Goal: Task Accomplishment & Management: Use online tool/utility

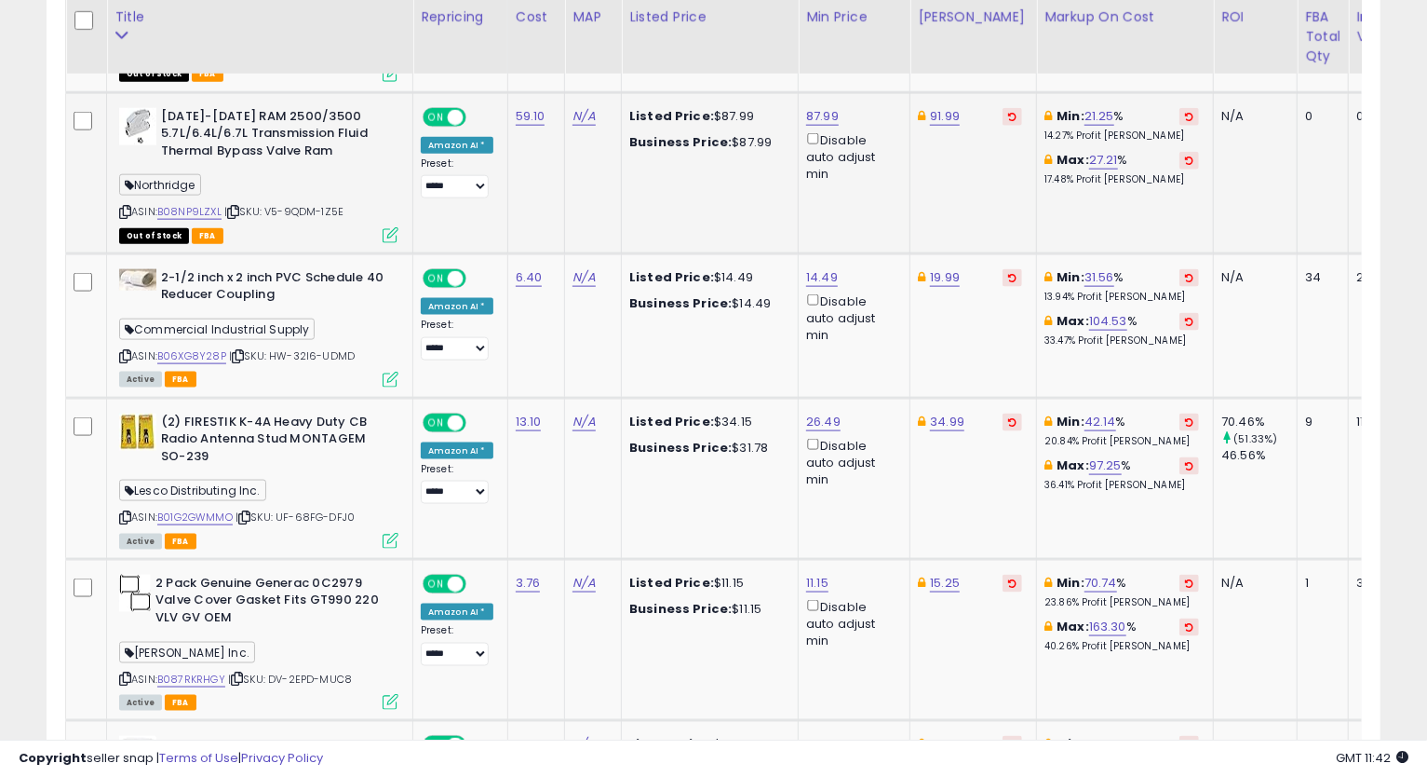
scroll to position [382, 773]
click at [931, 123] on link "91.99" at bounding box center [945, 116] width 30 height 19
type input "*****"
click button "submit" at bounding box center [991, 50] width 32 height 28
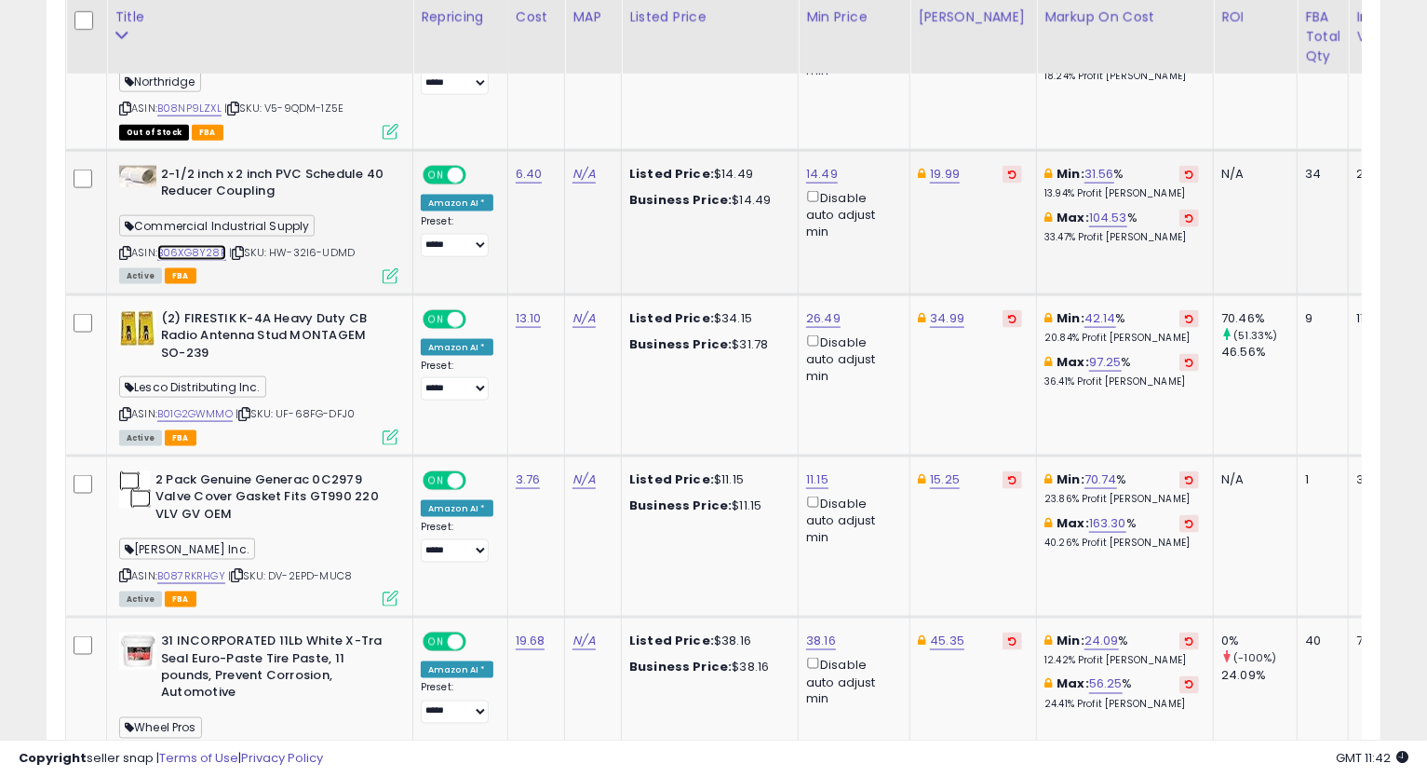
click at [222, 247] on link "B06XG8Y28P" at bounding box center [191, 253] width 69 height 16
click at [129, 248] on icon at bounding box center [125, 253] width 12 height 10
click at [121, 248] on icon at bounding box center [125, 253] width 12 height 10
click at [811, 165] on link "14.49" at bounding box center [822, 174] width 32 height 19
drag, startPoint x: 793, startPoint y: 110, endPoint x: 562, endPoint y: 134, distance: 232.2
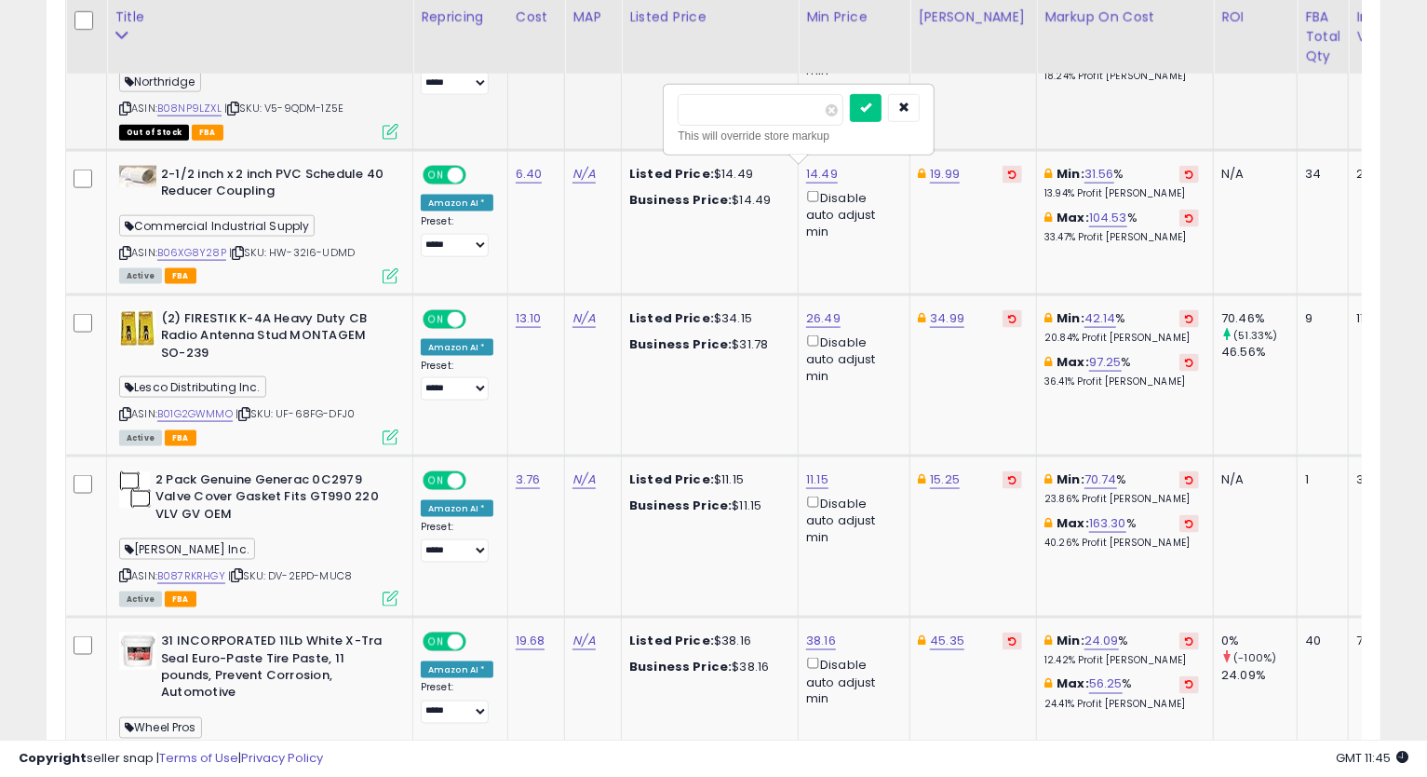
type input "*****"
click button "submit" at bounding box center [866, 108] width 32 height 28
click at [819, 172] on link "13.79" at bounding box center [820, 174] width 29 height 19
type input "*****"
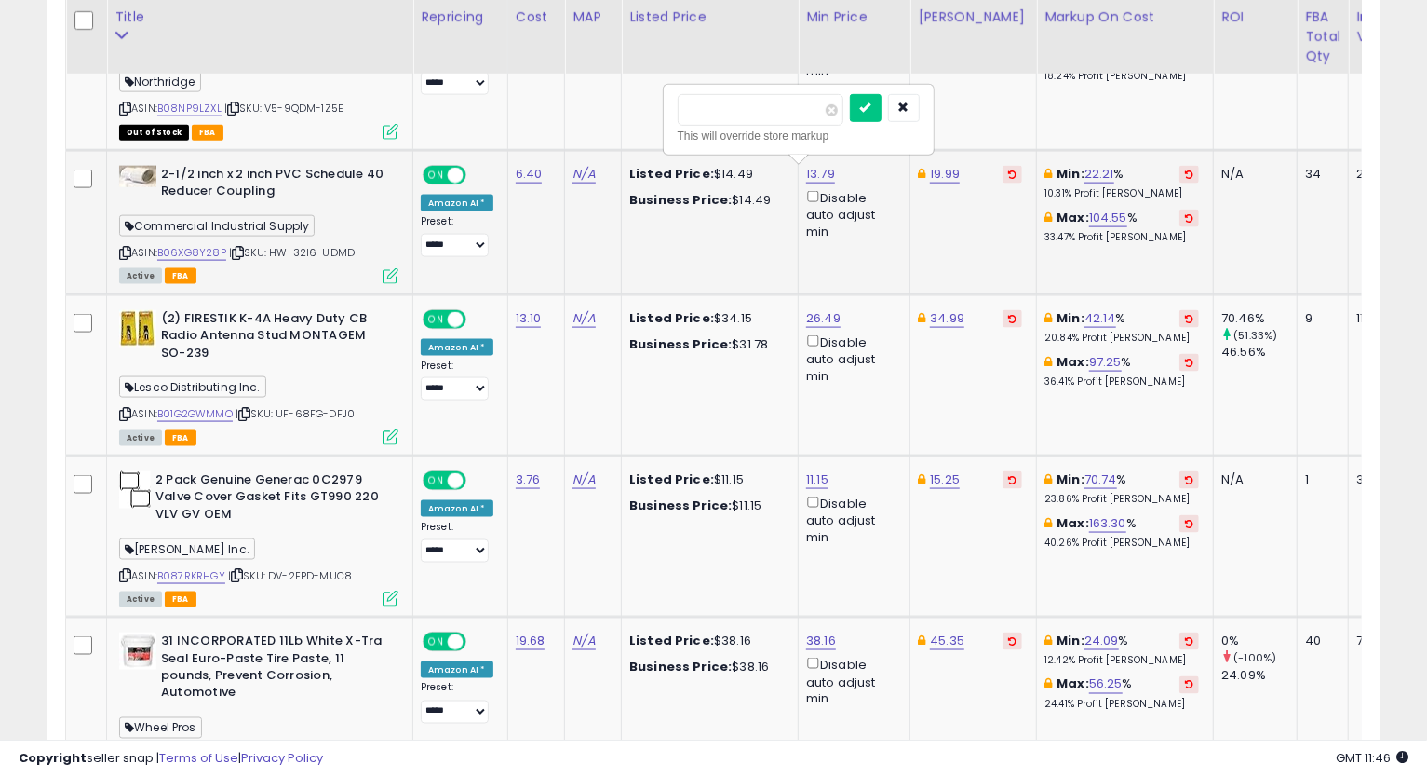
click button "submit" at bounding box center [866, 108] width 32 height 28
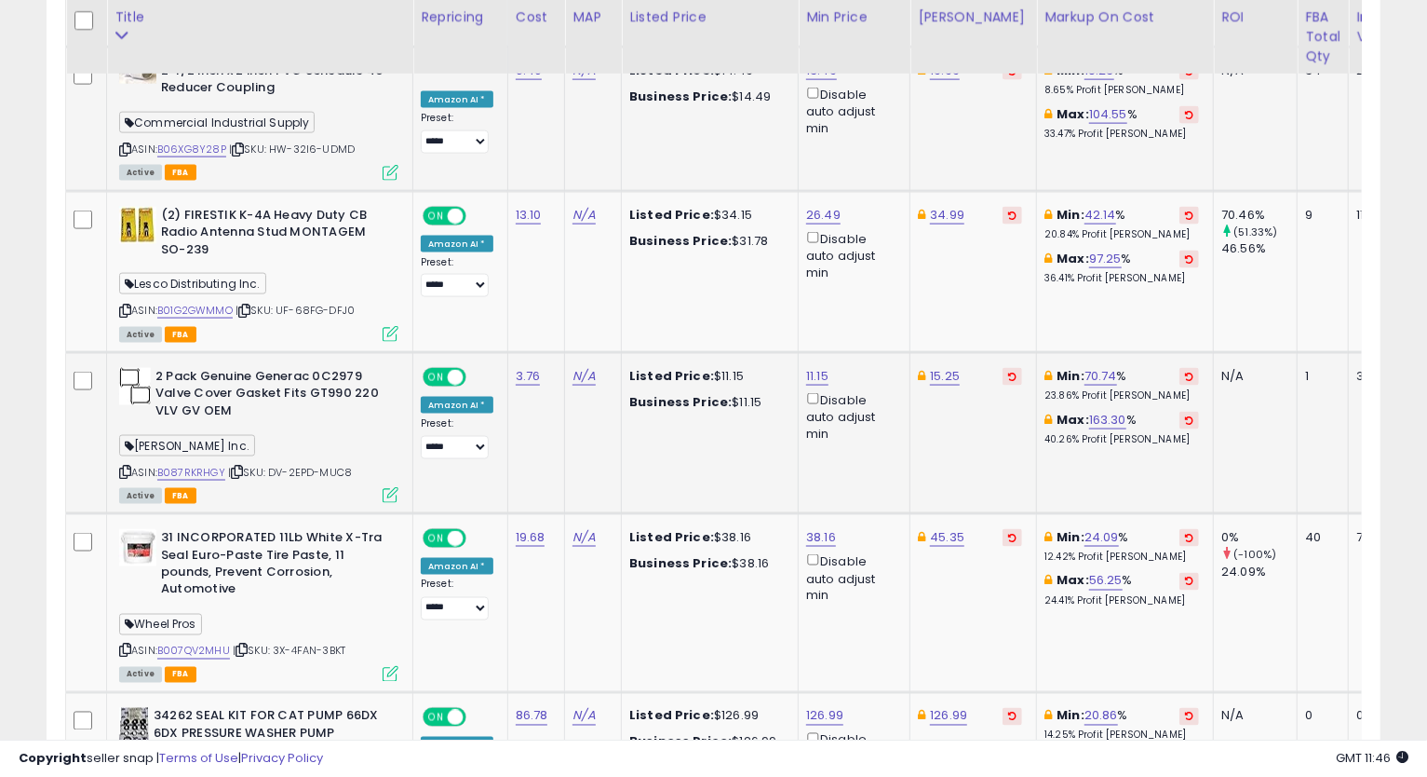
scroll to position [1661, 0]
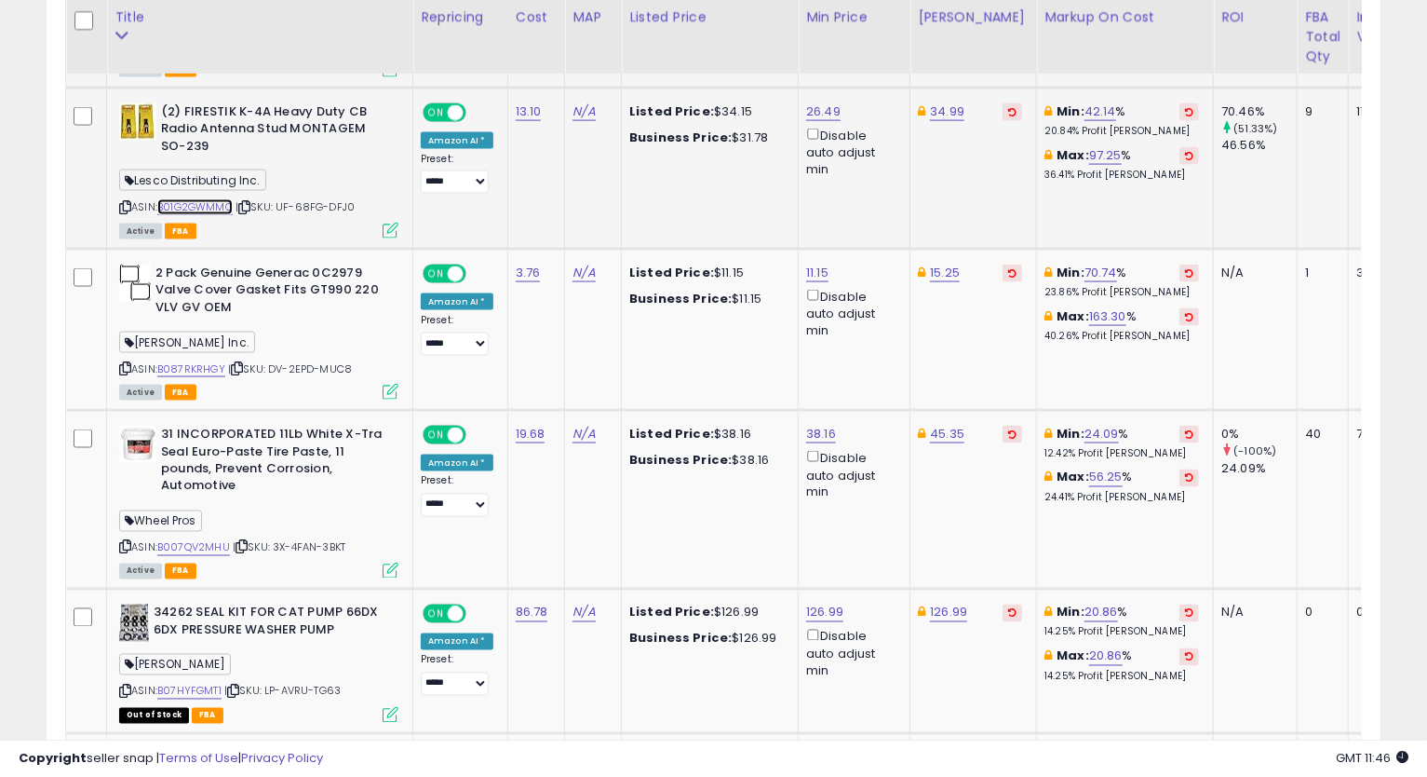
click at [198, 208] on link "B01G2GWMMO" at bounding box center [194, 207] width 75 height 16
click at [119, 207] on icon at bounding box center [125, 207] width 12 height 10
click at [814, 112] on link "26.49" at bounding box center [823, 111] width 34 height 19
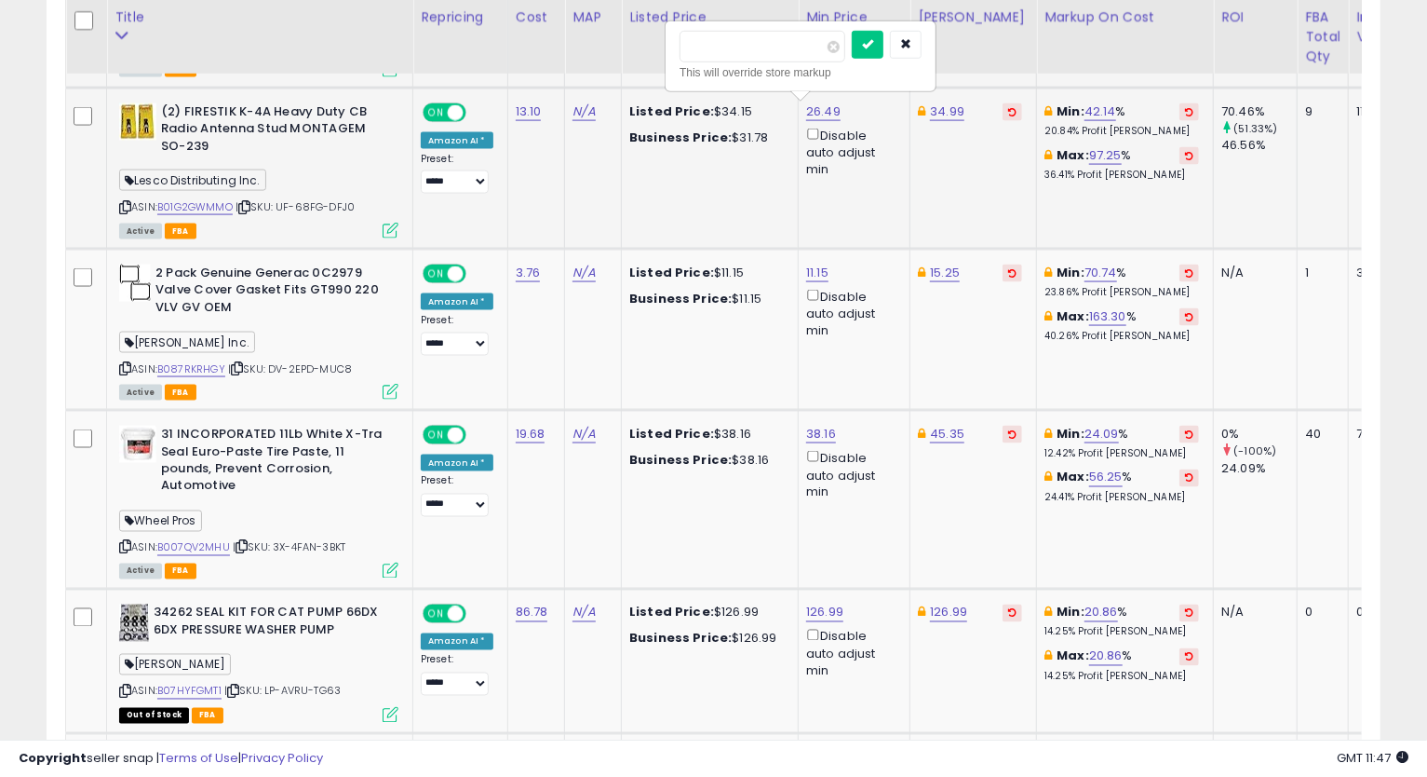
type input "*****"
click button "submit" at bounding box center [868, 45] width 32 height 28
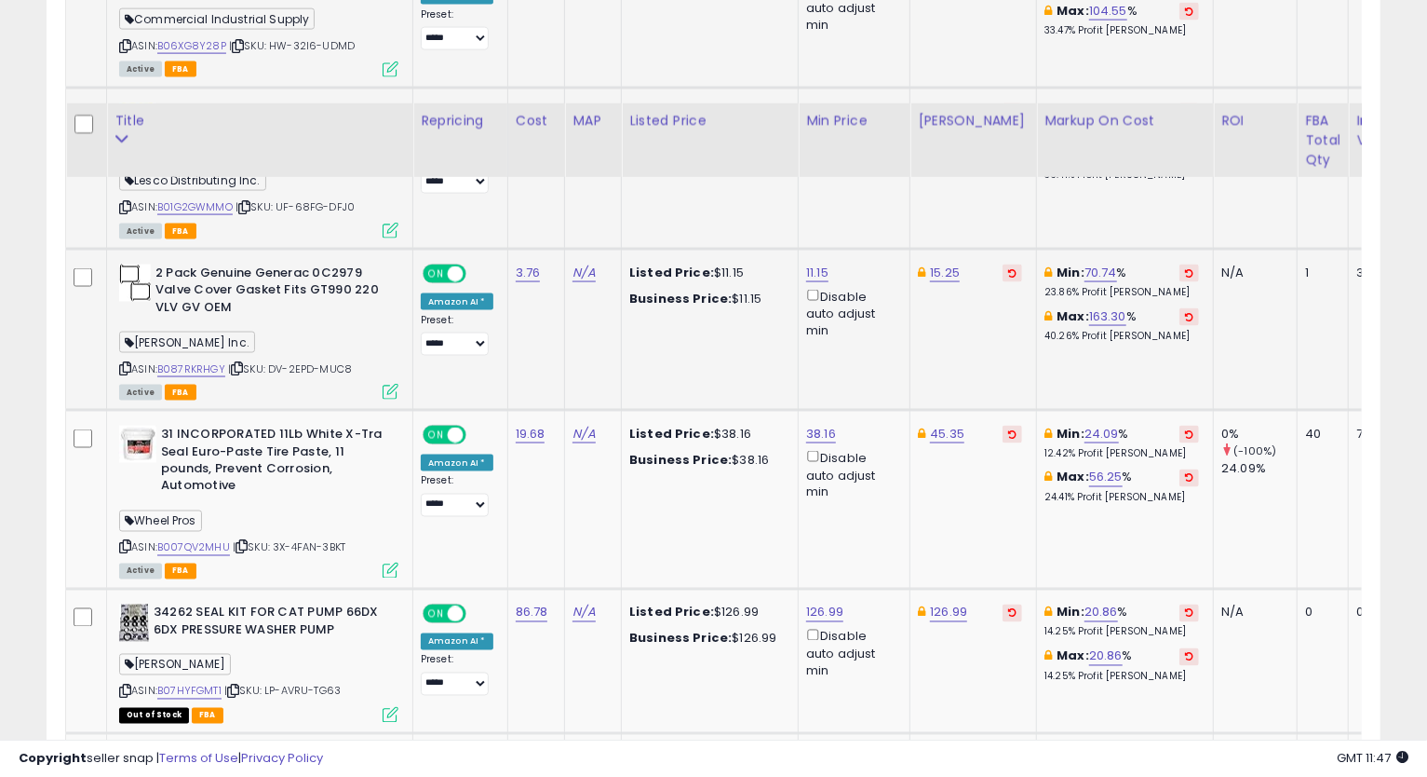
scroll to position [1765, 0]
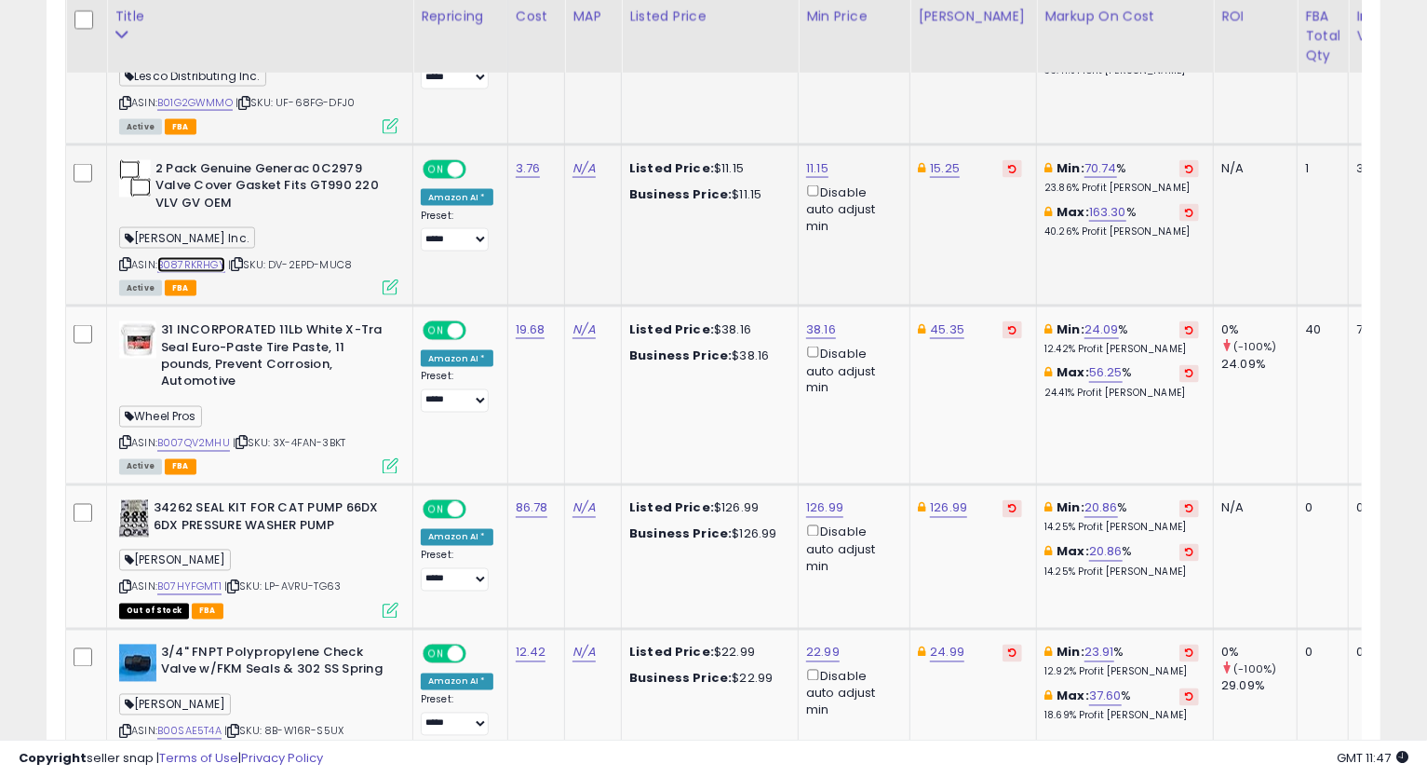
click at [171, 261] on link "B087RKRHGY" at bounding box center [191, 265] width 68 height 16
click at [814, 161] on link "11.15" at bounding box center [817, 168] width 22 height 19
type input "*"
type input "****"
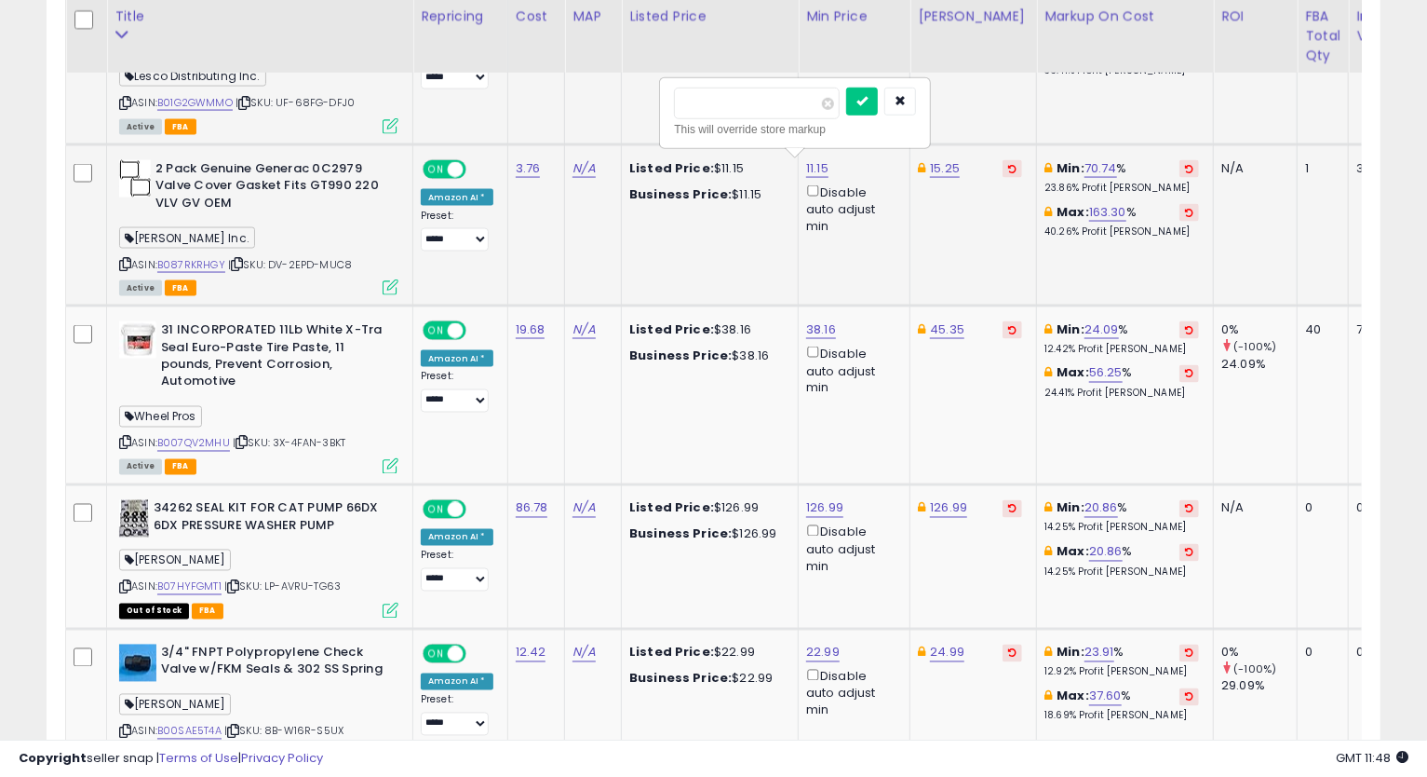
click button "submit" at bounding box center [862, 102] width 32 height 28
click at [939, 166] on link "15.25" at bounding box center [945, 168] width 30 height 19
type input "*****"
click button "submit" at bounding box center [991, 102] width 32 height 28
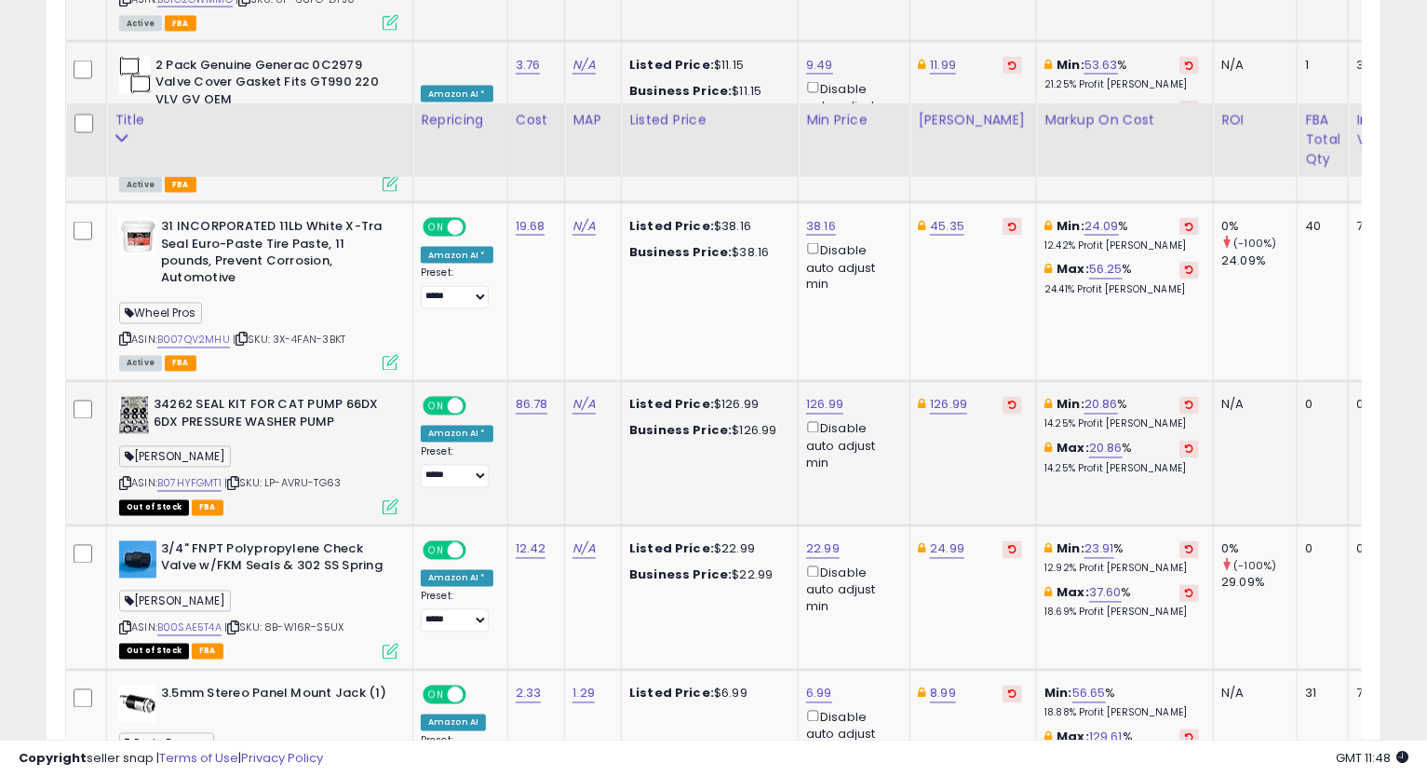
scroll to position [1972, 0]
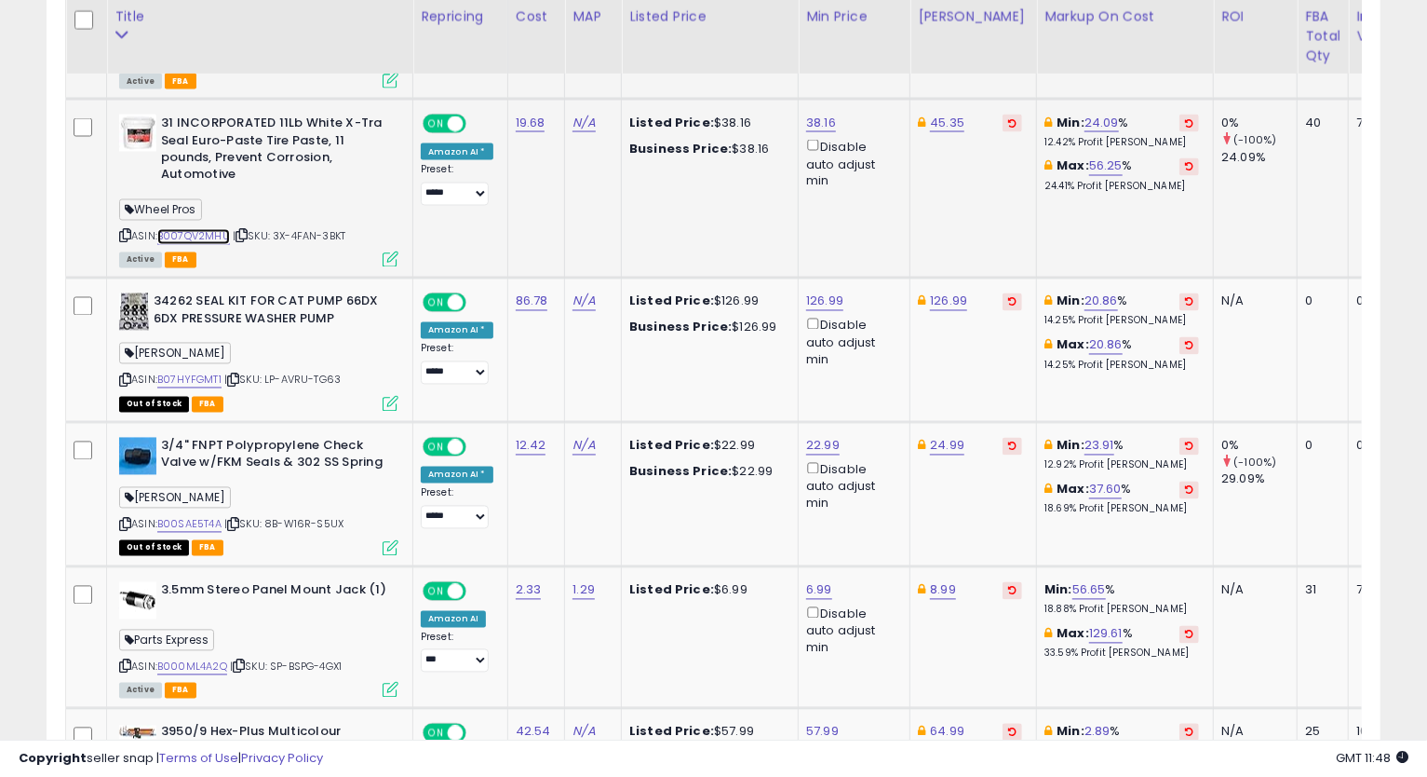
click at [210, 236] on link "B007QV2MHU" at bounding box center [193, 237] width 73 height 16
click at [121, 236] on icon at bounding box center [125, 236] width 12 height 10
click at [934, 115] on link "45.35" at bounding box center [947, 123] width 34 height 19
type input "*****"
click button "submit" at bounding box center [993, 56] width 32 height 28
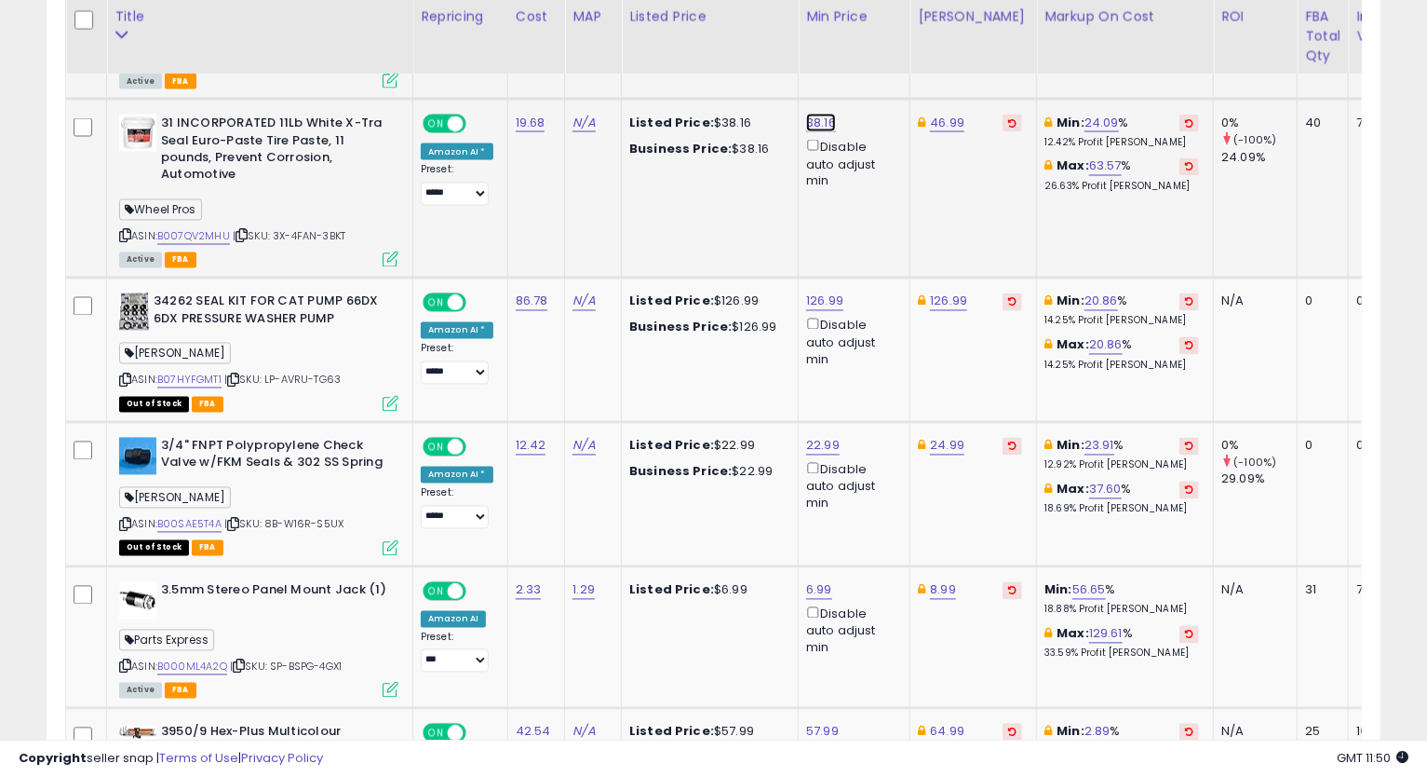
click at [813, 124] on link "38.16" at bounding box center [821, 123] width 30 height 19
type input "*****"
click button "submit" at bounding box center [866, 56] width 32 height 28
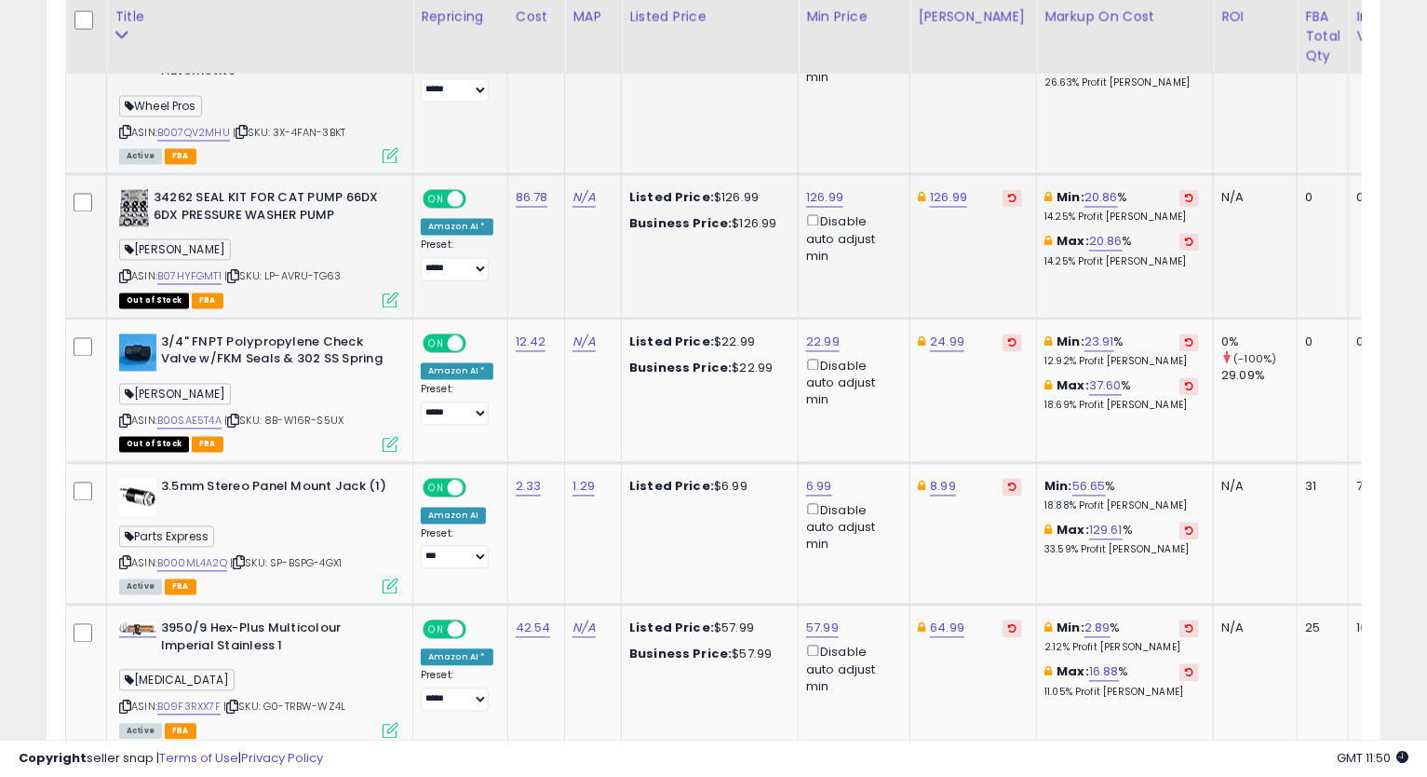
scroll to position [2179, 0]
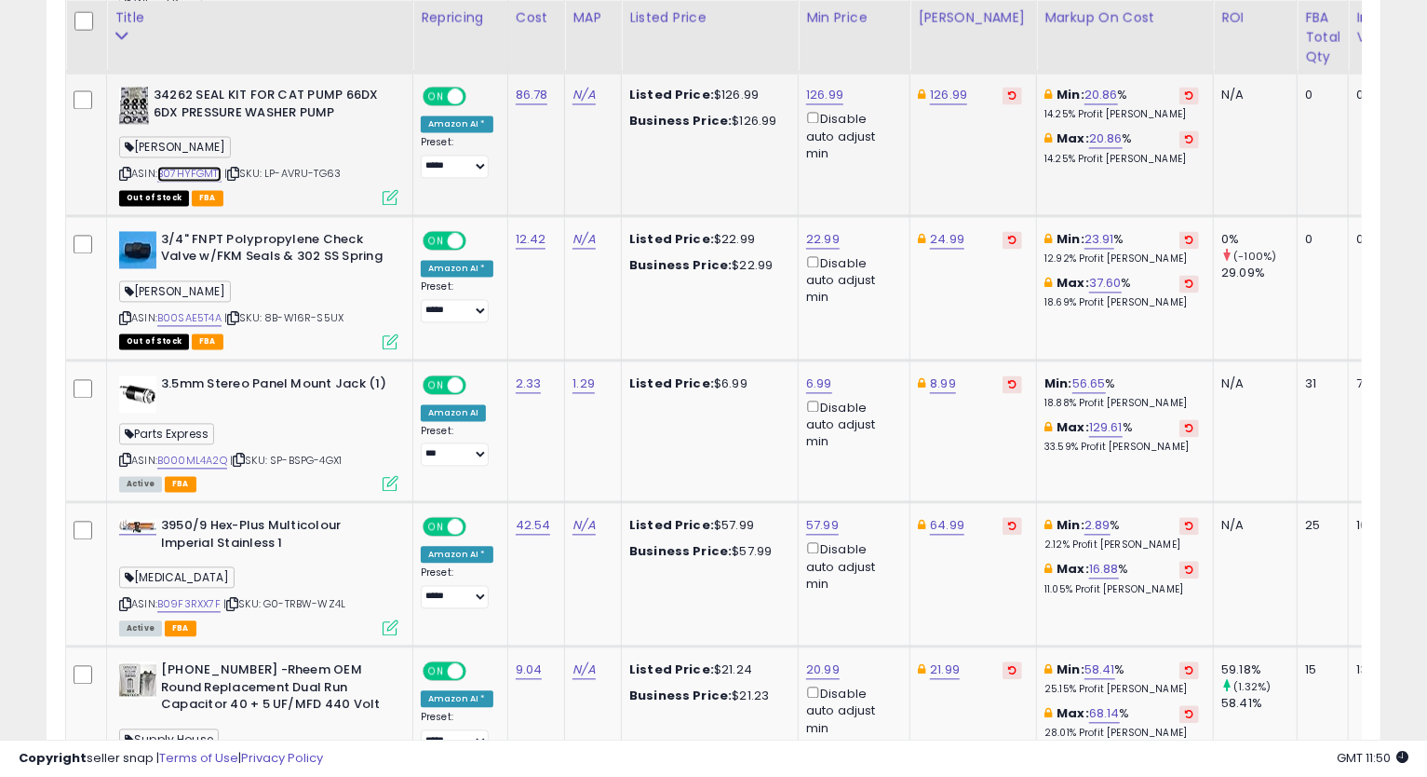
click at [194, 166] on link "B07HYFGMT1" at bounding box center [189, 174] width 64 height 16
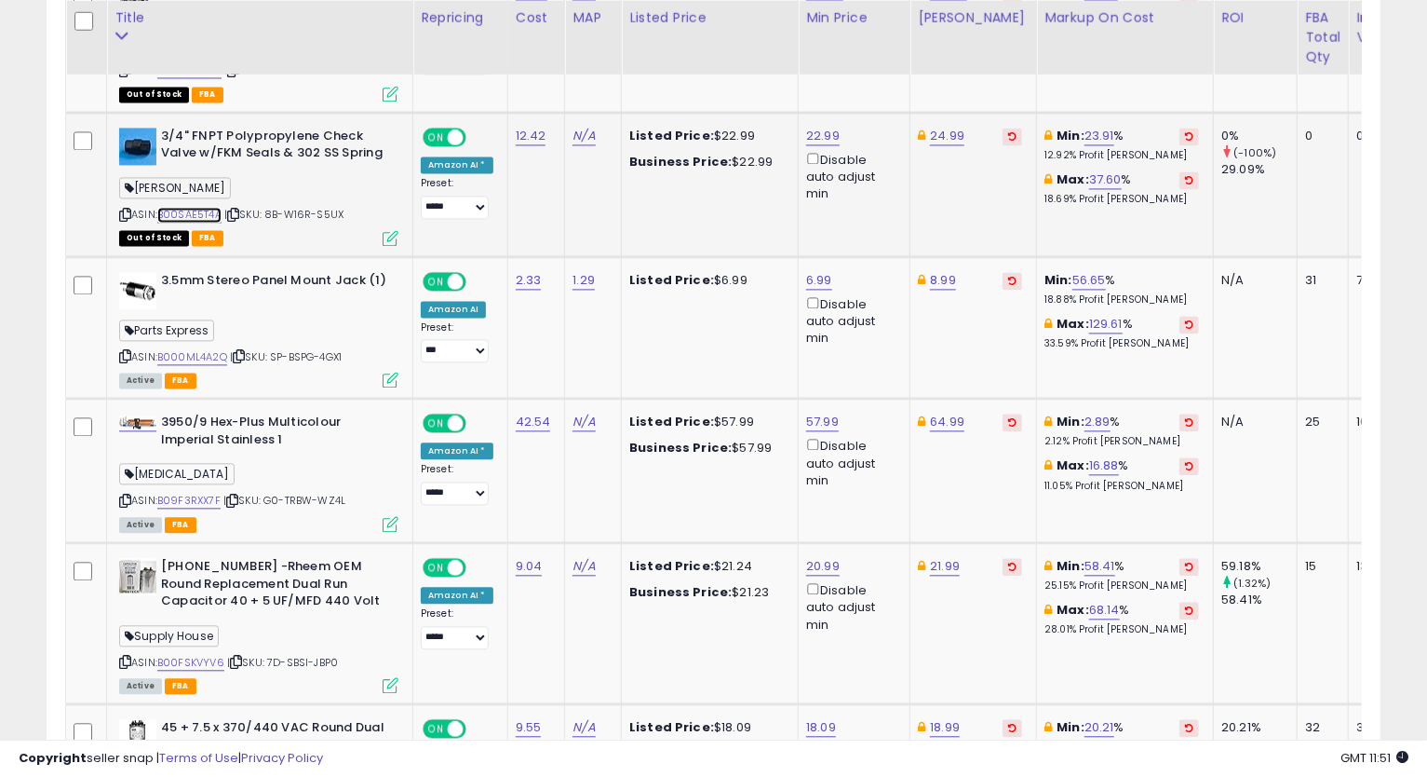
click at [208, 216] on link "B00SAE5T4A" at bounding box center [189, 215] width 64 height 16
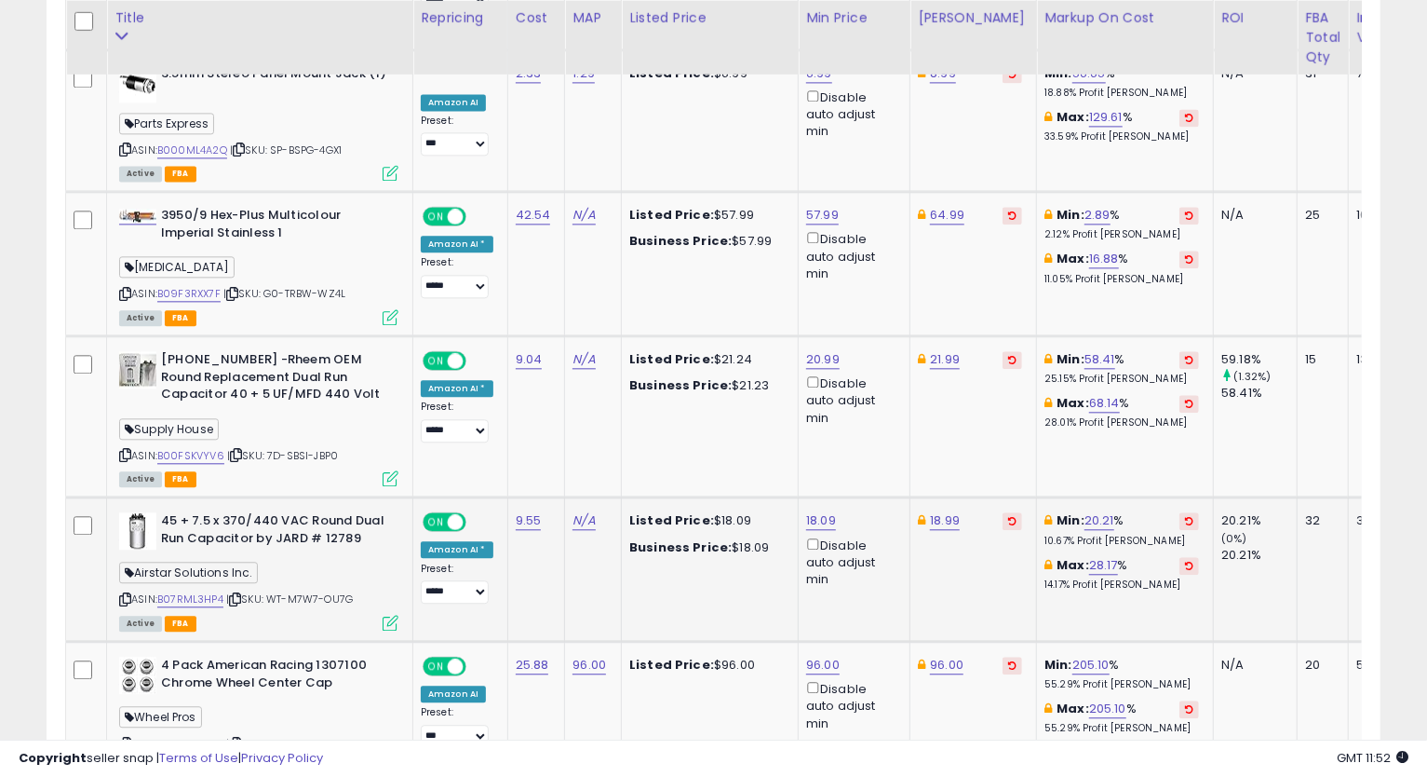
scroll to position [2592, 0]
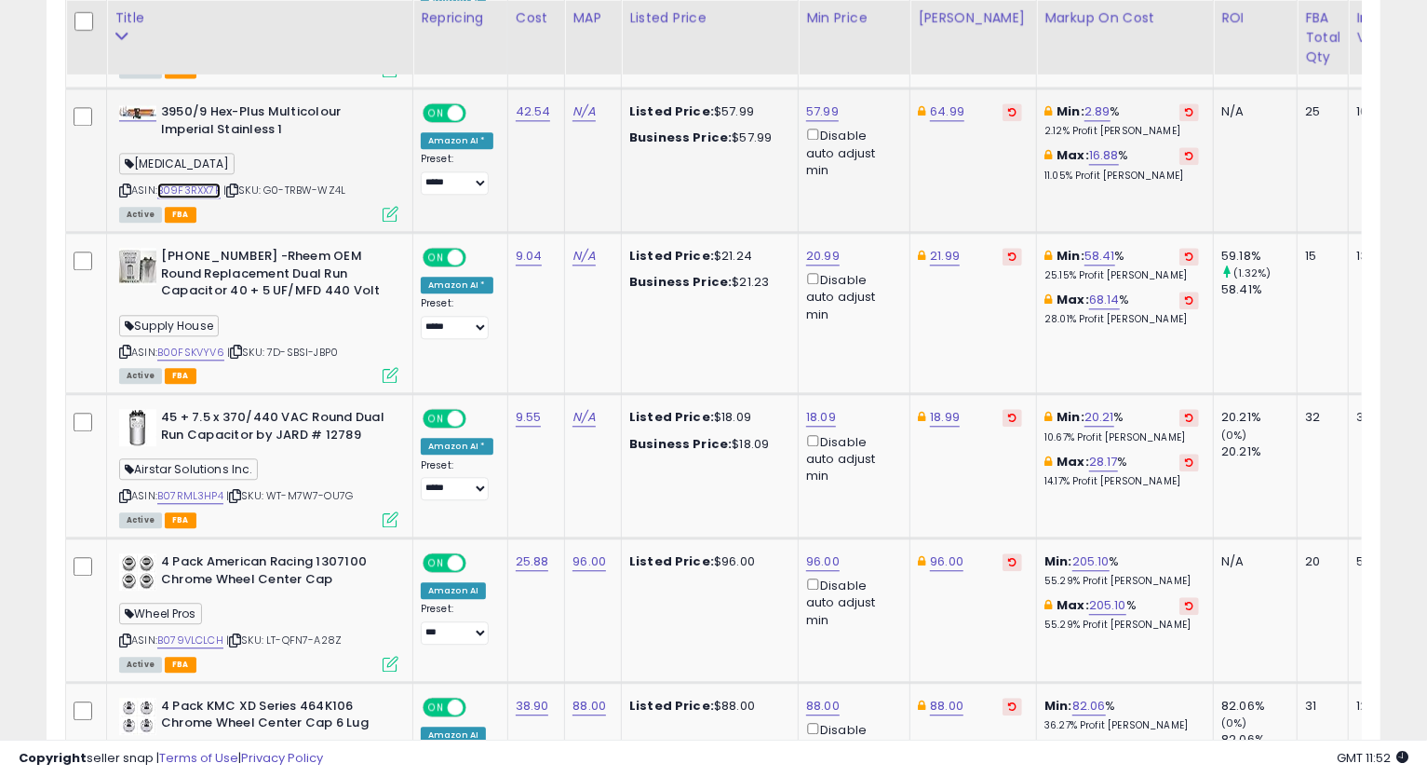
click at [187, 189] on link "B09F3RXX7F" at bounding box center [188, 190] width 63 height 16
click at [129, 189] on icon at bounding box center [125, 190] width 12 height 10
click at [128, 187] on icon at bounding box center [125, 190] width 12 height 10
click at [1003, 355] on td "21.99" at bounding box center [974, 312] width 127 height 161
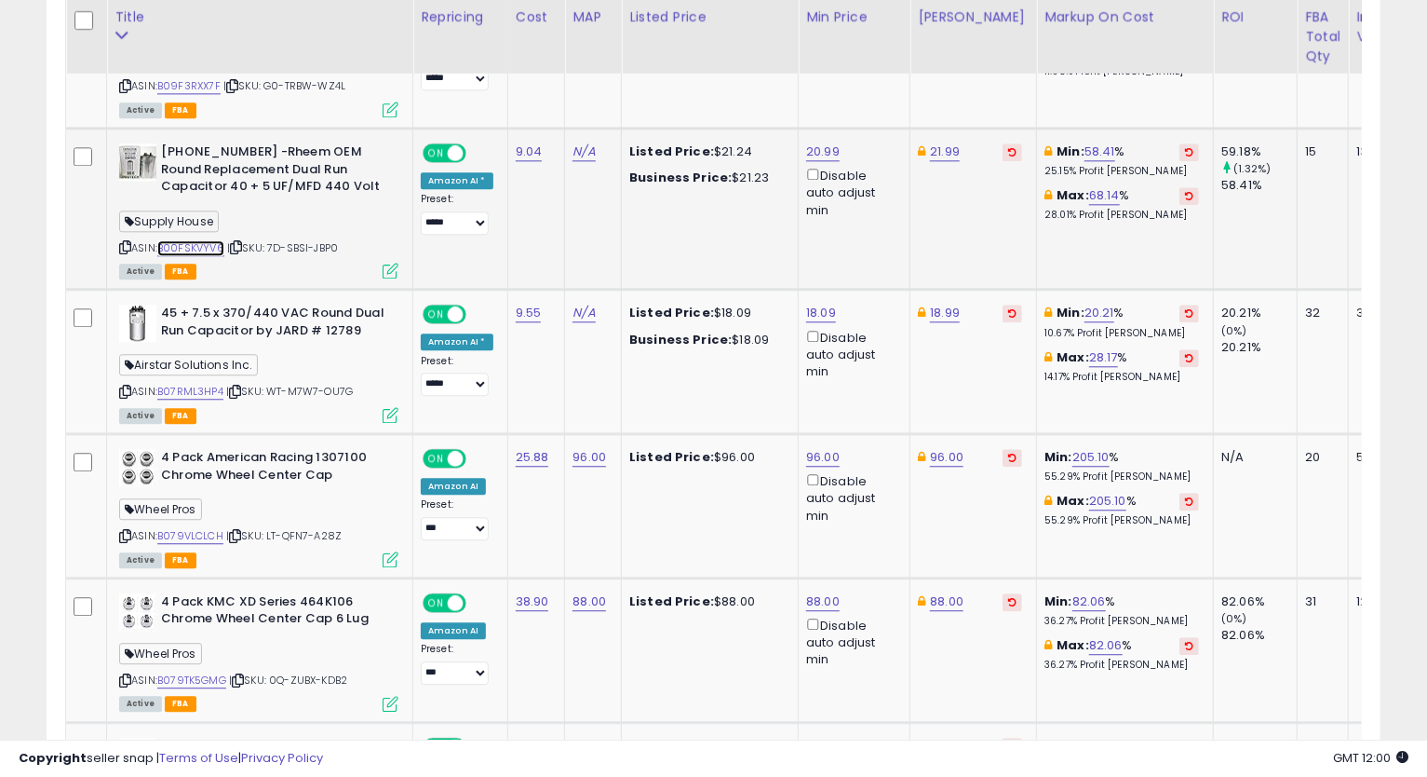
click at [178, 241] on link "B00FSKVYV6" at bounding box center [190, 248] width 67 height 16
drag, startPoint x: 127, startPoint y: 240, endPoint x: 34, endPoint y: 295, distance: 108.1
click at [127, 242] on icon at bounding box center [125, 247] width 12 height 10
click at [826, 143] on link "20.99" at bounding box center [823, 151] width 34 height 19
type input "*****"
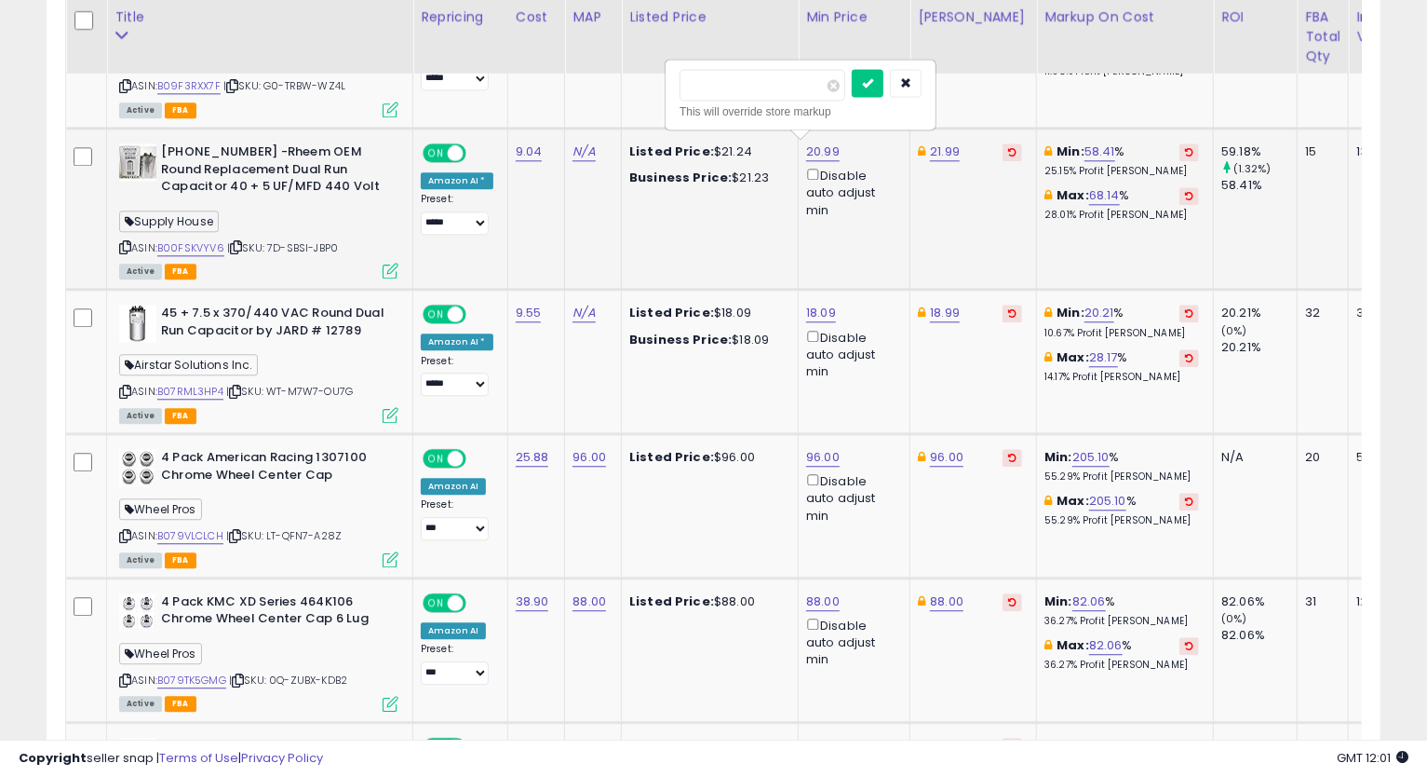
click button "submit" at bounding box center [868, 83] width 32 height 28
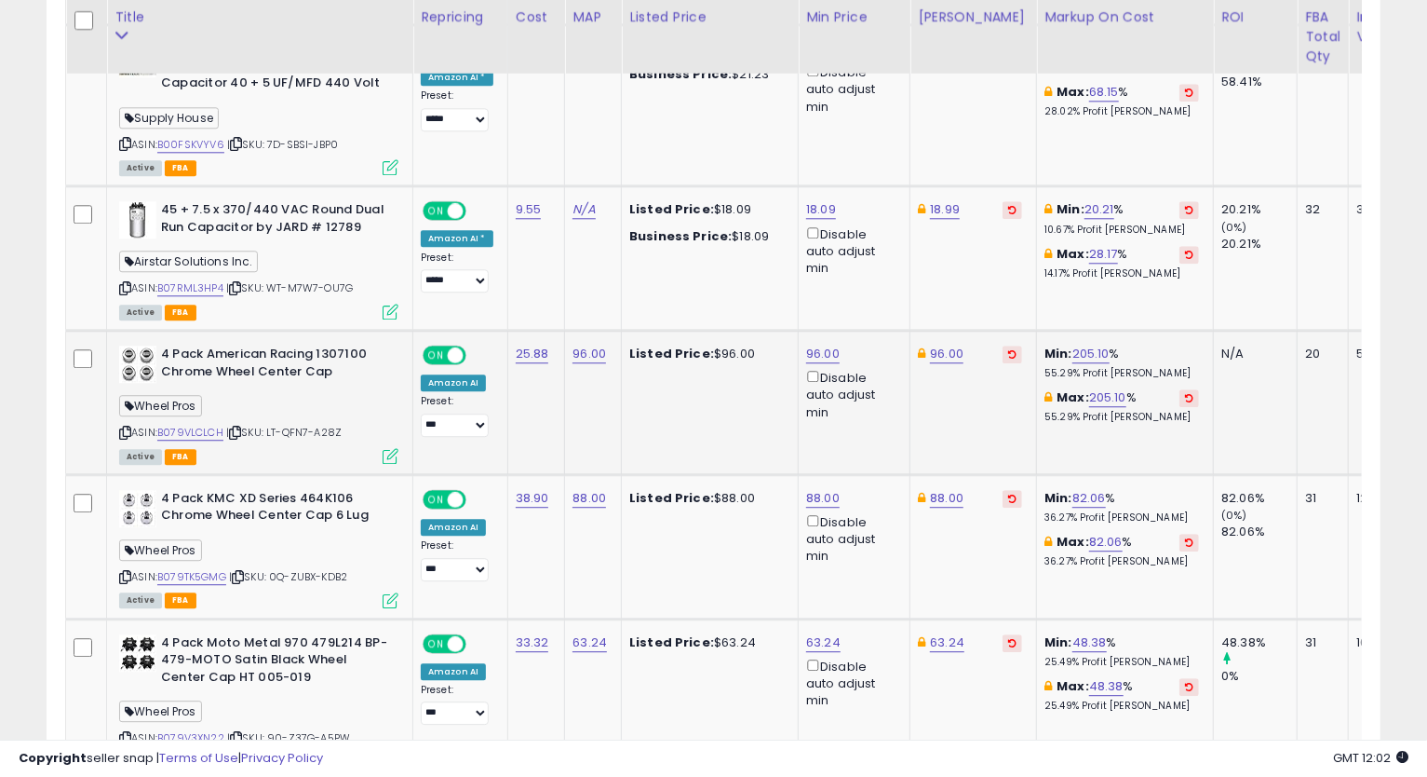
scroll to position [2903, 0]
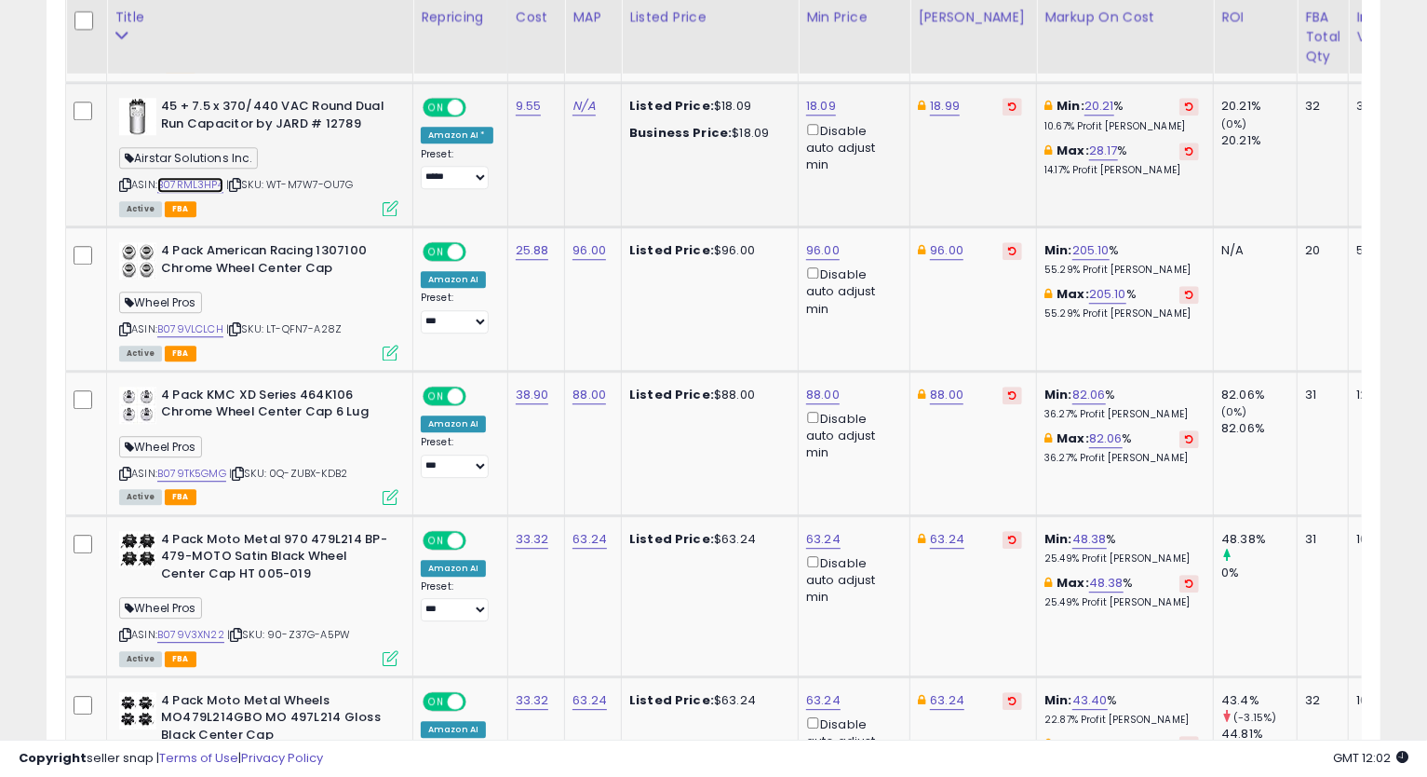
click at [201, 184] on link "B07RML3HP4" at bounding box center [190, 185] width 66 height 16
click at [122, 182] on icon at bounding box center [125, 185] width 12 height 10
click at [812, 100] on link "18.09" at bounding box center [821, 106] width 30 height 19
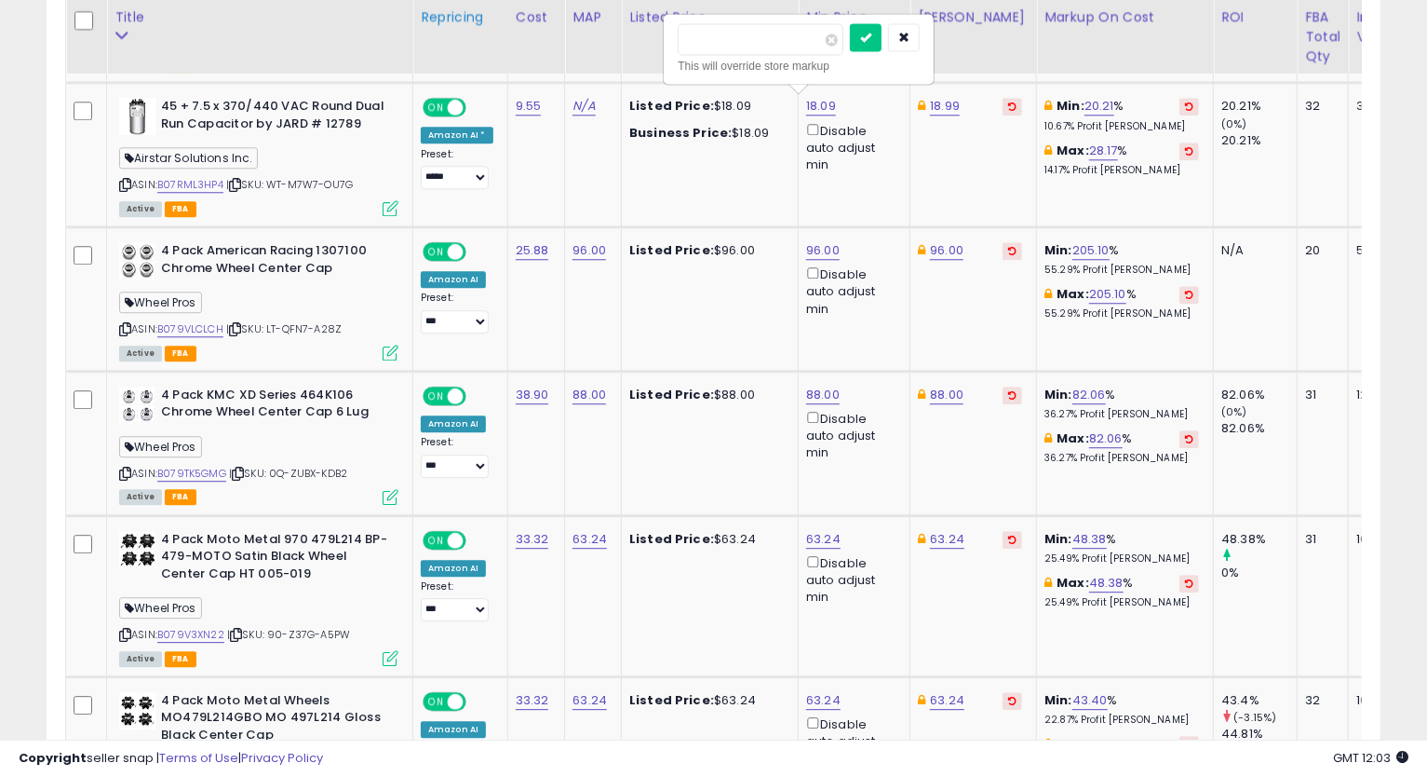
drag, startPoint x: 762, startPoint y: 37, endPoint x: 475, endPoint y: 48, distance: 287.0
type input "*****"
click button "submit" at bounding box center [866, 37] width 32 height 28
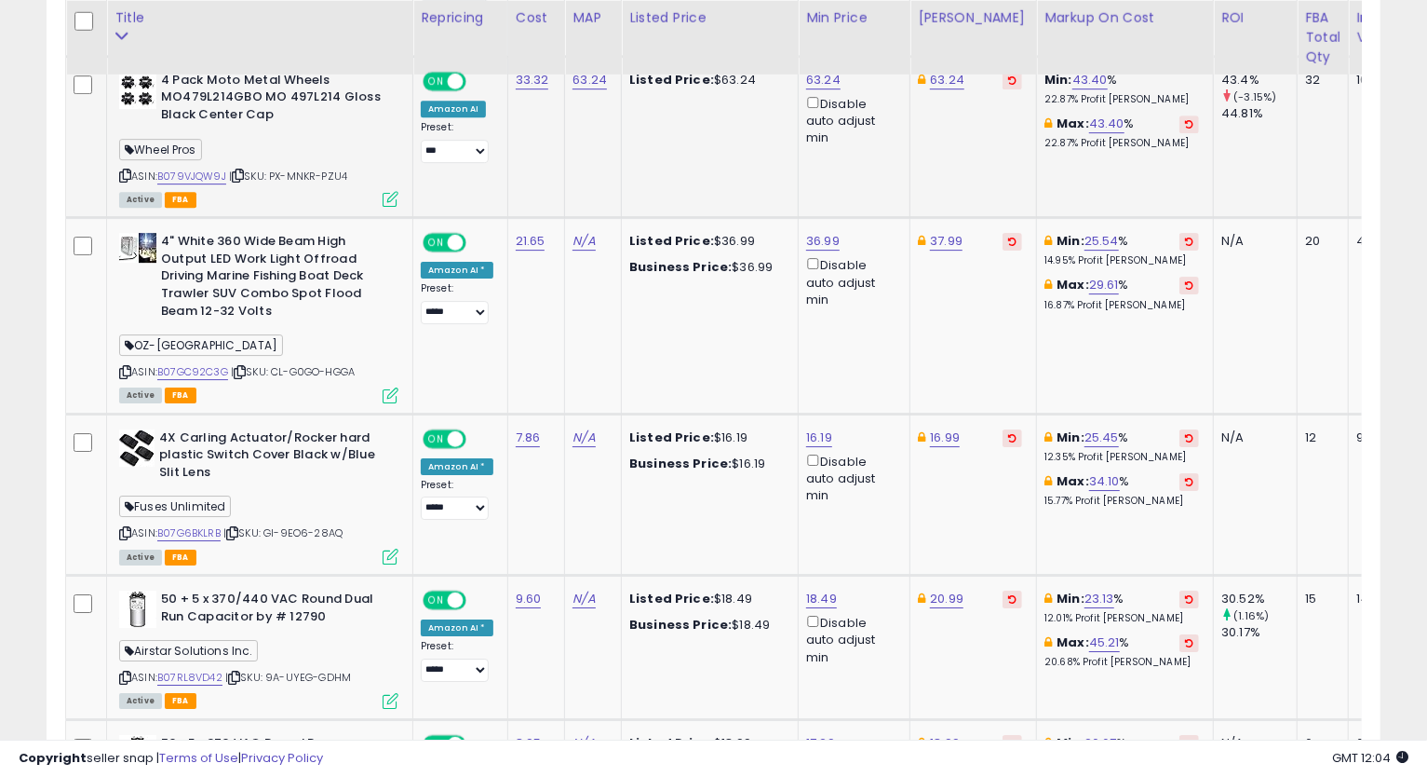
scroll to position [3628, 0]
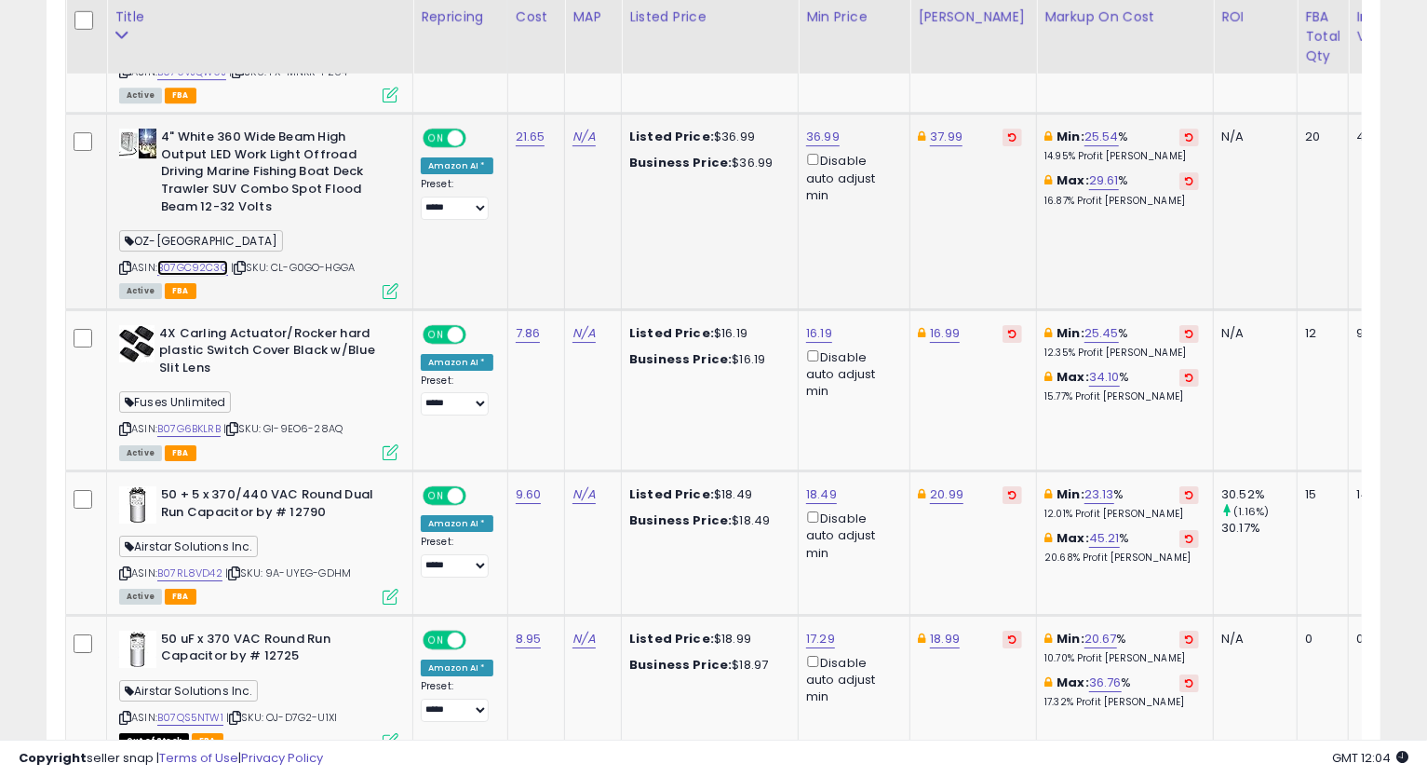
click at [204, 261] on link "B07GC92C3G" at bounding box center [192, 268] width 71 height 16
click at [119, 263] on icon at bounding box center [125, 268] width 12 height 10
click at [826, 128] on link "36.99" at bounding box center [823, 137] width 34 height 19
type input "*****"
click button "submit" at bounding box center [868, 66] width 32 height 28
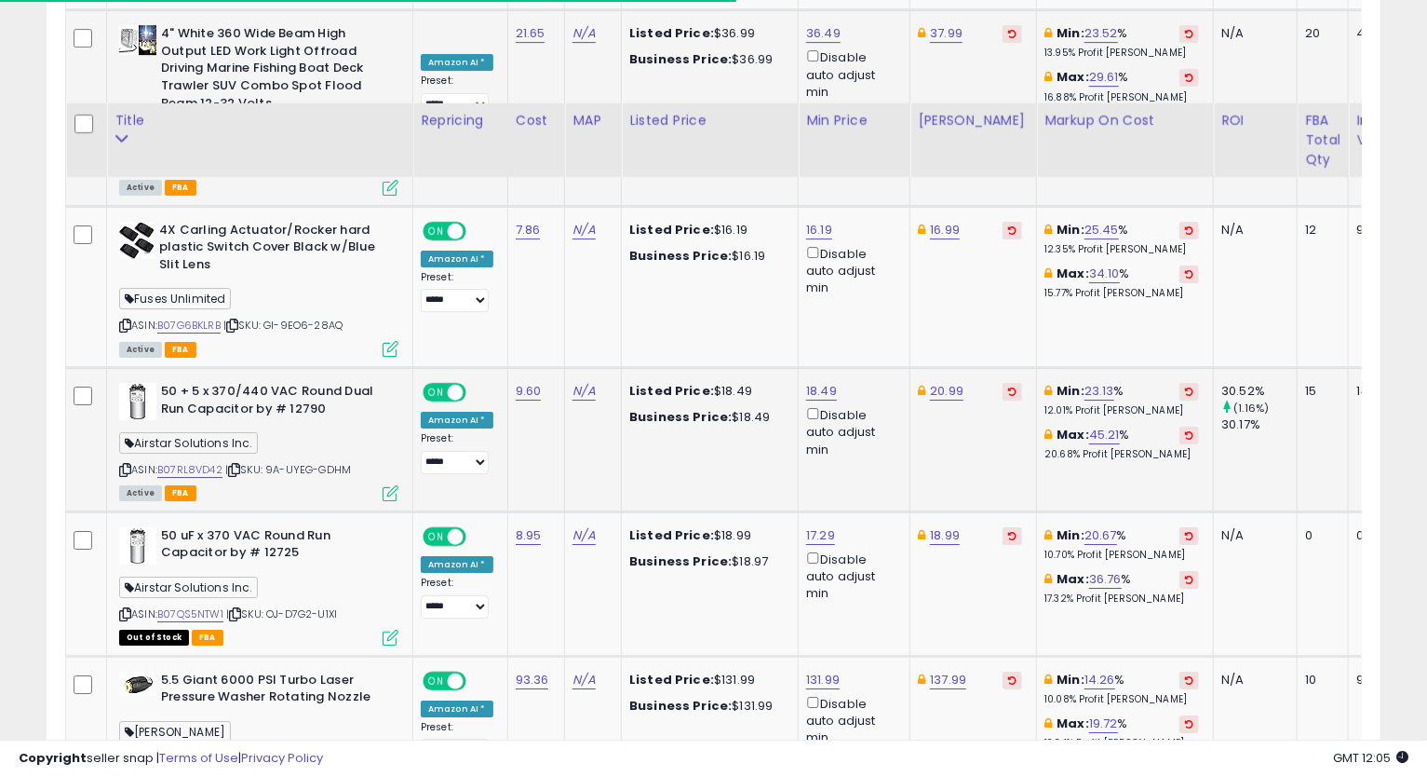
scroll to position [3834, 0]
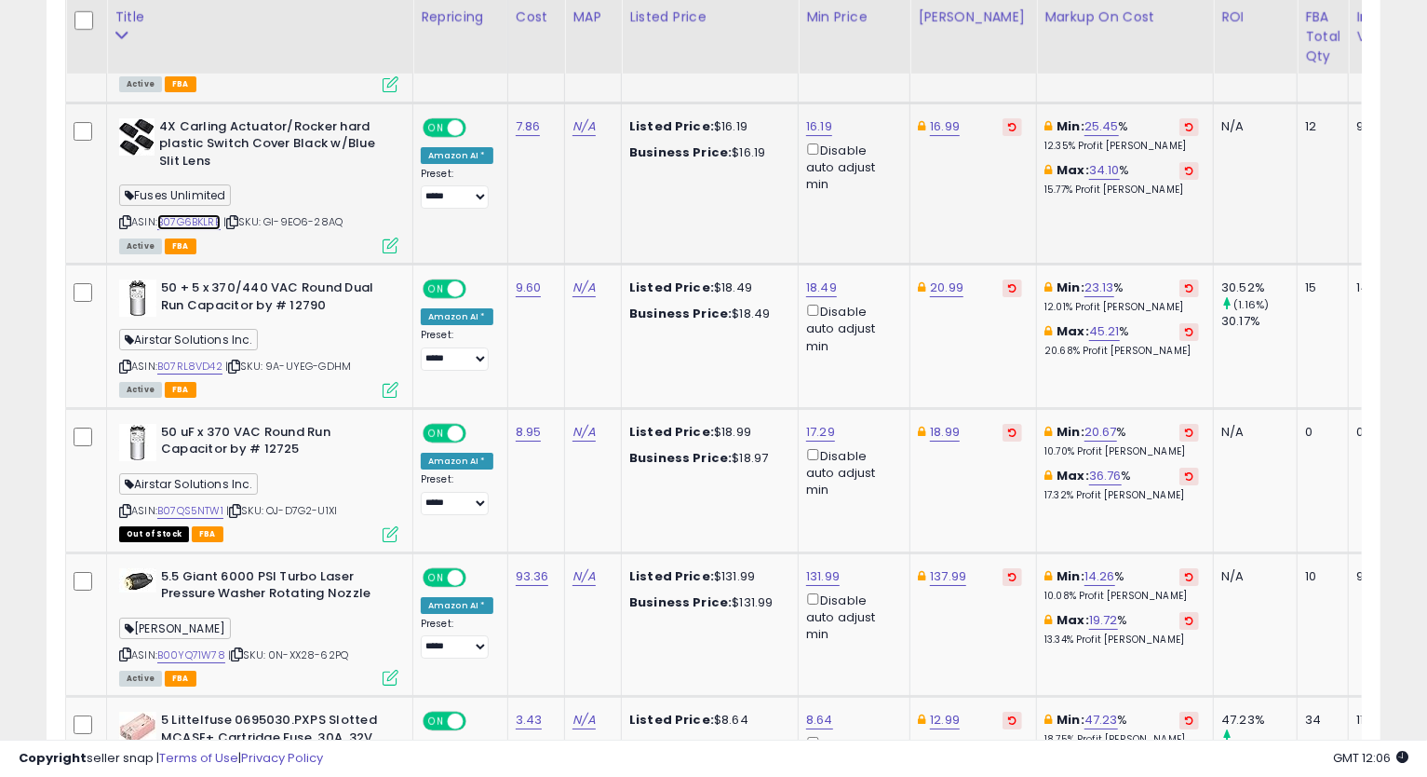
click at [200, 218] on link "B07G6BKLRB" at bounding box center [188, 222] width 63 height 16
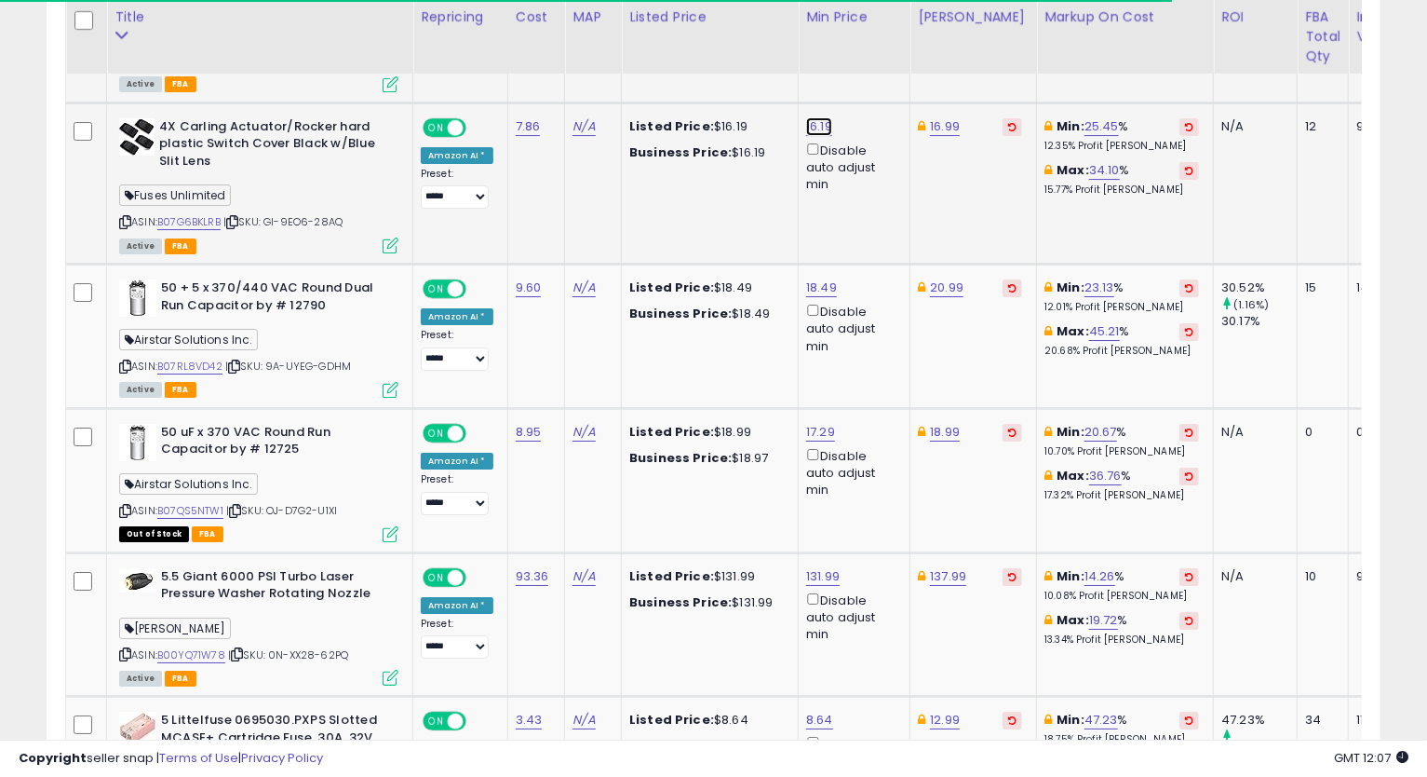
click at [817, 122] on link "16.19" at bounding box center [819, 126] width 26 height 19
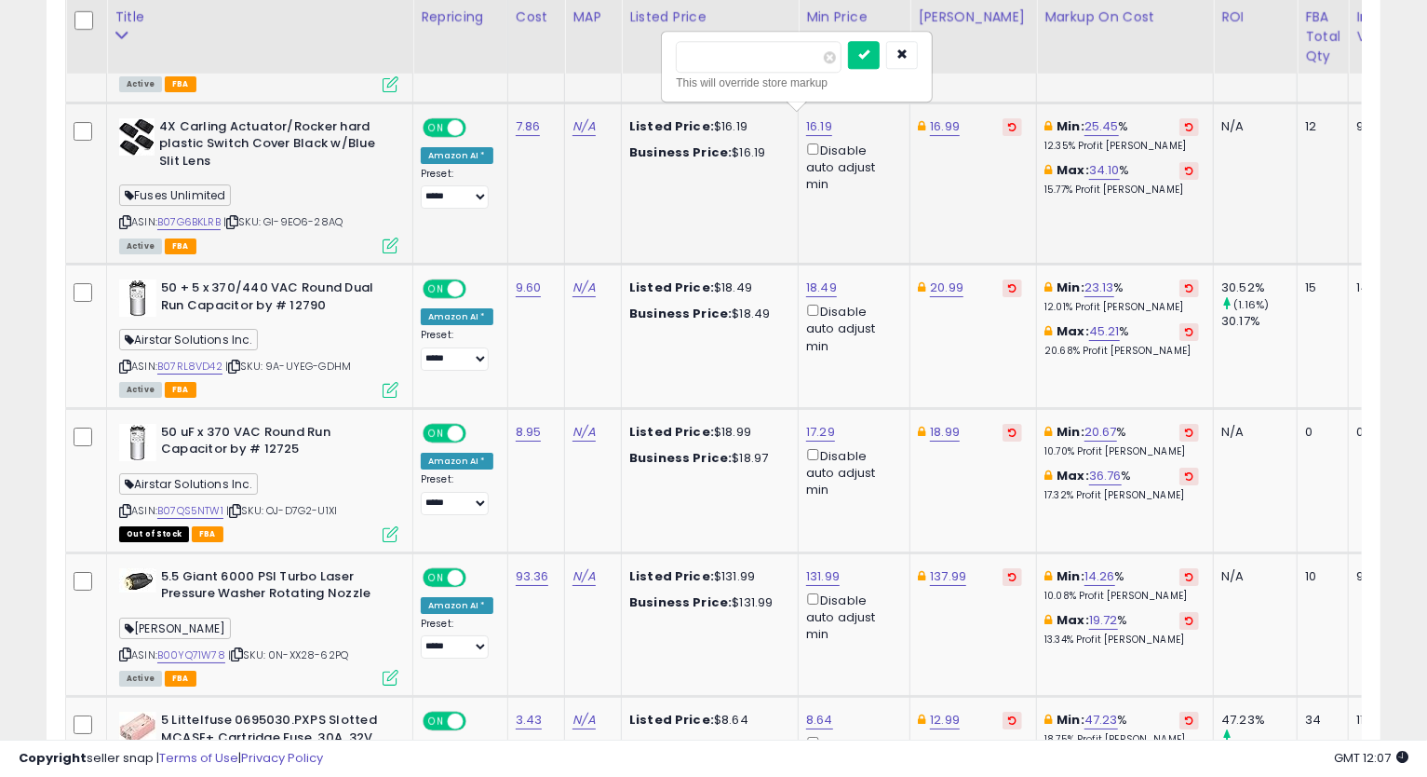
type input "*****"
click button "submit" at bounding box center [864, 55] width 32 height 28
click at [127, 217] on icon at bounding box center [125, 222] width 12 height 10
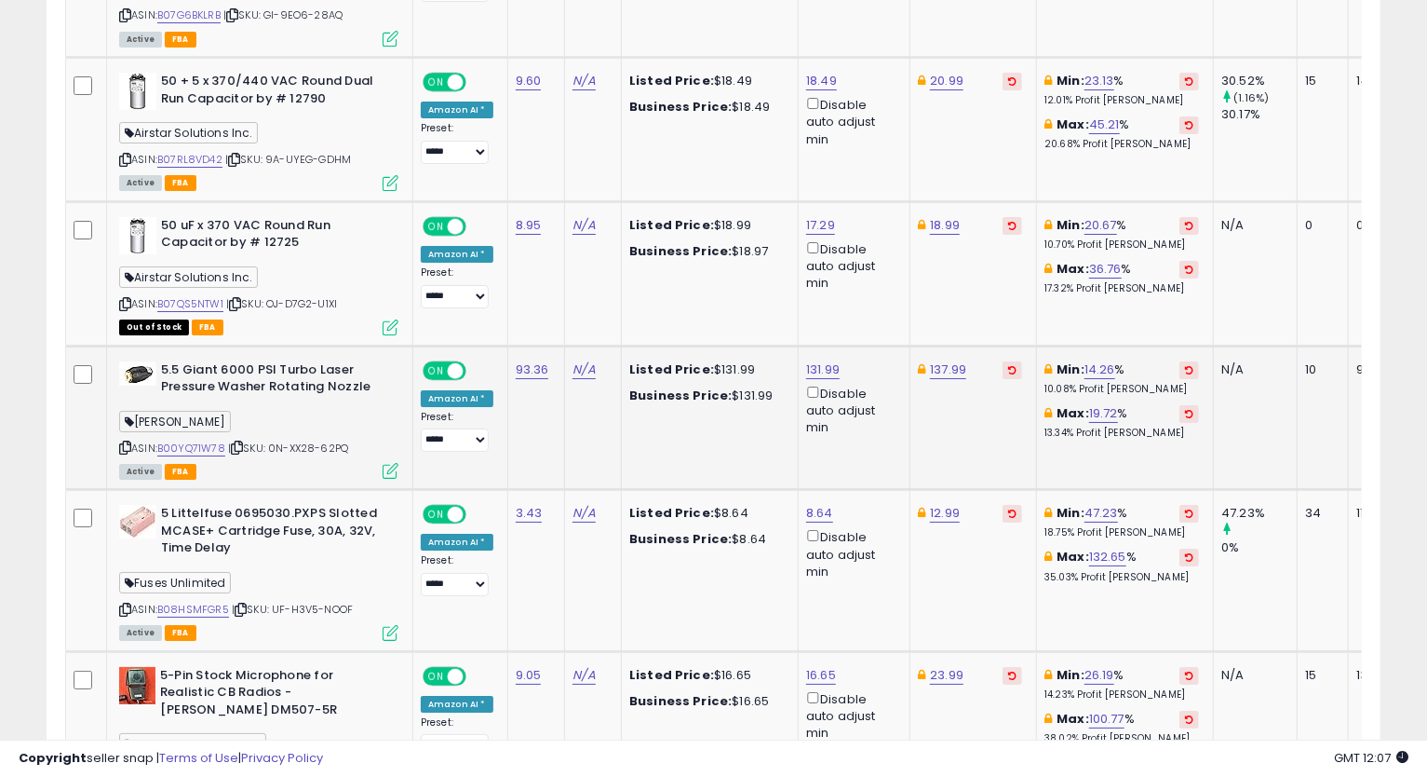
scroll to position [3938, 0]
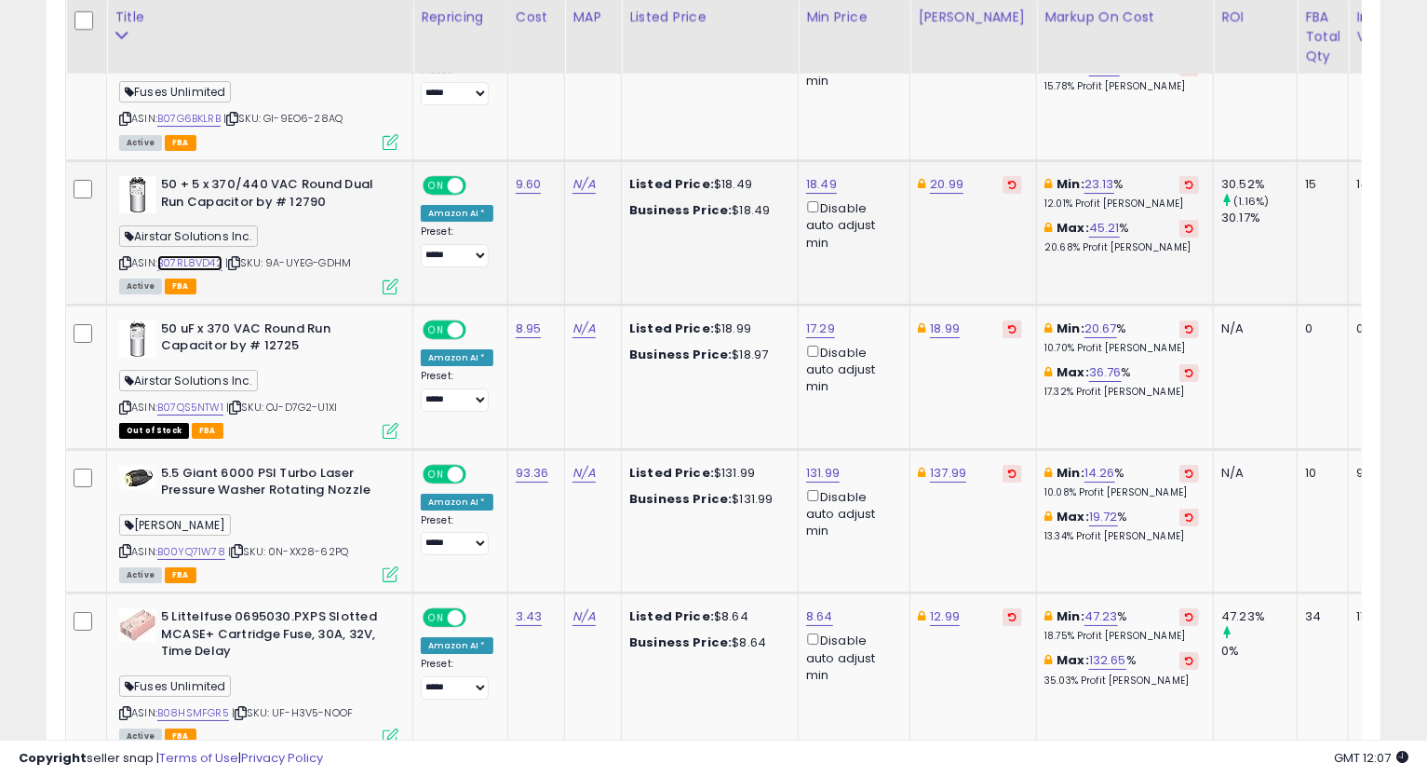
click at [196, 257] on link "B07RL8VD42" at bounding box center [189, 263] width 65 height 16
click at [126, 259] on icon at bounding box center [125, 263] width 12 height 10
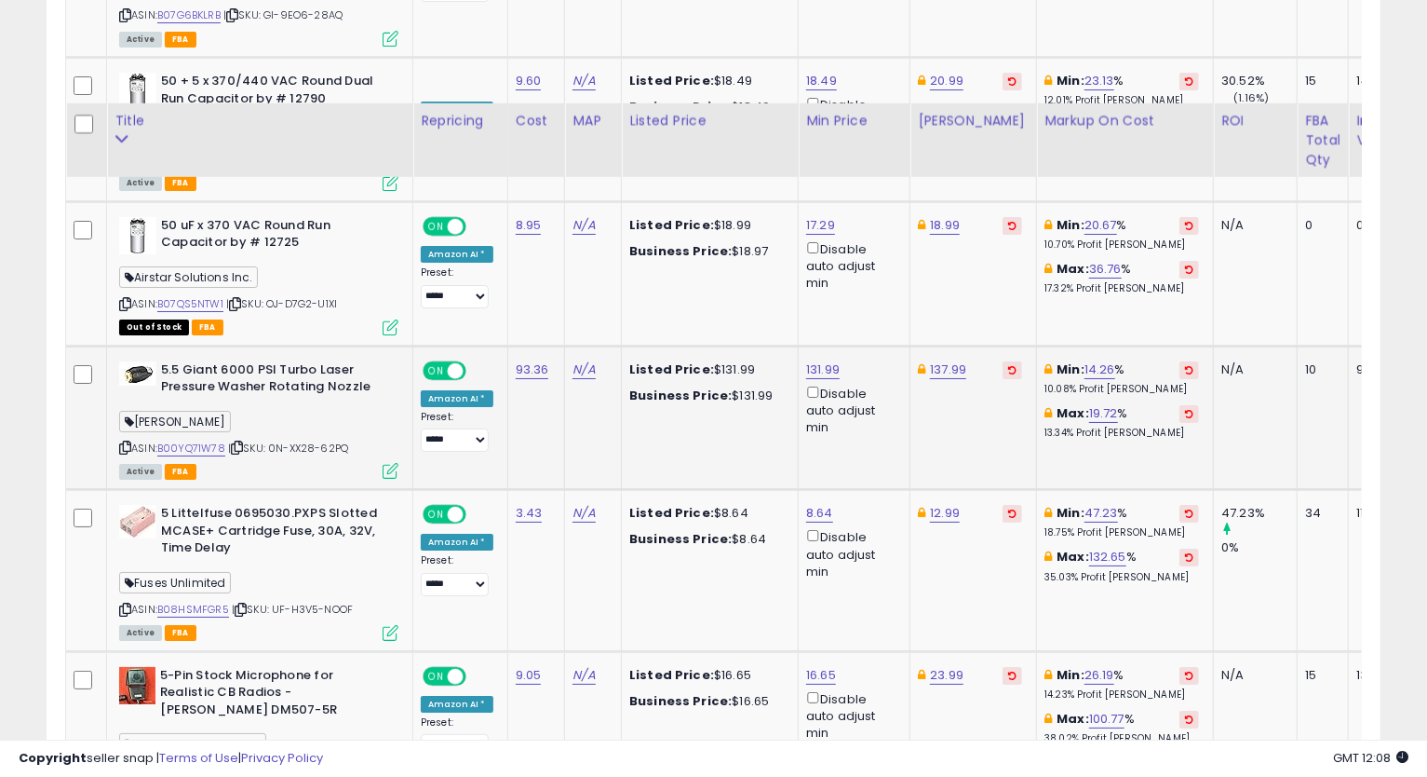
scroll to position [4144, 0]
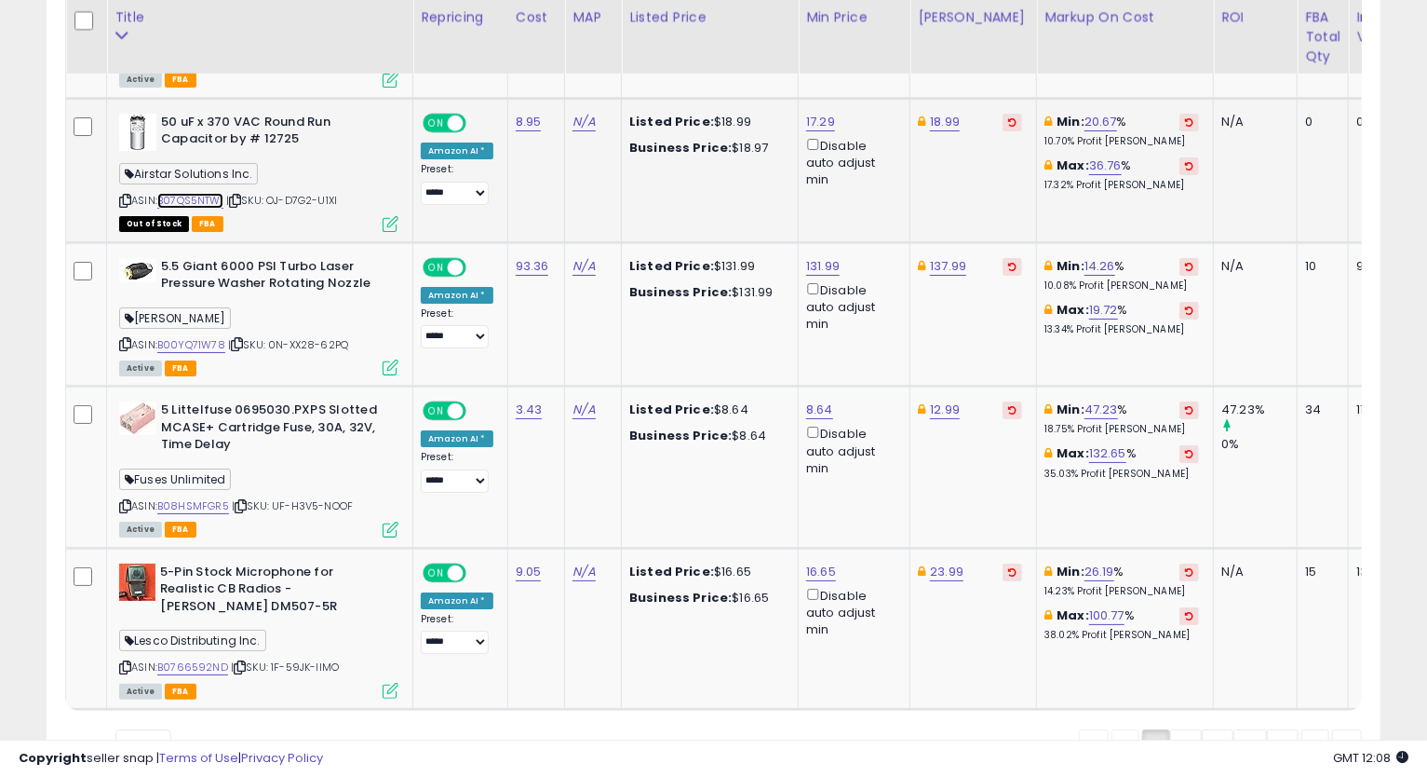
click at [185, 193] on link "B07QS5NTW1" at bounding box center [190, 201] width 66 height 16
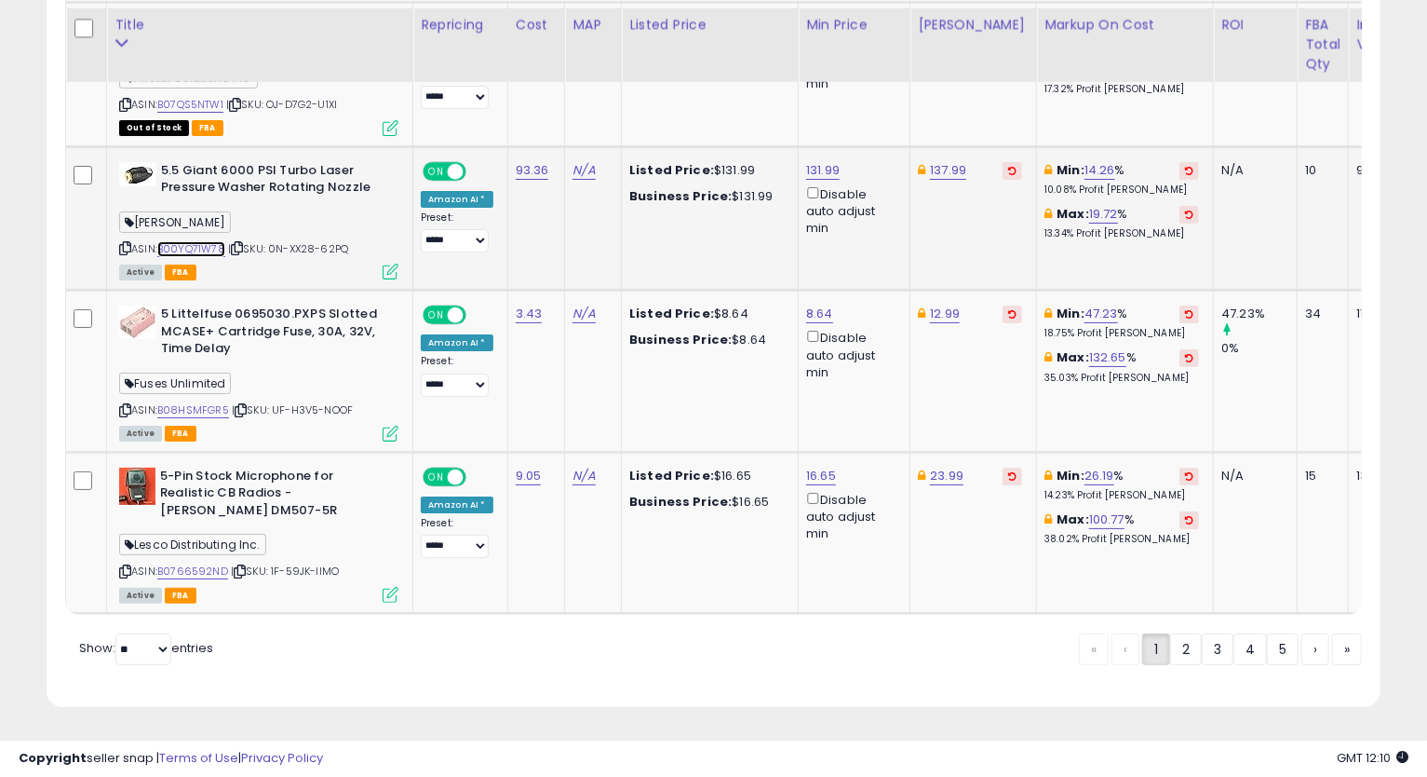
click at [184, 241] on link "B00YQ71W78" at bounding box center [191, 249] width 68 height 16
click at [946, 161] on link "137.99" at bounding box center [948, 170] width 36 height 19
click at [836, 91] on input "******" at bounding box center [888, 100] width 166 height 32
type input "******"
click button "submit" at bounding box center [994, 98] width 32 height 28
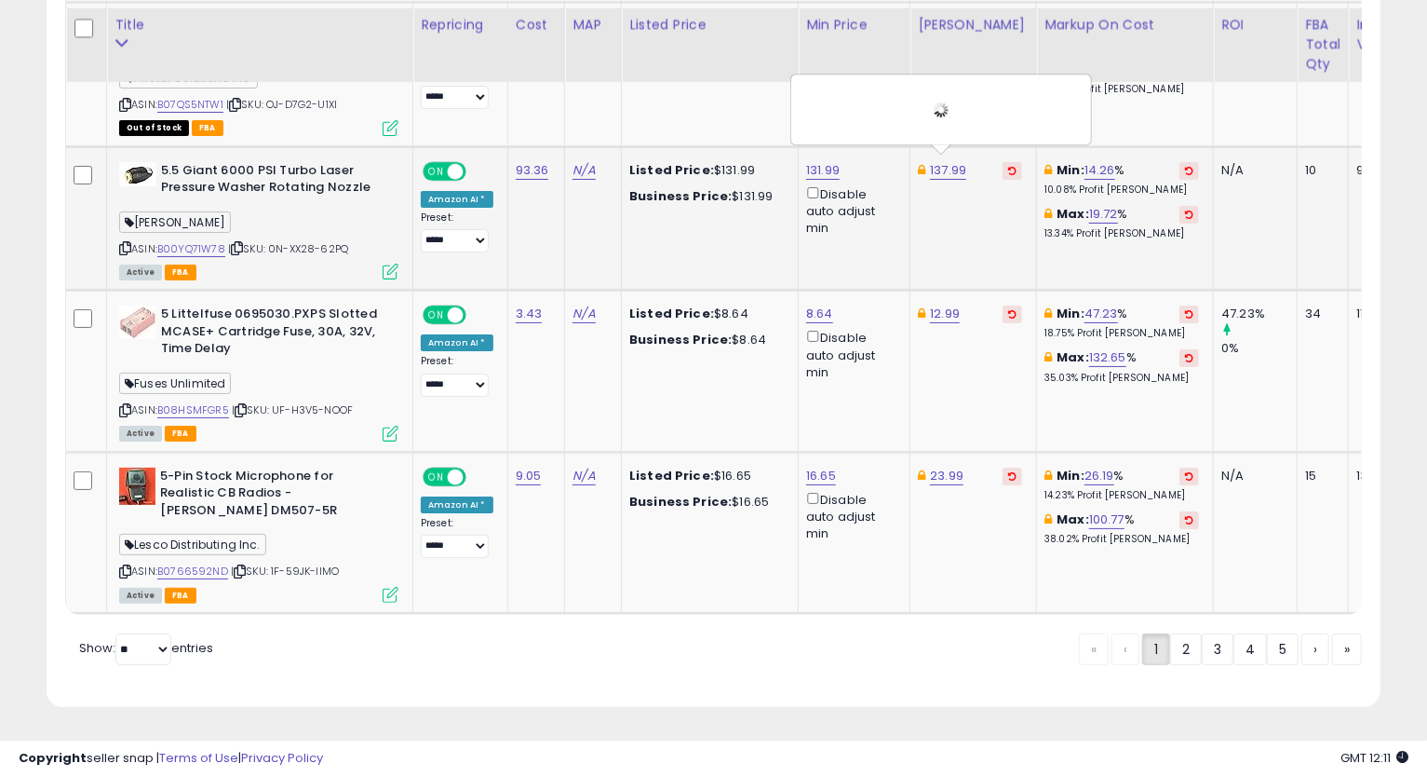
click at [128, 243] on icon at bounding box center [125, 248] width 12 height 10
click at [830, 161] on link "131.99" at bounding box center [823, 170] width 34 height 19
drag, startPoint x: 781, startPoint y: 98, endPoint x: 586, endPoint y: 93, distance: 195.6
type input "******"
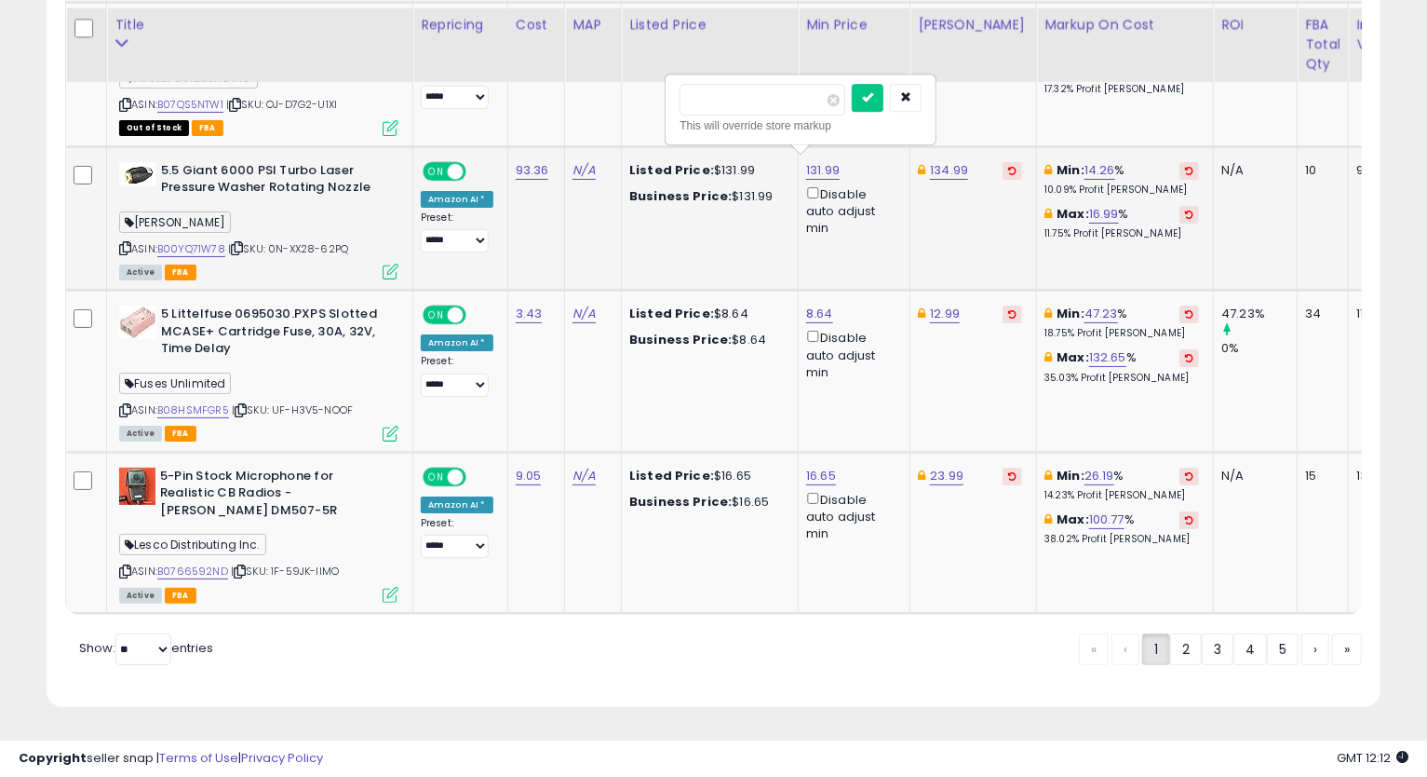
click button "submit" at bounding box center [868, 98] width 32 height 28
click at [164, 402] on link "B08HSMFGR5" at bounding box center [193, 410] width 72 height 16
click at [123, 405] on icon at bounding box center [125, 410] width 12 height 10
click at [193, 563] on link "B0766592ND" at bounding box center [192, 571] width 71 height 16
click at [127, 566] on icon at bounding box center [125, 571] width 12 height 10
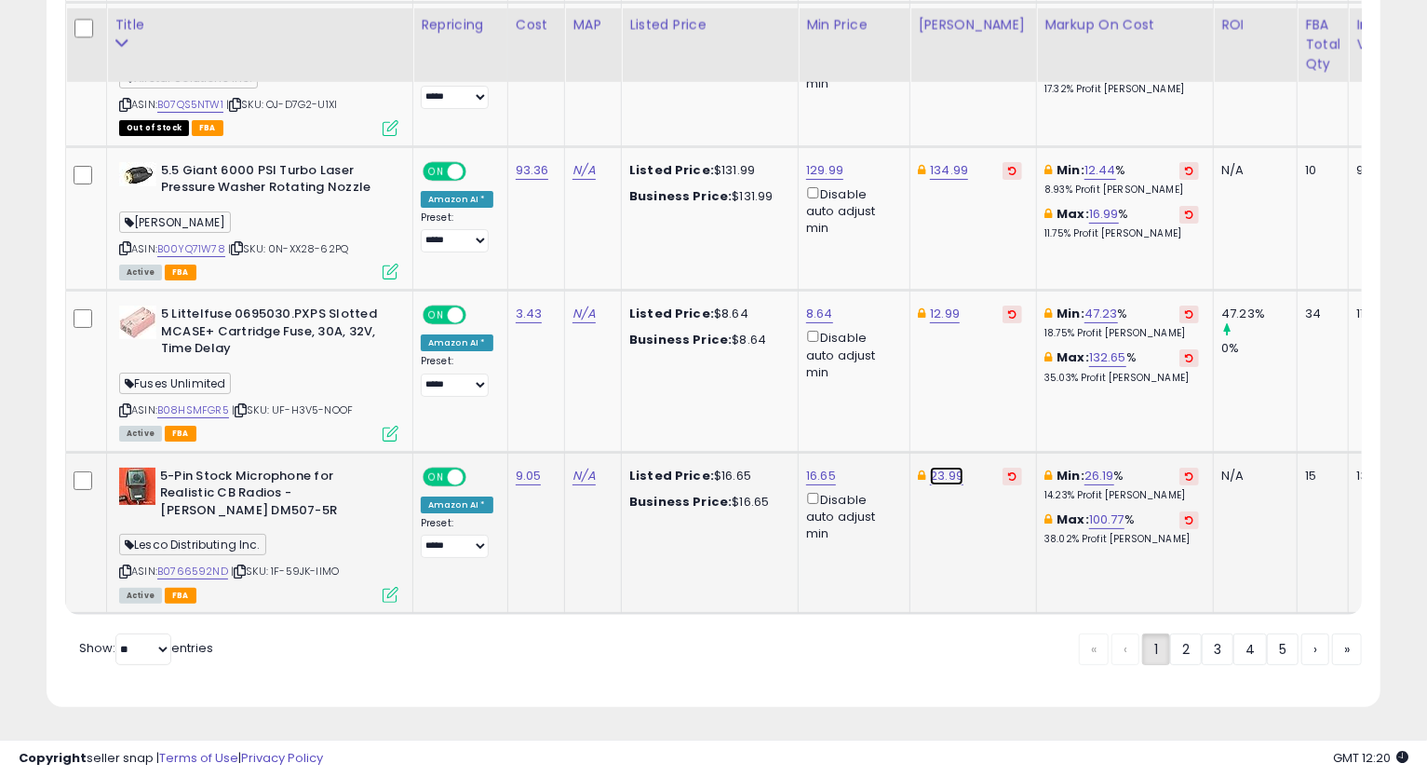
click at [932, 466] on link "23.99" at bounding box center [947, 475] width 34 height 19
type input "*****"
click button "submit" at bounding box center [992, 403] width 32 height 28
click at [827, 466] on link "16.65" at bounding box center [821, 475] width 30 height 19
drag, startPoint x: 767, startPoint y: 389, endPoint x: 681, endPoint y: 432, distance: 96.6
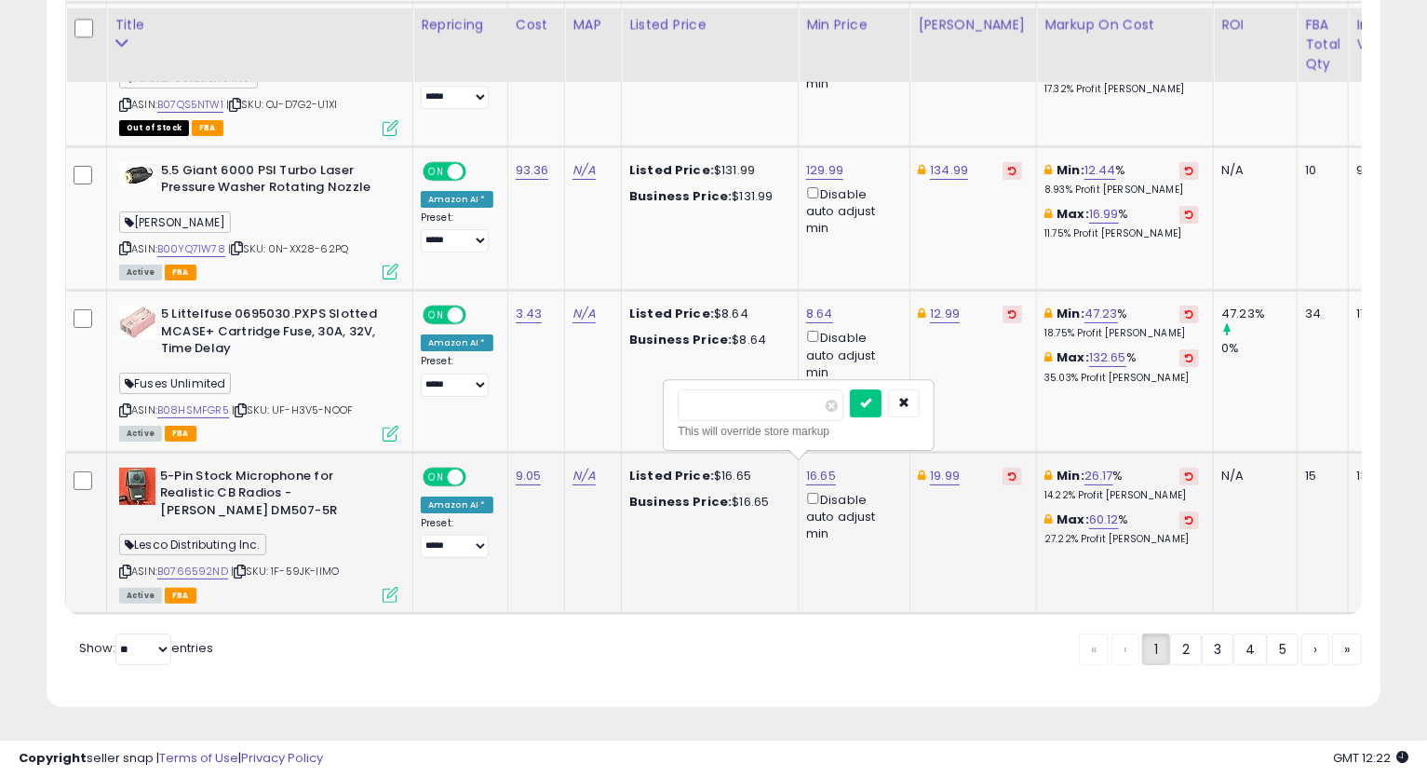
type input "*****"
click button "submit" at bounding box center [866, 403] width 32 height 28
click at [1184, 650] on link "2" at bounding box center [1186, 649] width 32 height 32
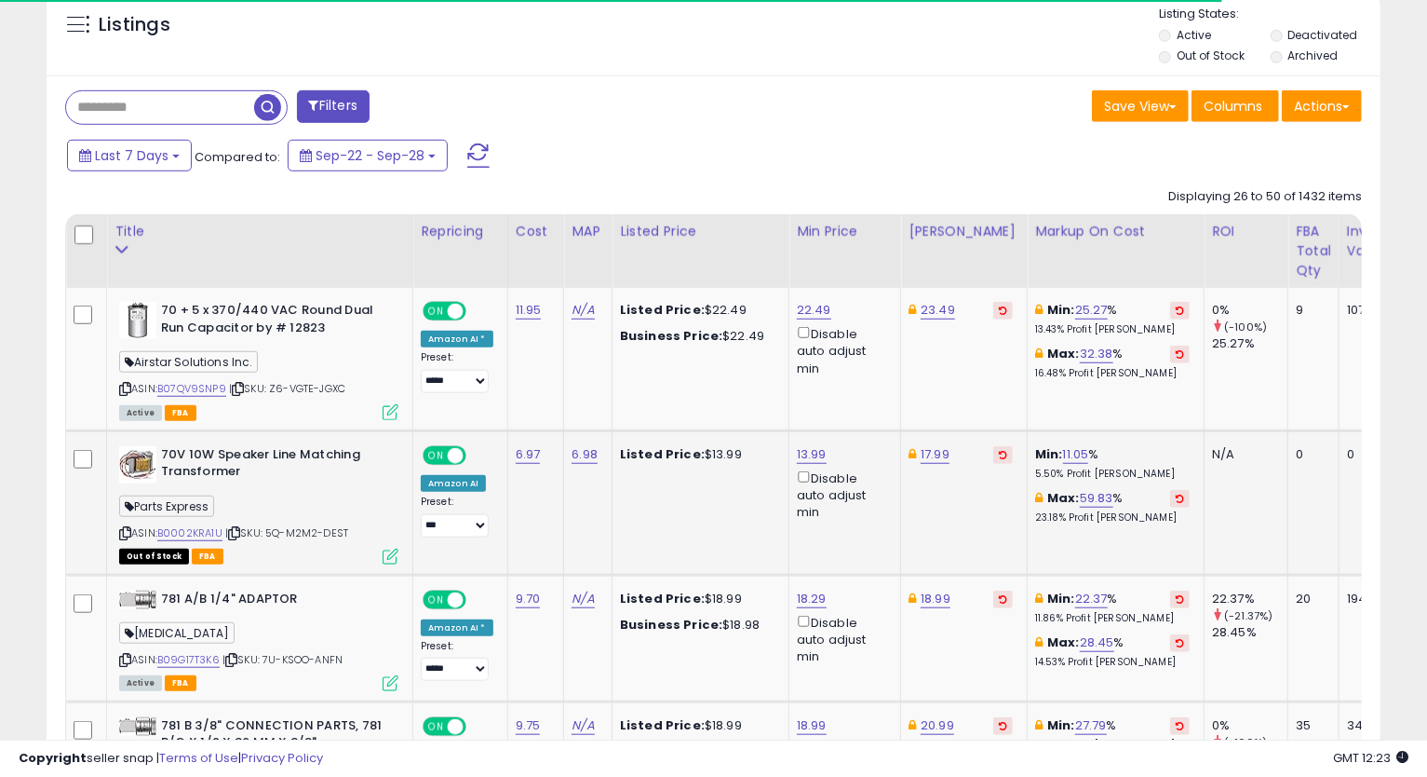
scroll to position [793, 0]
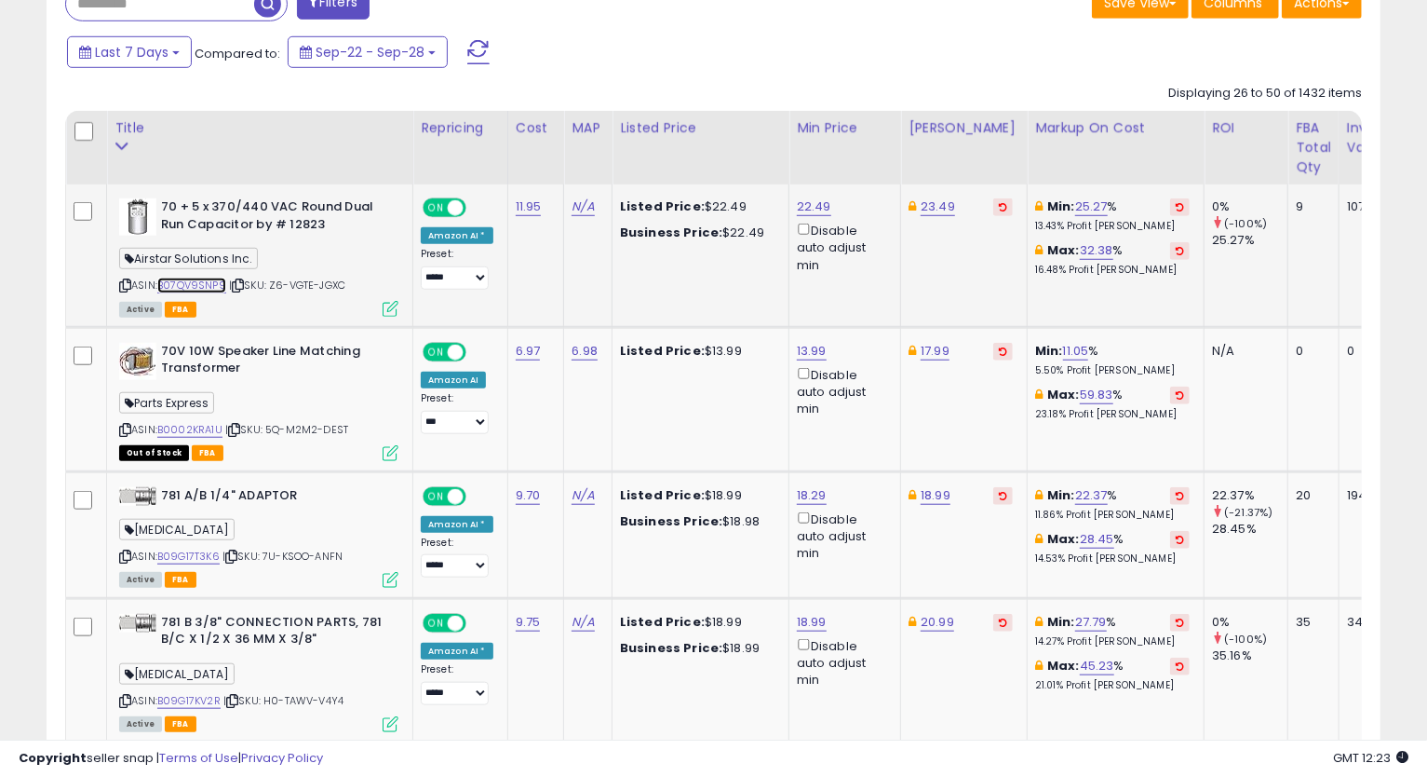
click at [187, 279] on link "B07QV9SNP9" at bounding box center [191, 285] width 69 height 16
drag, startPoint x: 124, startPoint y: 284, endPoint x: 107, endPoint y: 290, distance: 18.0
click at [123, 285] on icon at bounding box center [125, 285] width 12 height 10
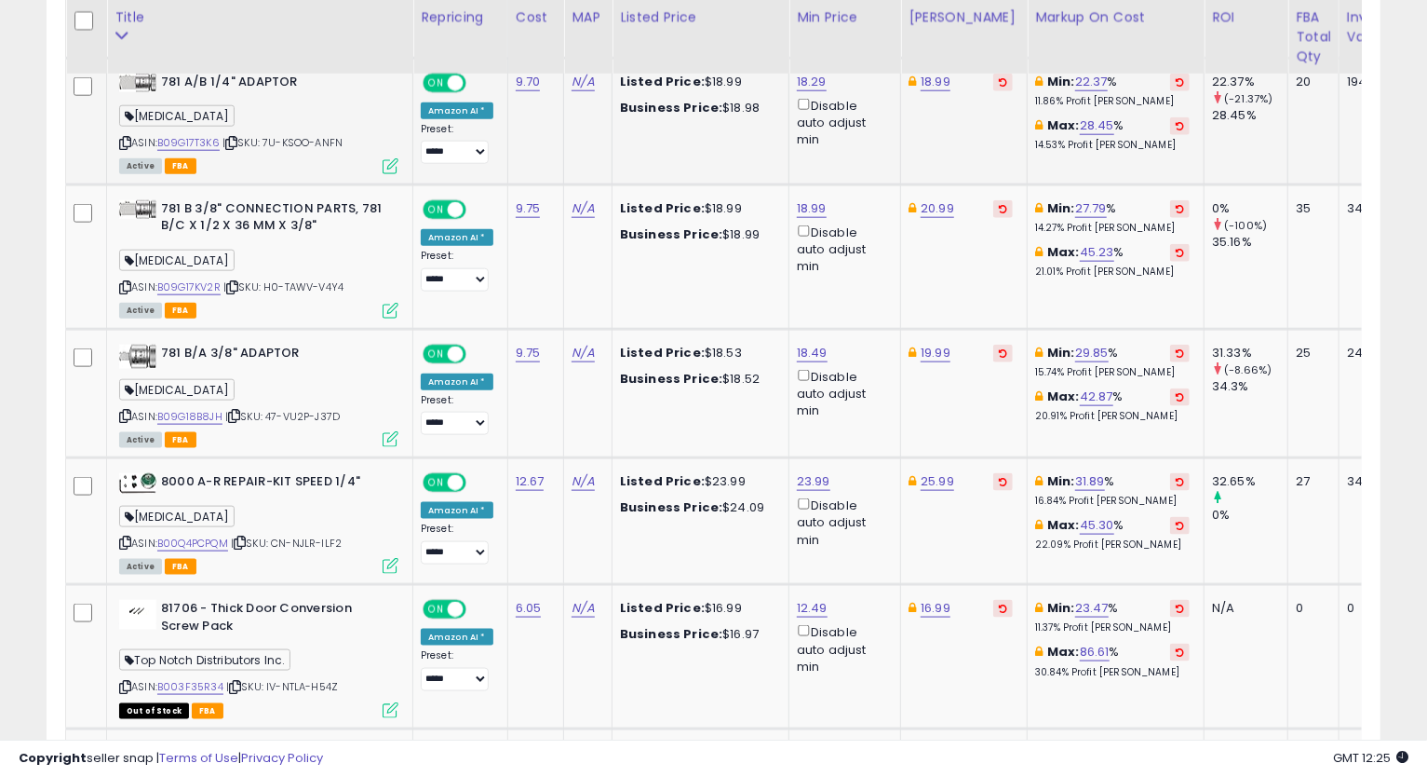
scroll to position [1103, 0]
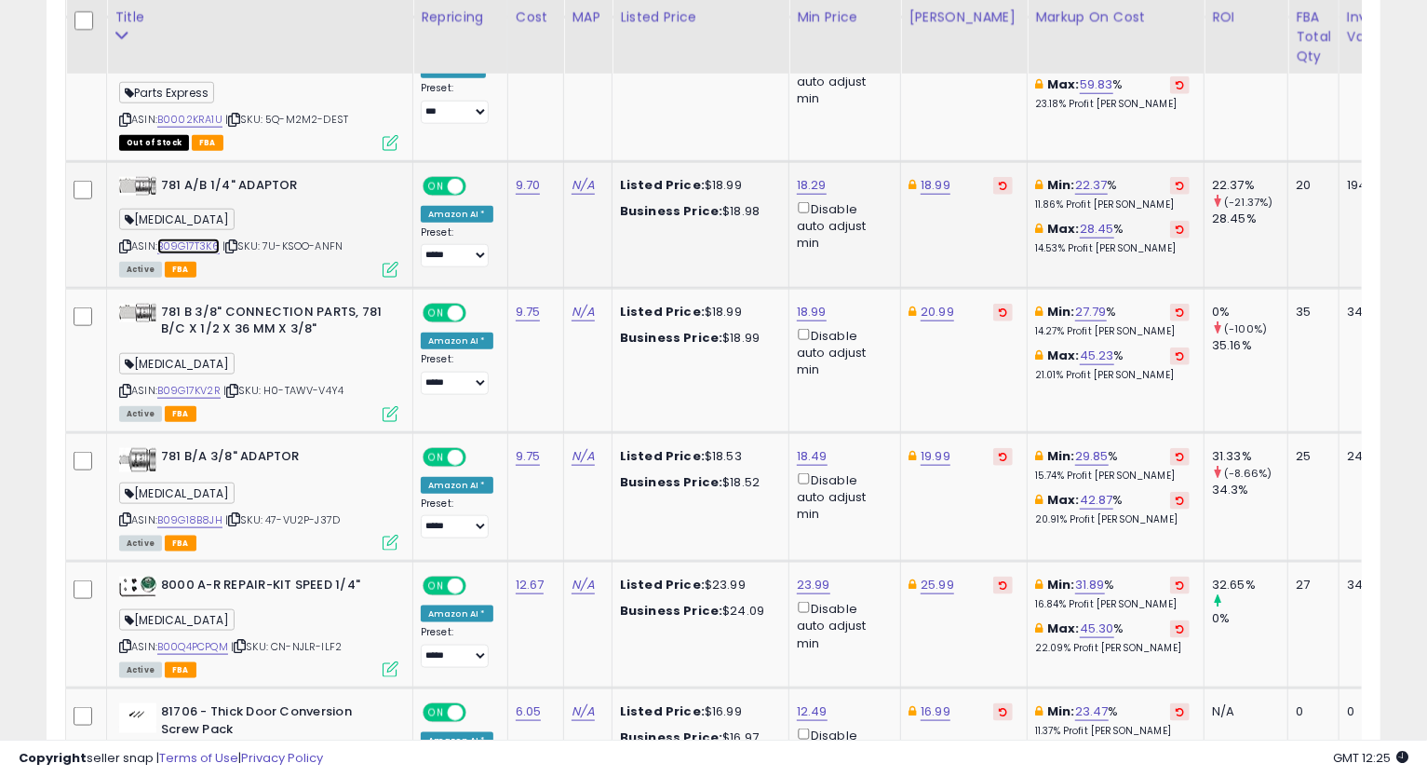
click at [186, 241] on link "B09G17T3K6" at bounding box center [188, 246] width 62 height 16
click at [127, 243] on icon at bounding box center [125, 246] width 12 height 10
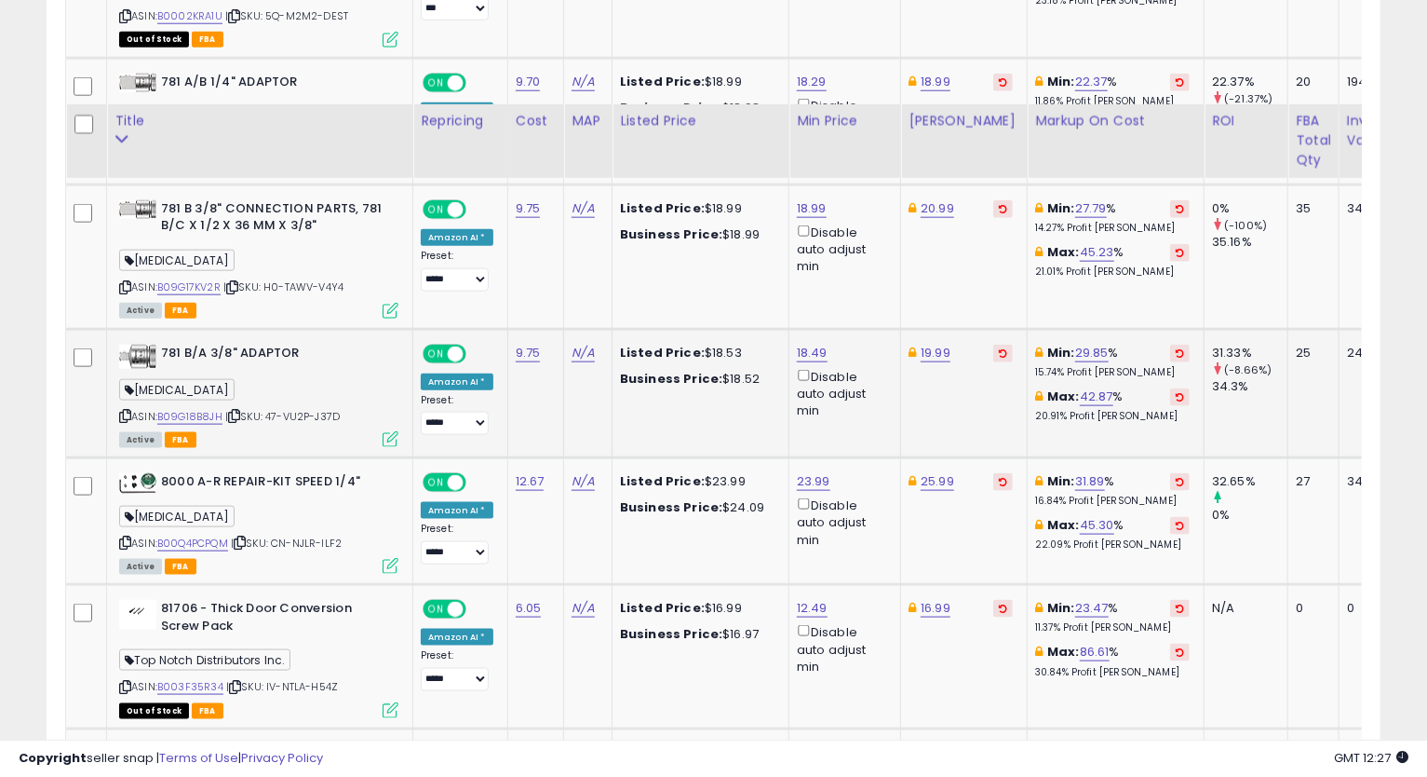
scroll to position [1311, 0]
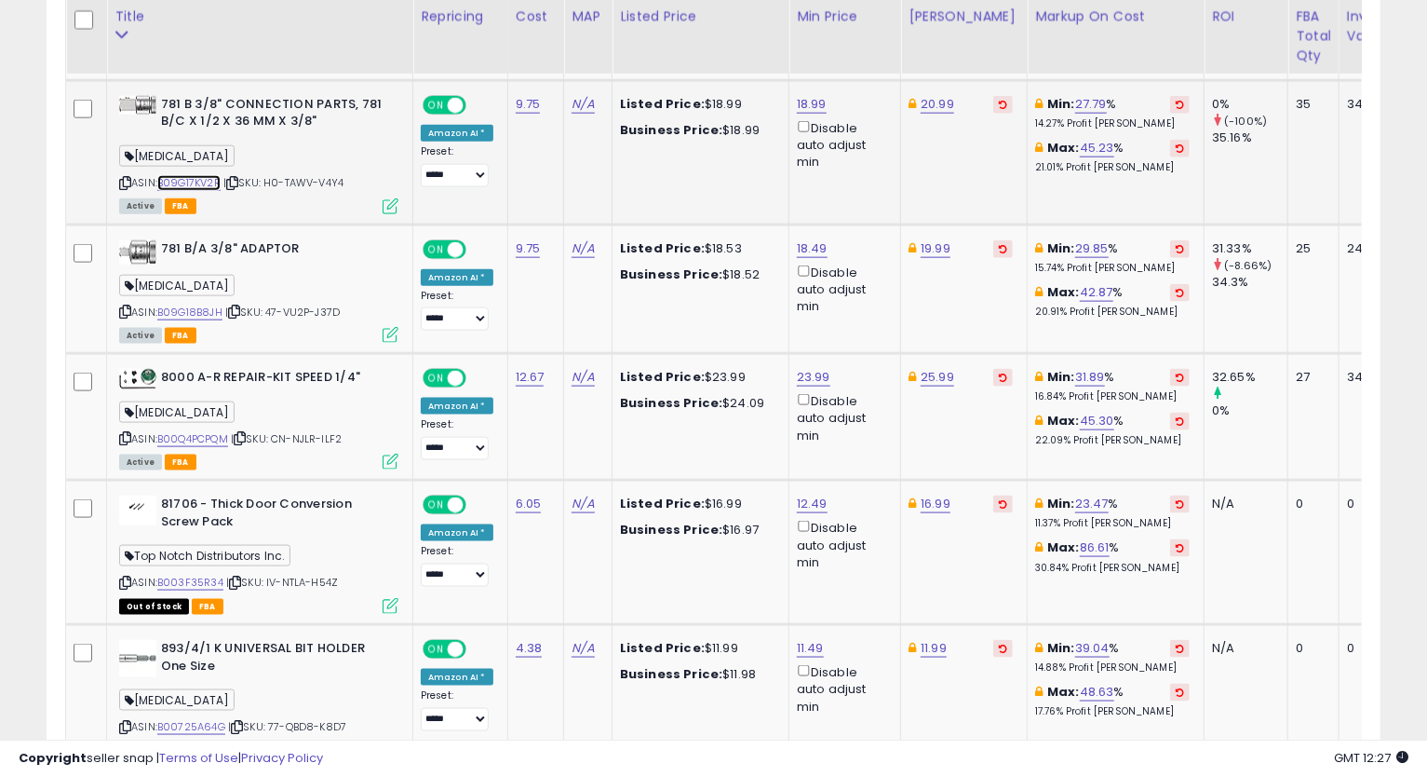
click at [168, 183] on link "B09G17KV2R" at bounding box center [188, 183] width 63 height 16
click at [124, 178] on icon at bounding box center [125, 183] width 12 height 10
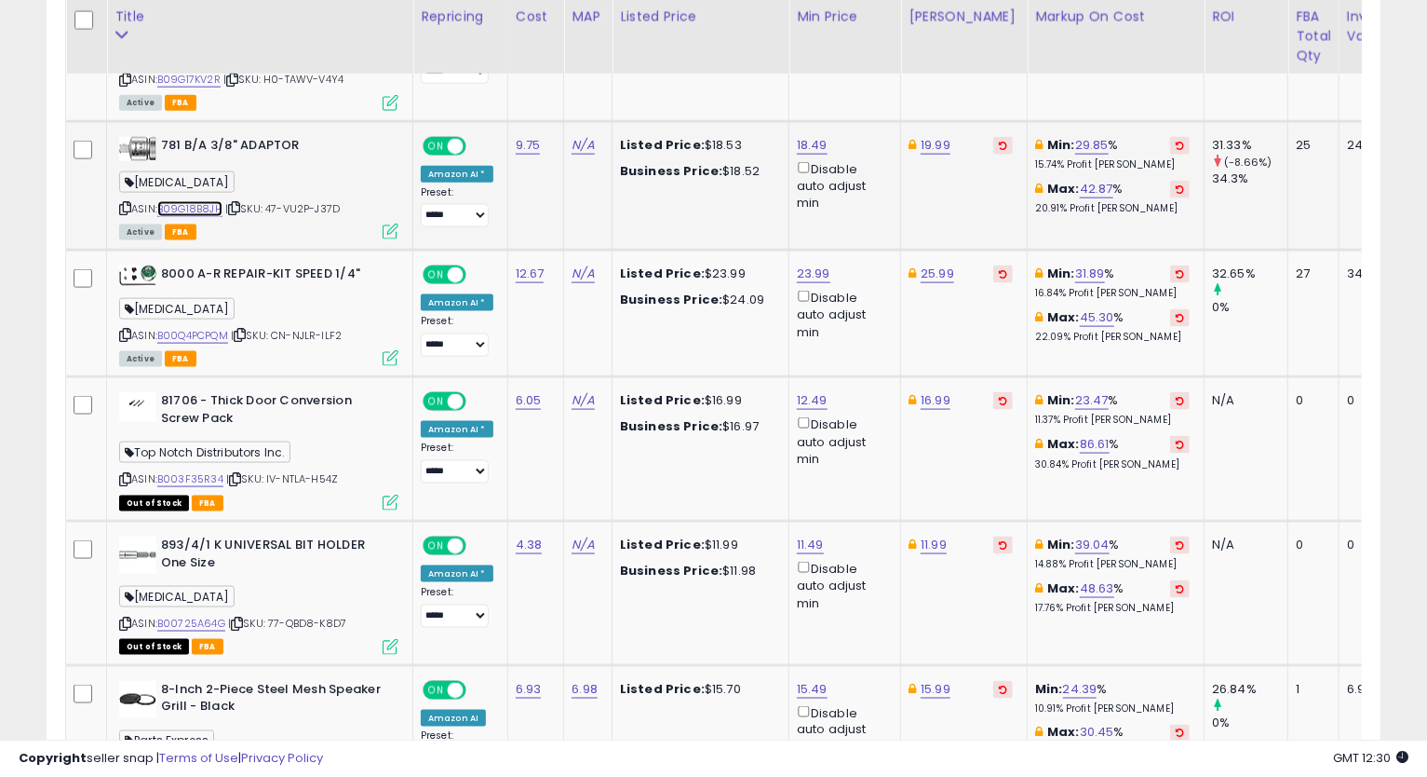
click at [196, 210] on link "B09G18B8JH" at bounding box center [189, 209] width 65 height 16
click at [119, 208] on icon at bounding box center [125, 208] width 12 height 10
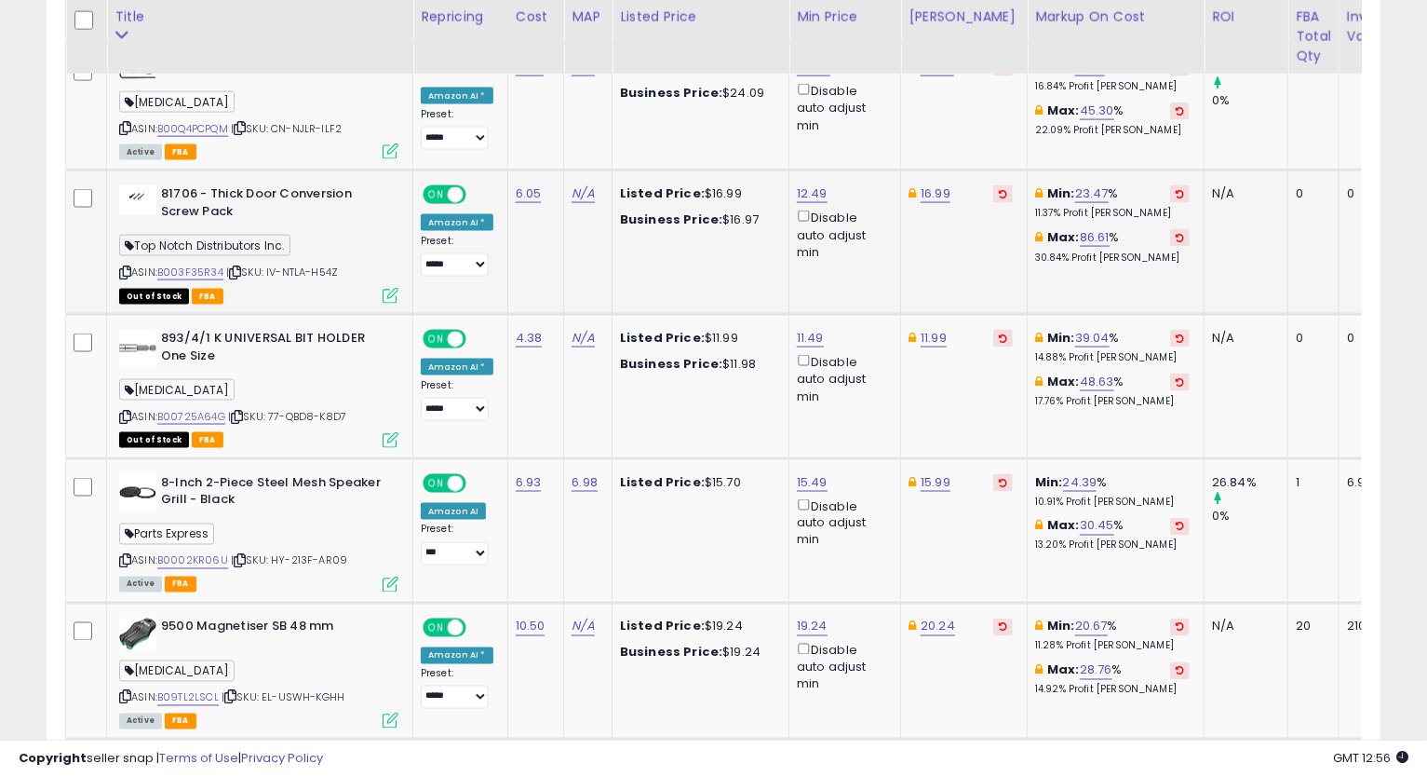
scroll to position [1518, 0]
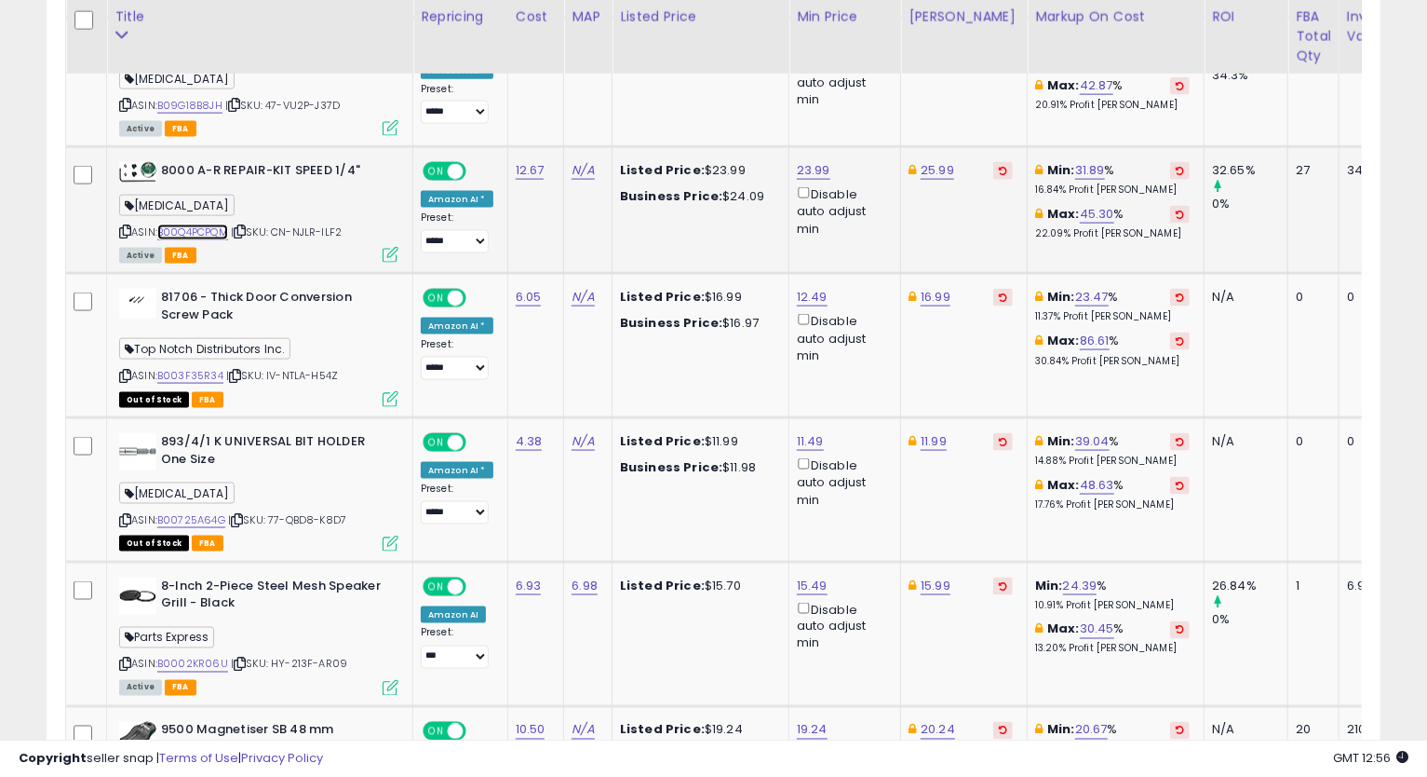
click at [217, 234] on link "B00Q4PCPQM" at bounding box center [192, 232] width 71 height 16
click at [125, 231] on icon at bounding box center [125, 231] width 12 height 10
click at [931, 171] on link "25.99" at bounding box center [938, 170] width 34 height 19
type input "*****"
click button "submit" at bounding box center [984, 103] width 32 height 28
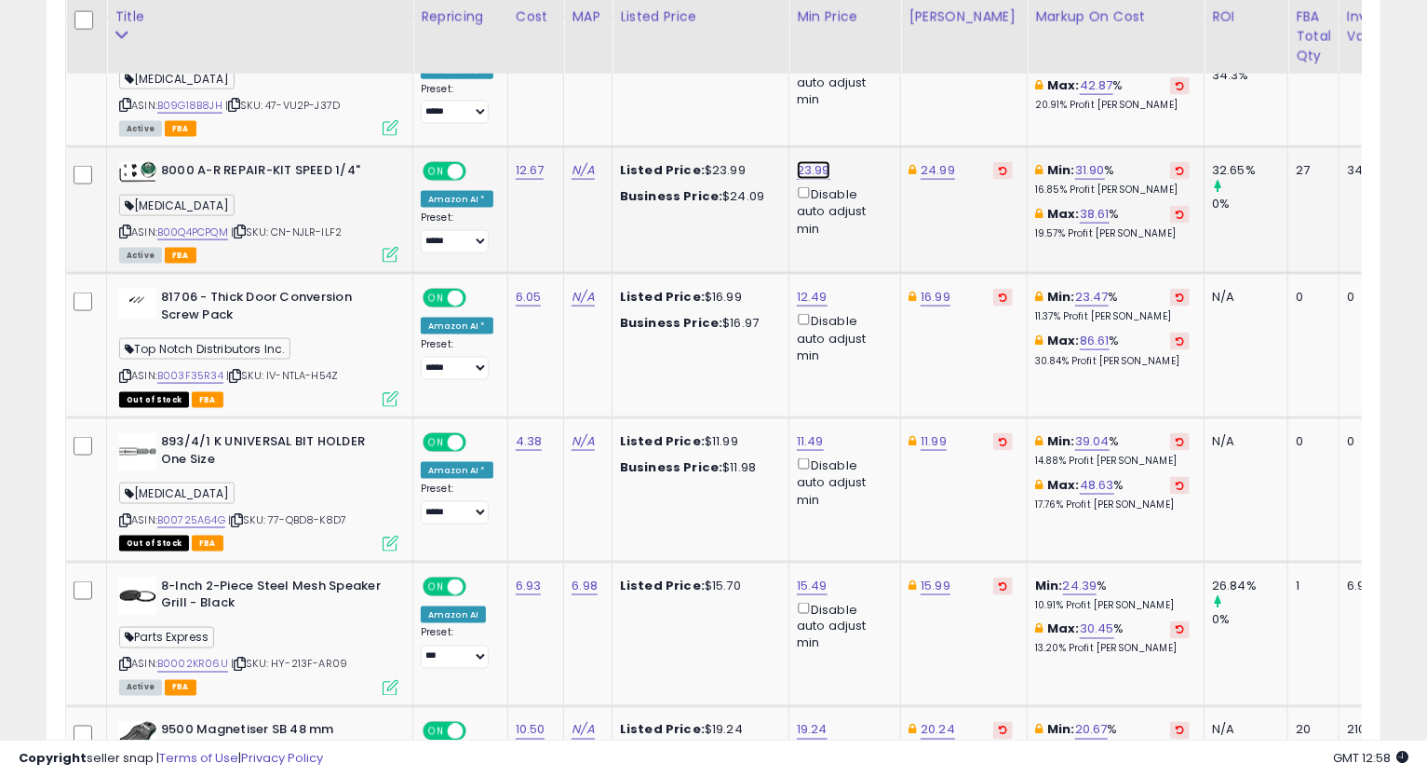
click at [808, 171] on link "23.99" at bounding box center [814, 170] width 34 height 19
drag, startPoint x: 776, startPoint y: 112, endPoint x: 608, endPoint y: 120, distance: 167.8
type input "*****"
click button "submit" at bounding box center [860, 103] width 32 height 28
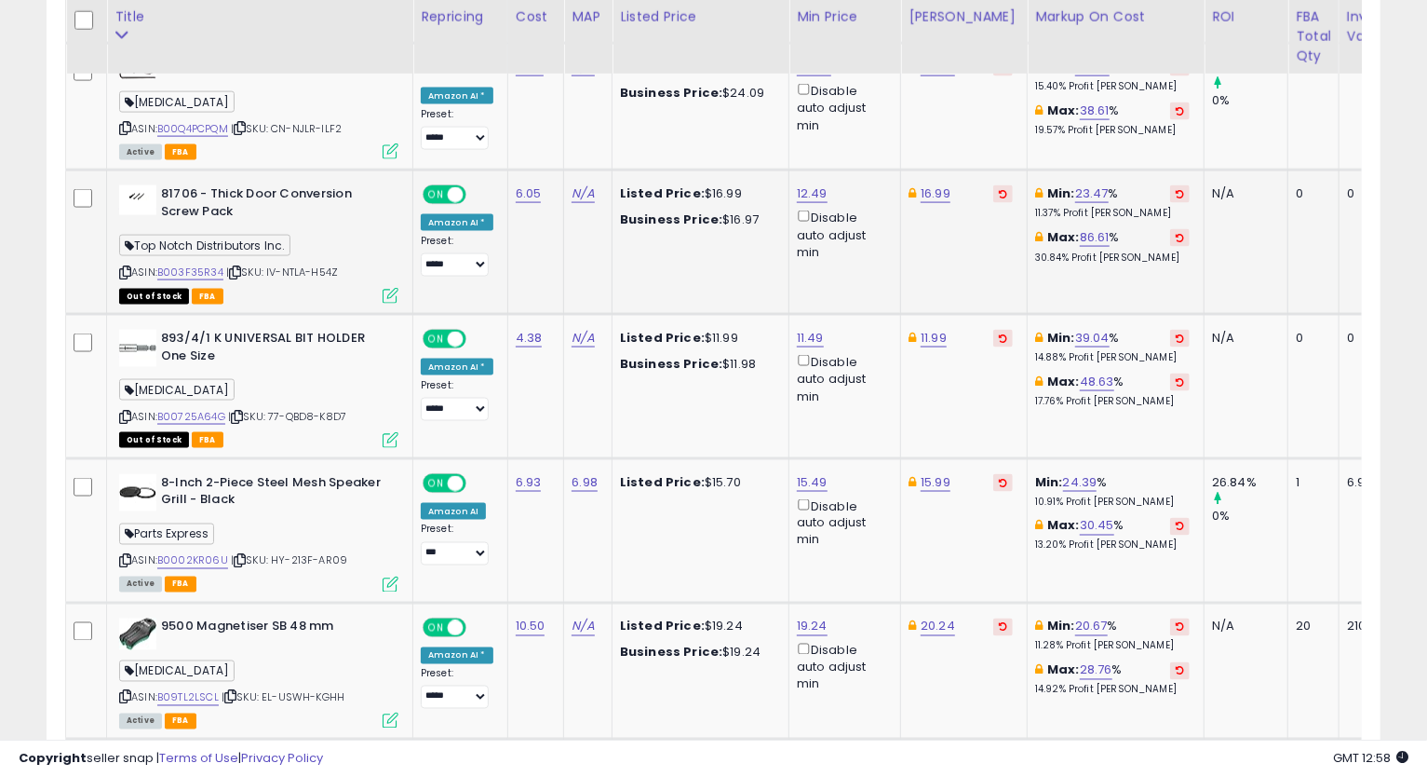
scroll to position [1724, 0]
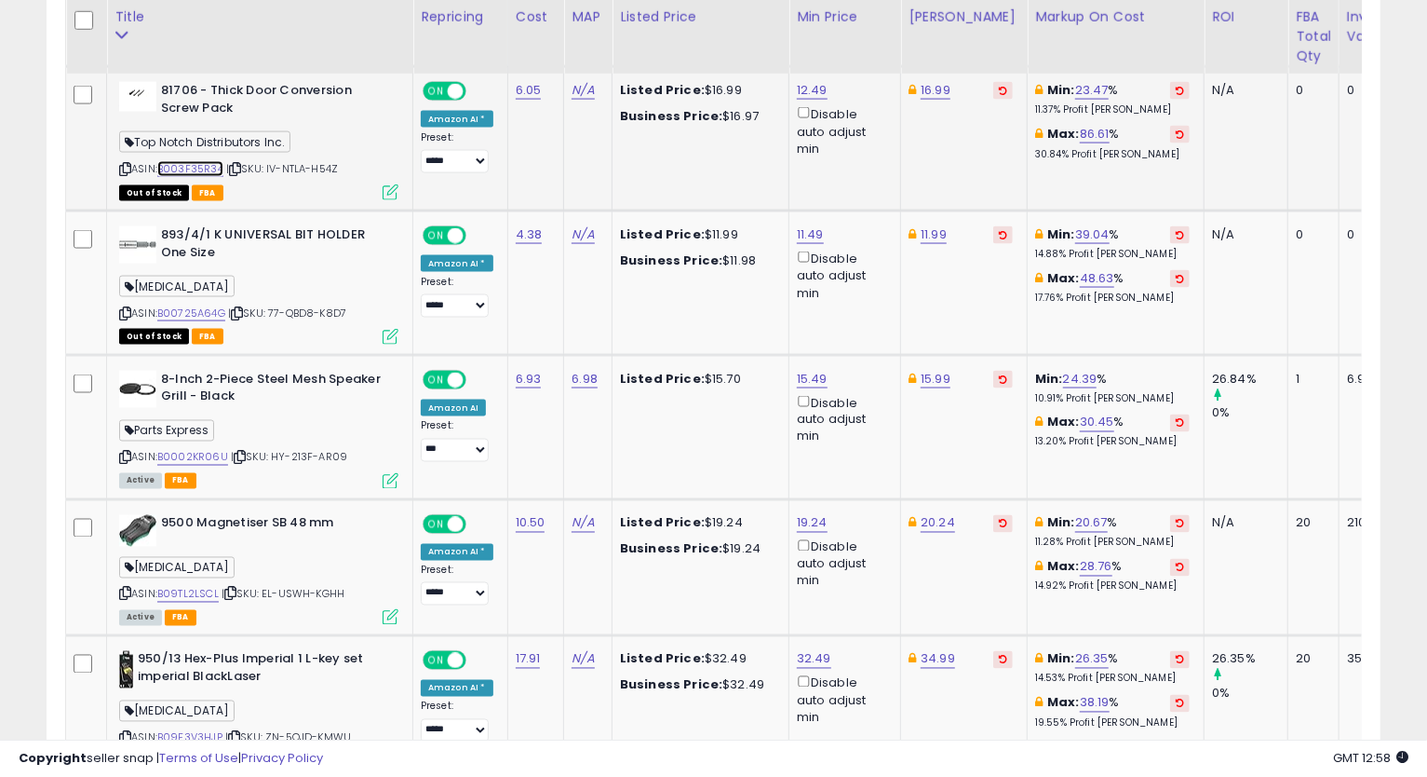
click at [218, 165] on link "B003F35R34" at bounding box center [190, 169] width 66 height 16
click at [939, 93] on link "16.99" at bounding box center [936, 90] width 30 height 19
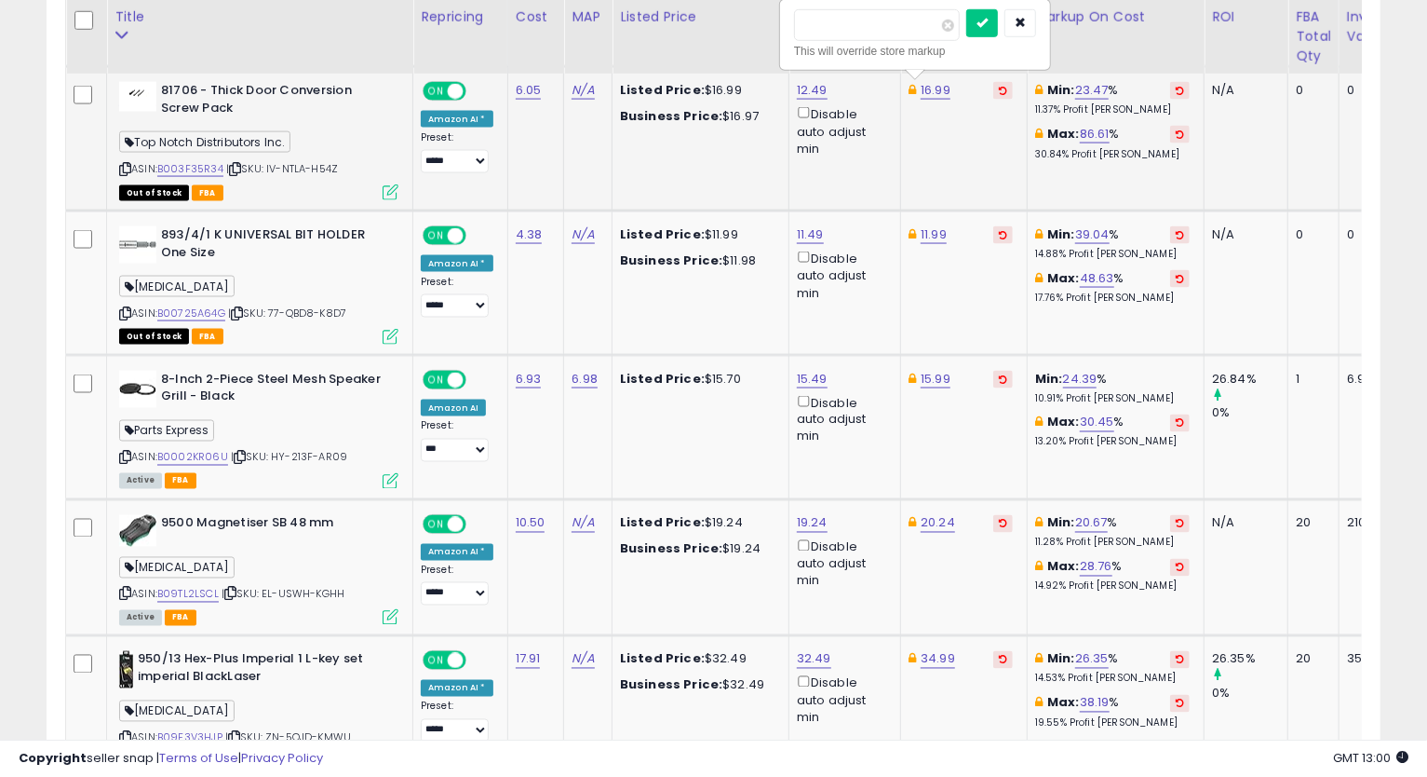
type input "*****"
click button "submit" at bounding box center [982, 23] width 32 height 28
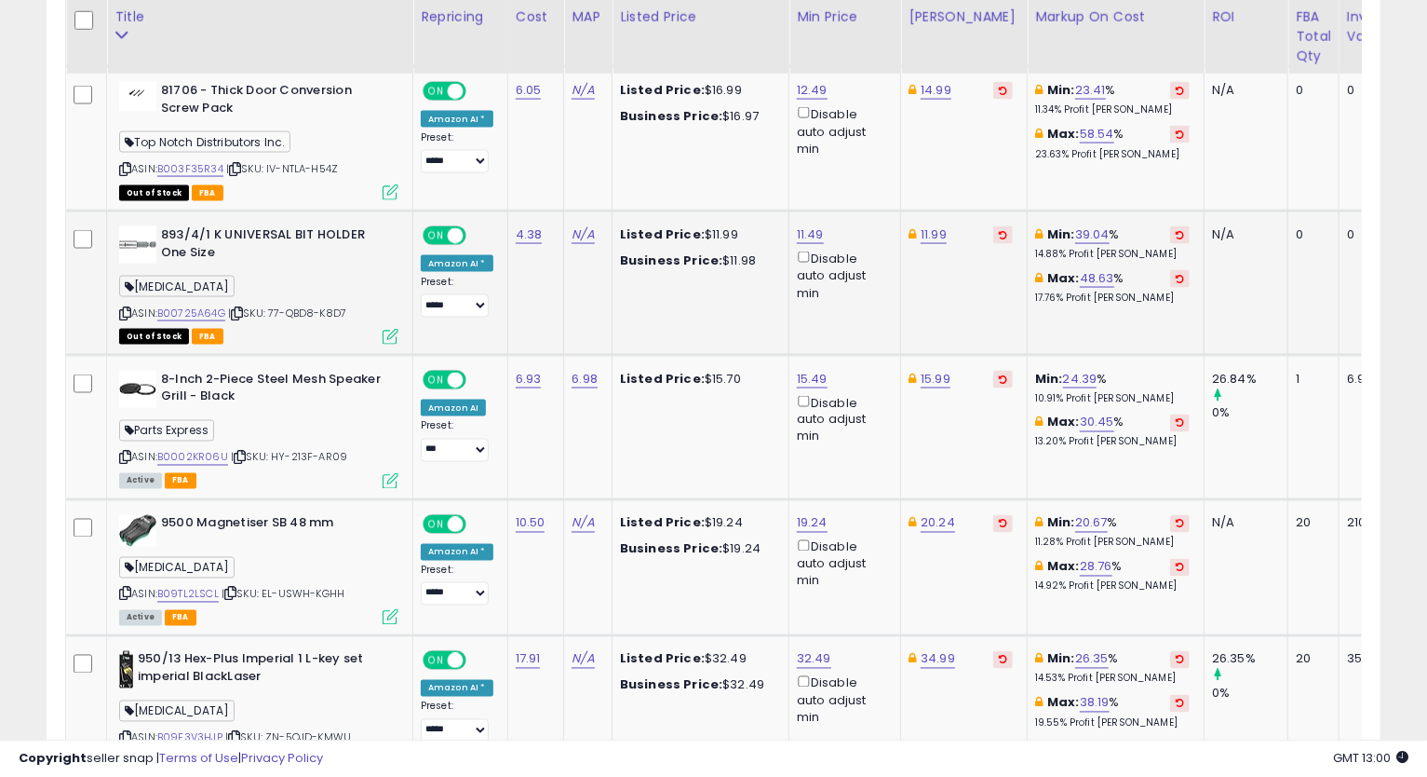
scroll to position [1828, 0]
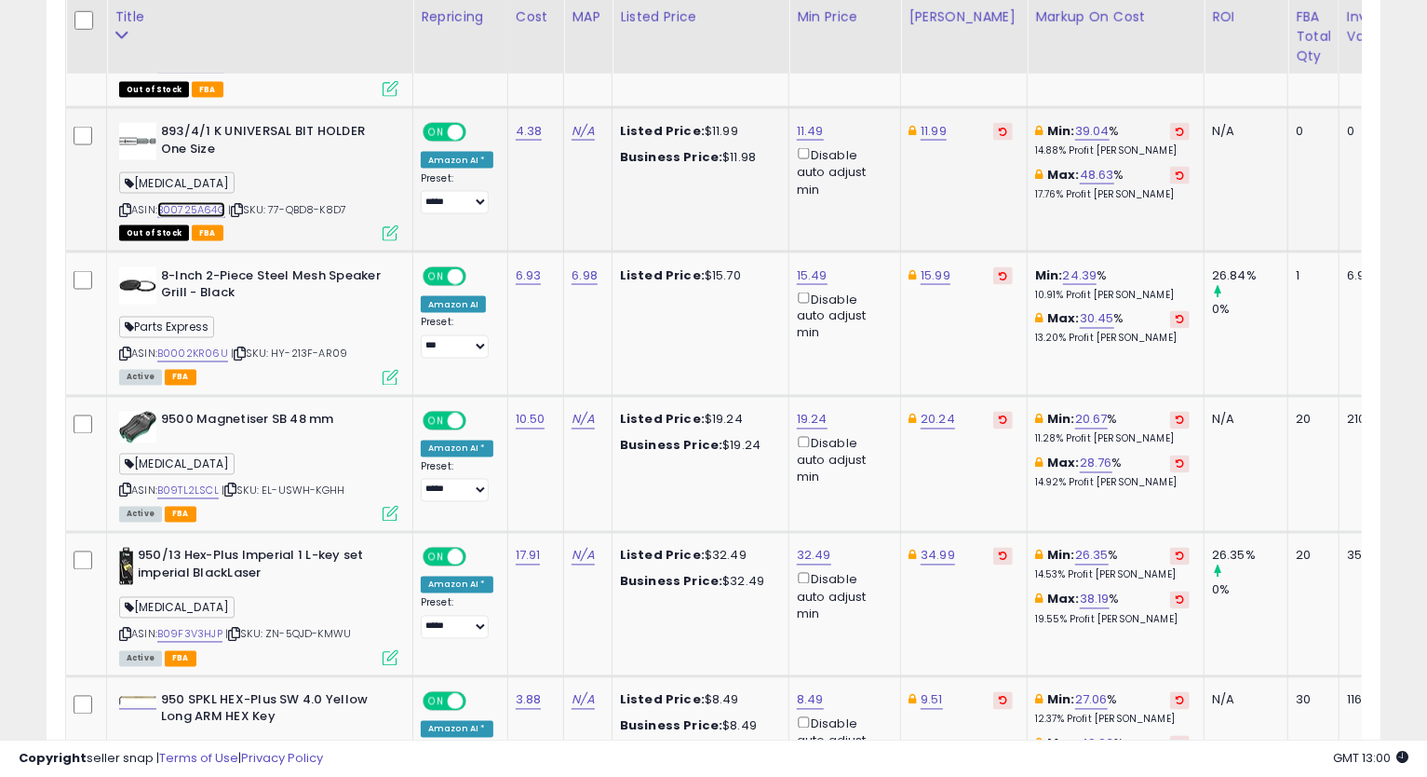
click at [214, 209] on link "B00725A64G" at bounding box center [191, 210] width 68 height 16
click at [921, 128] on link "11.99" at bounding box center [934, 131] width 26 height 19
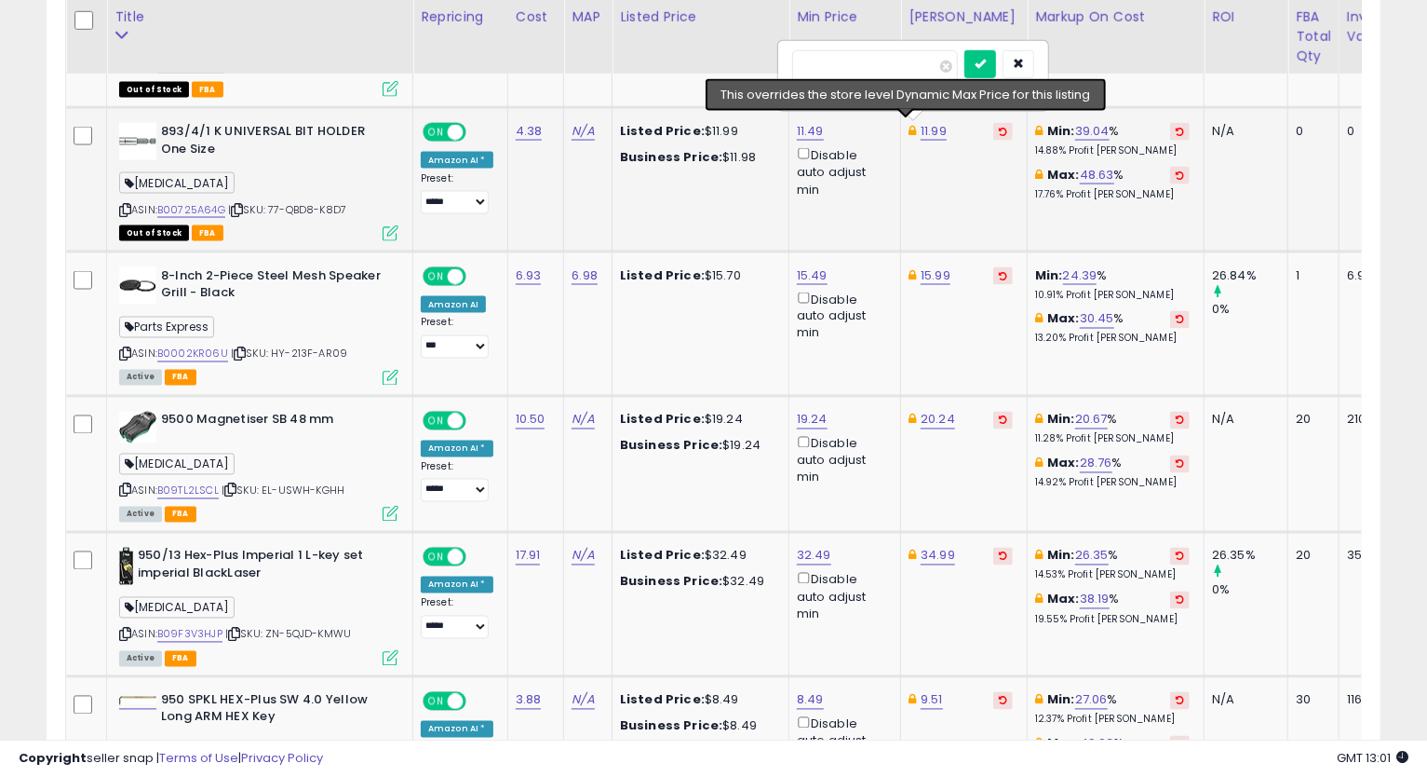
type input "*****"
click button "submit" at bounding box center [981, 64] width 32 height 28
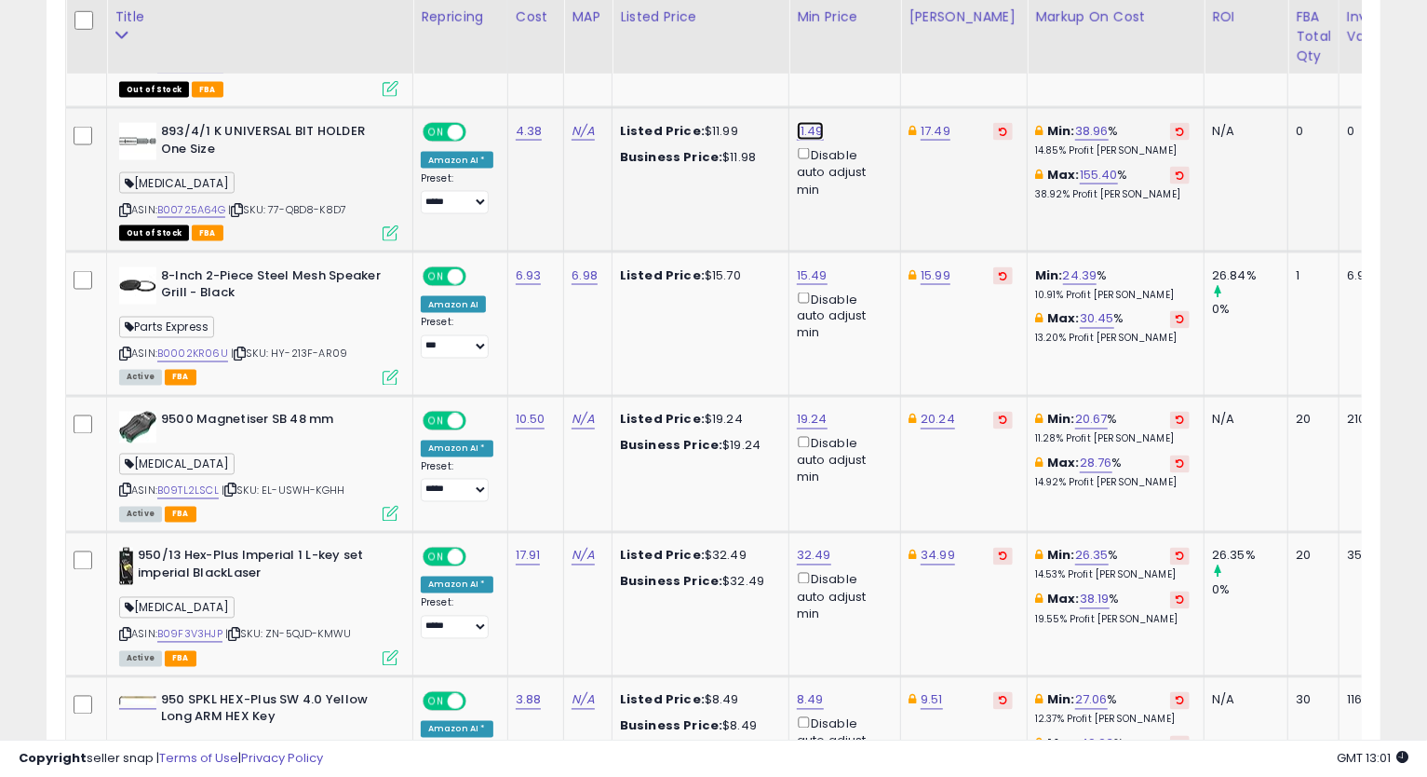
click at [797, 128] on link "11.49" at bounding box center [810, 131] width 27 height 19
type input "*****"
click button "submit" at bounding box center [856, 64] width 32 height 28
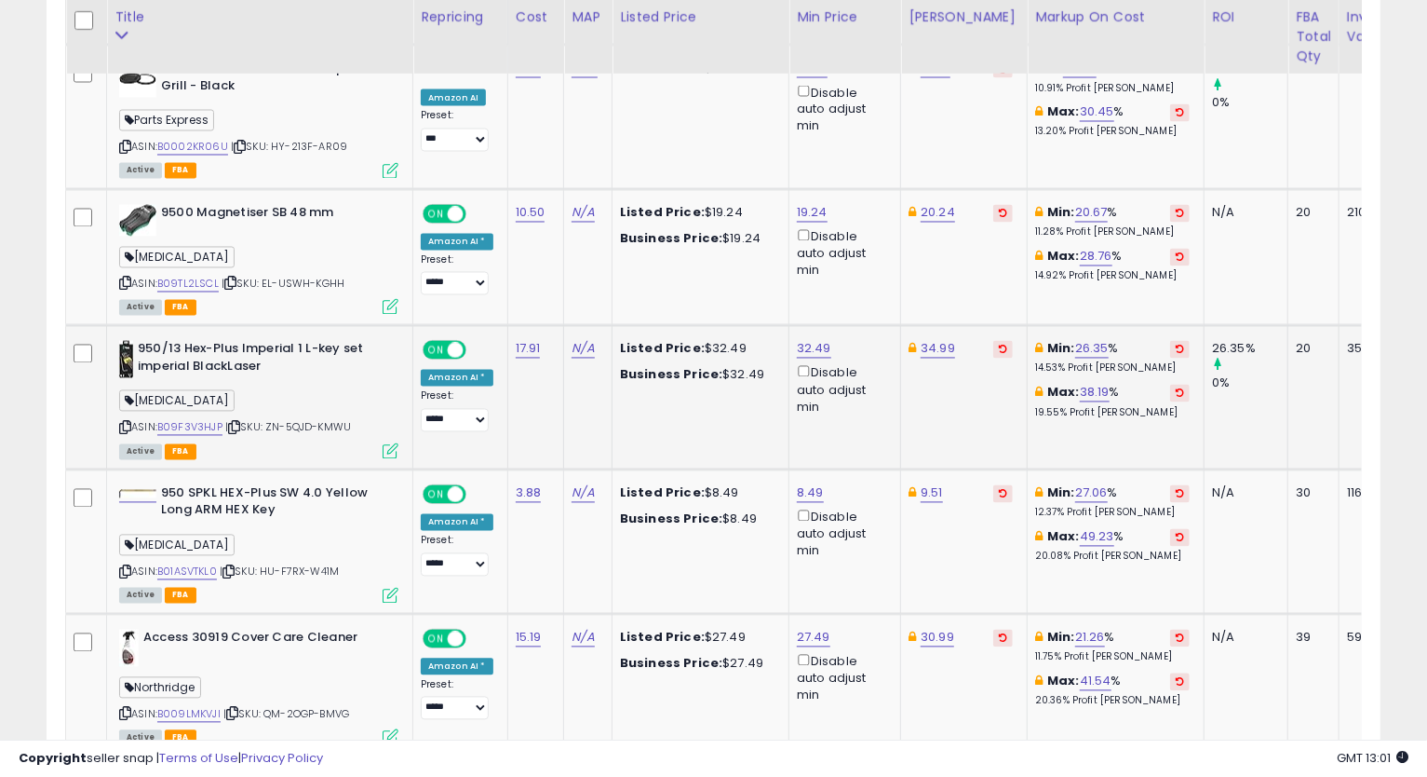
scroll to position [2138, 0]
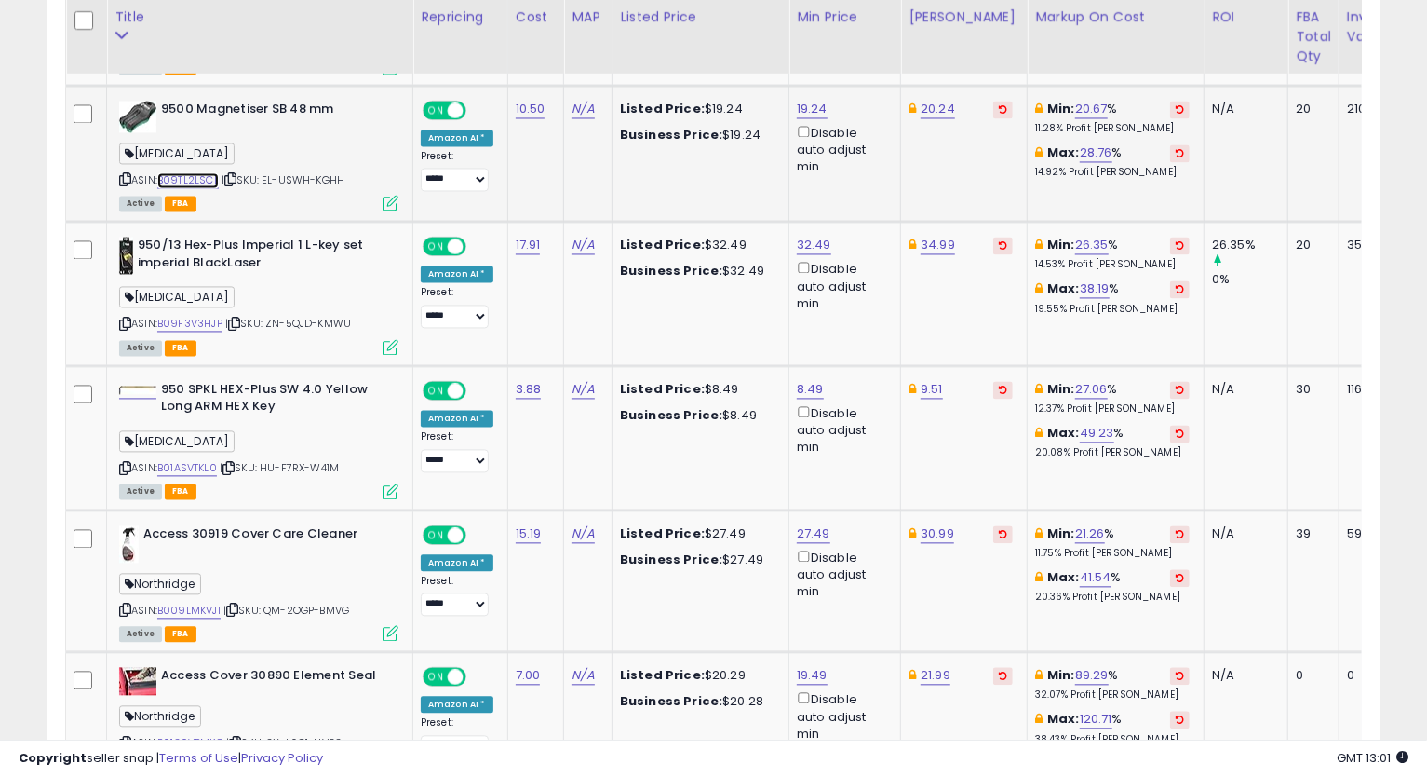
click at [190, 180] on link "B09TL2LSCL" at bounding box center [187, 181] width 61 height 16
click at [126, 175] on icon at bounding box center [125, 180] width 12 height 10
click at [936, 101] on link "20.24" at bounding box center [938, 110] width 34 height 19
type input "*****"
click at [967, 28] on button "submit" at bounding box center [983, 42] width 32 height 28
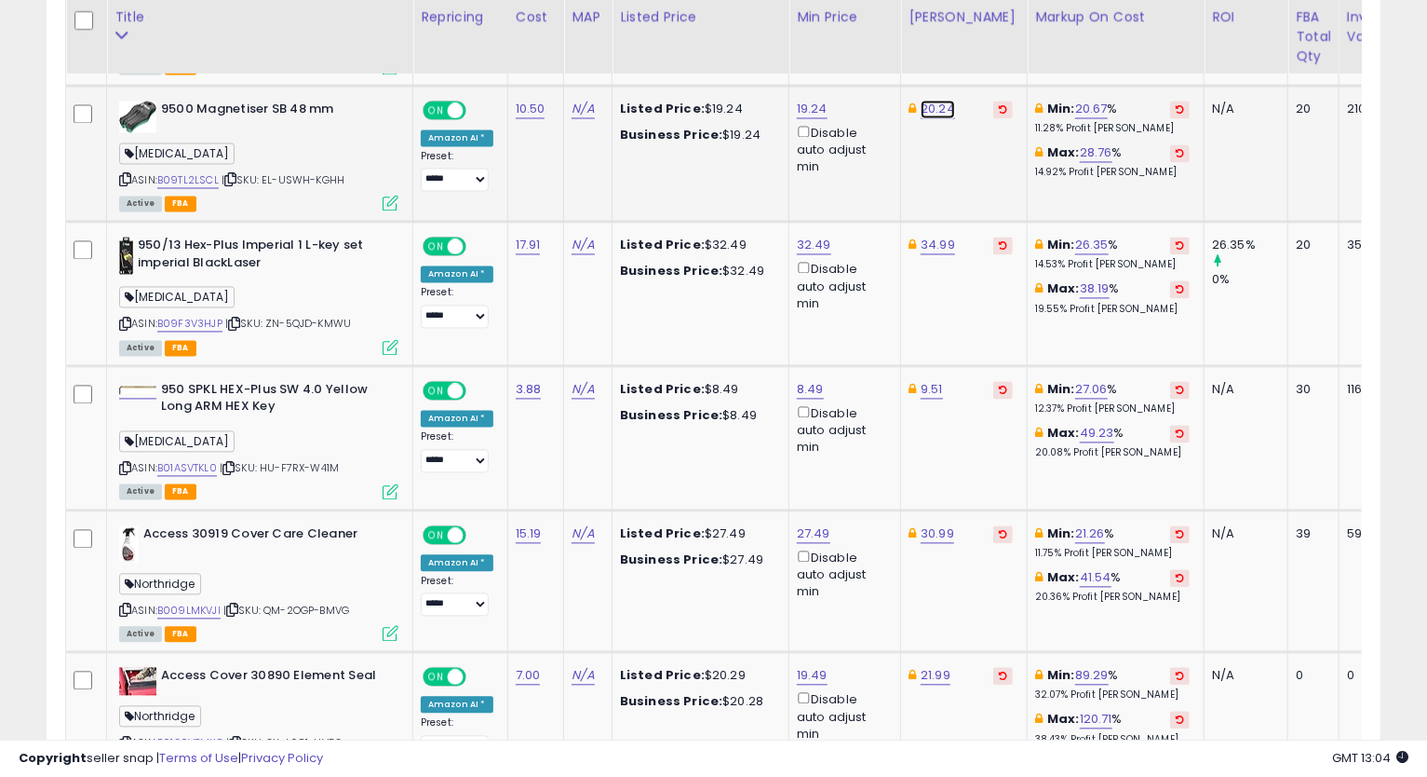
click at [936, 101] on link "20.24" at bounding box center [938, 110] width 34 height 19
type input "*****"
click button "submit" at bounding box center [983, 42] width 32 height 28
click at [812, 101] on link "19.24" at bounding box center [812, 110] width 31 height 19
type input "*****"
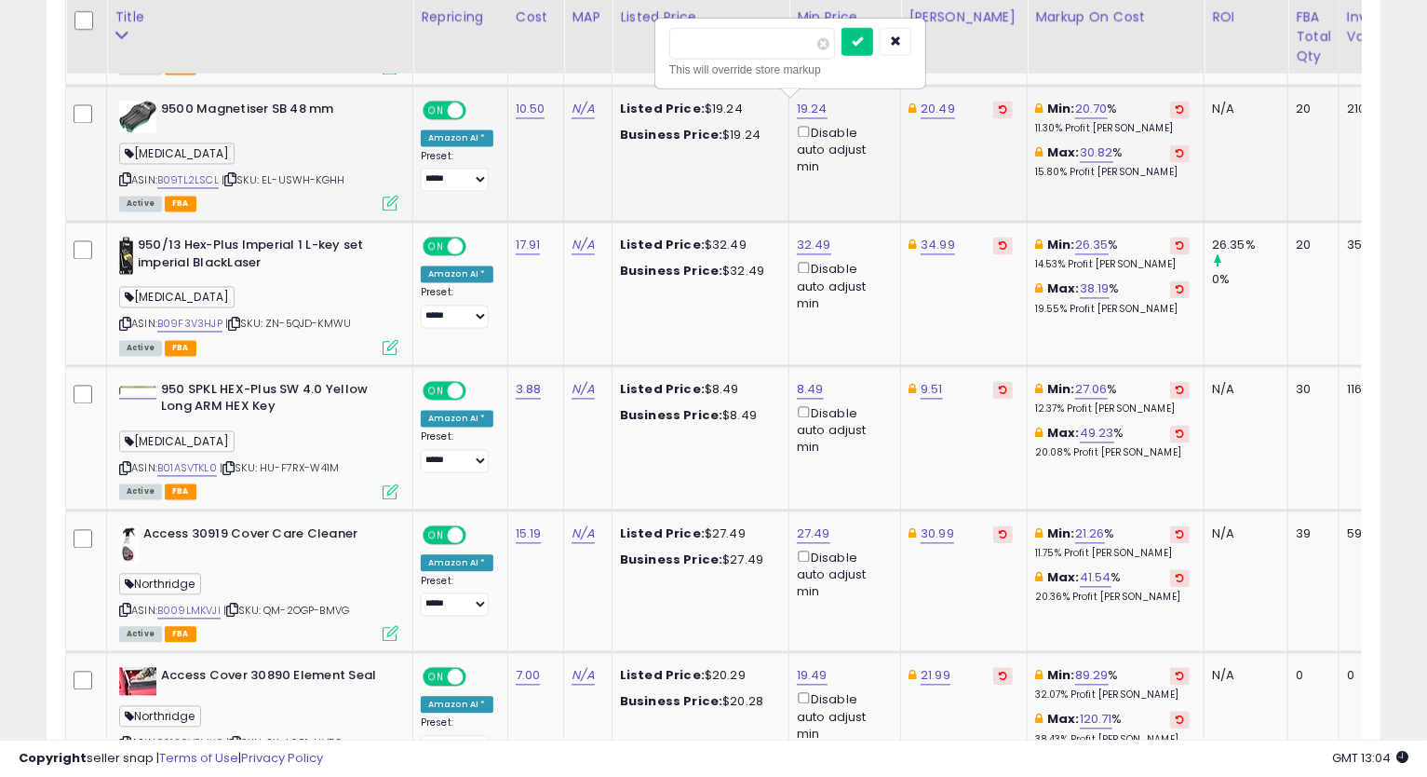
click button "submit" at bounding box center [858, 42] width 32 height 28
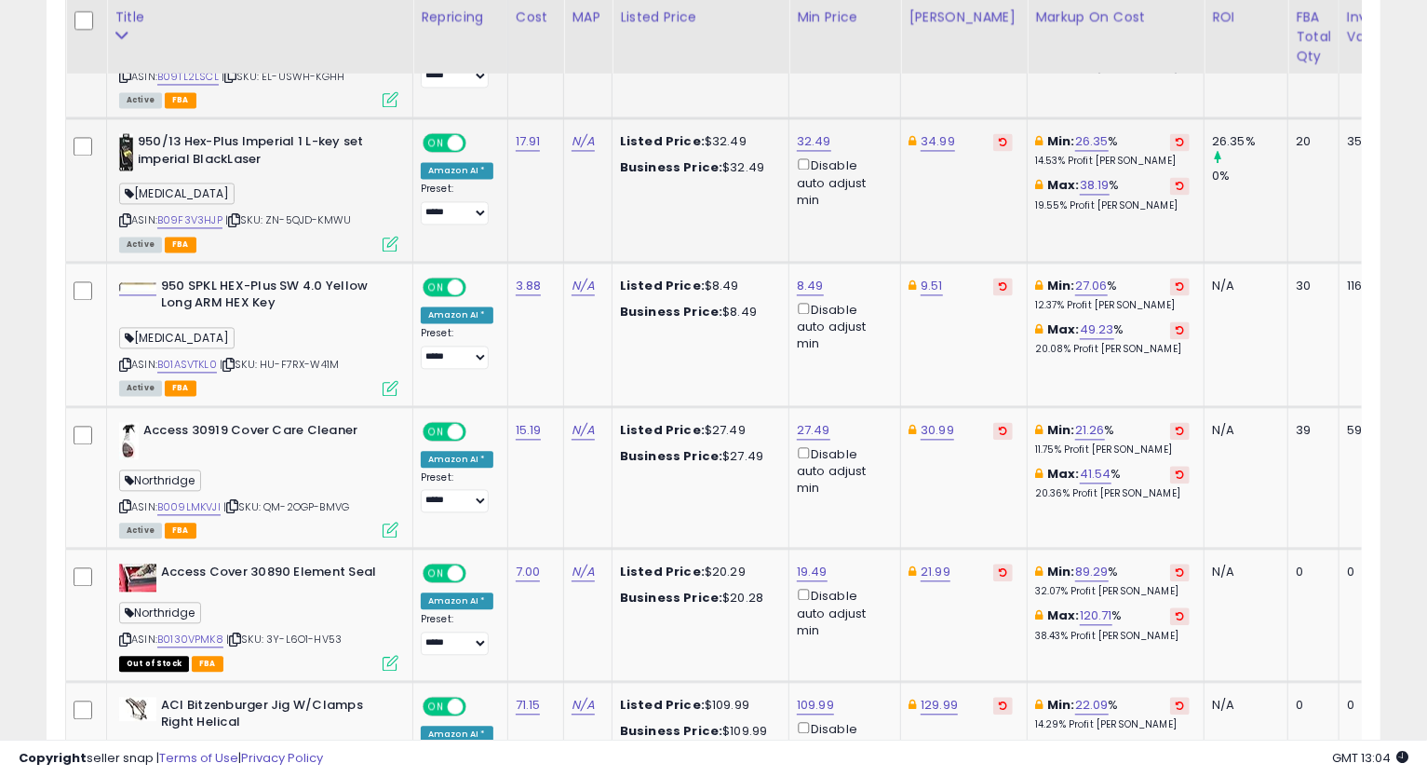
click at [198, 209] on div "ASIN: B09F3V3HJP | SKU: ZN-5QJD-KMWU Active FBA" at bounding box center [258, 191] width 279 height 116
click at [191, 219] on link "B09F3V3HJP" at bounding box center [189, 220] width 65 height 16
click at [124, 216] on icon at bounding box center [125, 220] width 12 height 10
click at [819, 142] on link "32.49" at bounding box center [814, 141] width 34 height 19
type input "*****"
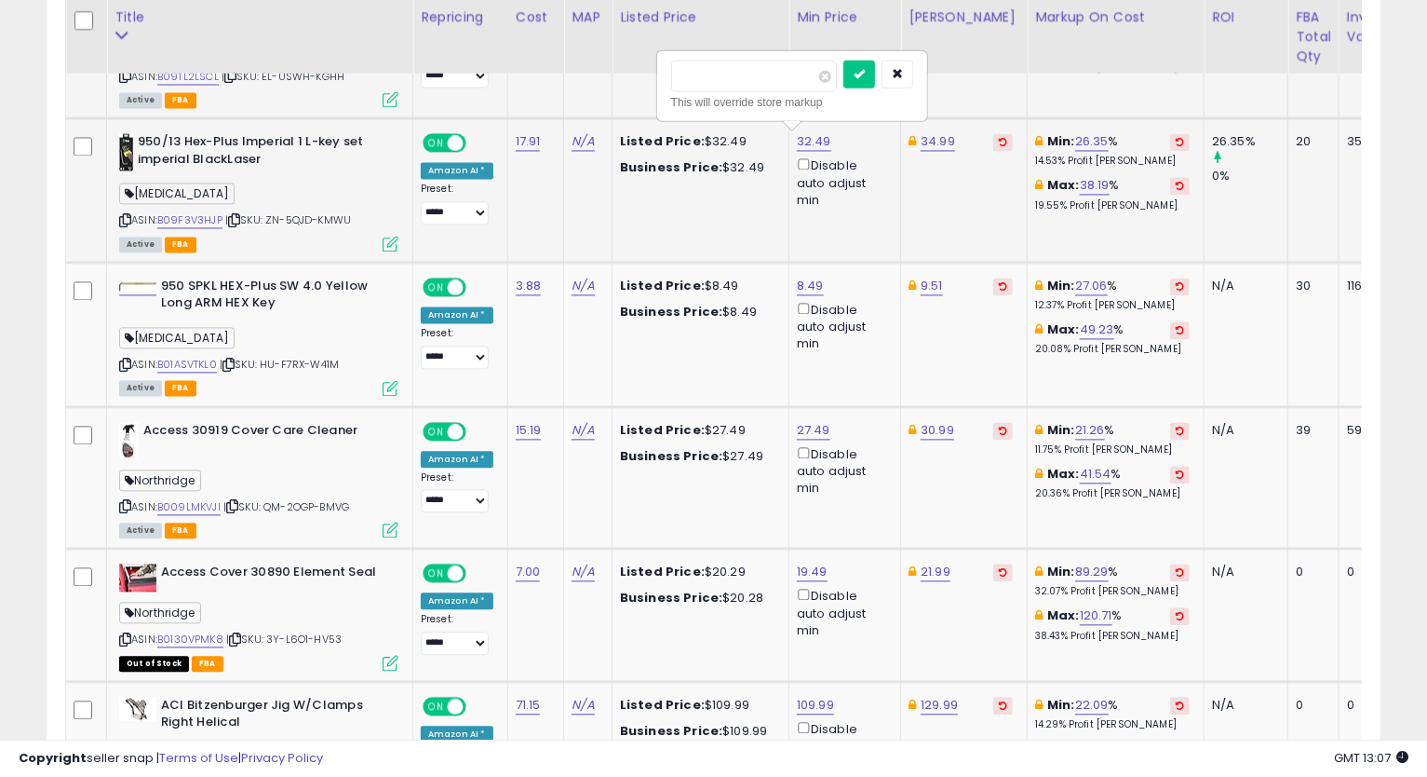
click button "submit" at bounding box center [860, 74] width 32 height 28
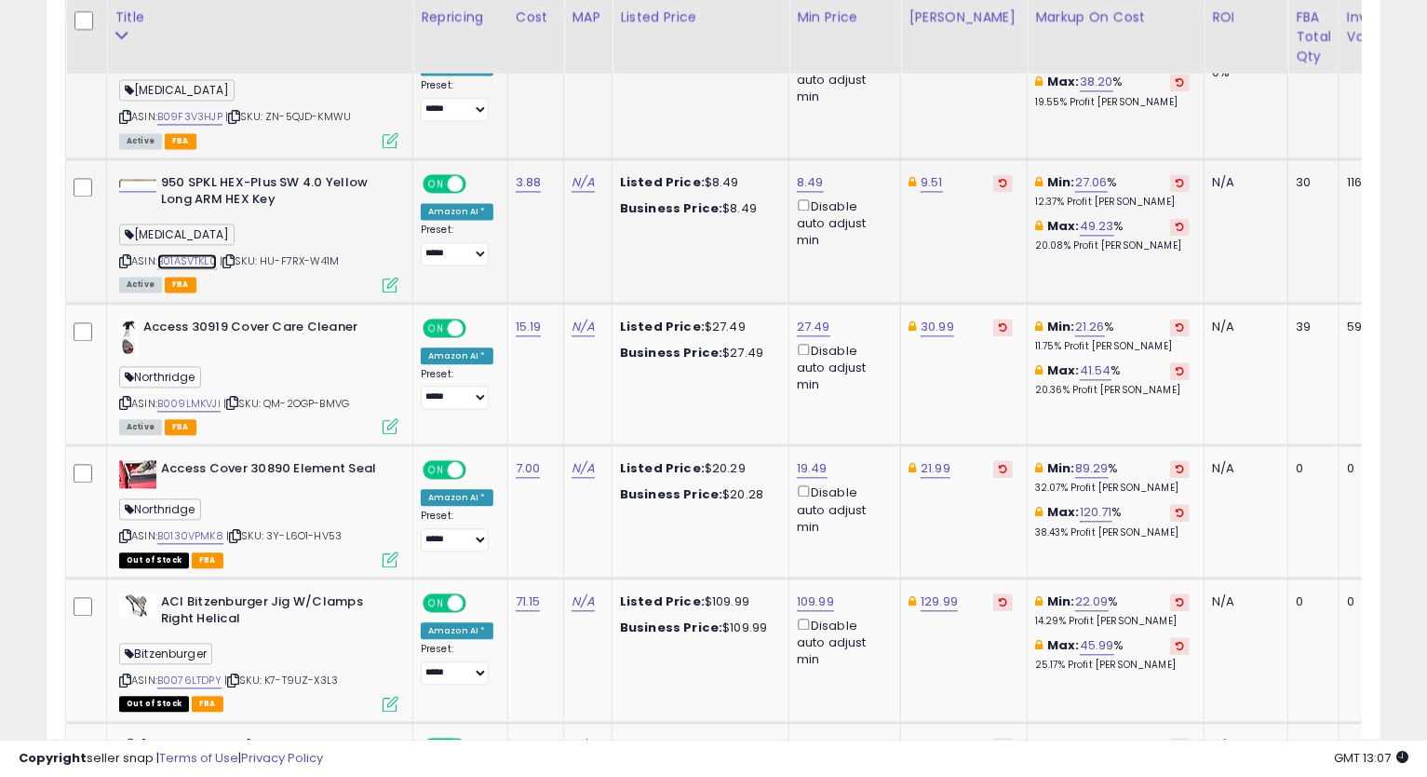
click at [181, 253] on link "B01ASVTKL0" at bounding box center [187, 261] width 60 height 16
click at [126, 259] on icon at bounding box center [125, 261] width 12 height 10
click at [126, 256] on icon at bounding box center [125, 261] width 12 height 10
click at [921, 180] on link "9.51" at bounding box center [932, 182] width 22 height 19
type input "****"
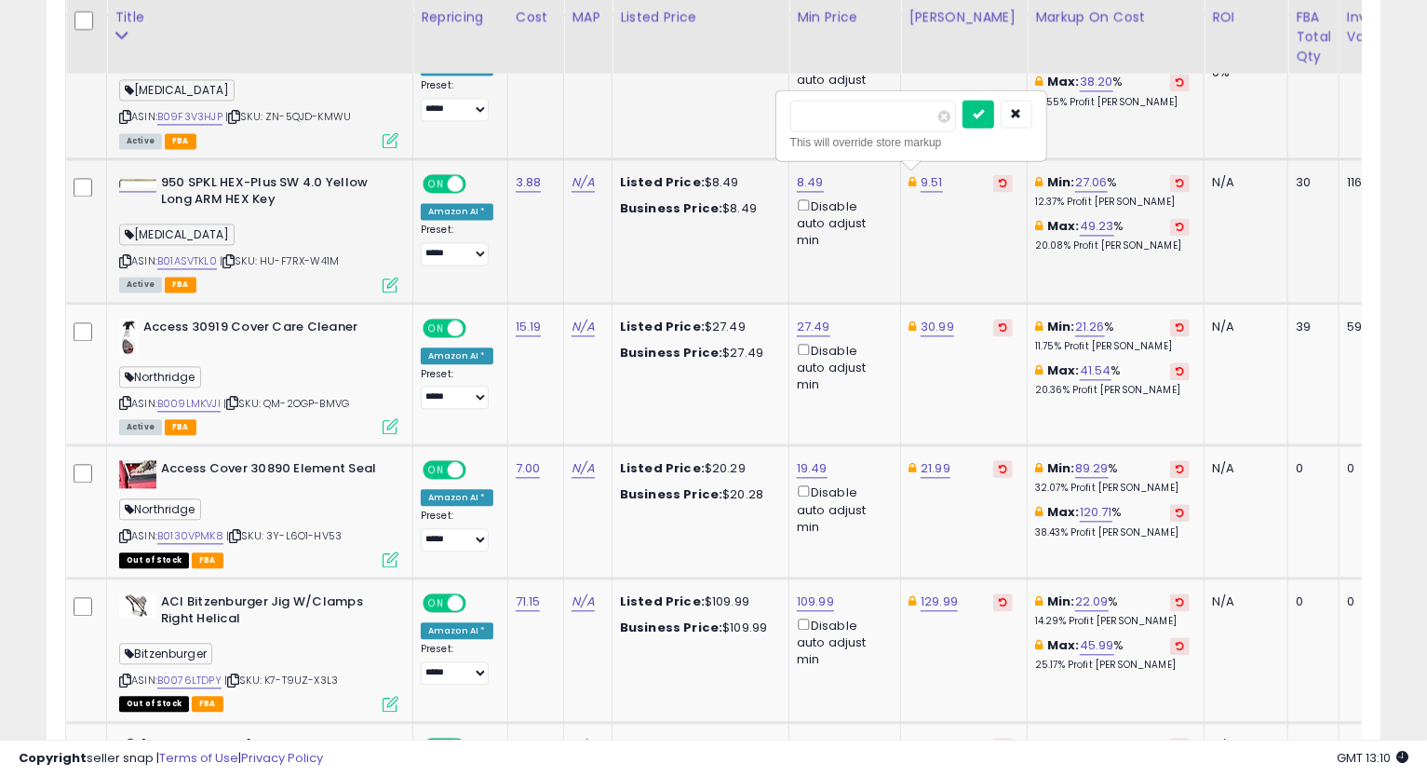
click button "submit" at bounding box center [979, 114] width 32 height 28
click at [814, 177] on link "8.49" at bounding box center [810, 182] width 27 height 19
drag, startPoint x: 775, startPoint y: 119, endPoint x: 622, endPoint y: 121, distance: 152.7
click at [622, 121] on tbody "70 + 5 x 370/440 VAC Round Dual Run Capacitor by # 12823 Airstar Solutions Inc.…" at bounding box center [924, 458] width 1716 height 3652
type input "****"
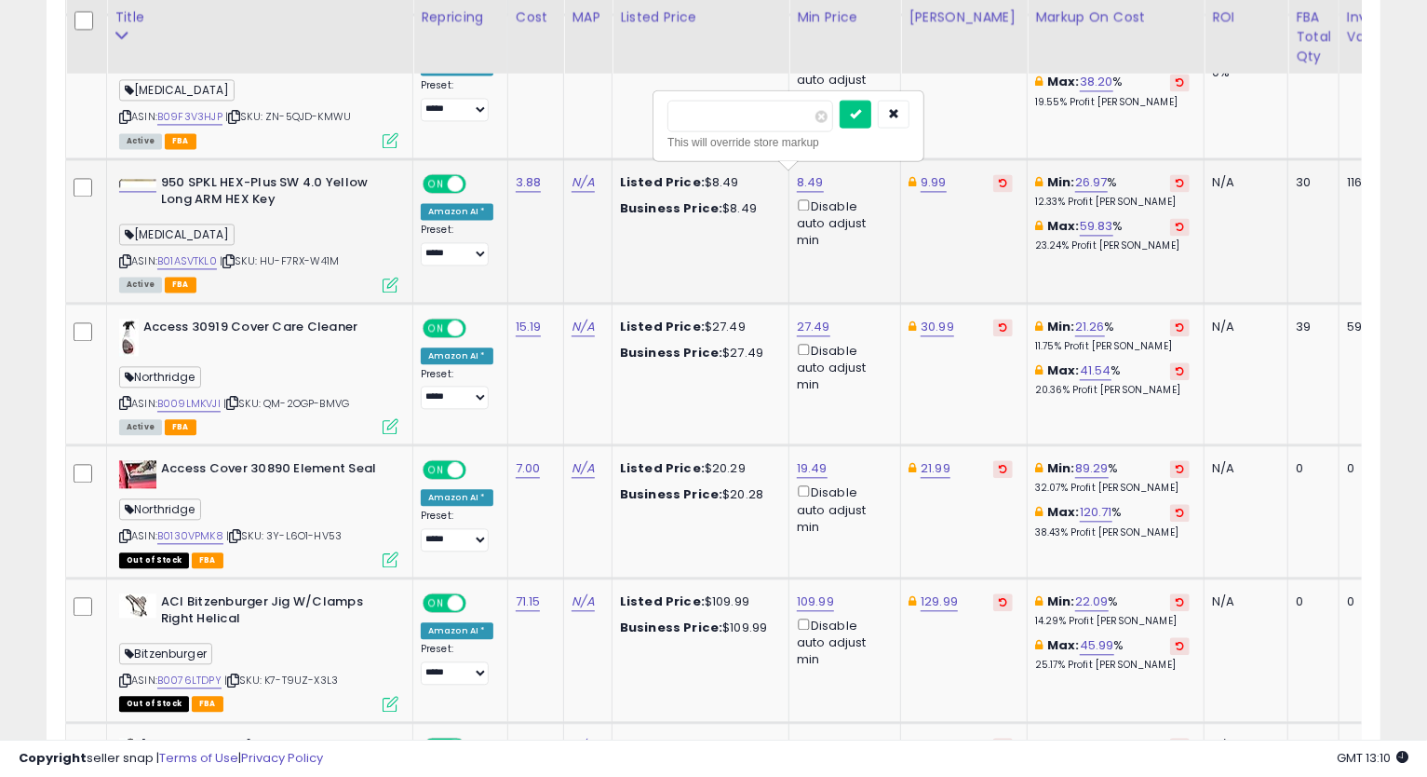
click button "submit" at bounding box center [856, 114] width 32 height 28
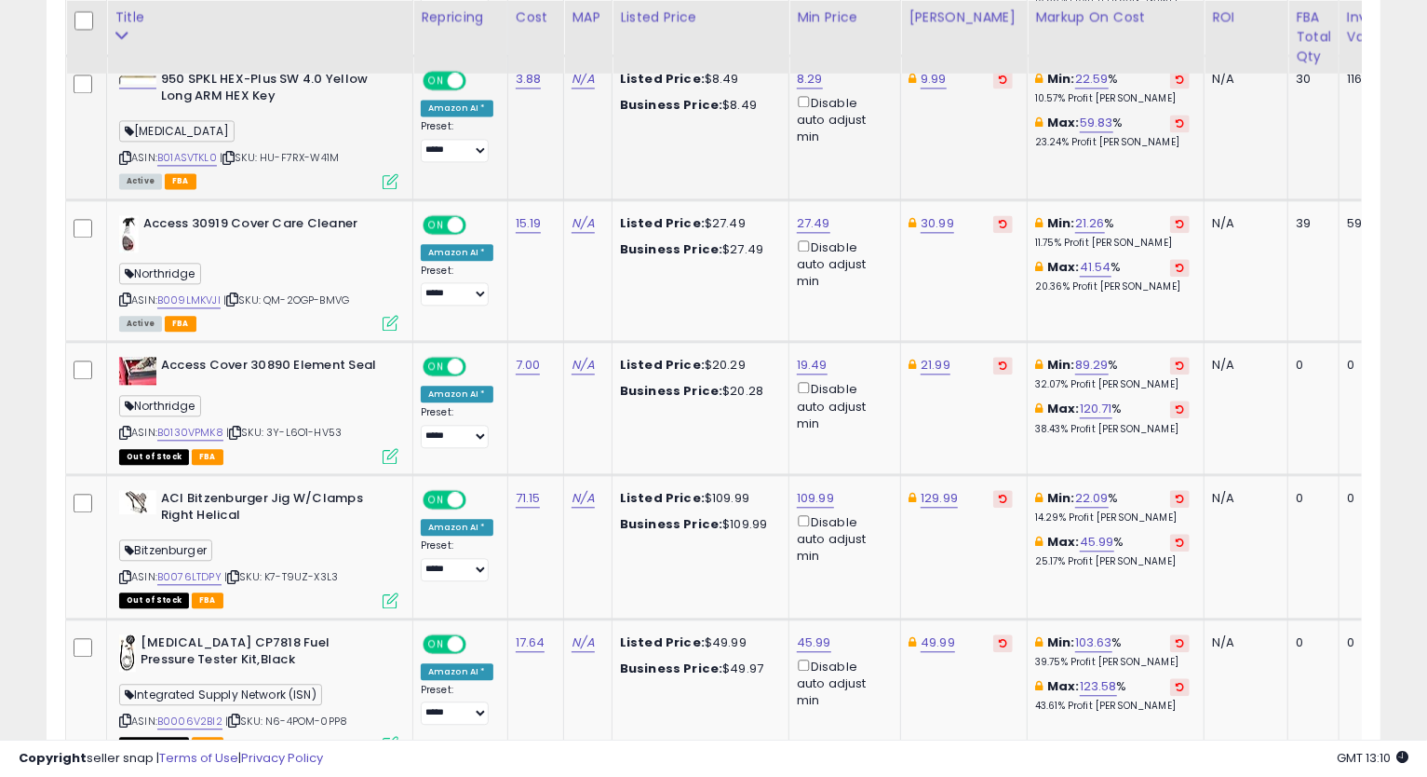
scroll to position [2552, 0]
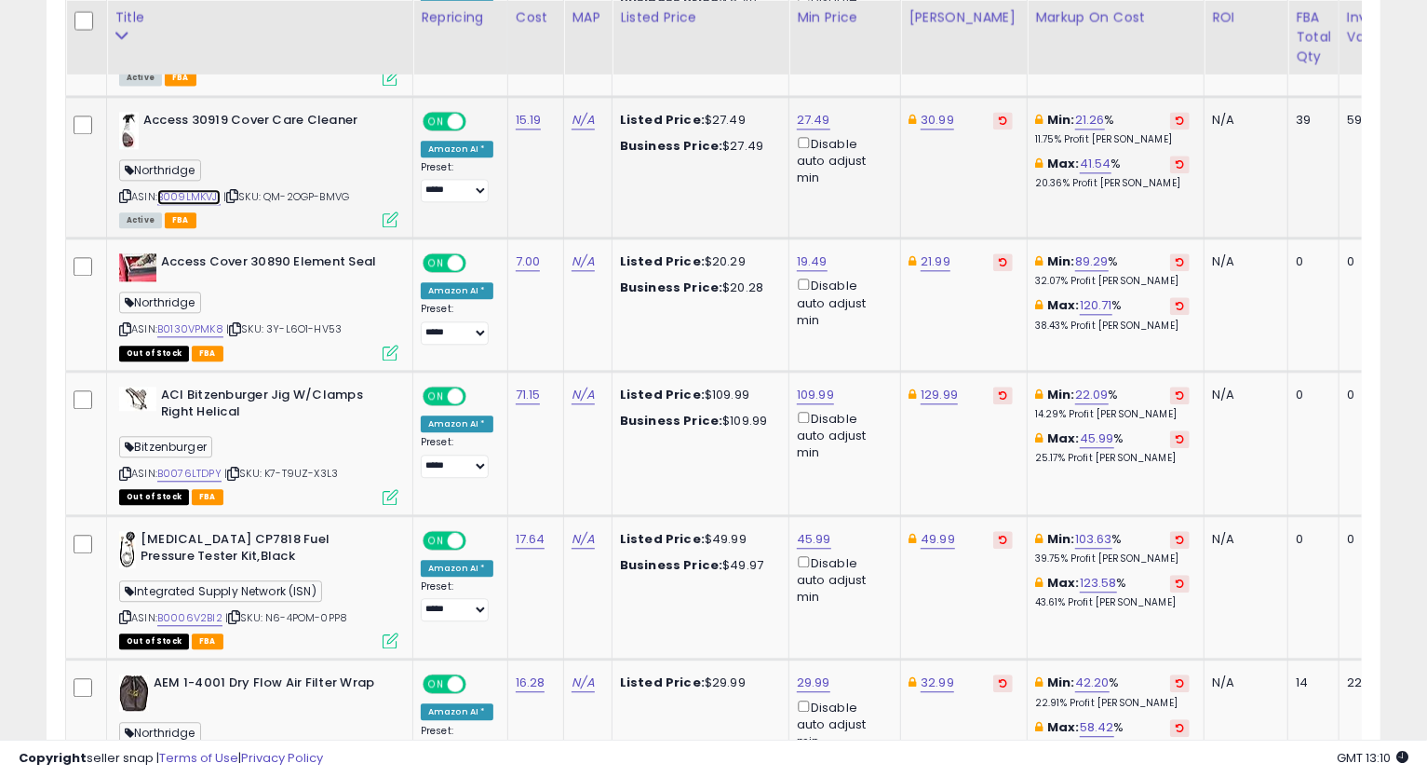
click at [201, 194] on link "B009LMKVJI" at bounding box center [188, 197] width 63 height 16
click at [122, 184] on div "ASIN: B009LMKVJI | SKU: QM-2OGP-BMVG Active FBA" at bounding box center [258, 169] width 279 height 115
click at [122, 196] on icon at bounding box center [125, 196] width 12 height 10
click at [126, 195] on icon at bounding box center [125, 196] width 12 height 10
click at [930, 111] on link "30.99" at bounding box center [938, 120] width 34 height 19
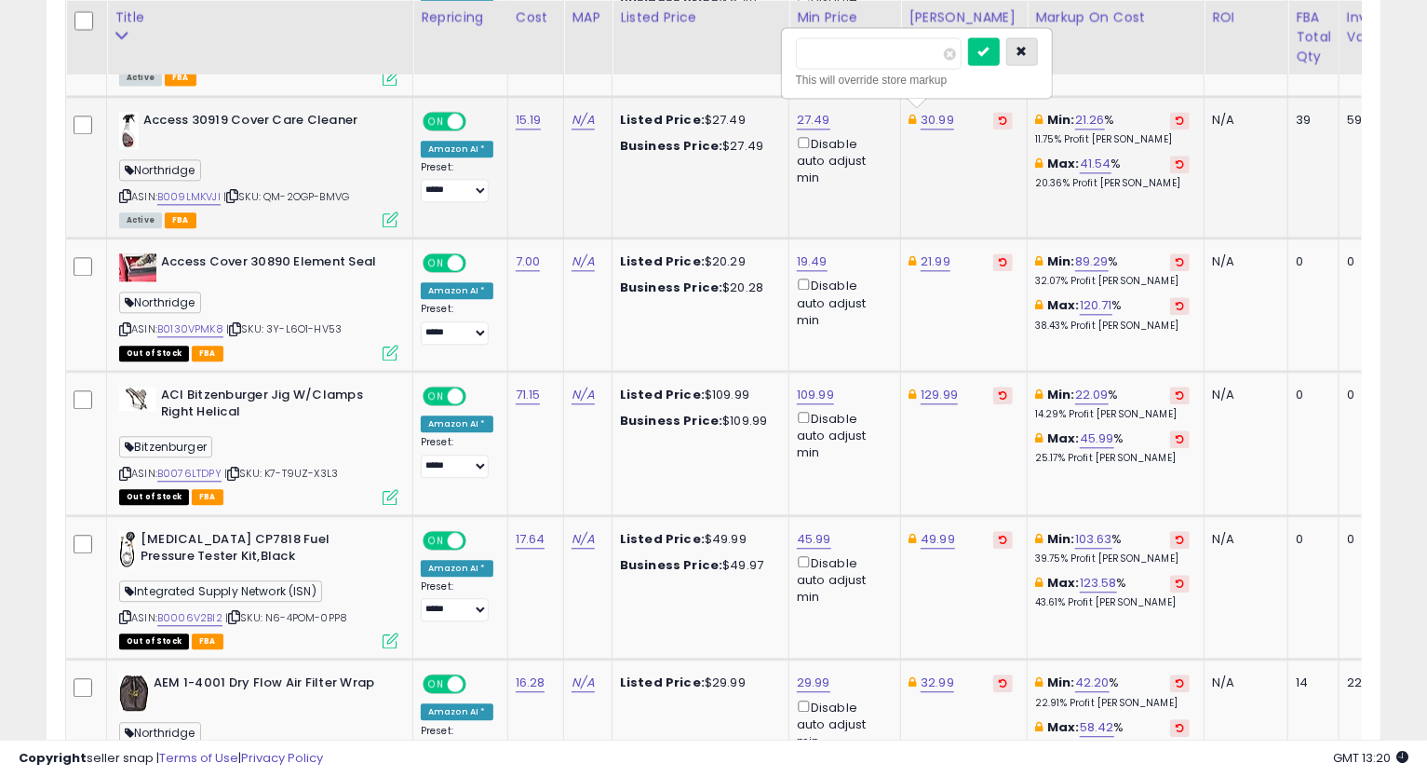
drag, startPoint x: 1046, startPoint y: 55, endPoint x: 986, endPoint y: 74, distance: 62.7
click at [1038, 56] on button "button" at bounding box center [1023, 51] width 32 height 28
click at [182, 189] on link "B009LMKVJI" at bounding box center [188, 197] width 63 height 16
click at [928, 120] on link "30.99" at bounding box center [938, 120] width 34 height 19
type input "*****"
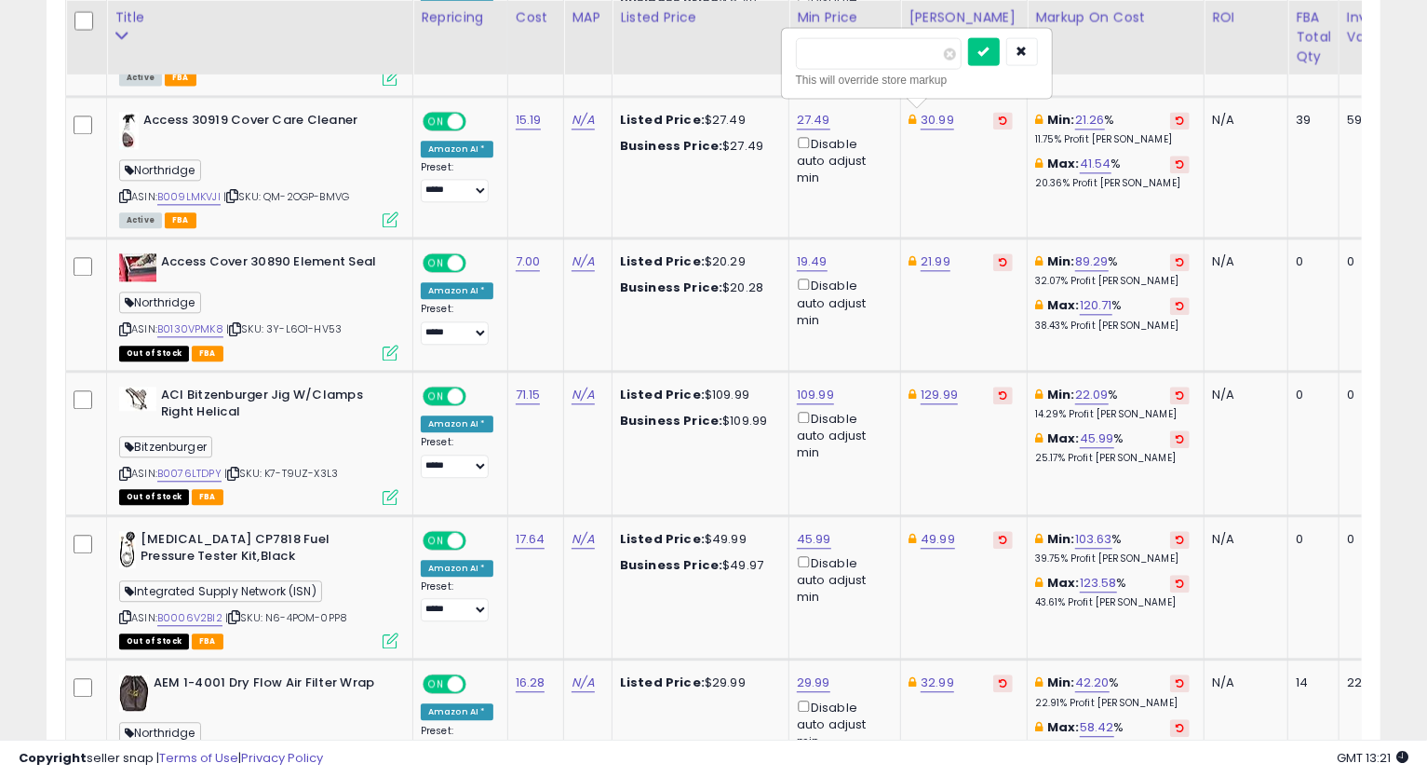
click button "submit" at bounding box center [984, 51] width 32 height 28
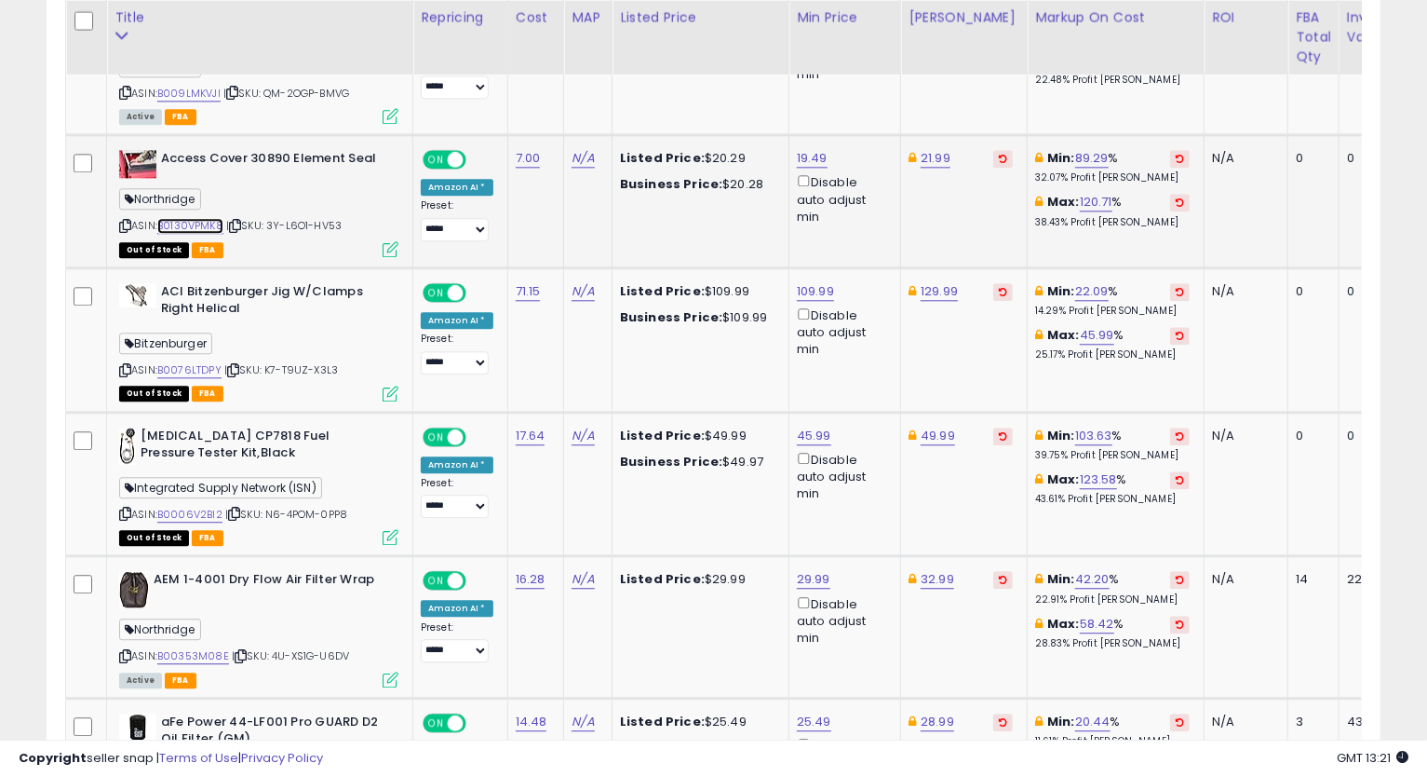
click at [187, 223] on link "B0130VPMK8" at bounding box center [190, 226] width 66 height 16
click at [941, 153] on link "21.99" at bounding box center [936, 158] width 30 height 19
type input "*****"
click button "submit" at bounding box center [982, 89] width 32 height 28
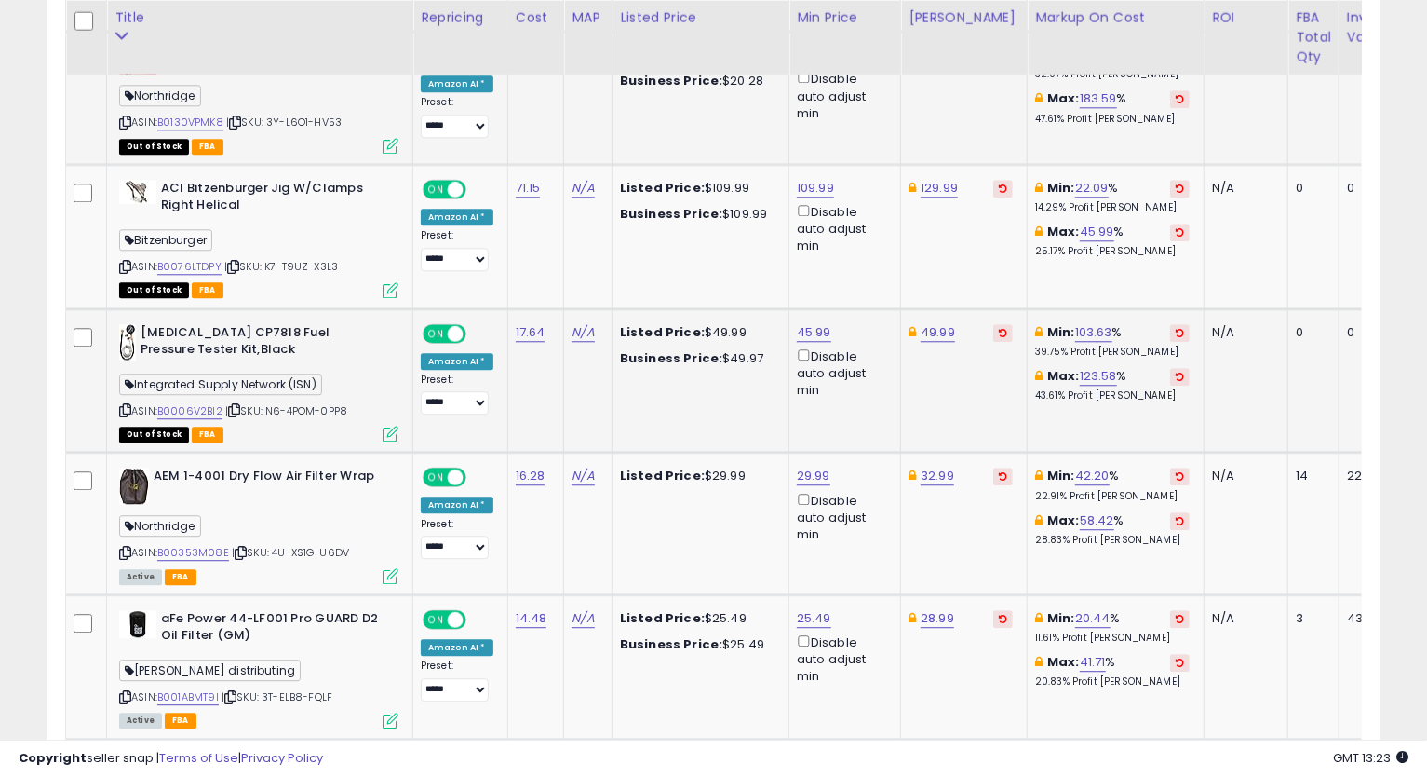
scroll to position [2862, 0]
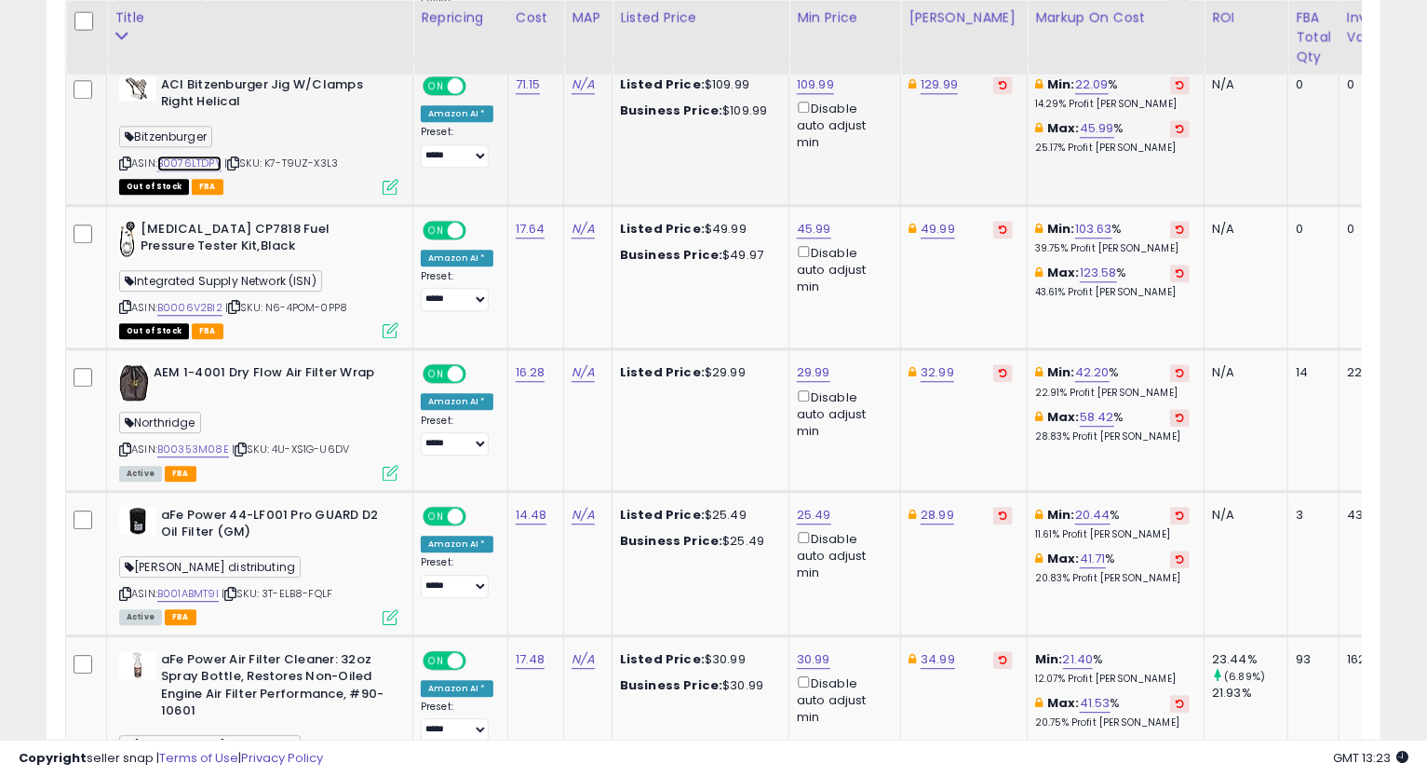
click at [206, 155] on link "B0076LTDPY" at bounding box center [189, 163] width 64 height 16
click at [921, 78] on link "129.99" at bounding box center [939, 84] width 37 height 19
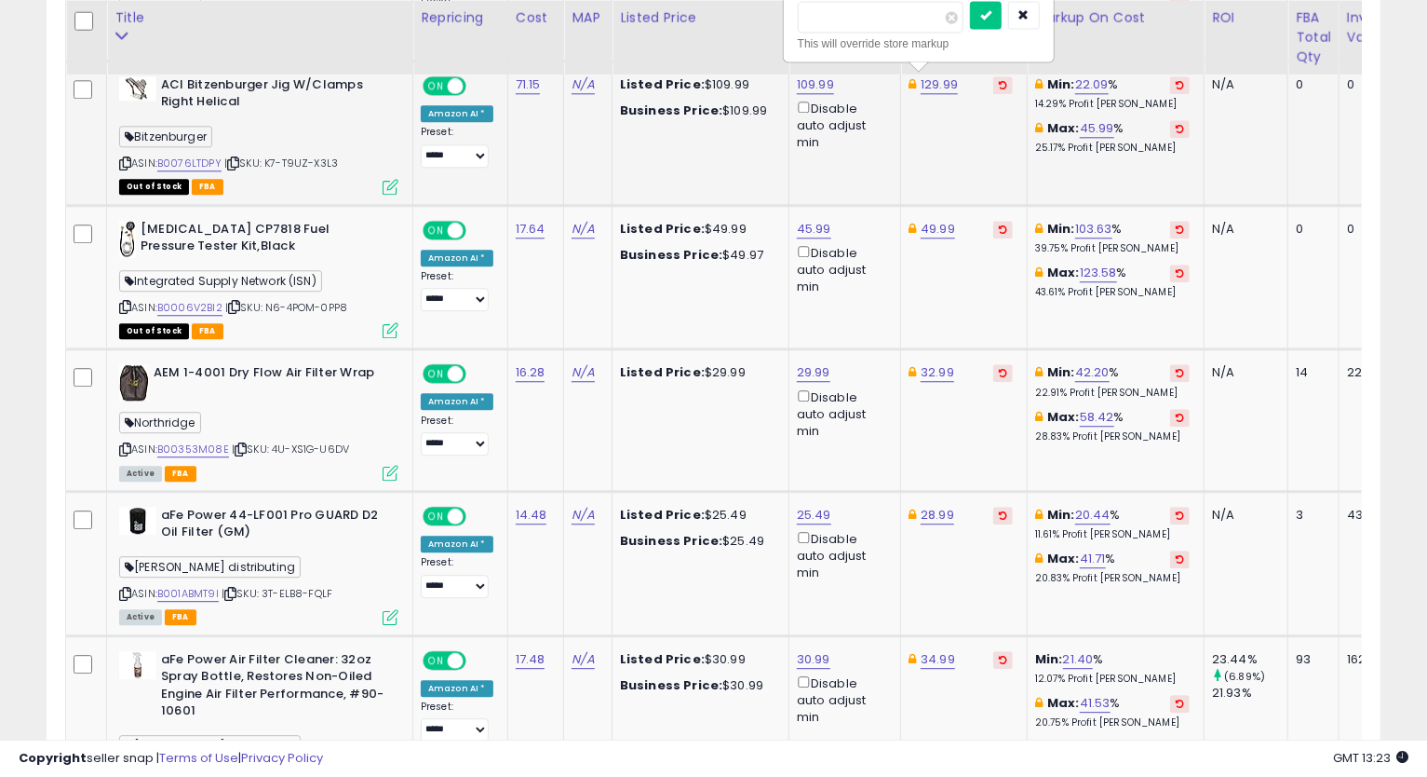
type input "******"
click button "submit" at bounding box center [986, 15] width 32 height 28
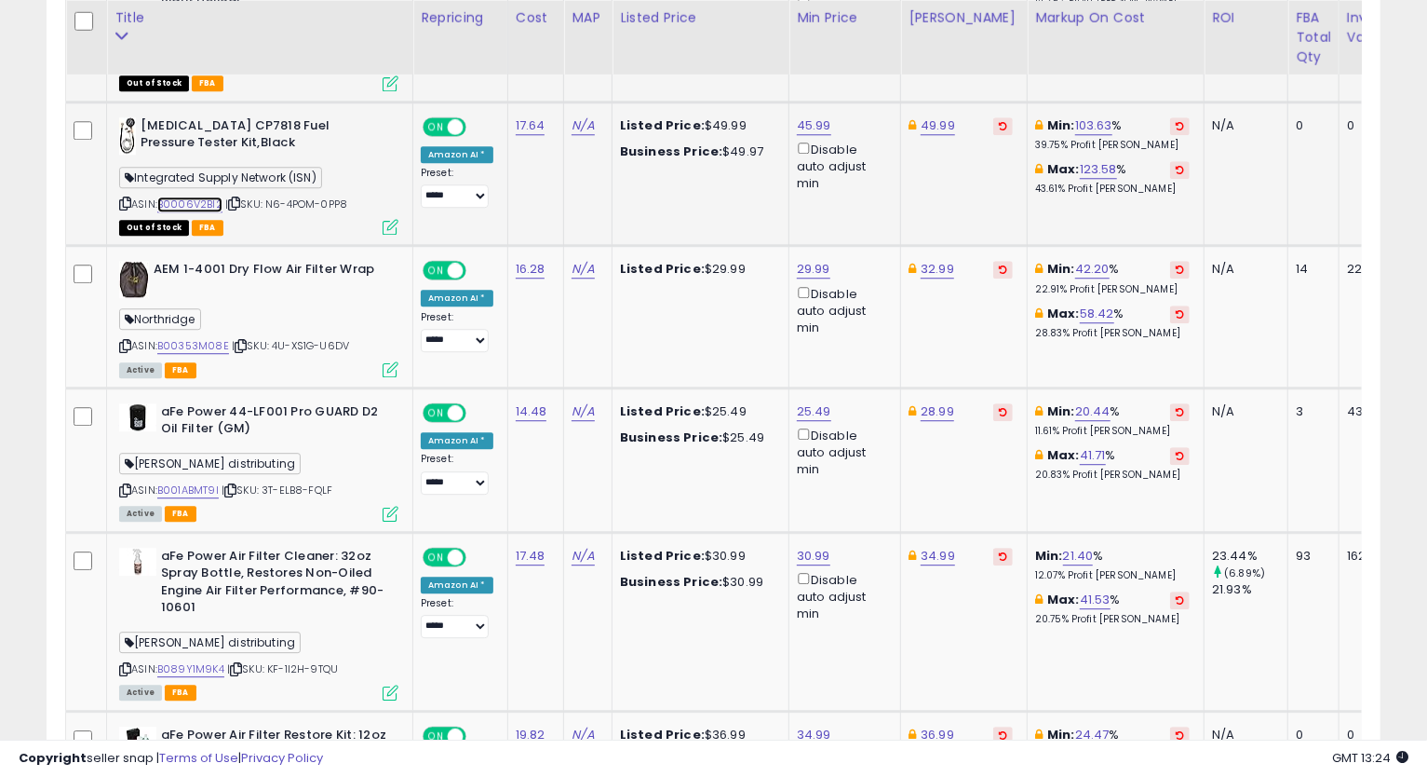
click at [205, 201] on link "B0006V2BI2" at bounding box center [189, 204] width 65 height 16
click at [948, 108] on td "49.99" at bounding box center [964, 173] width 127 height 144
click at [942, 110] on td "49.99" at bounding box center [964, 173] width 127 height 144
click at [930, 119] on link "49.99" at bounding box center [938, 125] width 34 height 19
type input "*"
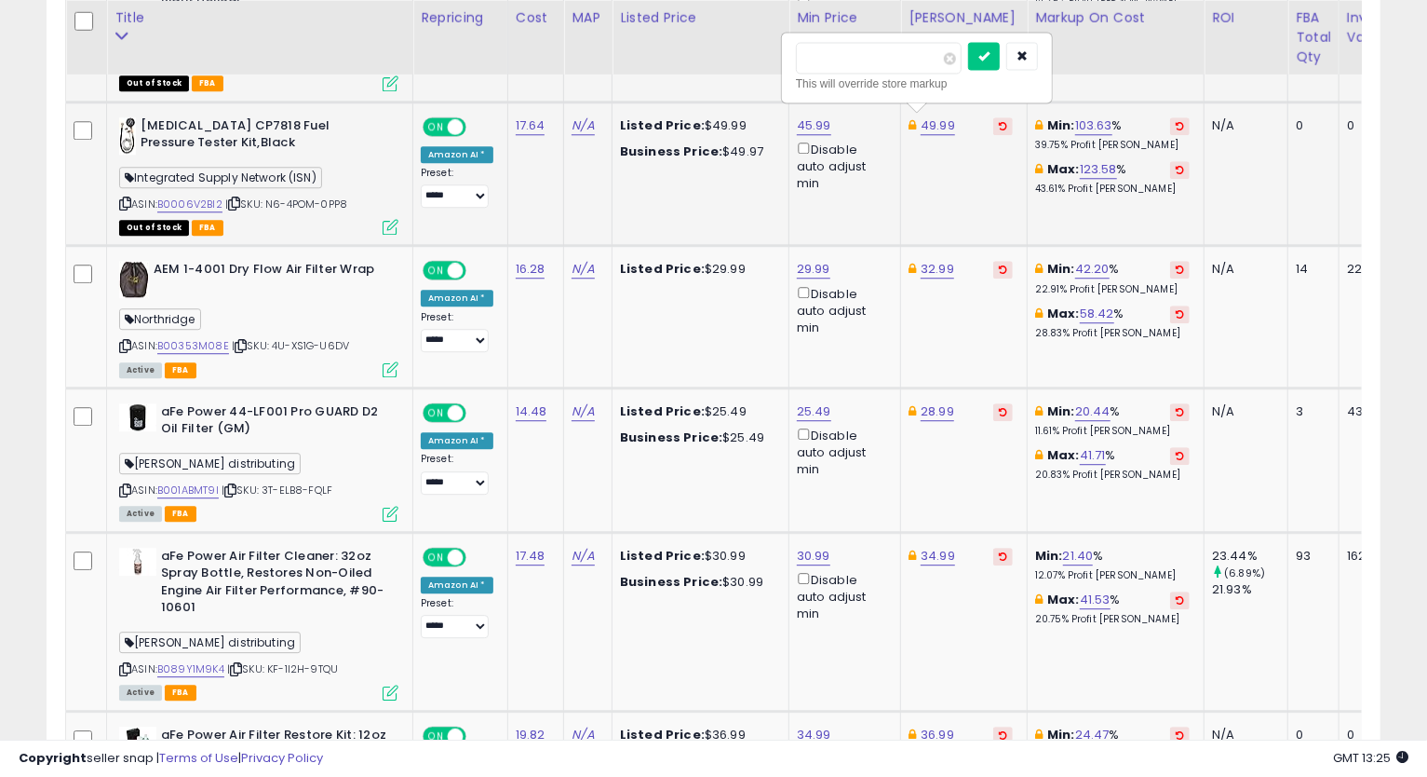
type input "*****"
click button "submit" at bounding box center [984, 56] width 32 height 28
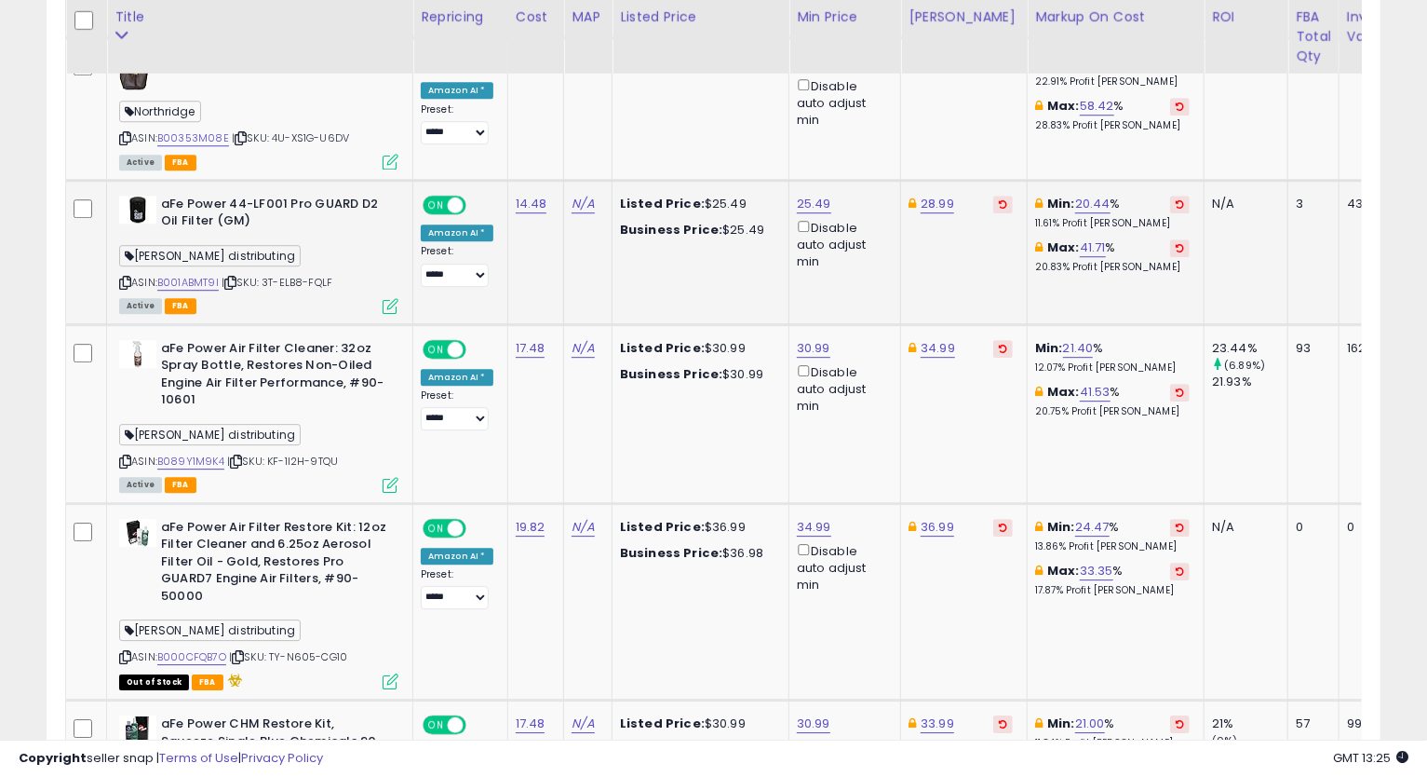
scroll to position [3069, 0]
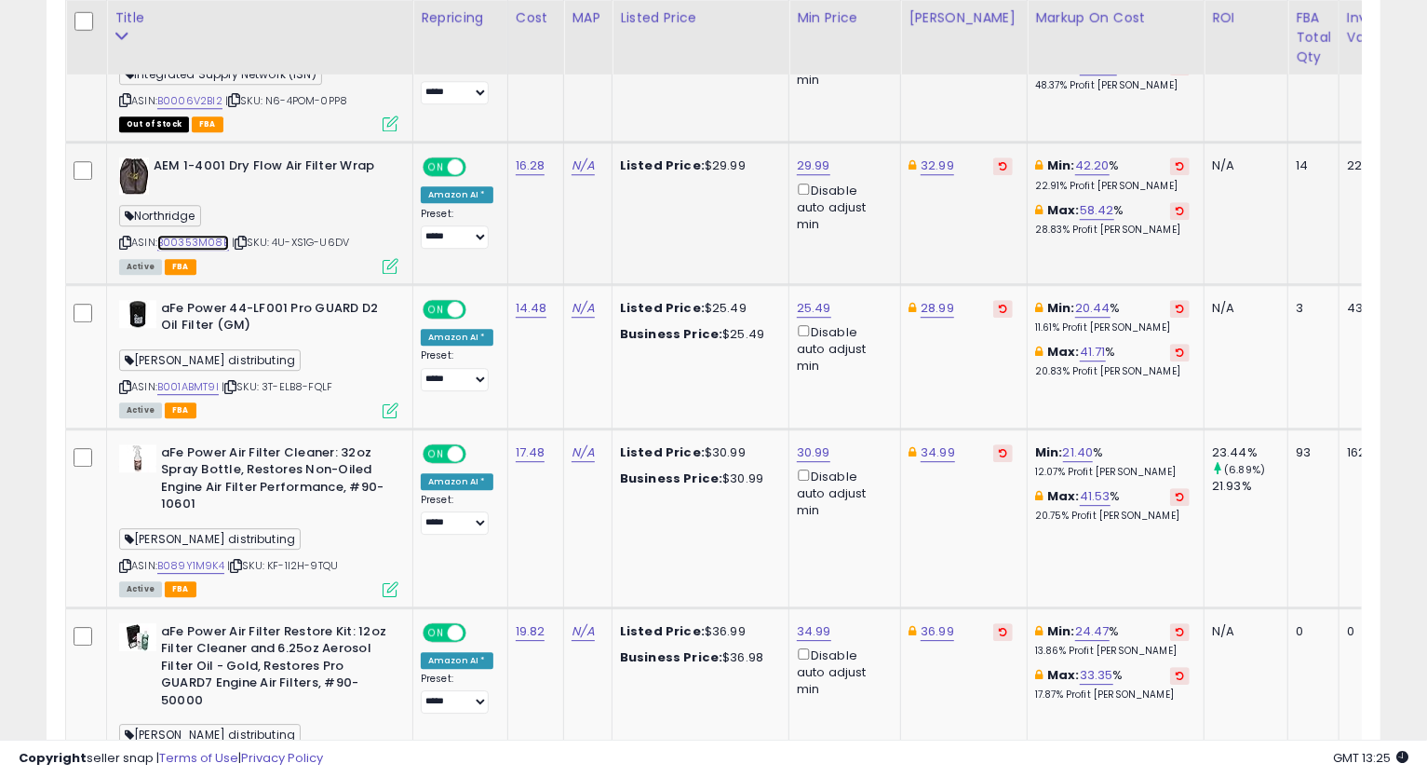
click at [209, 238] on link "B00353M08E" at bounding box center [193, 243] width 72 height 16
click at [931, 161] on link "32.99" at bounding box center [938, 165] width 34 height 19
type input "*****"
click button "submit" at bounding box center [983, 96] width 32 height 28
click at [123, 237] on icon at bounding box center [125, 242] width 12 height 10
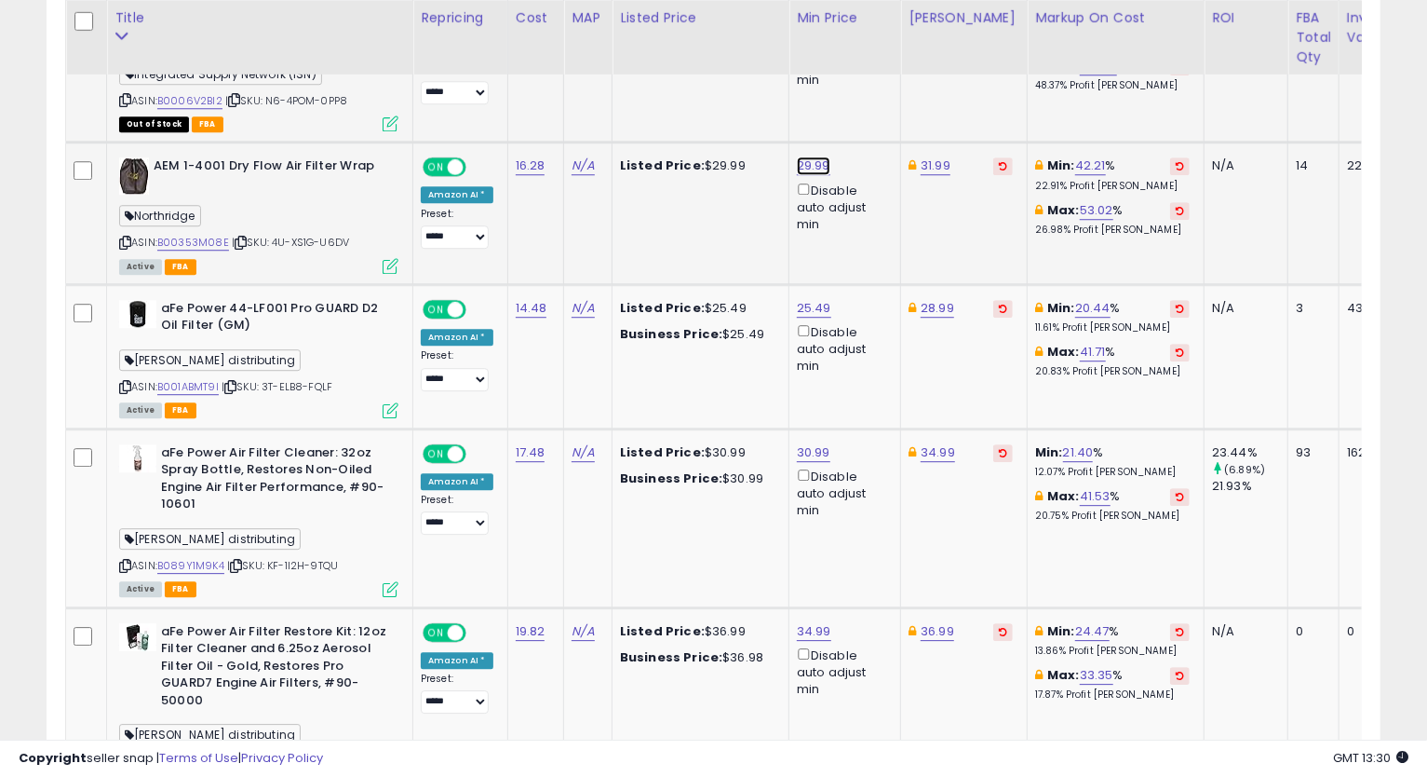
click at [806, 161] on link "29.99" at bounding box center [814, 165] width 34 height 19
type input "*****"
click button "submit" at bounding box center [860, 96] width 32 height 28
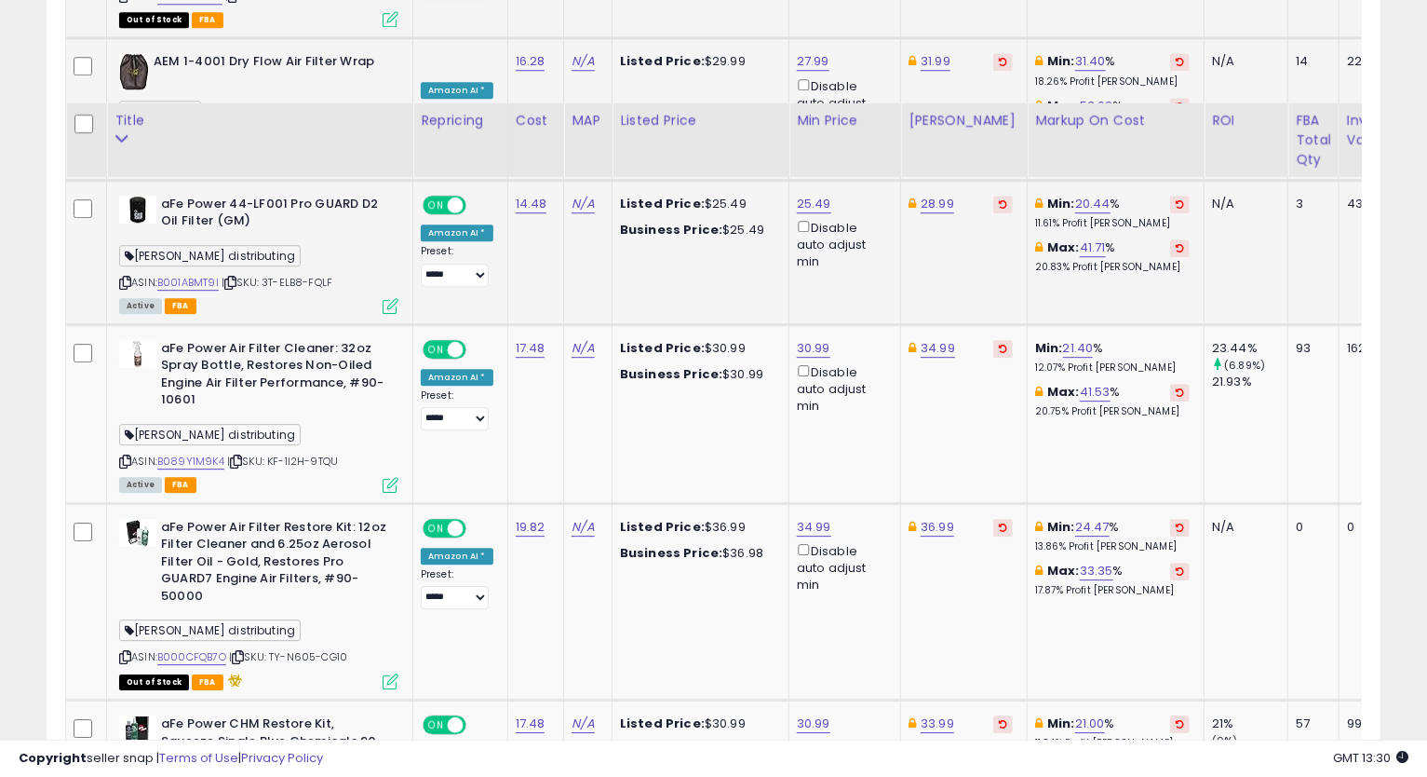
scroll to position [3276, 0]
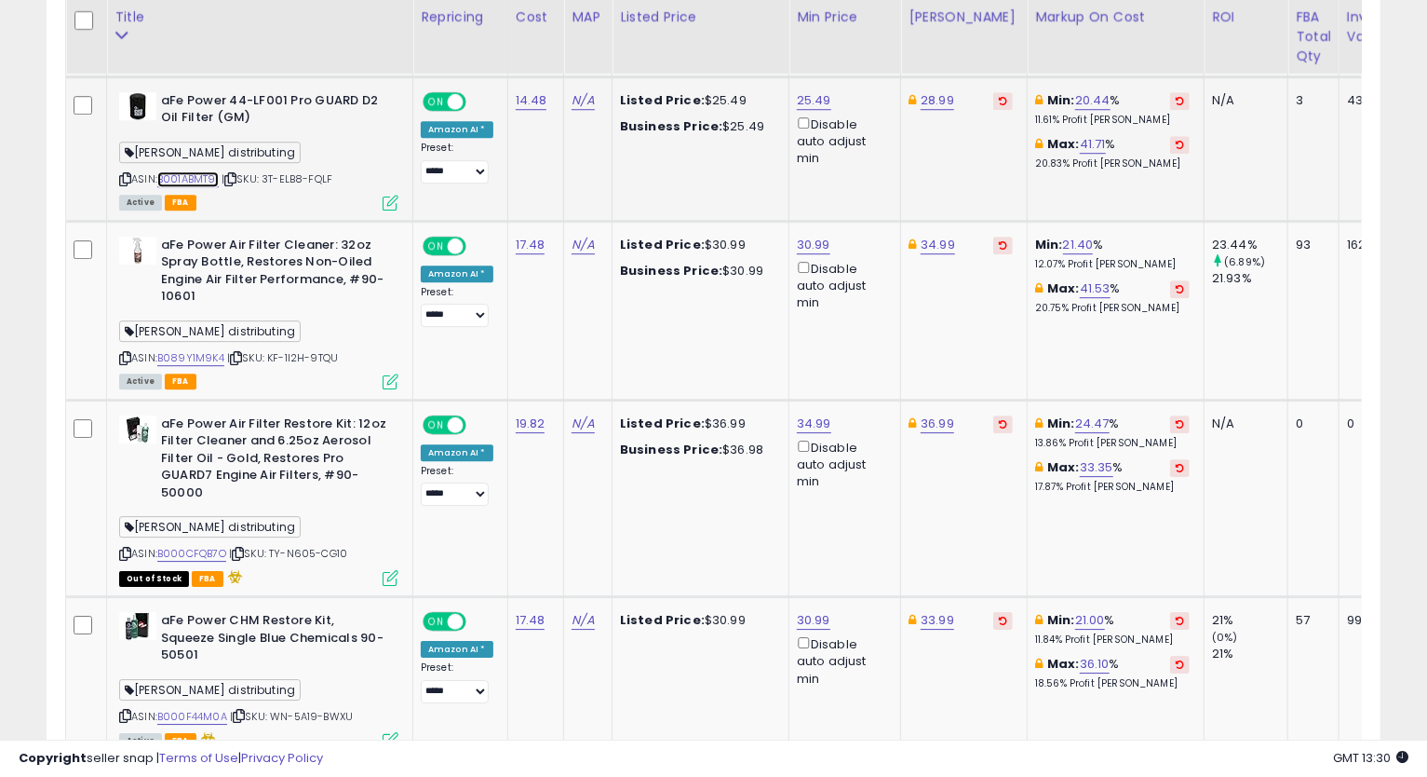
click at [198, 176] on link "B001ABMT9I" at bounding box center [187, 179] width 61 height 16
click at [127, 174] on icon at bounding box center [125, 179] width 12 height 10
click at [122, 174] on icon at bounding box center [125, 179] width 12 height 10
click at [122, 175] on icon at bounding box center [125, 179] width 12 height 10
click at [1032, 358] on td "Min: 21.40 % 12.07% Profit [PERSON_NAME]: 41.53 % 20.75% Profit [PERSON_NAME]" at bounding box center [1116, 310] width 177 height 179
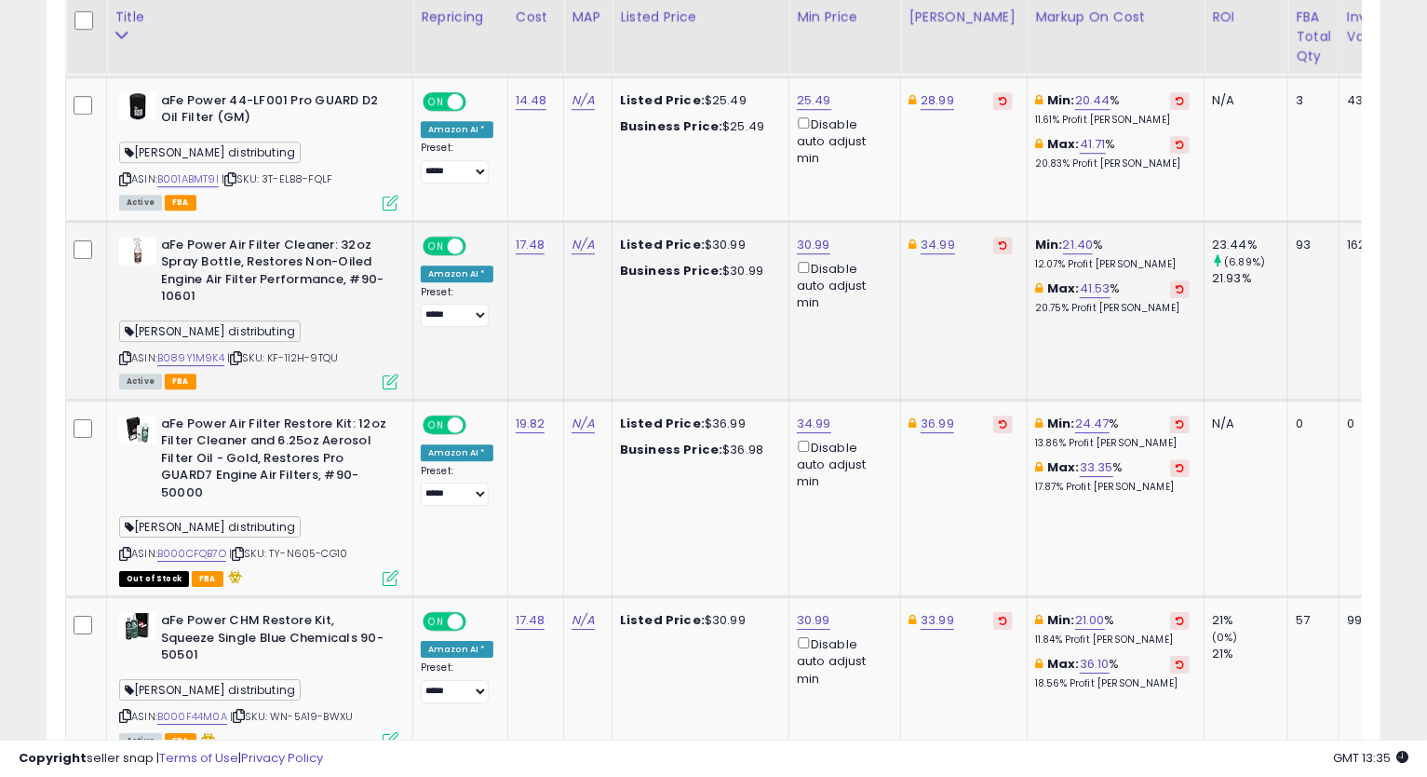
scroll to position [3380, 0]
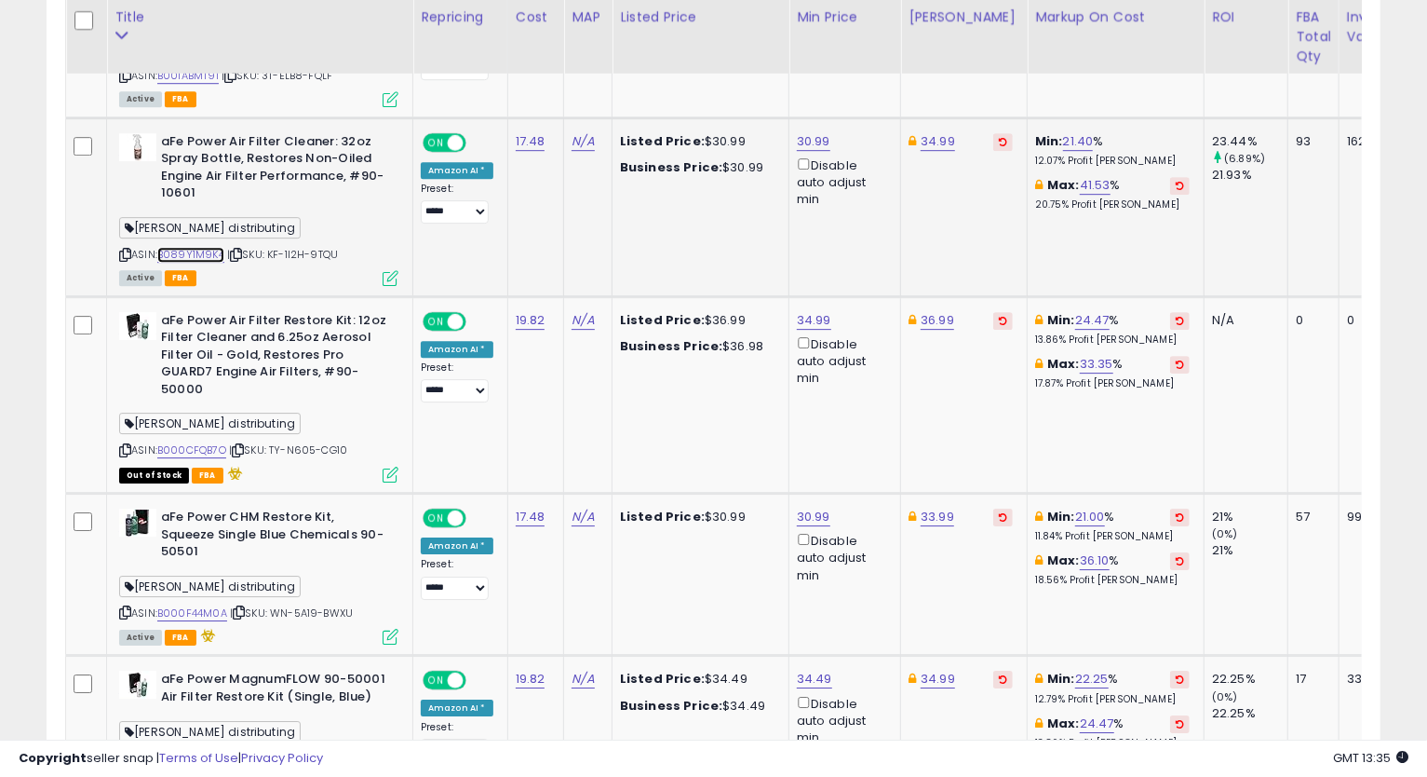
click at [200, 247] on link "B089Y1M9K4" at bounding box center [190, 255] width 67 height 16
click at [124, 250] on icon at bounding box center [125, 255] width 12 height 10
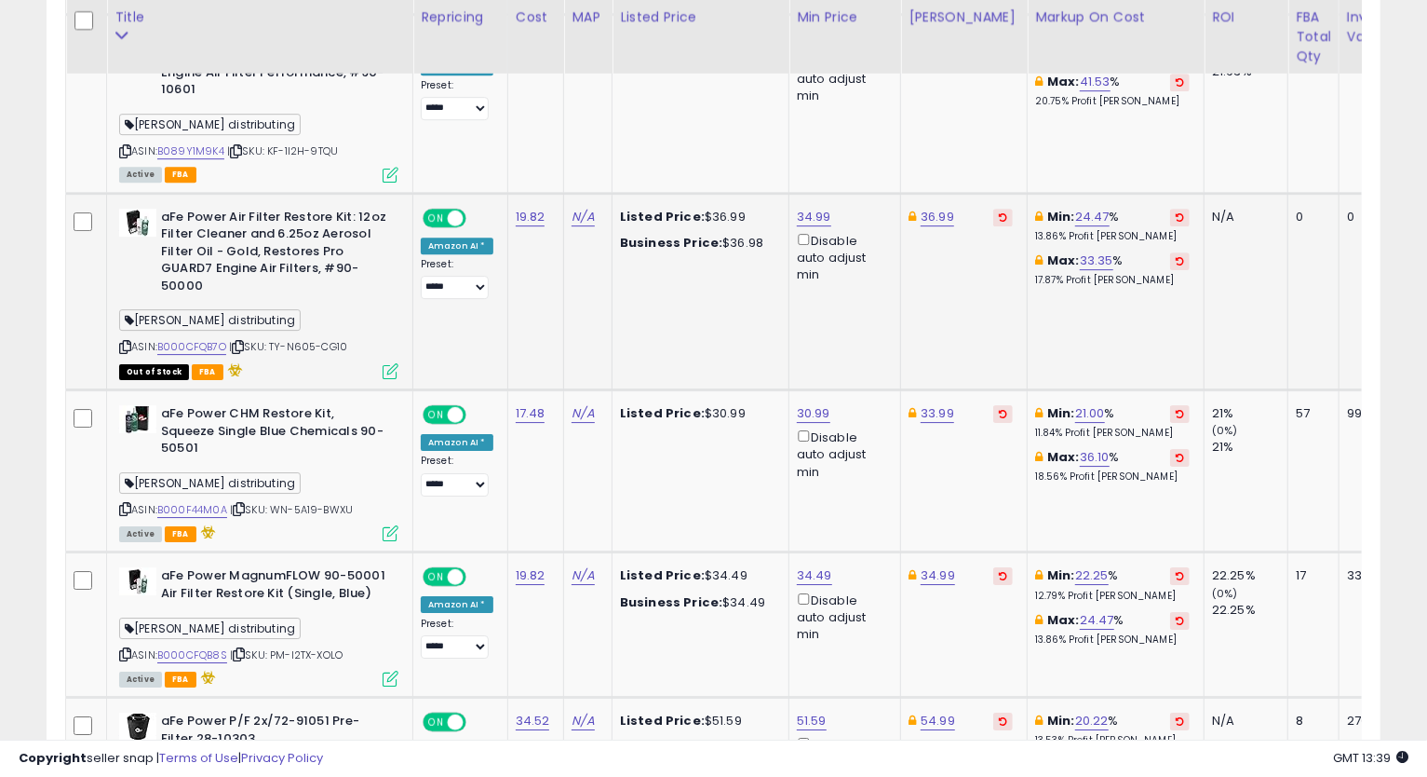
scroll to position [3587, 0]
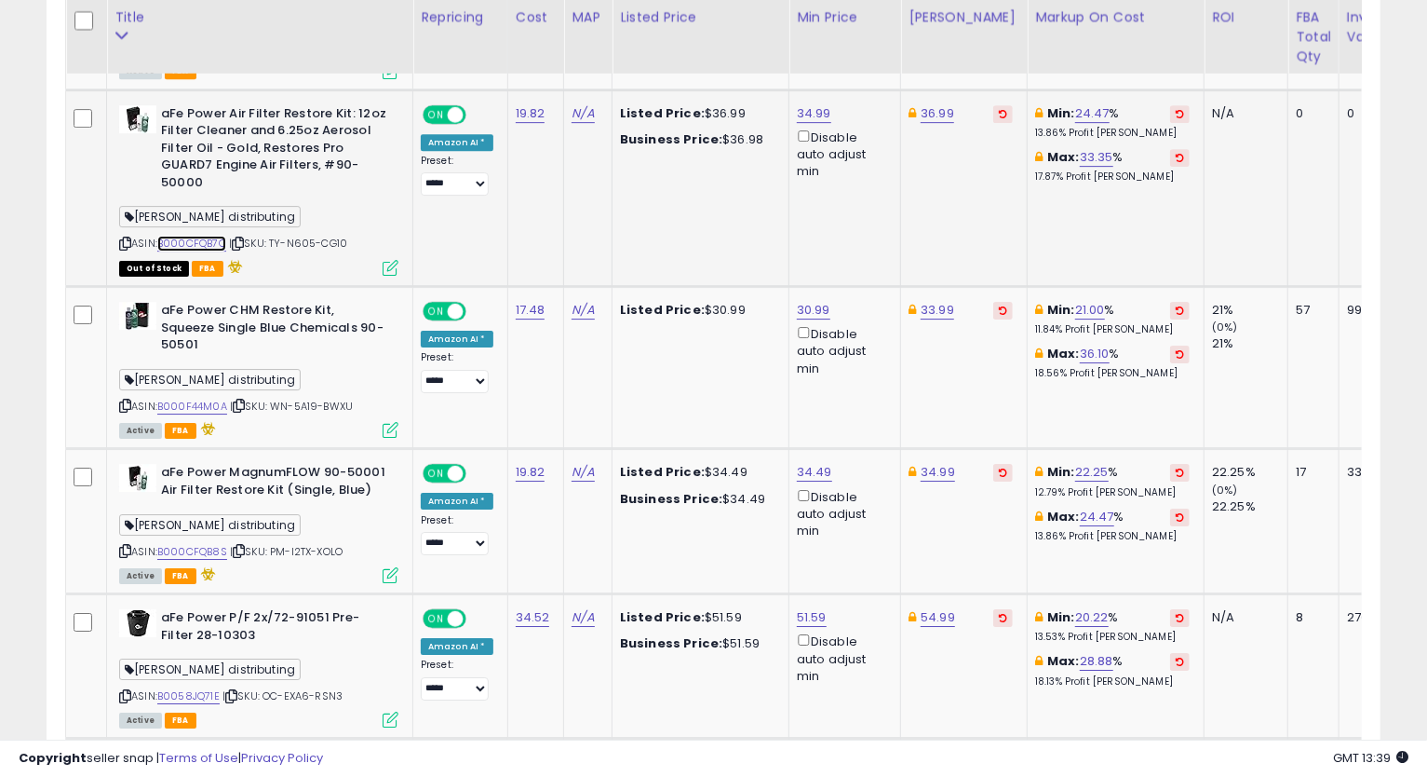
click at [209, 238] on link "B000CFQB7O" at bounding box center [191, 244] width 69 height 16
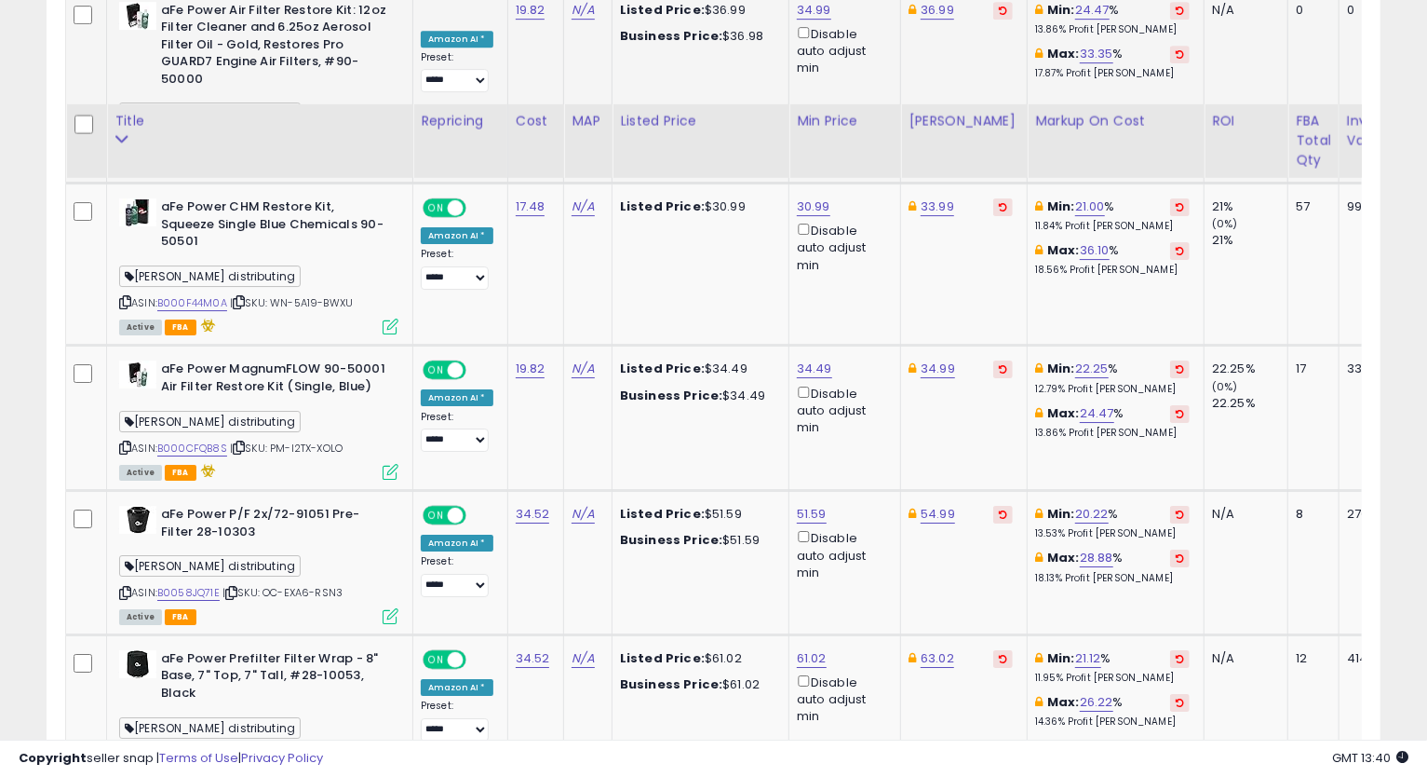
scroll to position [3793, 0]
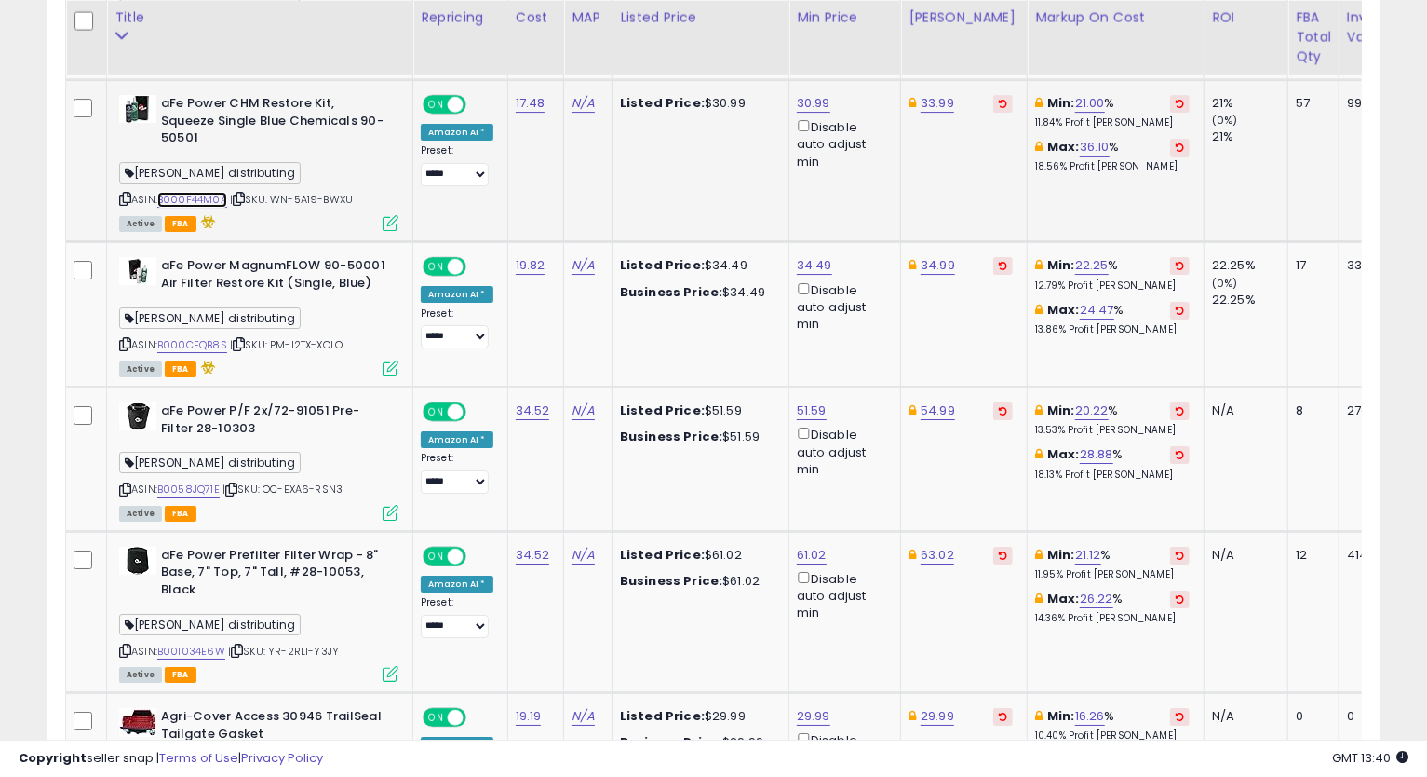
click at [193, 192] on link "B000F44M0A" at bounding box center [192, 200] width 70 height 16
click at [125, 194] on icon at bounding box center [125, 199] width 12 height 10
click at [804, 96] on link "30.99" at bounding box center [814, 103] width 34 height 19
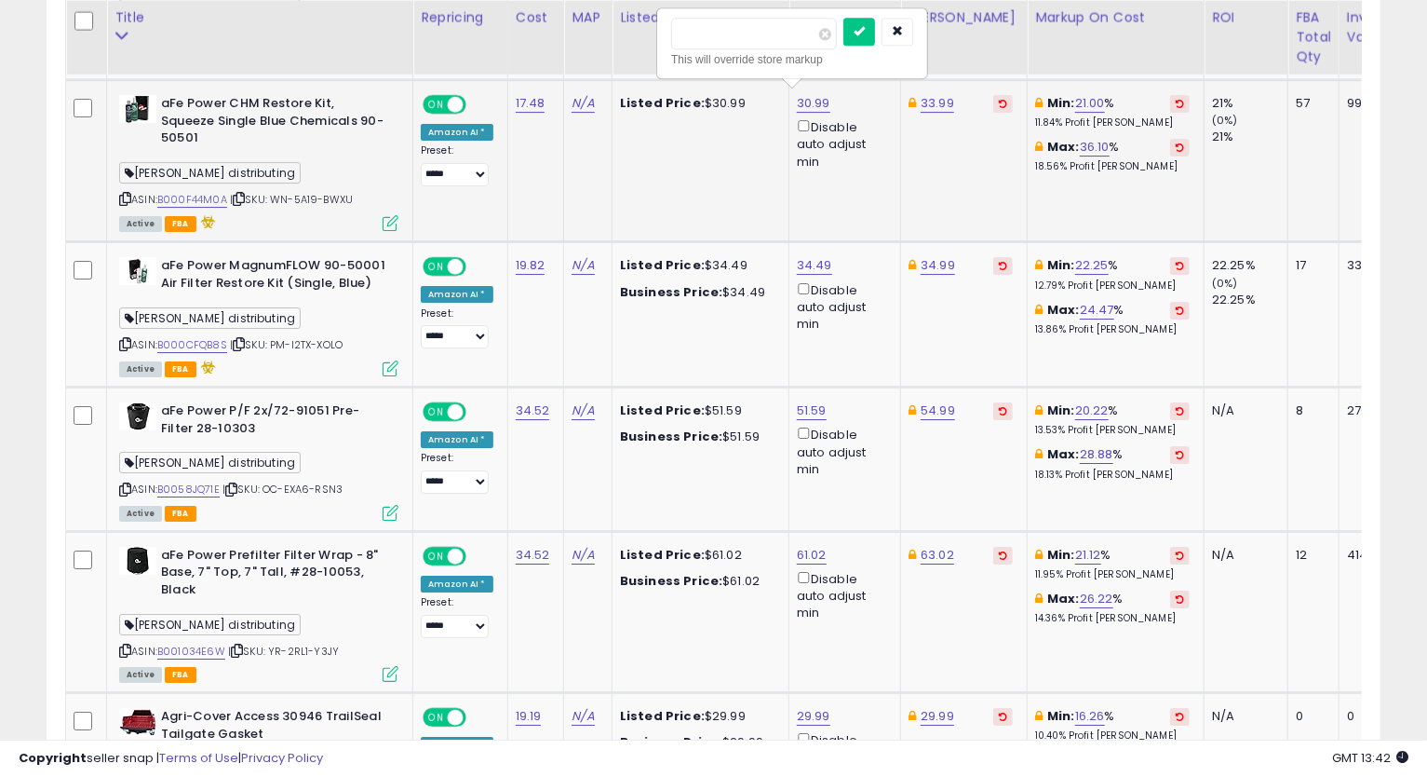
type input "*****"
click button "submit" at bounding box center [860, 32] width 32 height 28
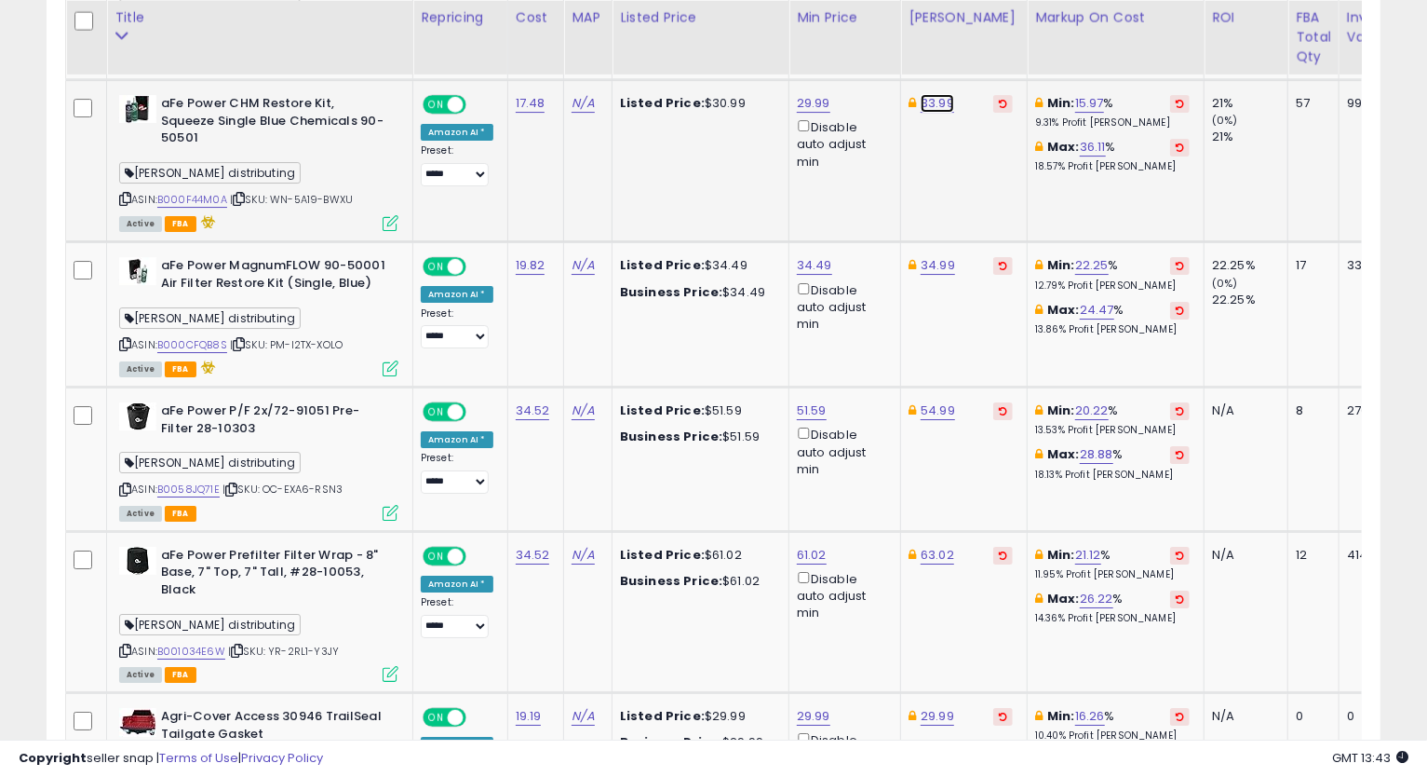
click at [931, 95] on link "33.99" at bounding box center [938, 103] width 34 height 19
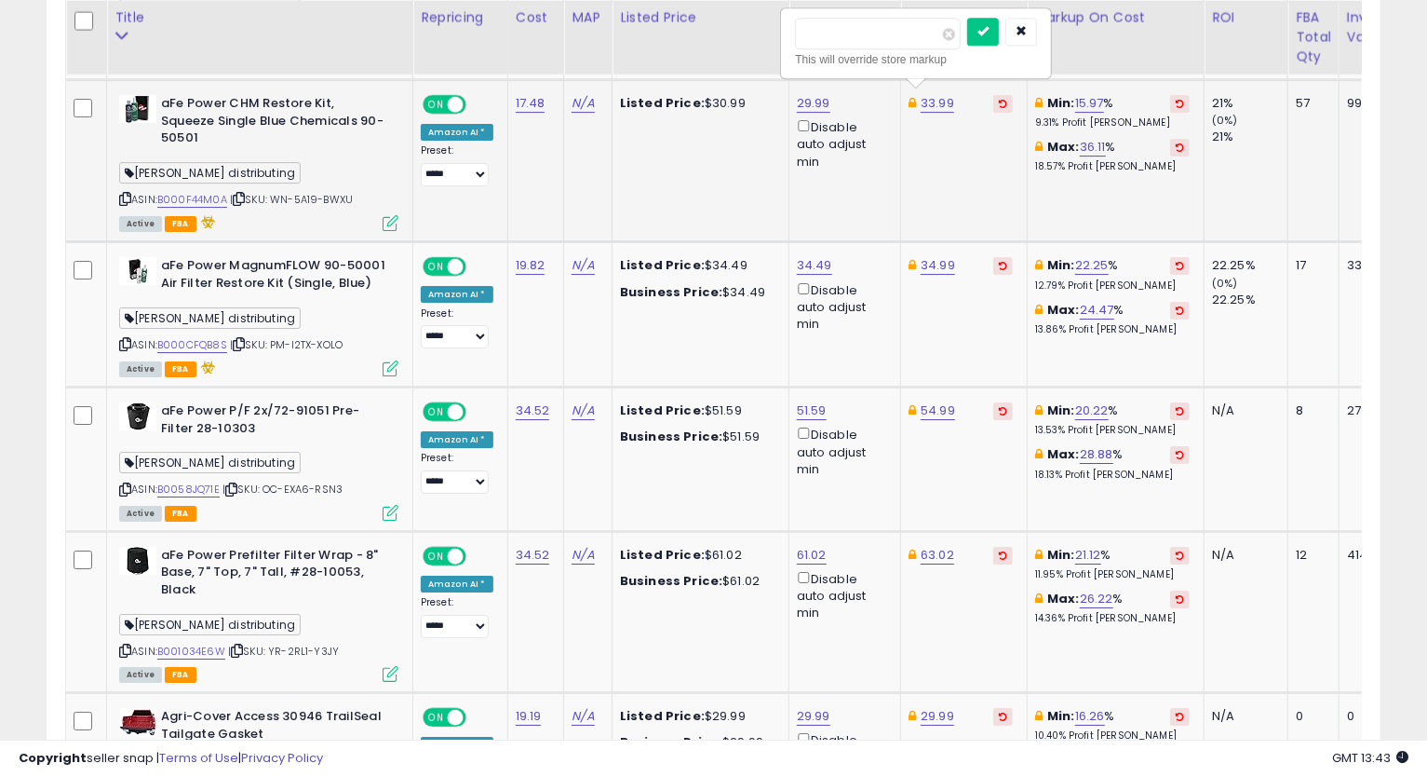
type input "*****"
click button "submit" at bounding box center [983, 32] width 32 height 28
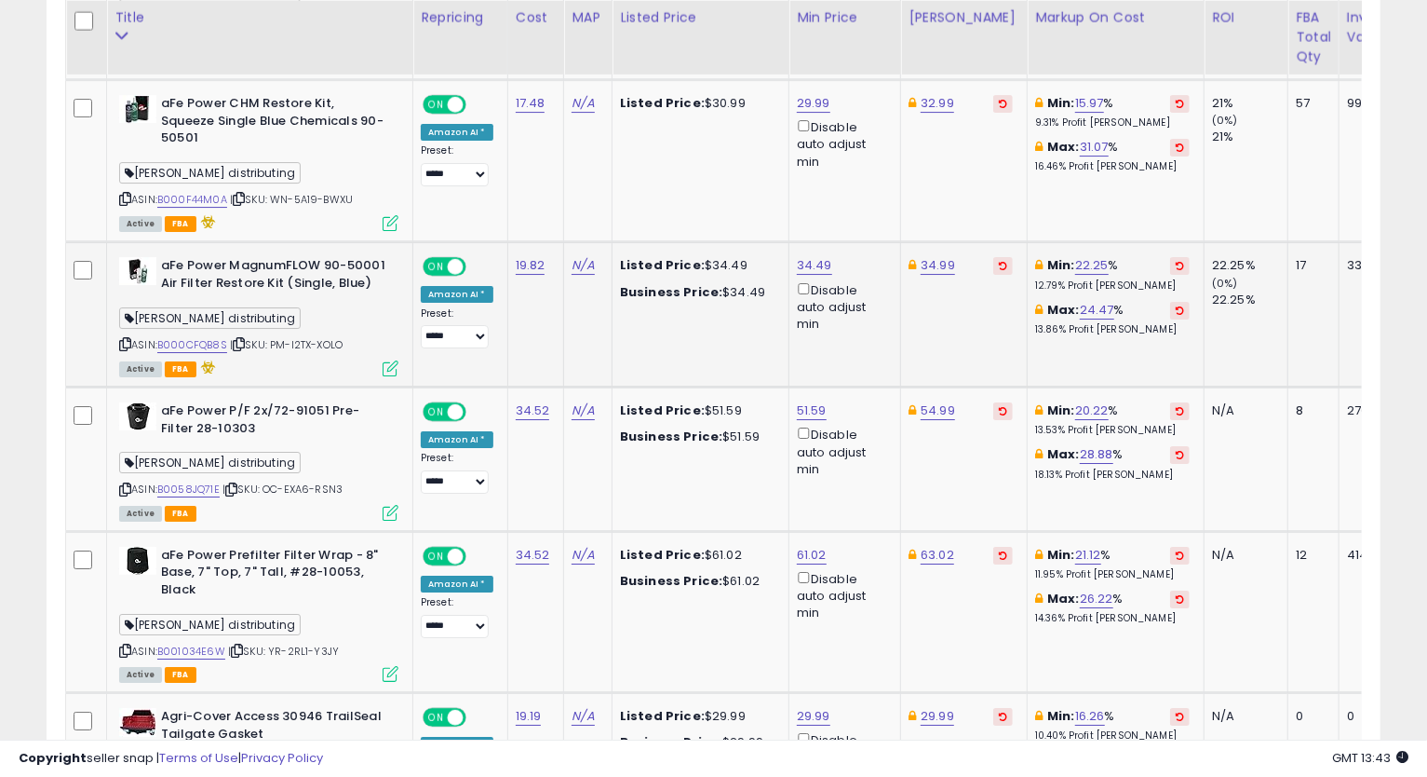
scroll to position [3897, 0]
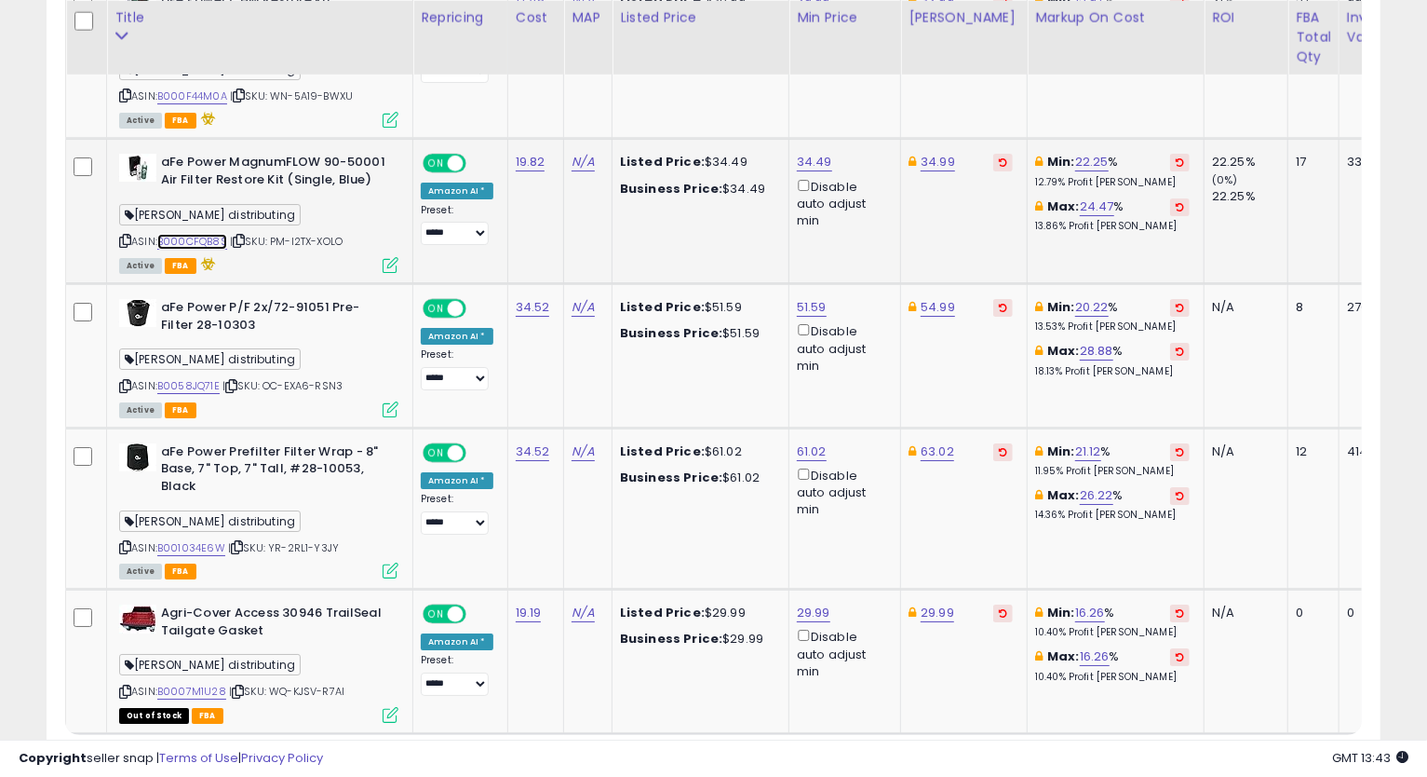
click at [205, 234] on link "B000CFQB8S" at bounding box center [192, 242] width 70 height 16
click at [123, 236] on icon at bounding box center [125, 241] width 12 height 10
click at [936, 153] on link "34.99" at bounding box center [938, 162] width 34 height 19
click at [817, 74] on input "*****" at bounding box center [879, 76] width 166 height 32
type input "*****"
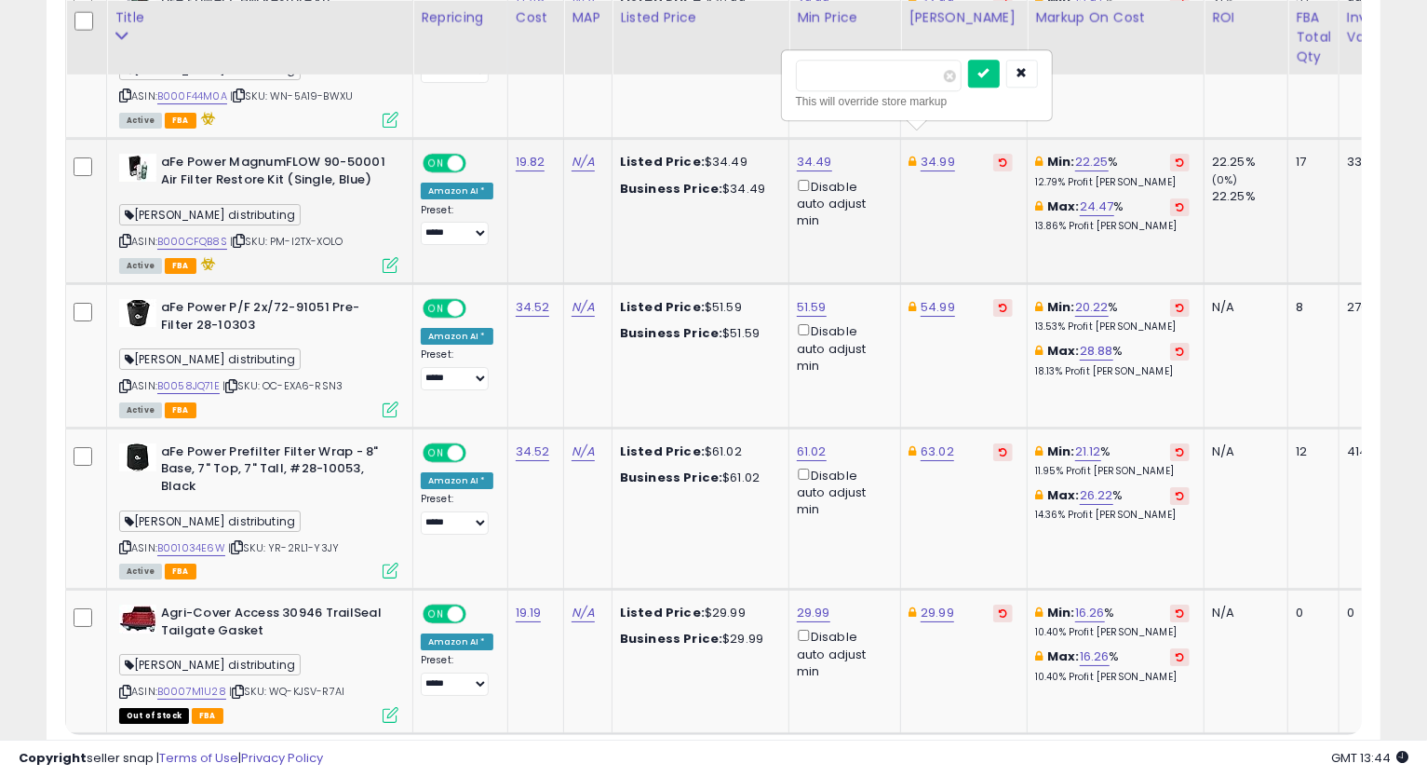
click button "submit" at bounding box center [984, 74] width 32 height 28
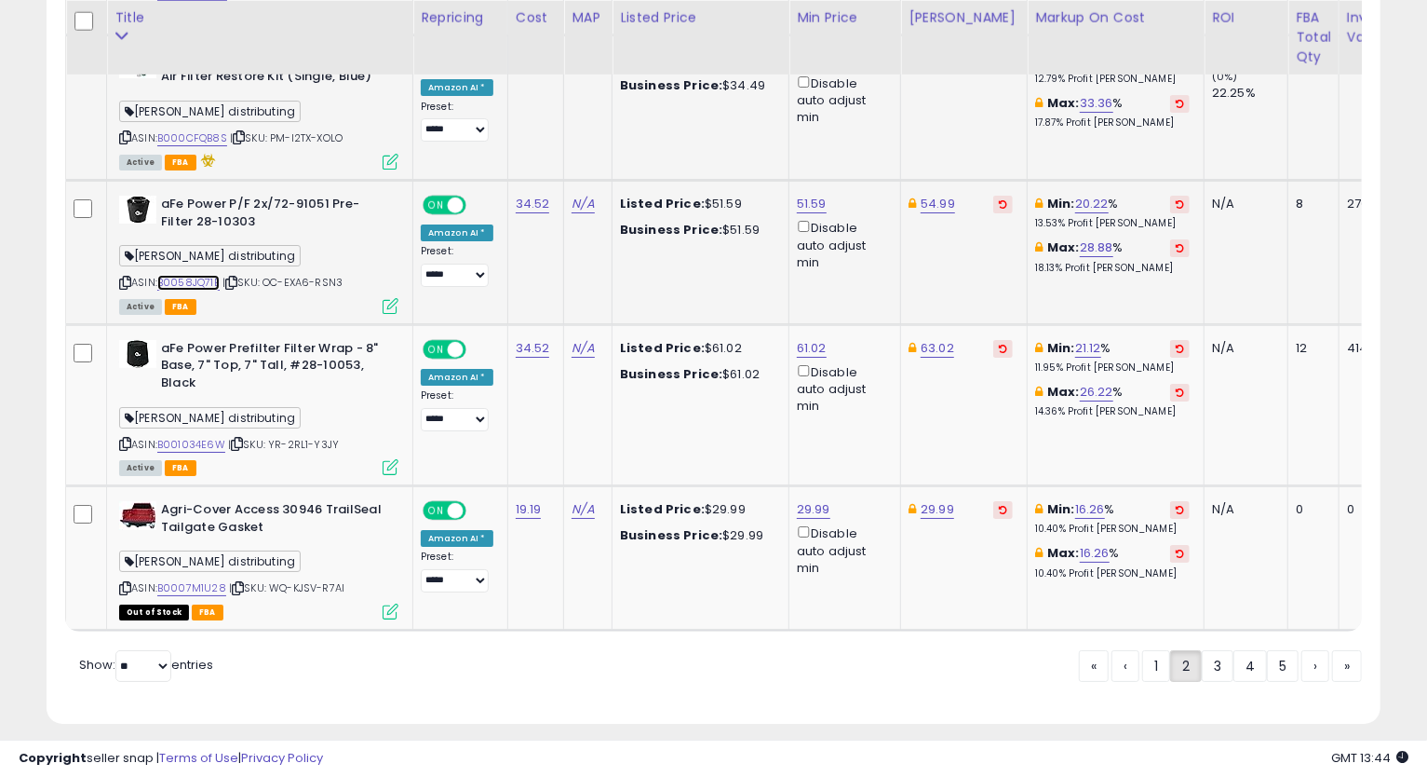
click at [197, 275] on link "B0058JQ71E" at bounding box center [188, 283] width 62 height 16
click at [119, 277] on icon at bounding box center [125, 282] width 12 height 10
click at [804, 195] on link "51.59" at bounding box center [812, 204] width 30 height 19
type input "*"
type input "*****"
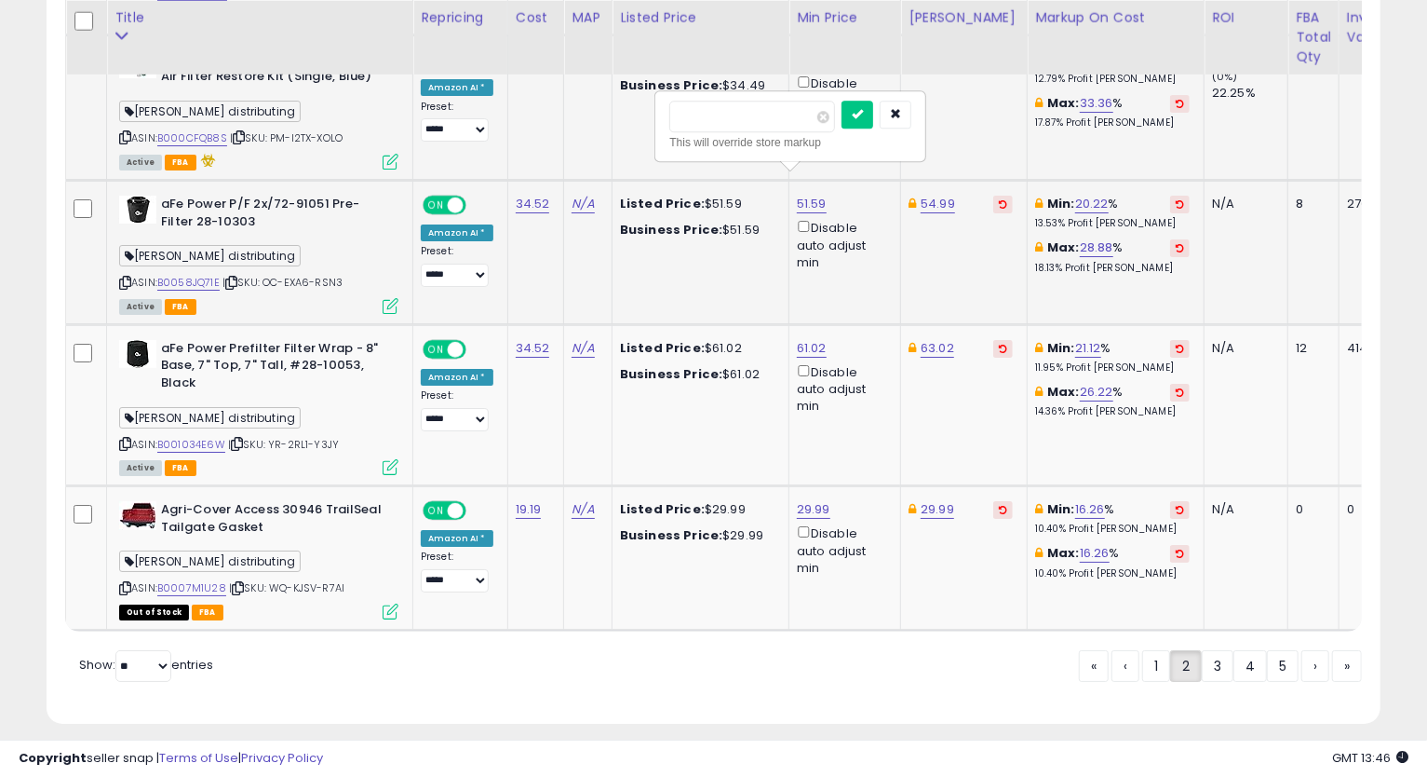
click button "submit" at bounding box center [858, 115] width 32 height 28
click at [922, 195] on link "54.99" at bounding box center [938, 204] width 34 height 19
type input "*****"
click button "submit" at bounding box center [984, 115] width 32 height 28
click at [119, 277] on icon at bounding box center [125, 282] width 12 height 10
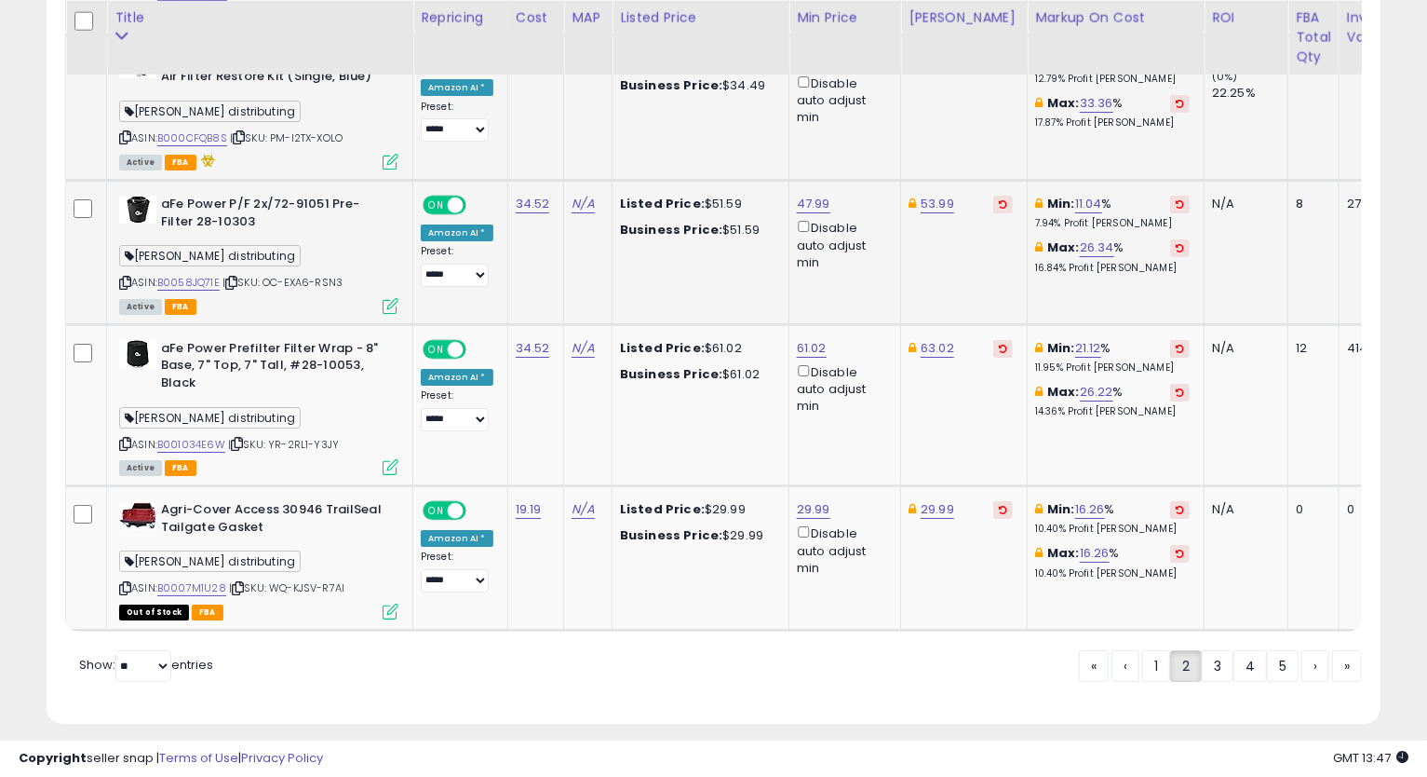
click at [1091, 283] on td "Min: 11.04 % 7.94% Profit [PERSON_NAME]: 26.34 % 16.84% Profit [PERSON_NAME]" at bounding box center [1116, 253] width 177 height 144
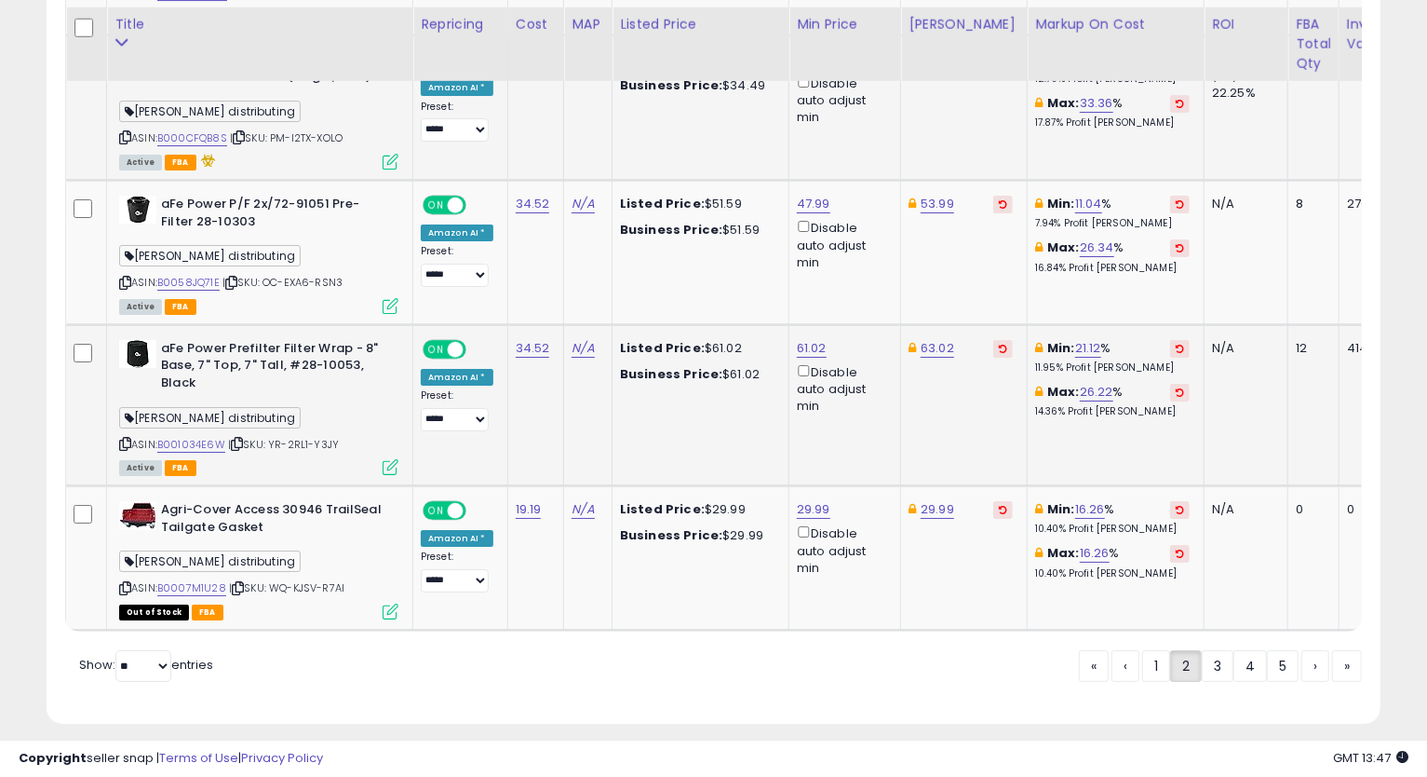
scroll to position [4007, 0]
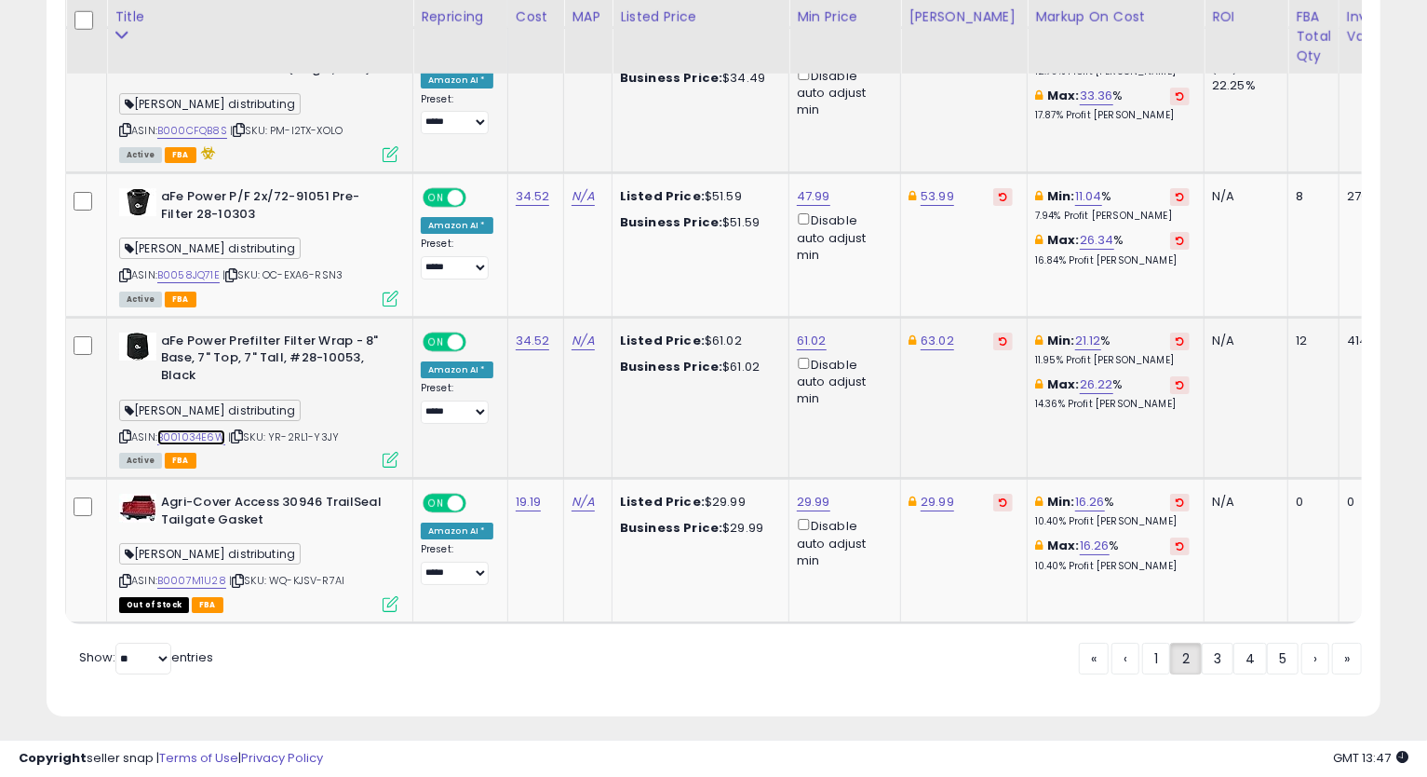
click at [195, 429] on link "B001034E6W" at bounding box center [191, 437] width 68 height 16
click at [122, 431] on icon at bounding box center [125, 436] width 12 height 10
click at [813, 331] on link "61.02" at bounding box center [812, 340] width 30 height 19
drag, startPoint x: 765, startPoint y: 251, endPoint x: 507, endPoint y: 250, distance: 257.9
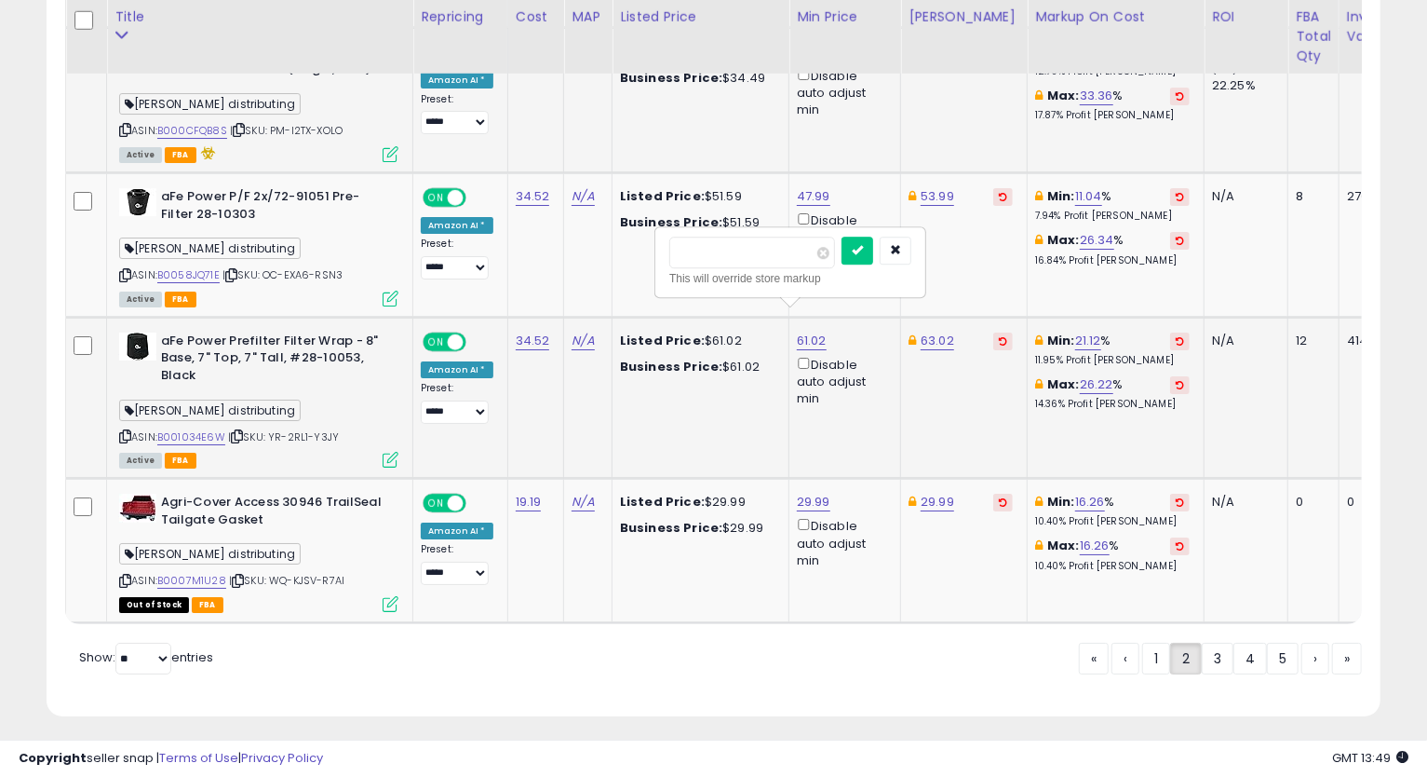
type input "*****"
click button "submit" at bounding box center [858, 250] width 32 height 28
click at [932, 331] on link "63.02" at bounding box center [938, 340] width 34 height 19
type input "*"
type input "*****"
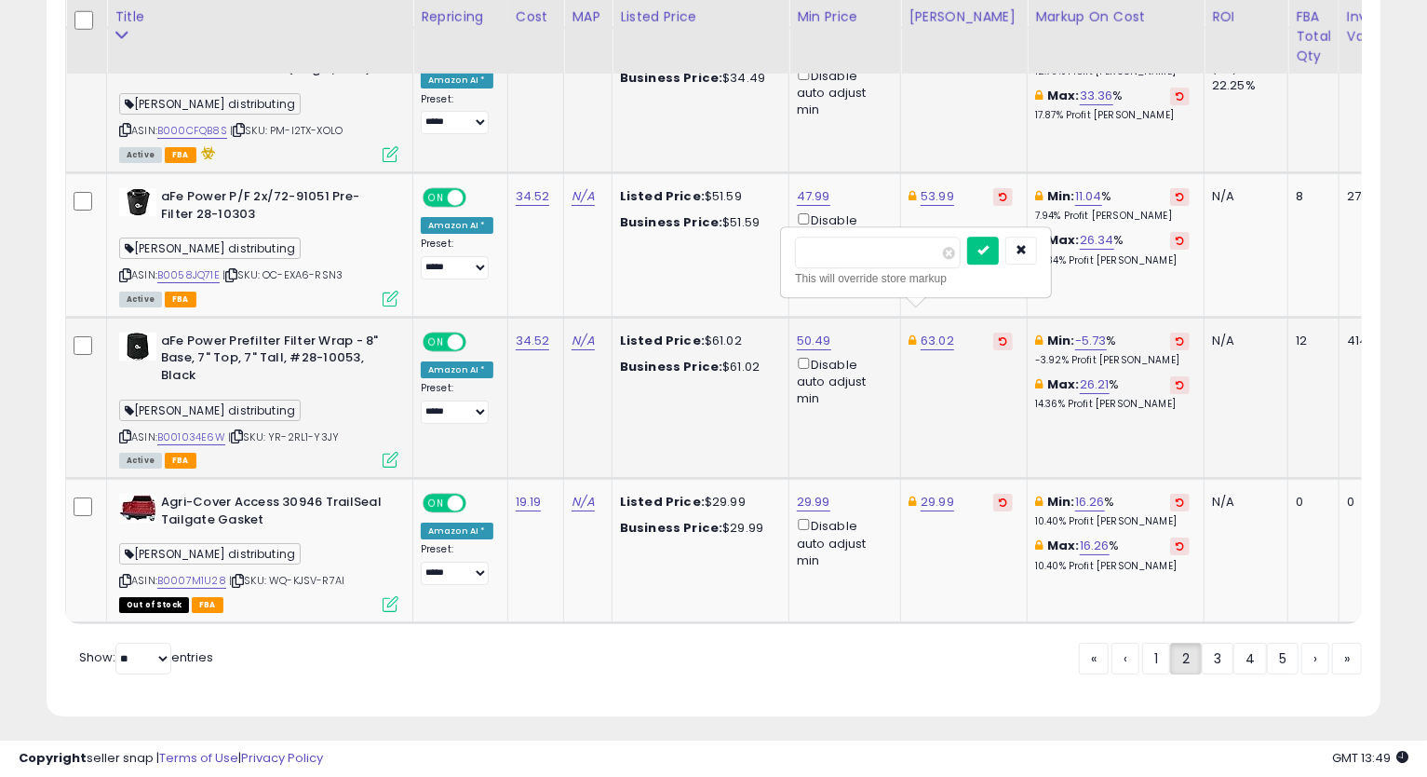
click button "submit" at bounding box center [983, 250] width 32 height 28
click at [209, 573] on link "B0007M1U28" at bounding box center [191, 581] width 69 height 16
click at [126, 575] on icon at bounding box center [125, 580] width 12 height 10
click at [1223, 645] on link "3" at bounding box center [1218, 658] width 32 height 32
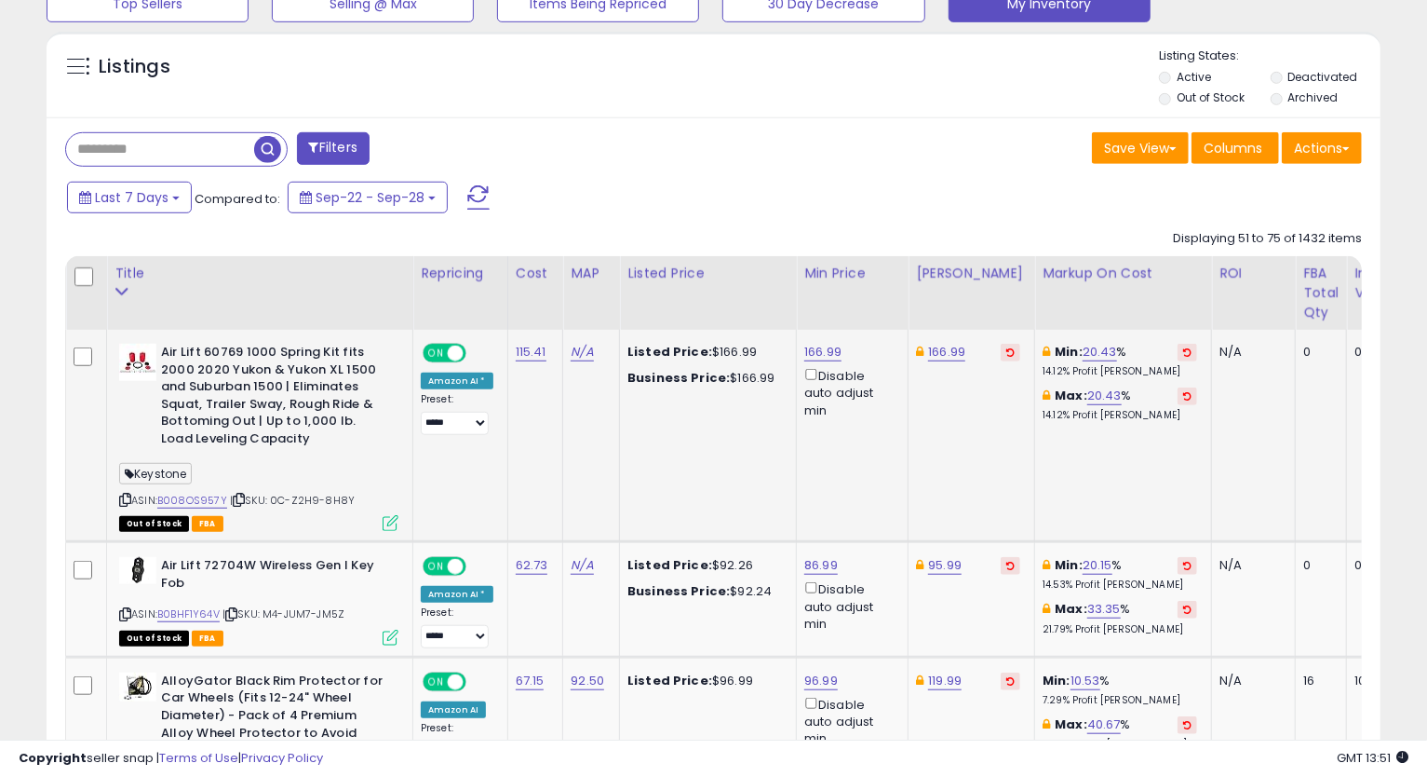
scroll to position [752, 0]
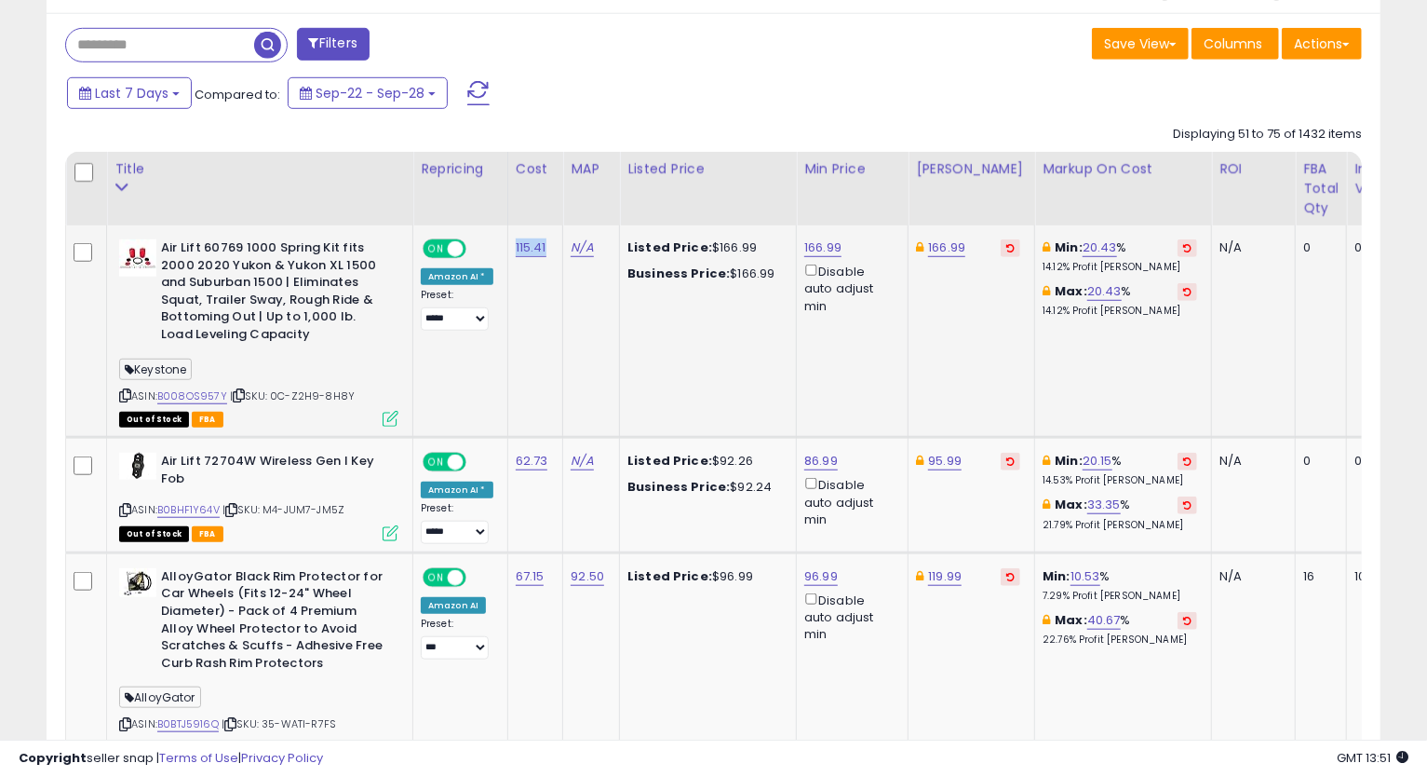
drag, startPoint x: 544, startPoint y: 249, endPoint x: 510, endPoint y: 246, distance: 33.6
click at [510, 246] on td "115.41" at bounding box center [535, 331] width 56 height 212
copy link "115.41"
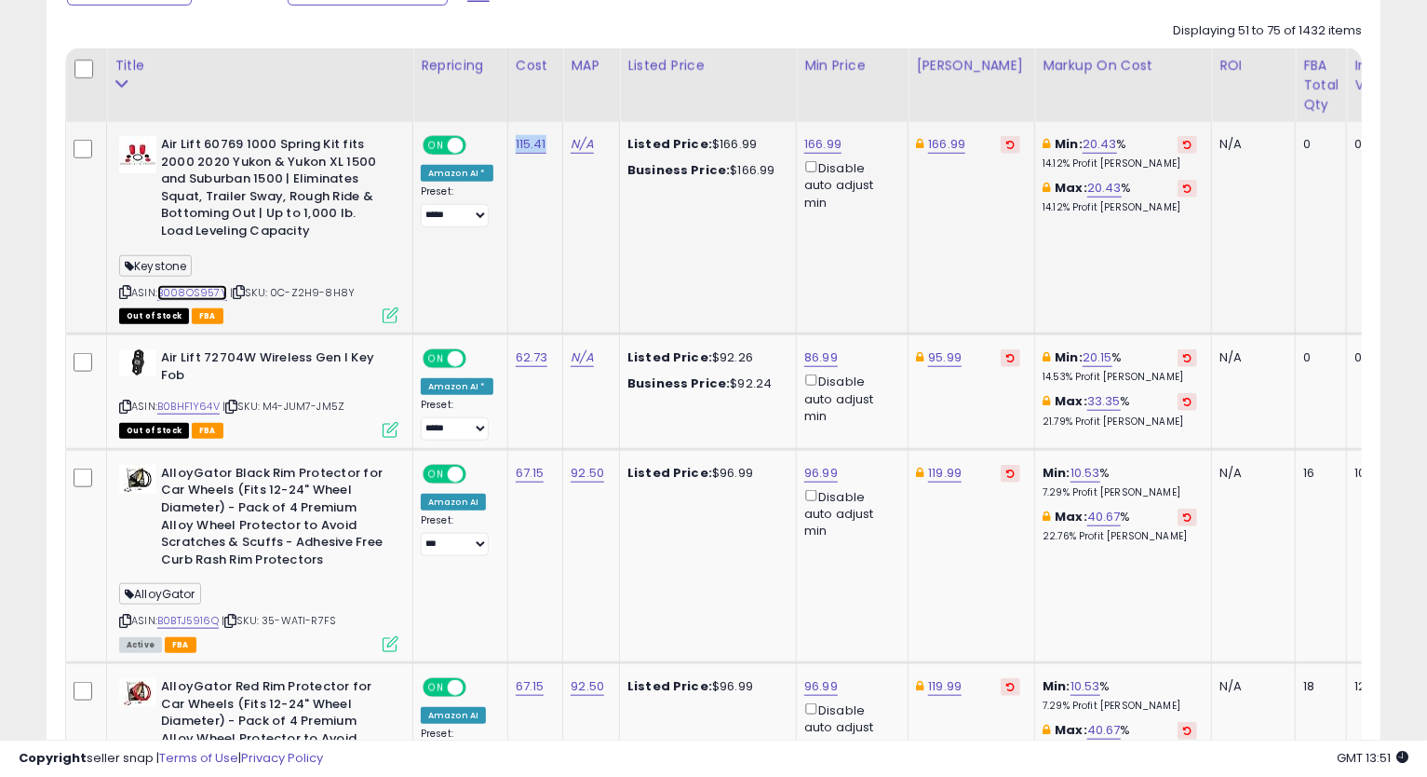
click at [201, 298] on link "B008OS957Y" at bounding box center [192, 293] width 70 height 16
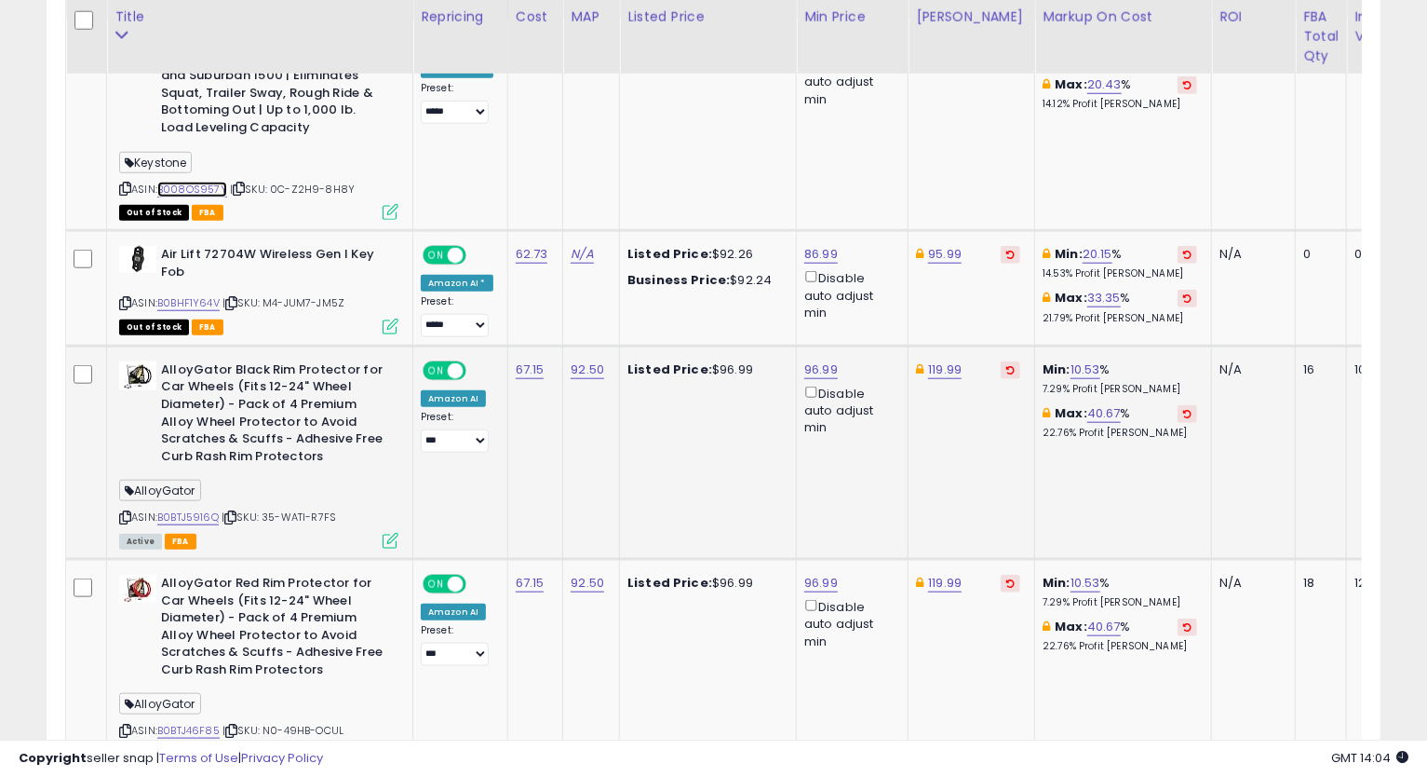
scroll to position [1062, 0]
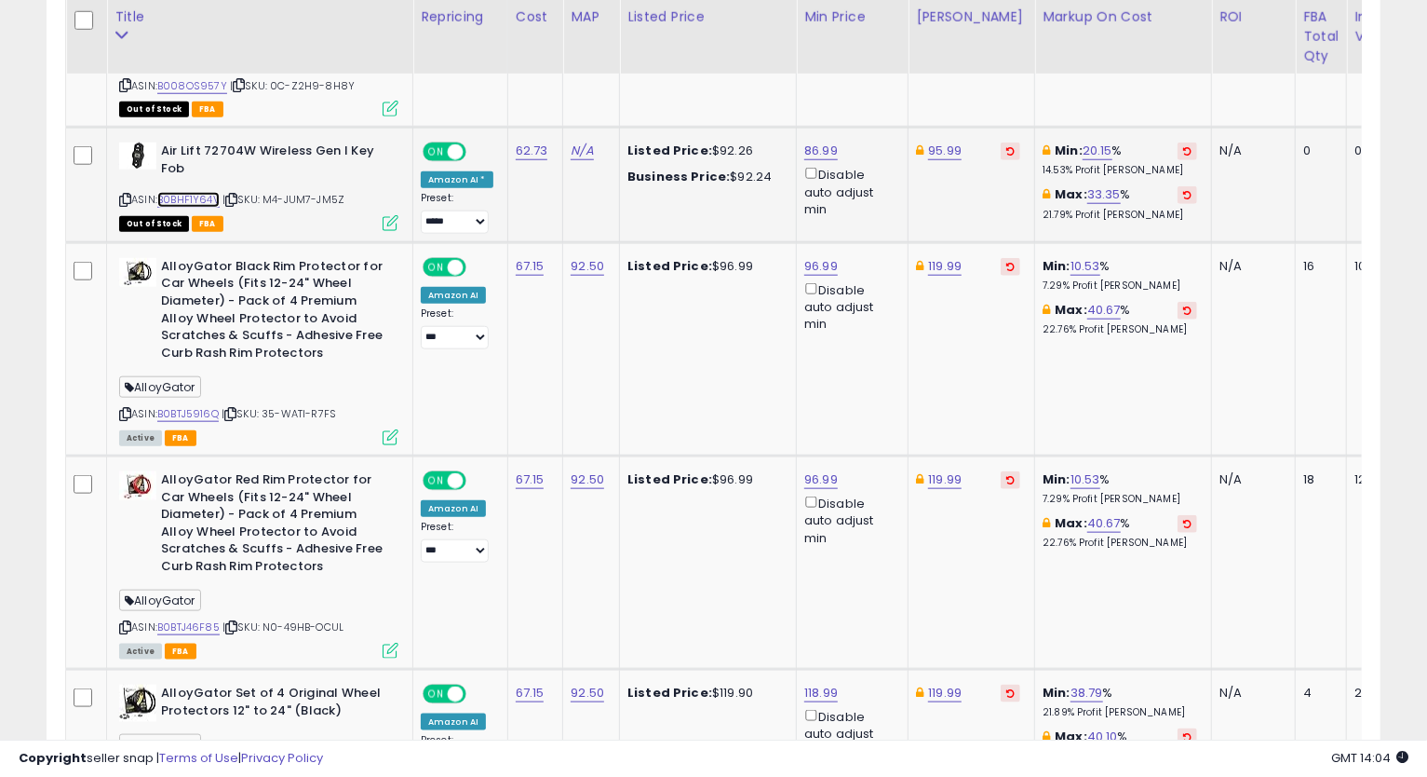
click at [197, 196] on link "B0BHF1Y64V" at bounding box center [188, 200] width 62 height 16
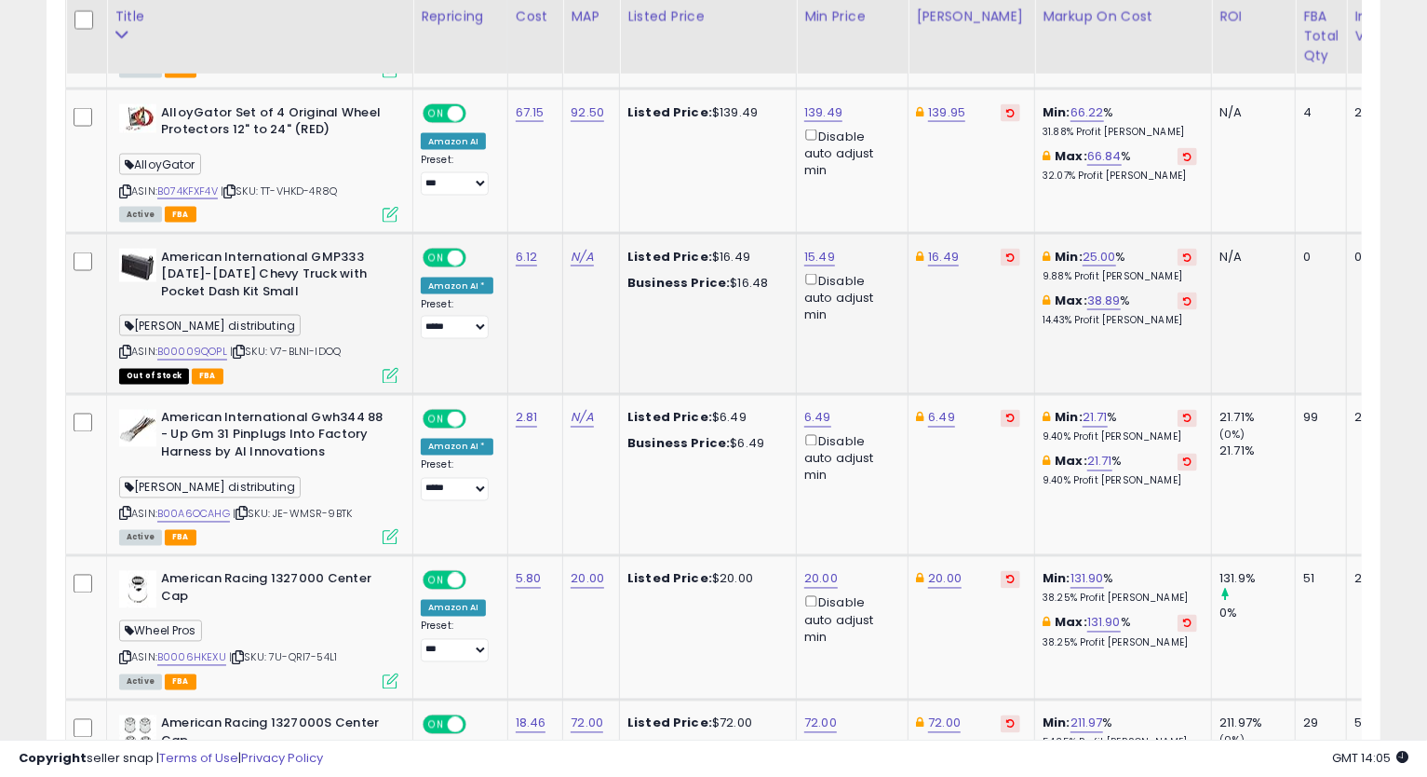
scroll to position [1890, 0]
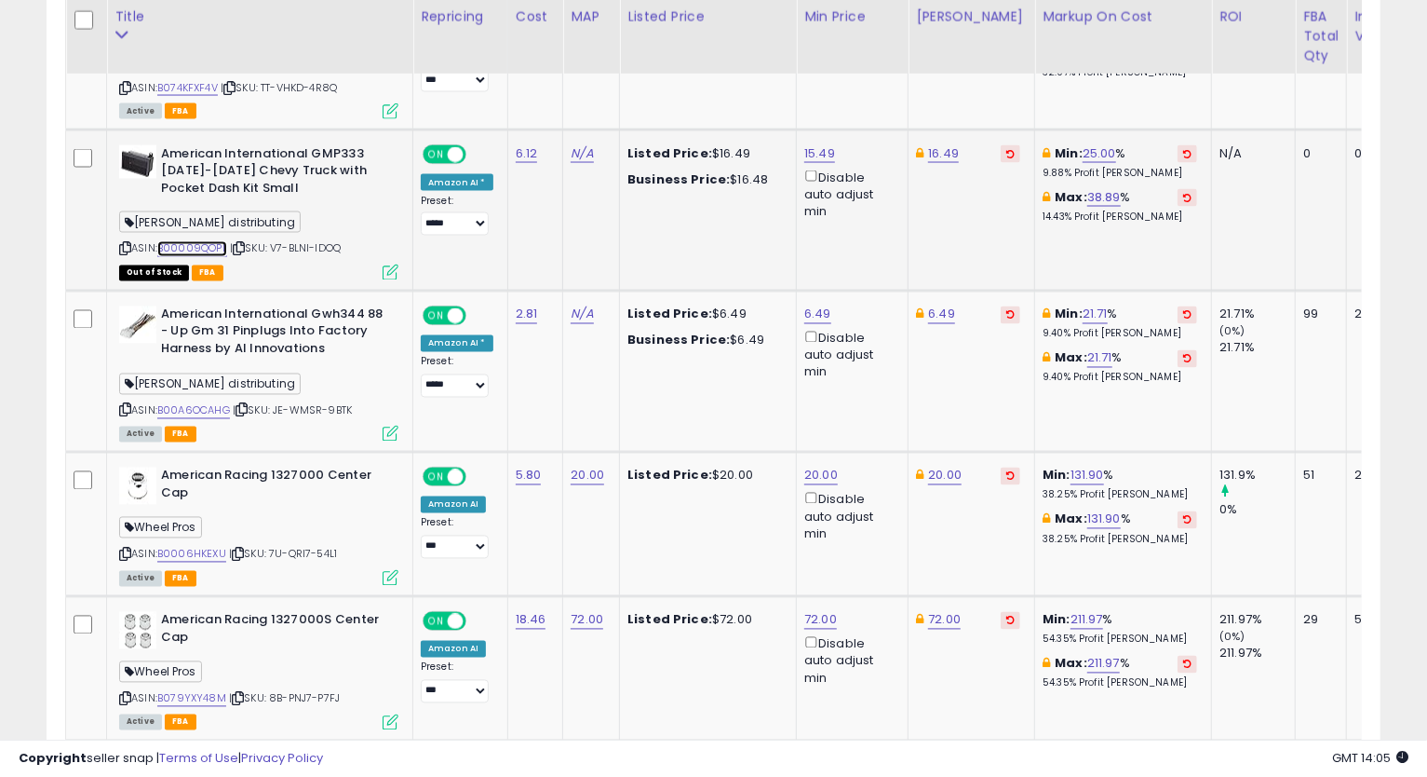
click at [188, 252] on link "B00009QOPL" at bounding box center [192, 249] width 70 height 16
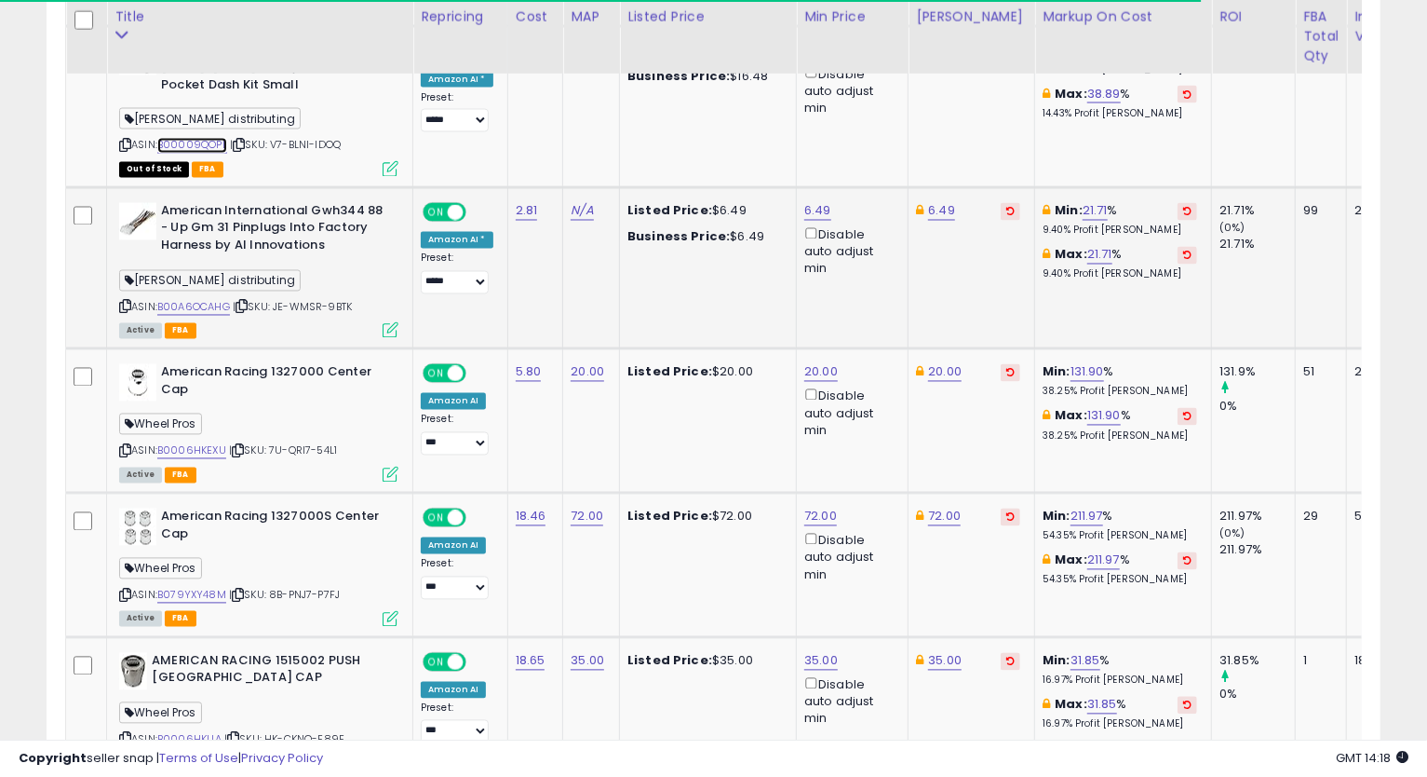
scroll to position [2097, 0]
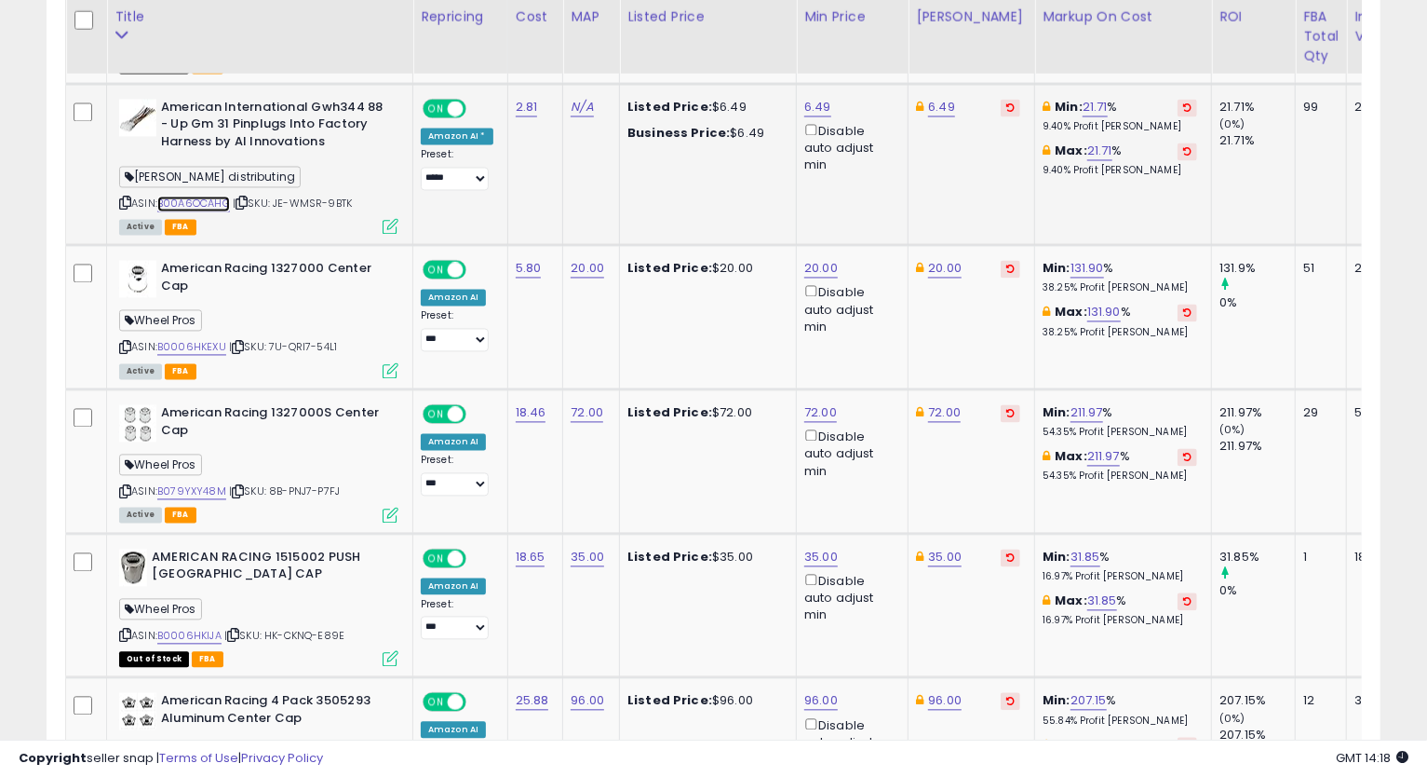
click at [209, 203] on link "B00A6OCAHG" at bounding box center [193, 204] width 73 height 16
click at [121, 201] on icon at bounding box center [125, 203] width 12 height 10
click at [121, 199] on icon at bounding box center [125, 203] width 12 height 10
click at [971, 348] on td "20.00" at bounding box center [972, 318] width 127 height 144
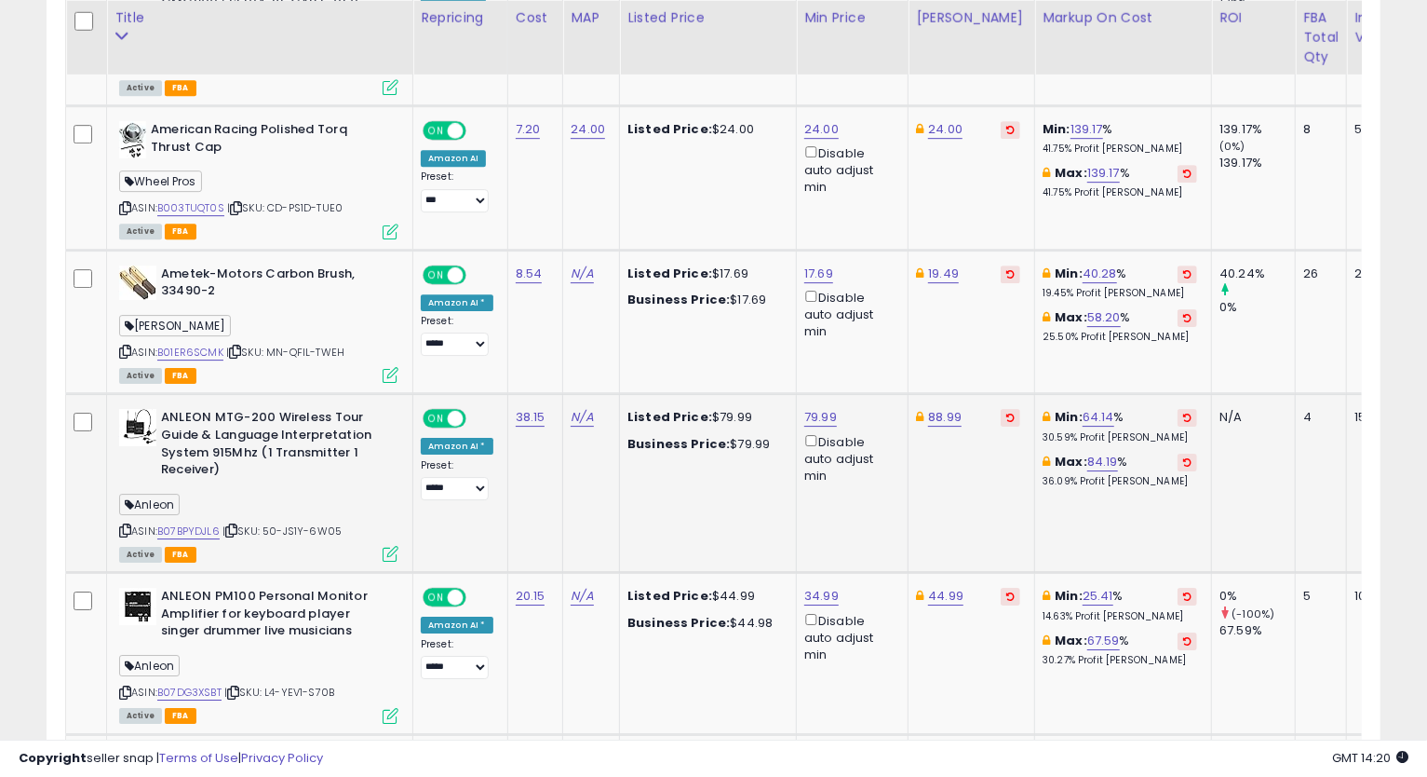
scroll to position [3546, 0]
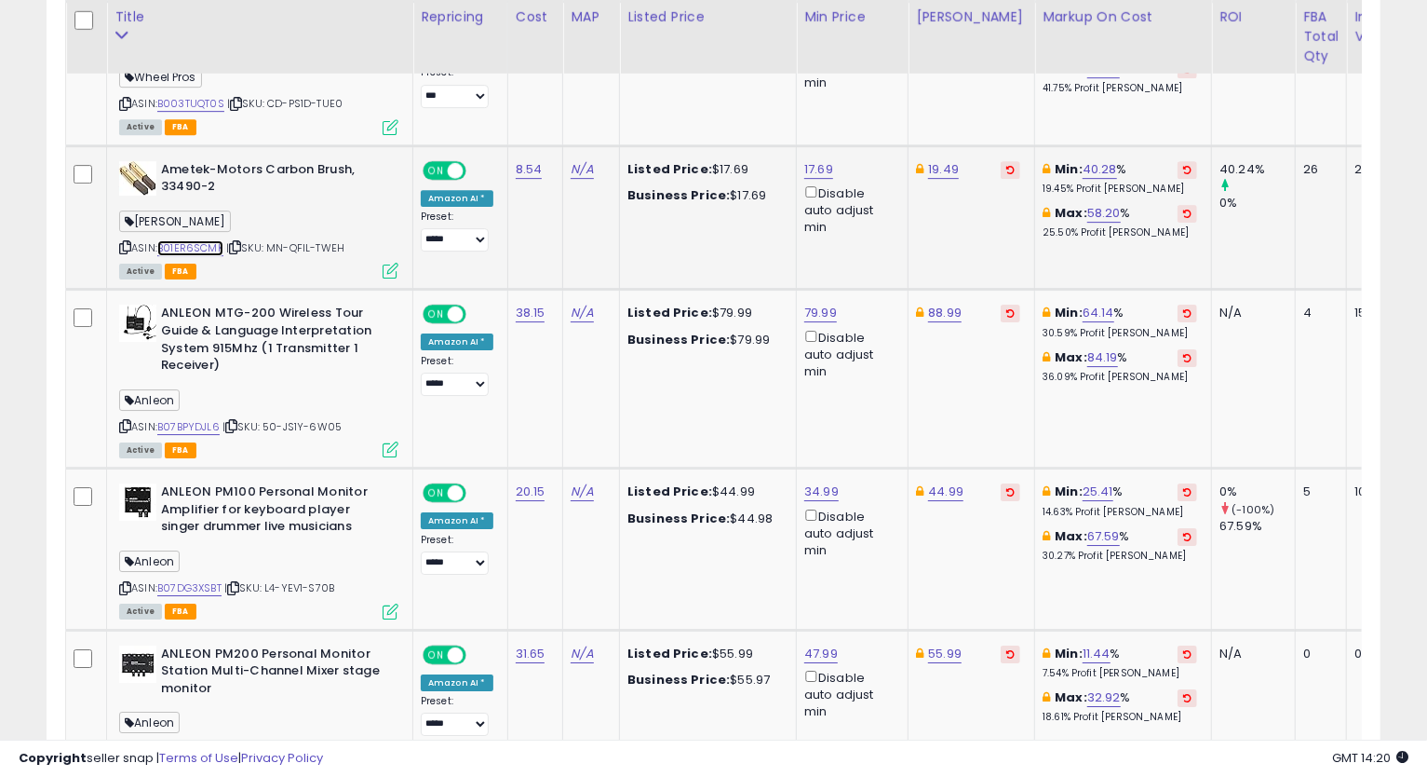
click at [202, 240] on link "B01ER6SCMK" at bounding box center [190, 248] width 66 height 16
click at [121, 242] on icon at bounding box center [125, 247] width 12 height 10
click at [934, 162] on link "19.49" at bounding box center [943, 169] width 31 height 19
type input "*****"
click button "submit" at bounding box center [991, 99] width 32 height 28
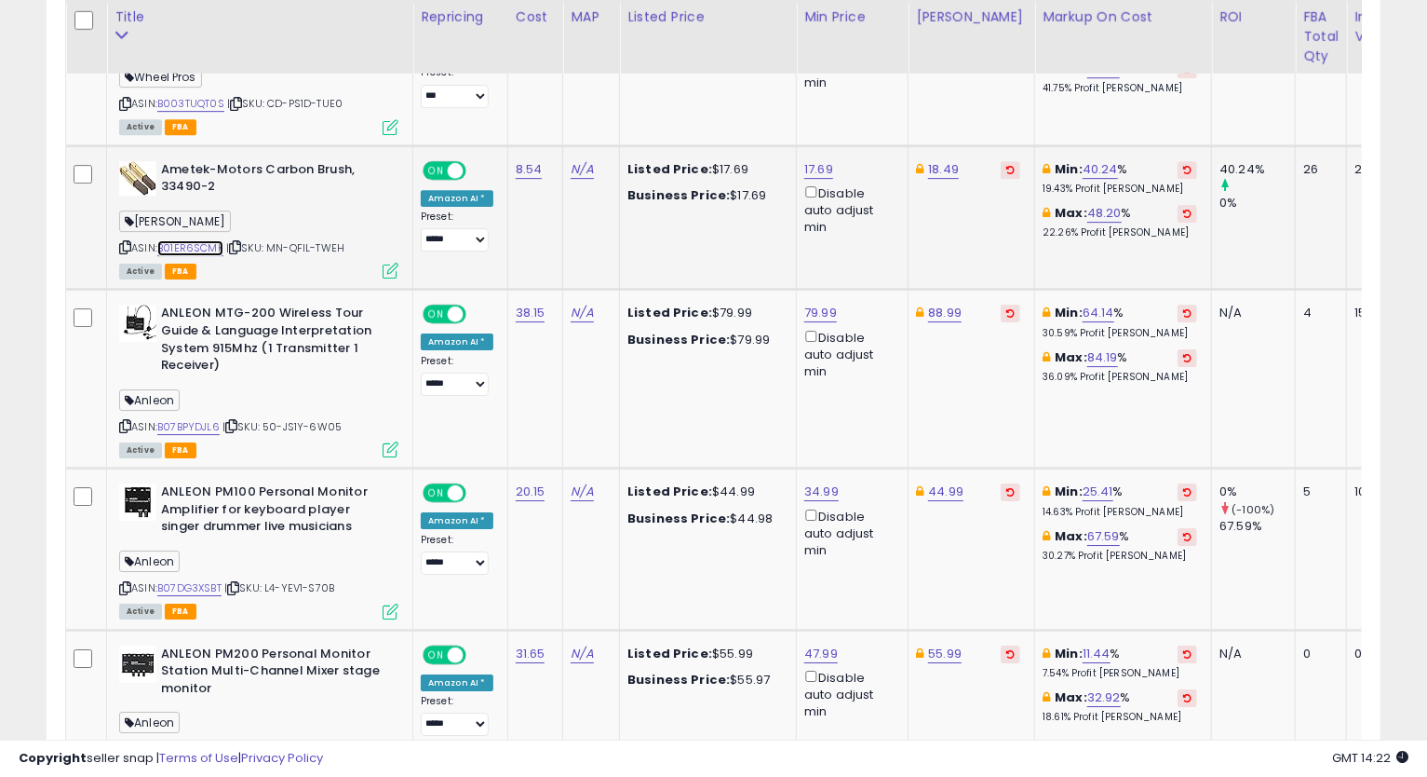
click at [196, 244] on link "B01ER6SCMK" at bounding box center [190, 248] width 66 height 16
click at [814, 160] on link "17.69" at bounding box center [818, 169] width 29 height 19
type input "*****"
click button "submit" at bounding box center [866, 99] width 32 height 28
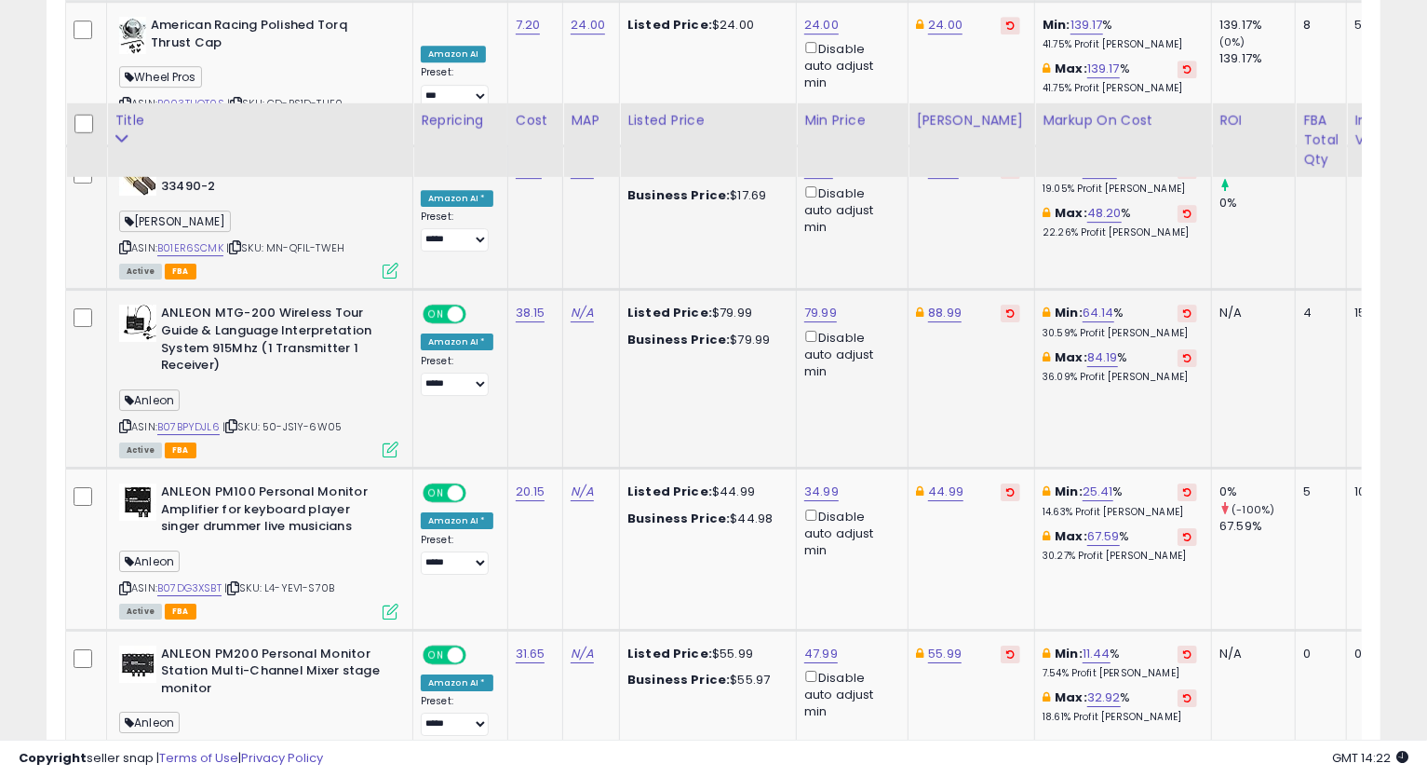
scroll to position [3649, 0]
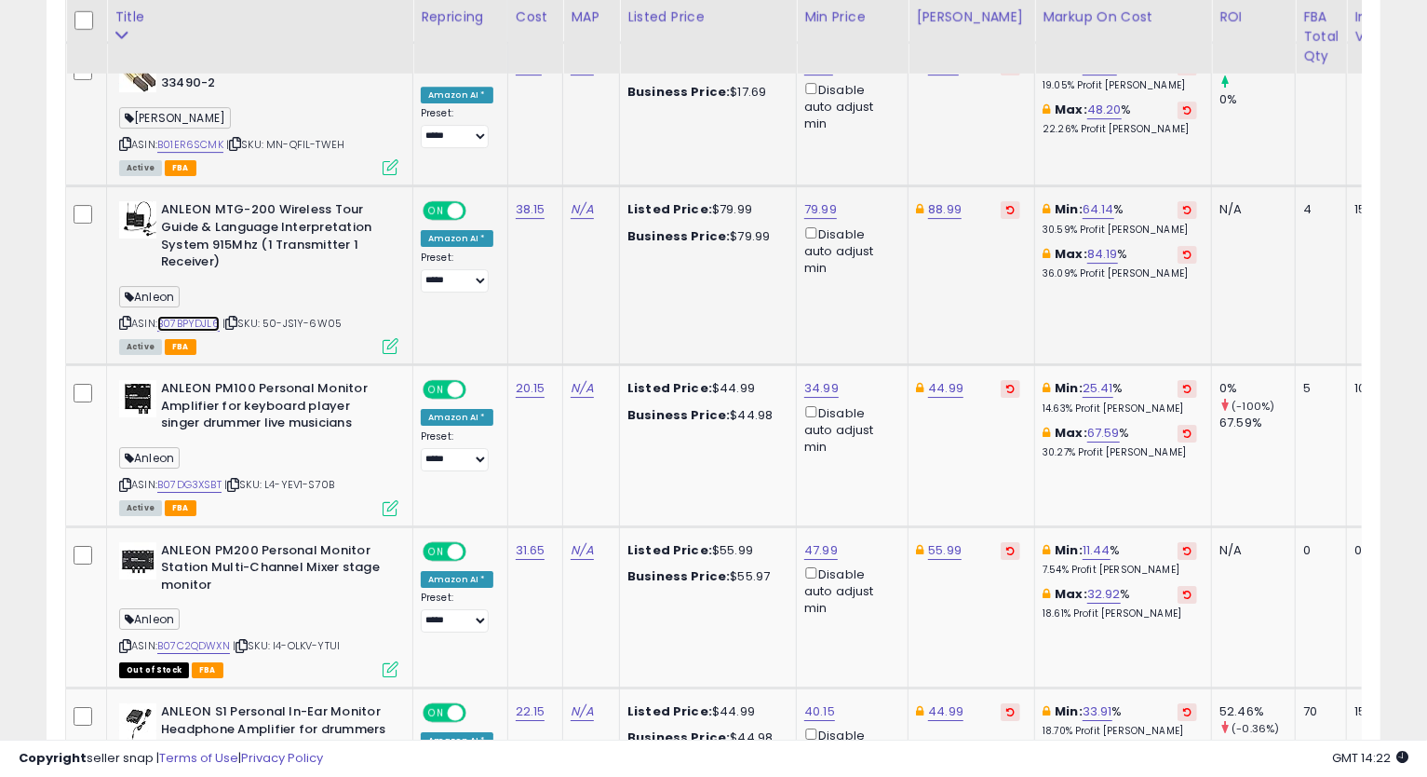
click at [209, 320] on link "B07BPYDJL6" at bounding box center [188, 324] width 62 height 16
drag, startPoint x: 124, startPoint y: 312, endPoint x: 108, endPoint y: 322, distance: 18.9
click at [123, 318] on icon at bounding box center [125, 323] width 12 height 10
click at [813, 200] on link "79.99" at bounding box center [820, 209] width 33 height 19
type input "*****"
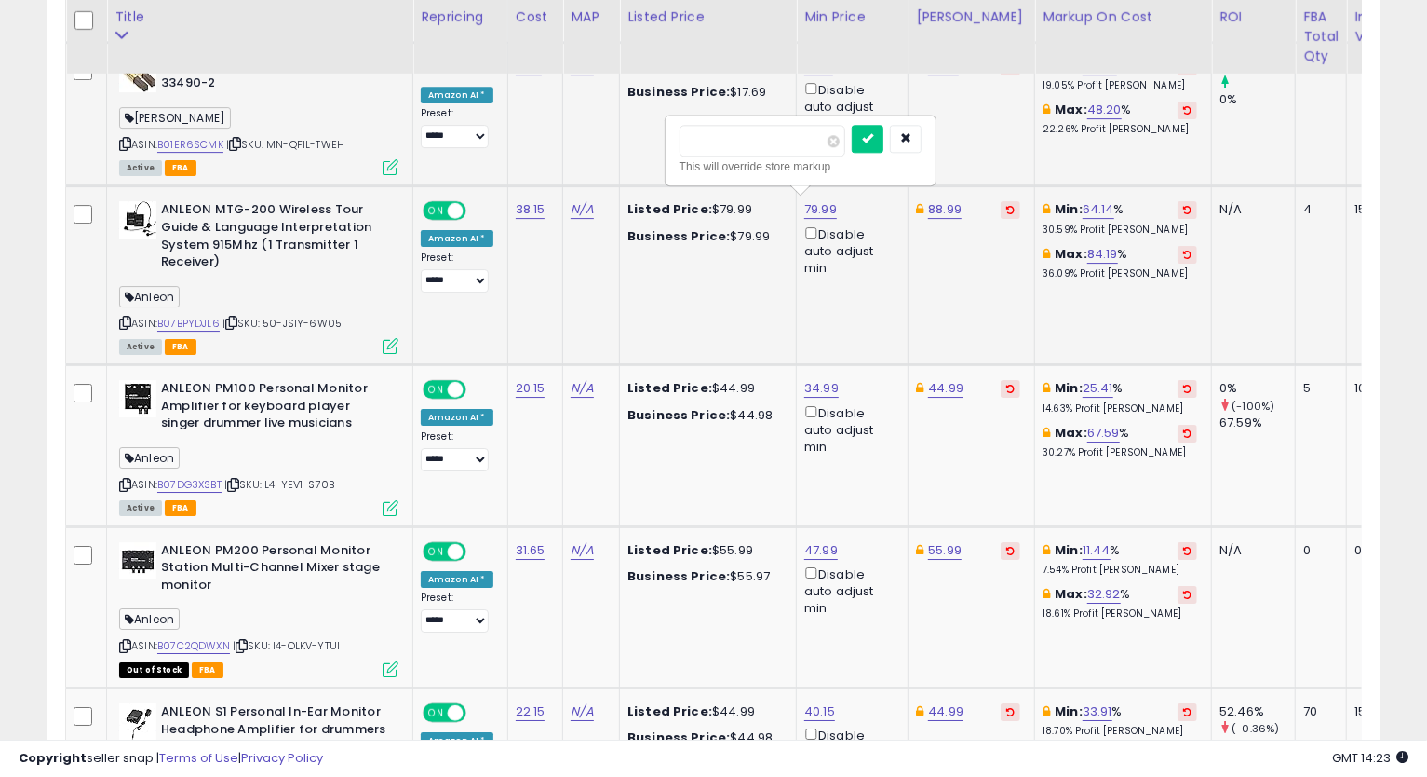
click button "submit" at bounding box center [868, 139] width 32 height 28
click at [940, 206] on link "88.99" at bounding box center [945, 209] width 34 height 19
type input "**"
click button "submit" at bounding box center [993, 139] width 32 height 28
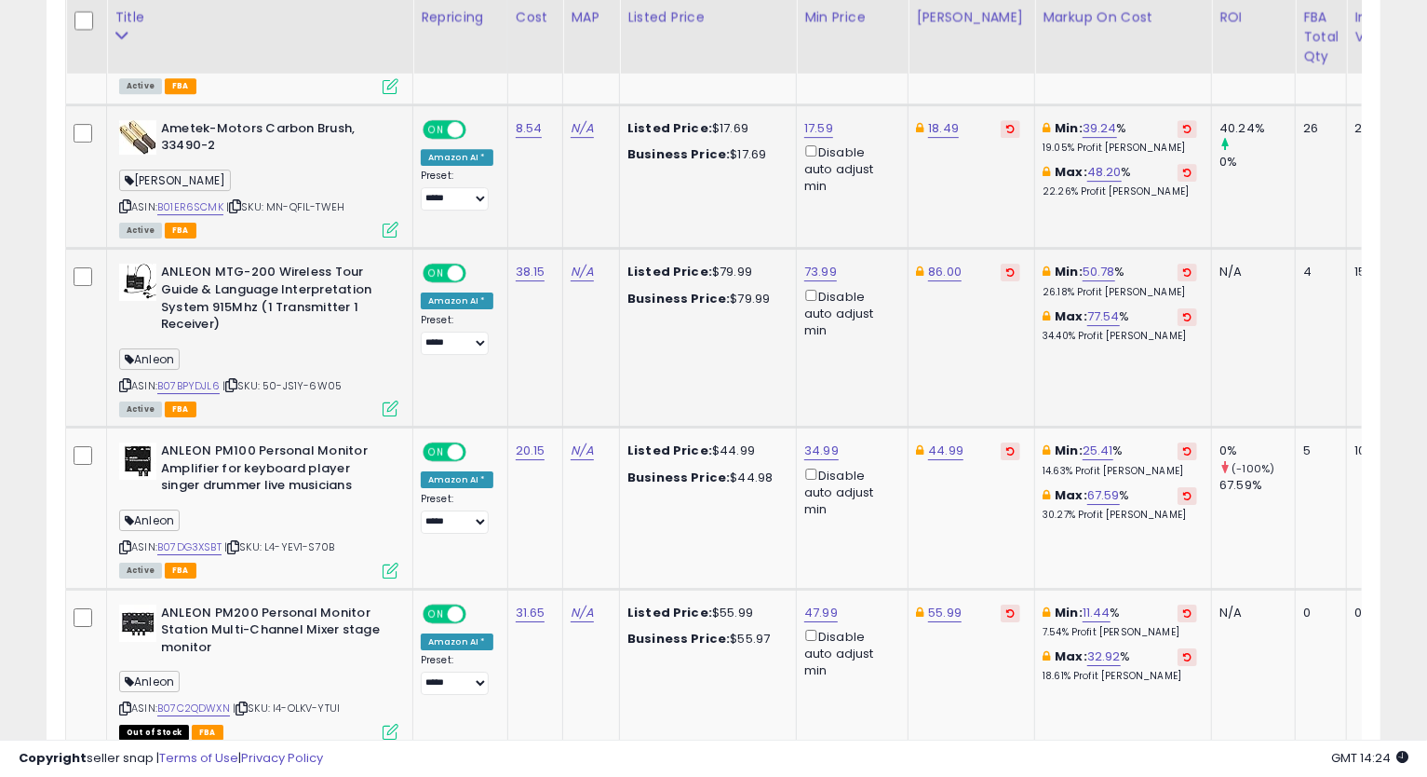
scroll to position [3690, 0]
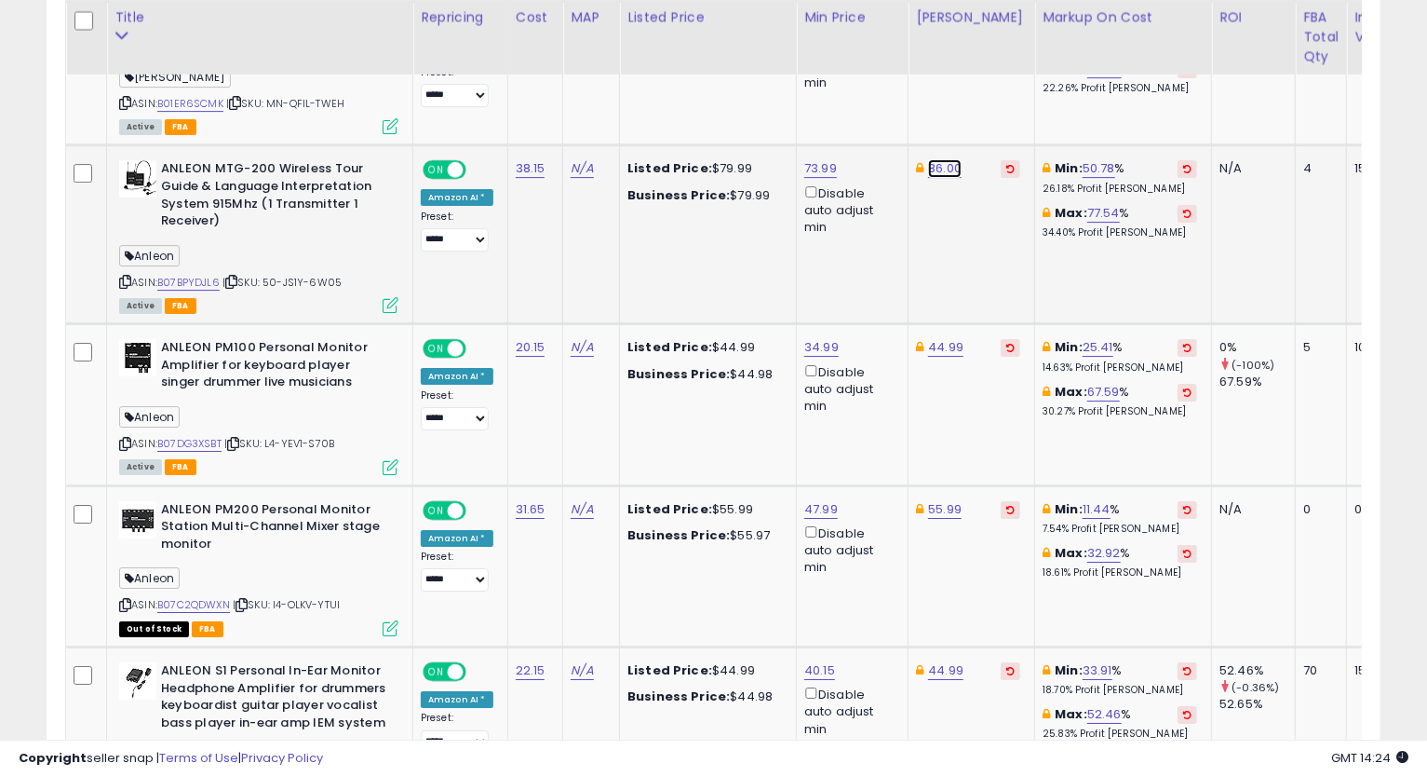
click at [937, 165] on link "86.00" at bounding box center [945, 168] width 34 height 19
type input "*****"
click button "submit" at bounding box center [993, 98] width 32 height 28
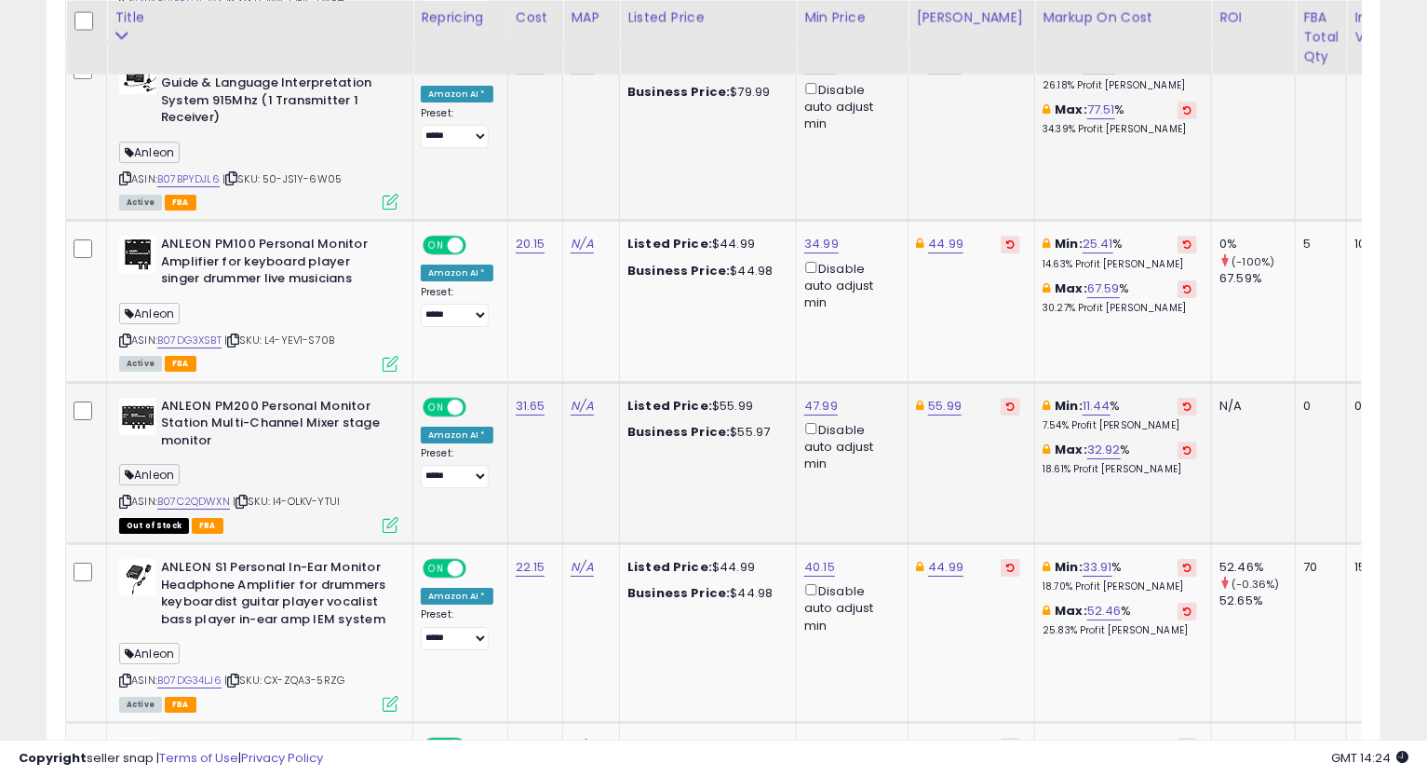
scroll to position [3897, 0]
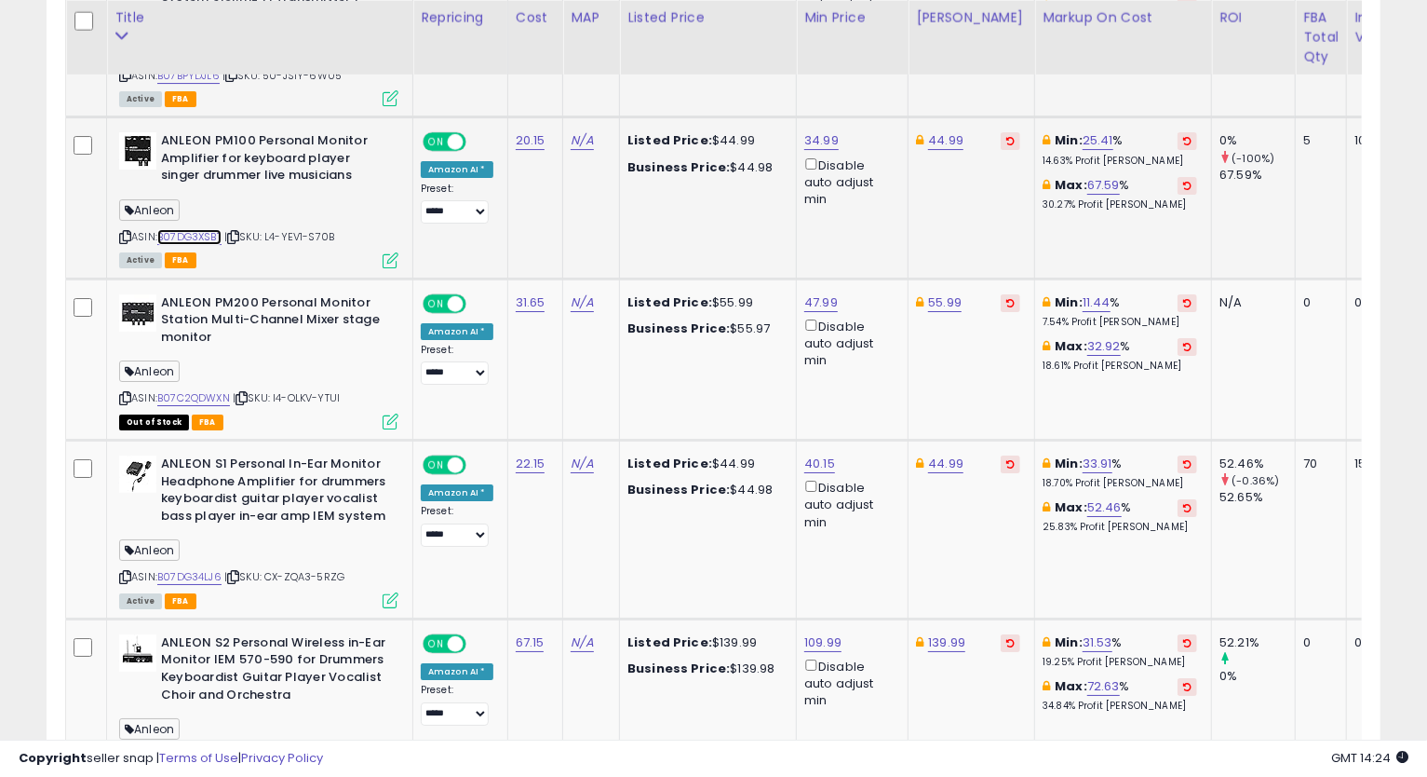
click at [210, 230] on link "B07DG3XSBT" at bounding box center [189, 237] width 64 height 16
click at [121, 232] on icon at bounding box center [125, 237] width 12 height 10
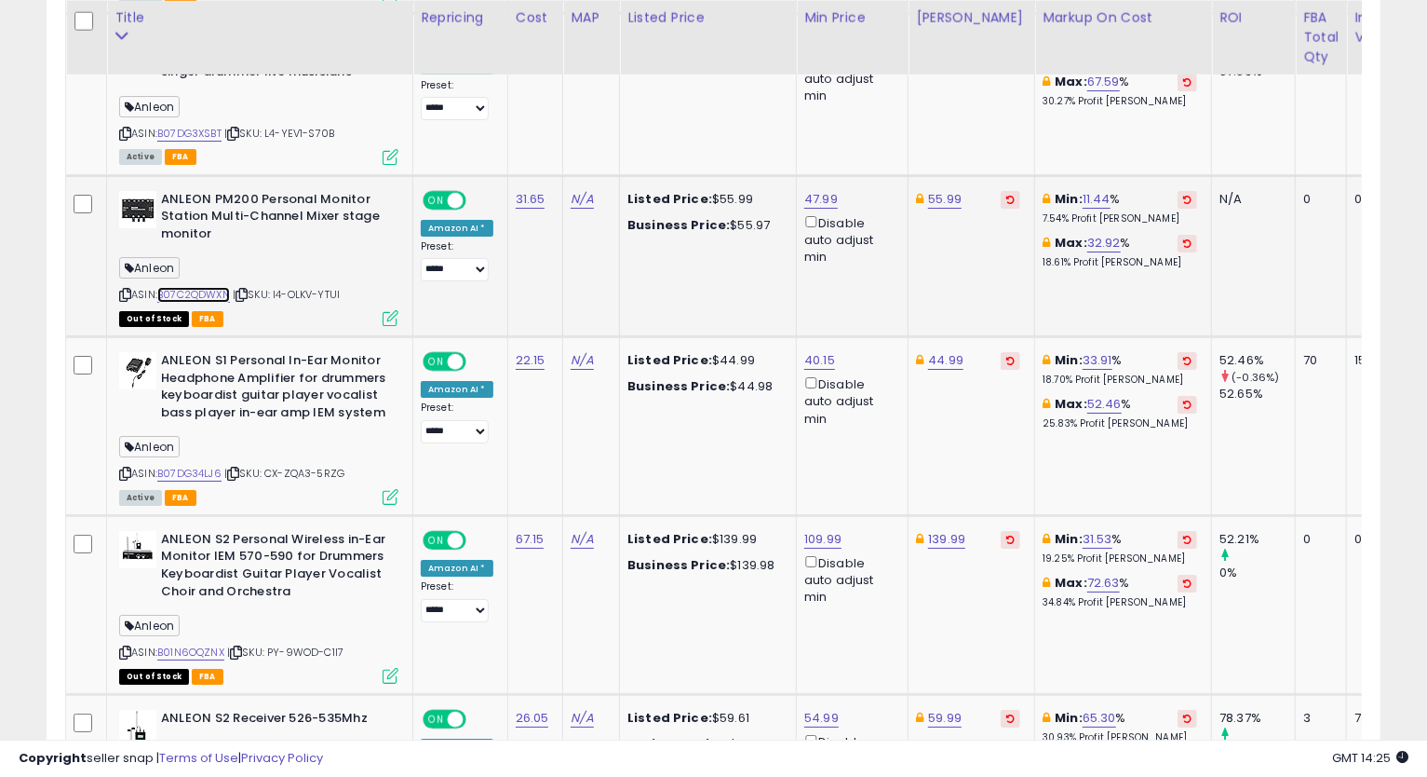
click at [209, 287] on link "B07C2QDWXN" at bounding box center [193, 295] width 73 height 16
click at [127, 290] on icon at bounding box center [125, 295] width 12 height 10
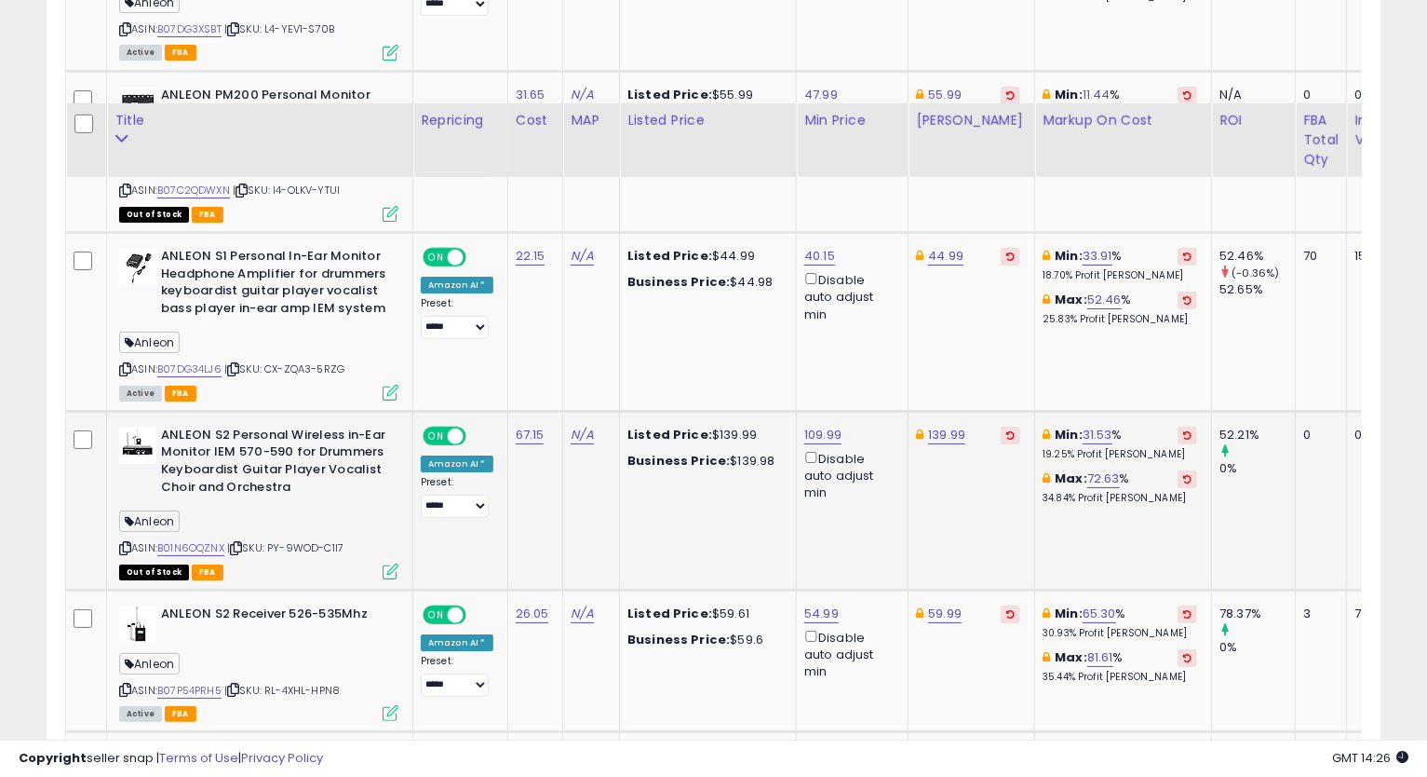
scroll to position [4208, 0]
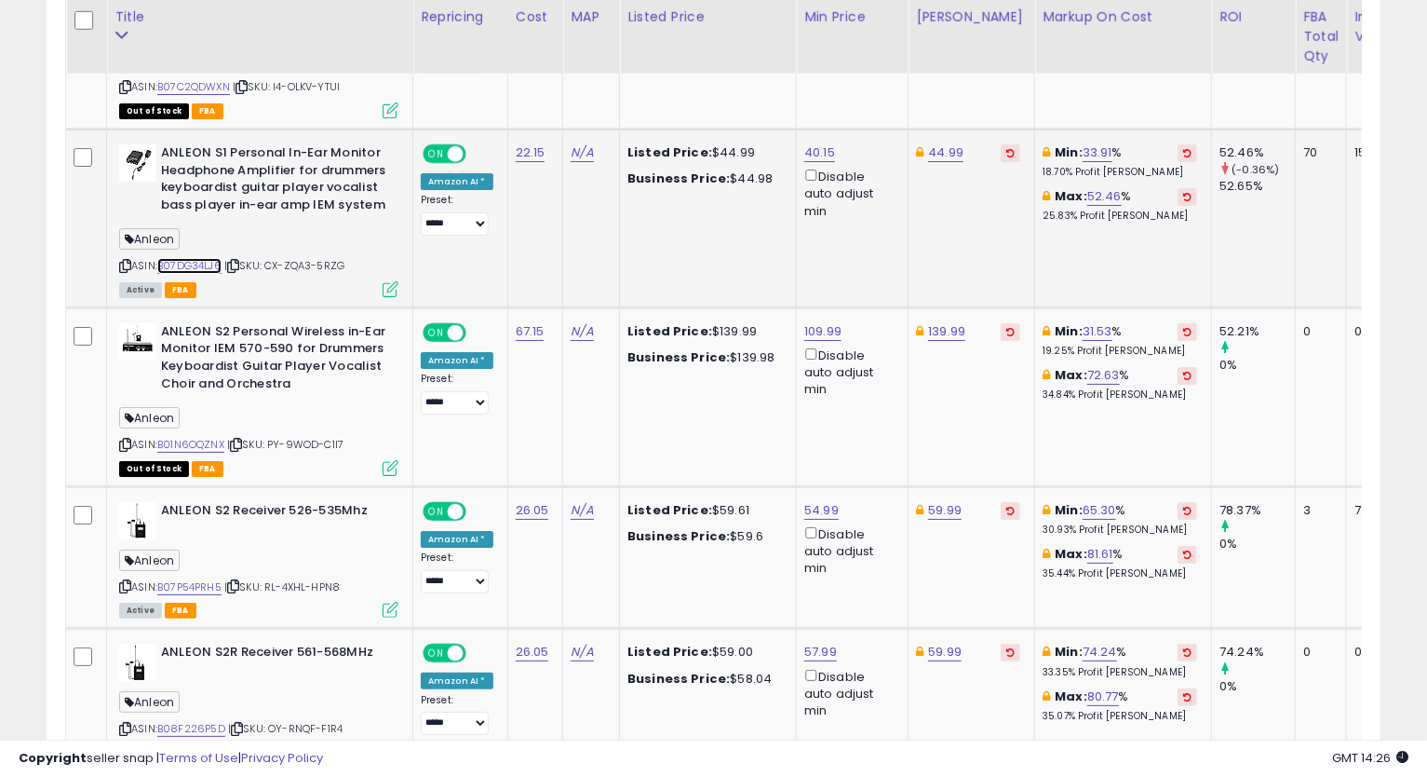
click at [200, 258] on link "B07DG34LJ6" at bounding box center [189, 266] width 64 height 16
click at [119, 261] on icon at bounding box center [125, 266] width 12 height 10
click at [821, 143] on link "40.15" at bounding box center [819, 152] width 31 height 19
type input "*****"
click button "submit" at bounding box center [866, 81] width 32 height 28
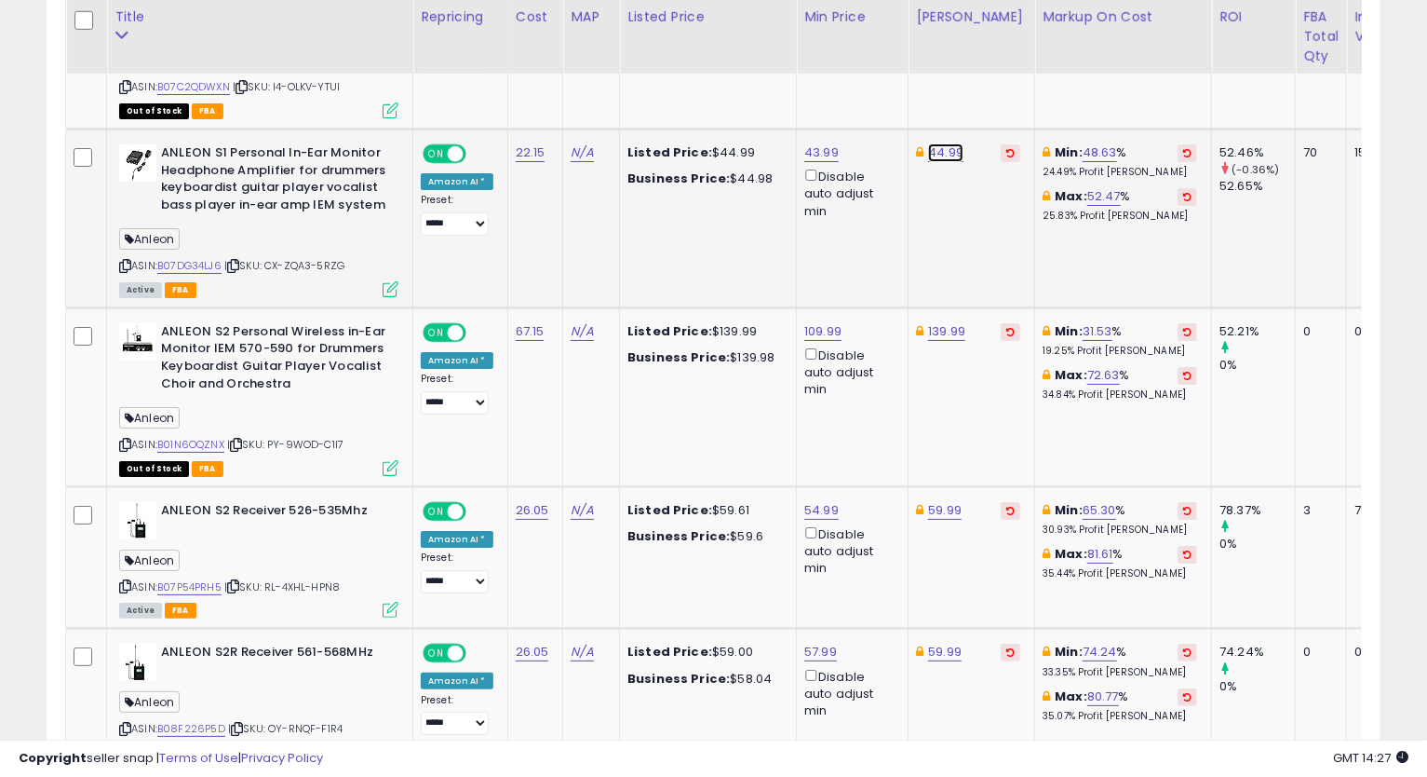
click at [938, 144] on link "44.99" at bounding box center [945, 152] width 35 height 19
type input "*****"
click button "submit" at bounding box center [993, 81] width 32 height 28
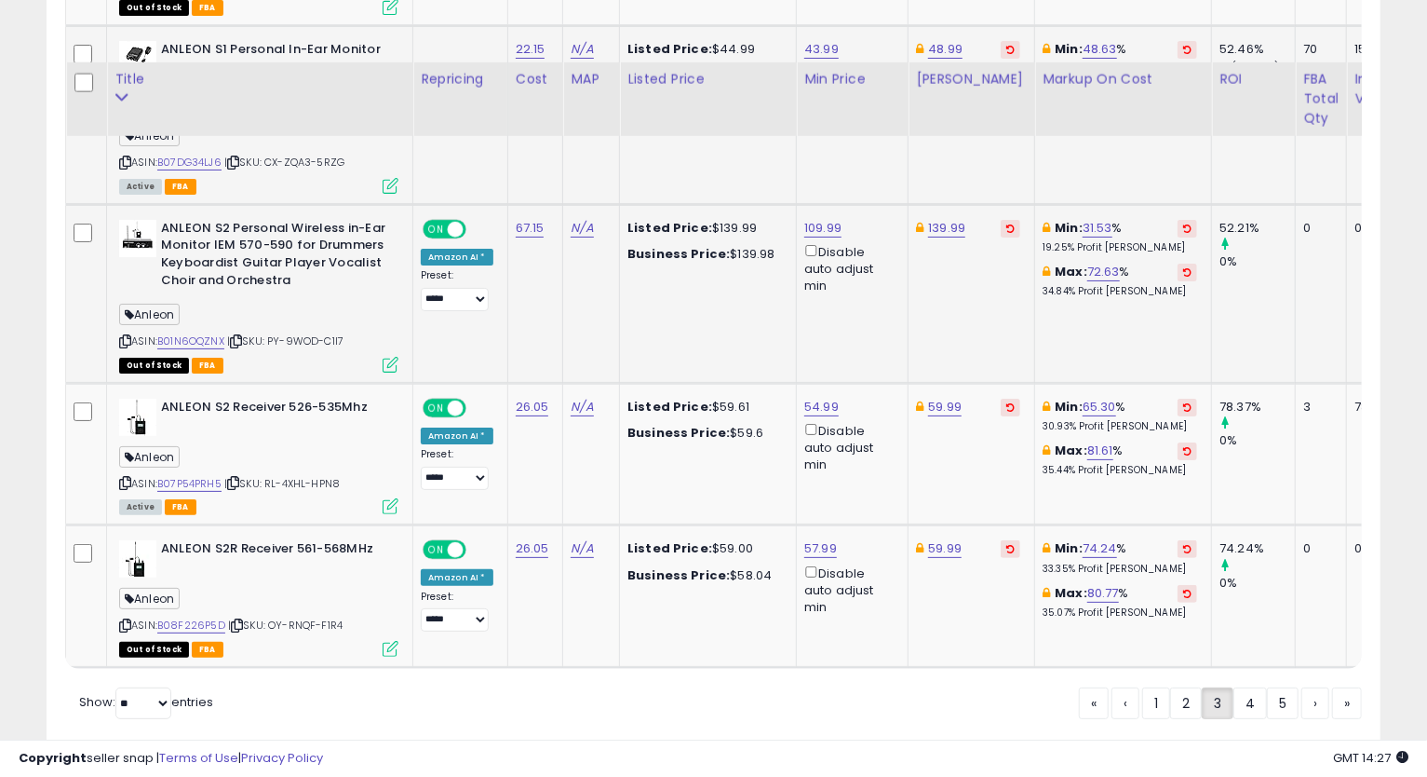
scroll to position [4372, 0]
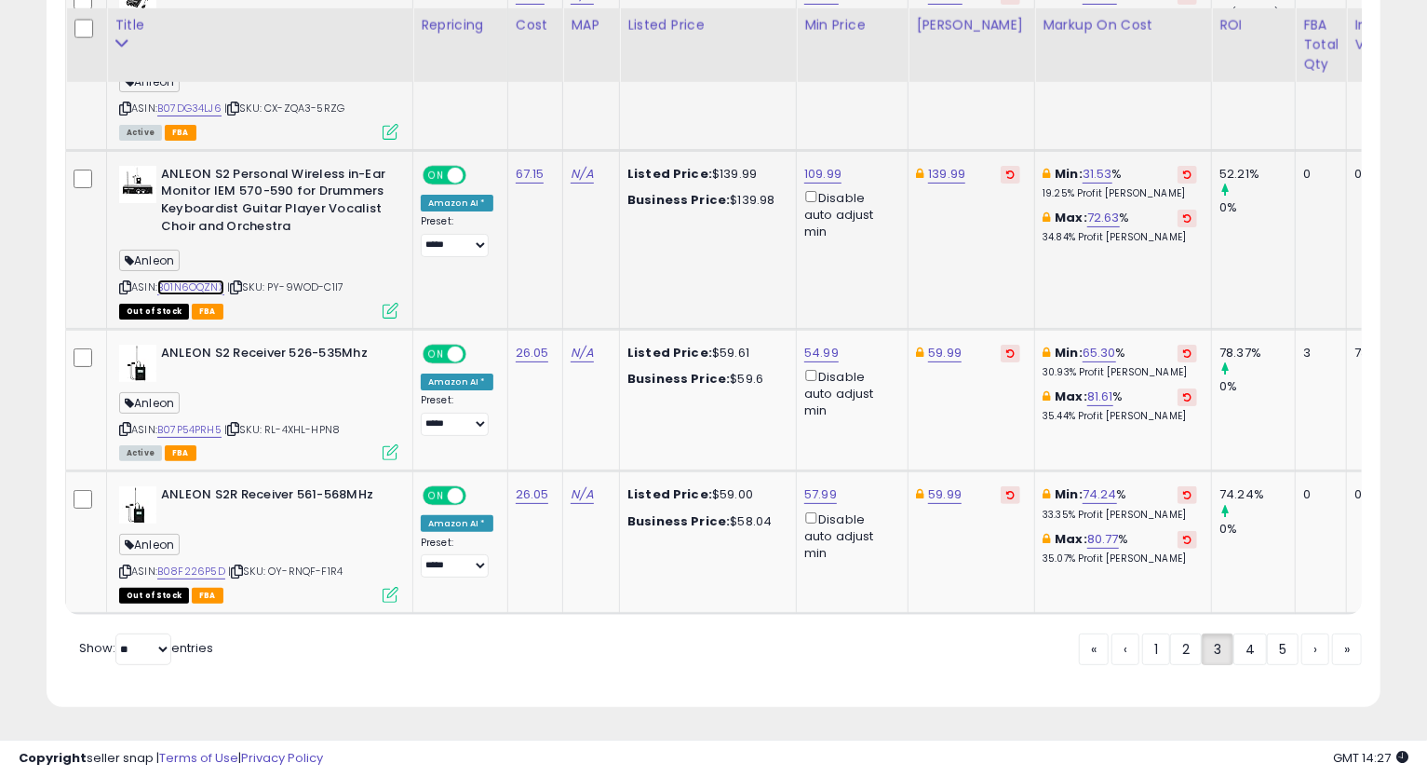
click at [202, 279] on link "B01N6OQZNX" at bounding box center [190, 287] width 67 height 16
click at [196, 422] on link "B07P54PRH5" at bounding box center [189, 430] width 64 height 16
click at [188, 563] on link "B08F226P5D" at bounding box center [191, 571] width 68 height 16
click at [931, 485] on link "59.99" at bounding box center [945, 494] width 34 height 19
type input "*"
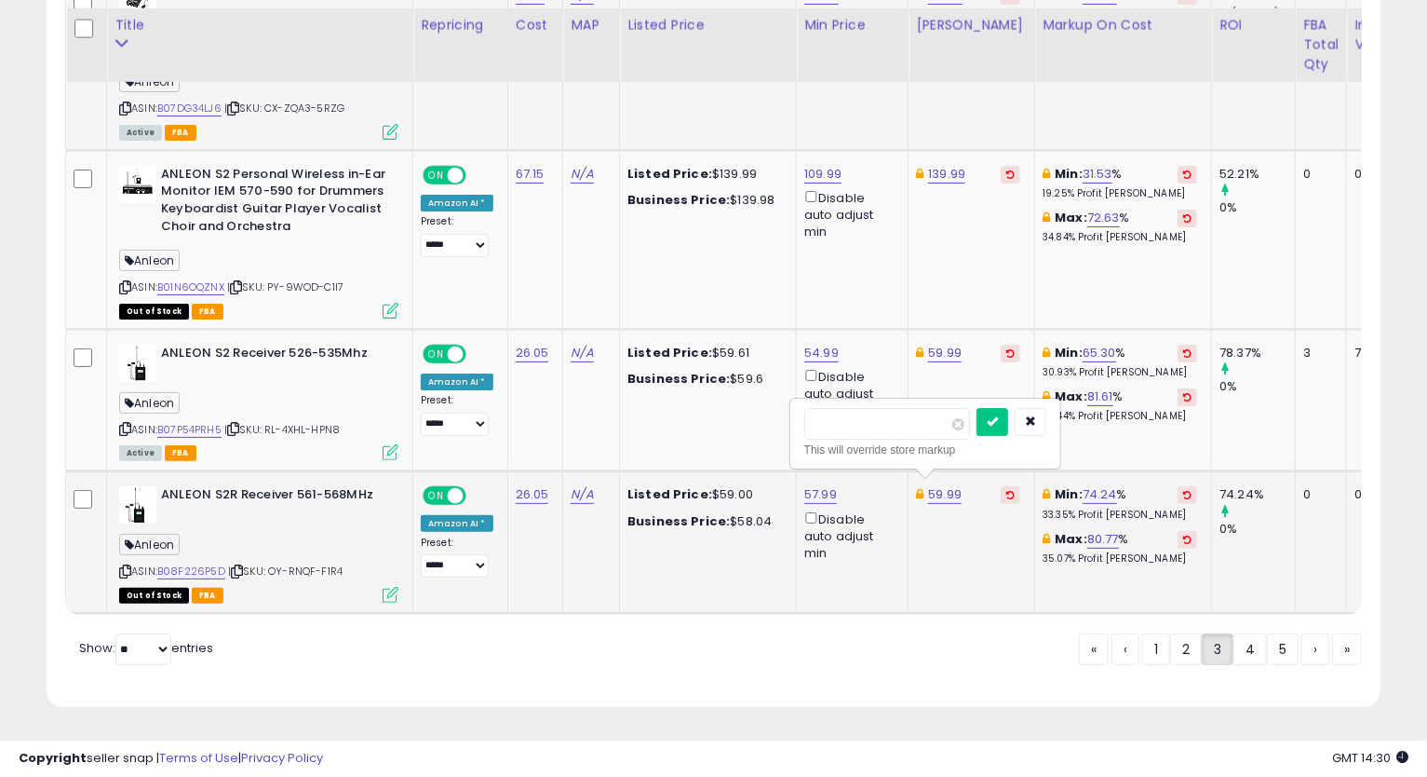
type input "*****"
click button "submit" at bounding box center [993, 422] width 32 height 28
click at [1258, 648] on link "4" at bounding box center [1251, 649] width 34 height 32
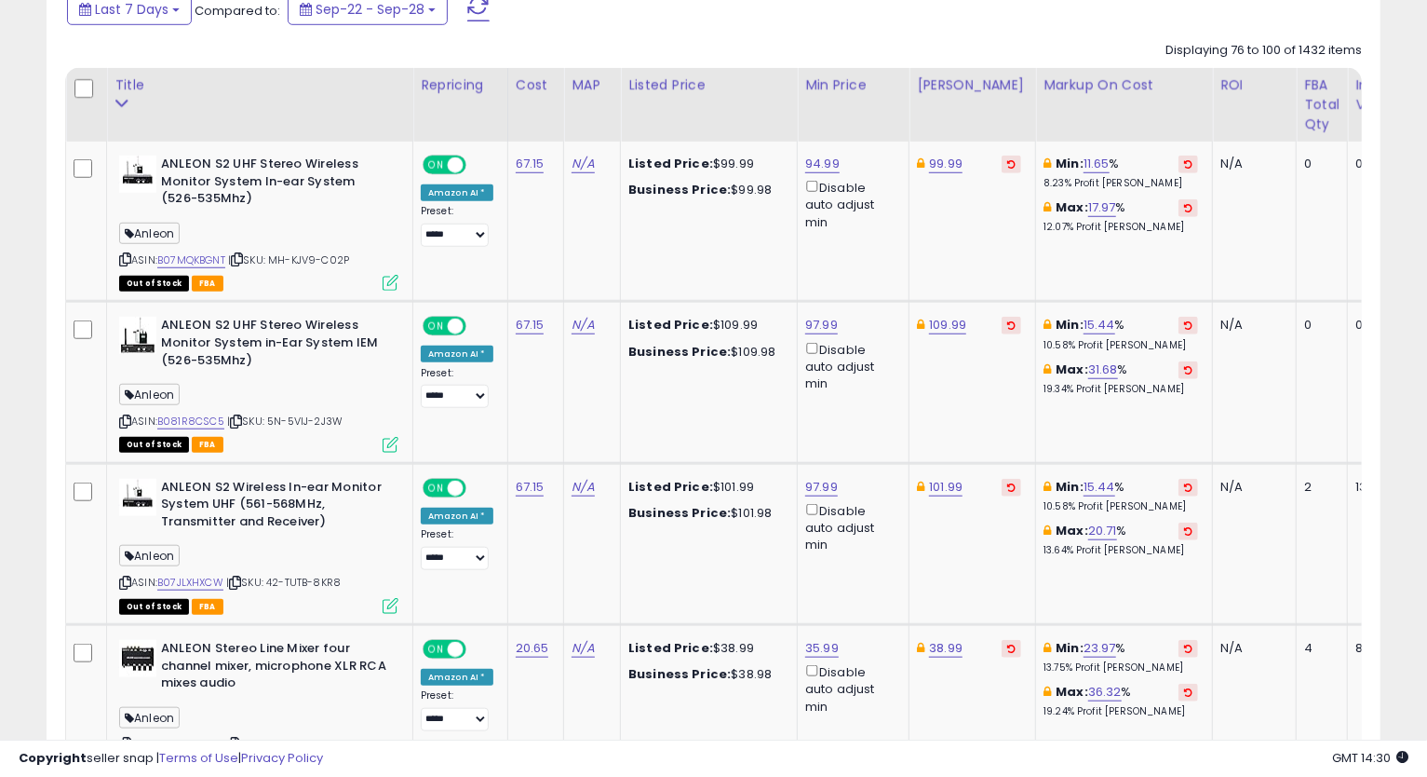
scroll to position [733, 0]
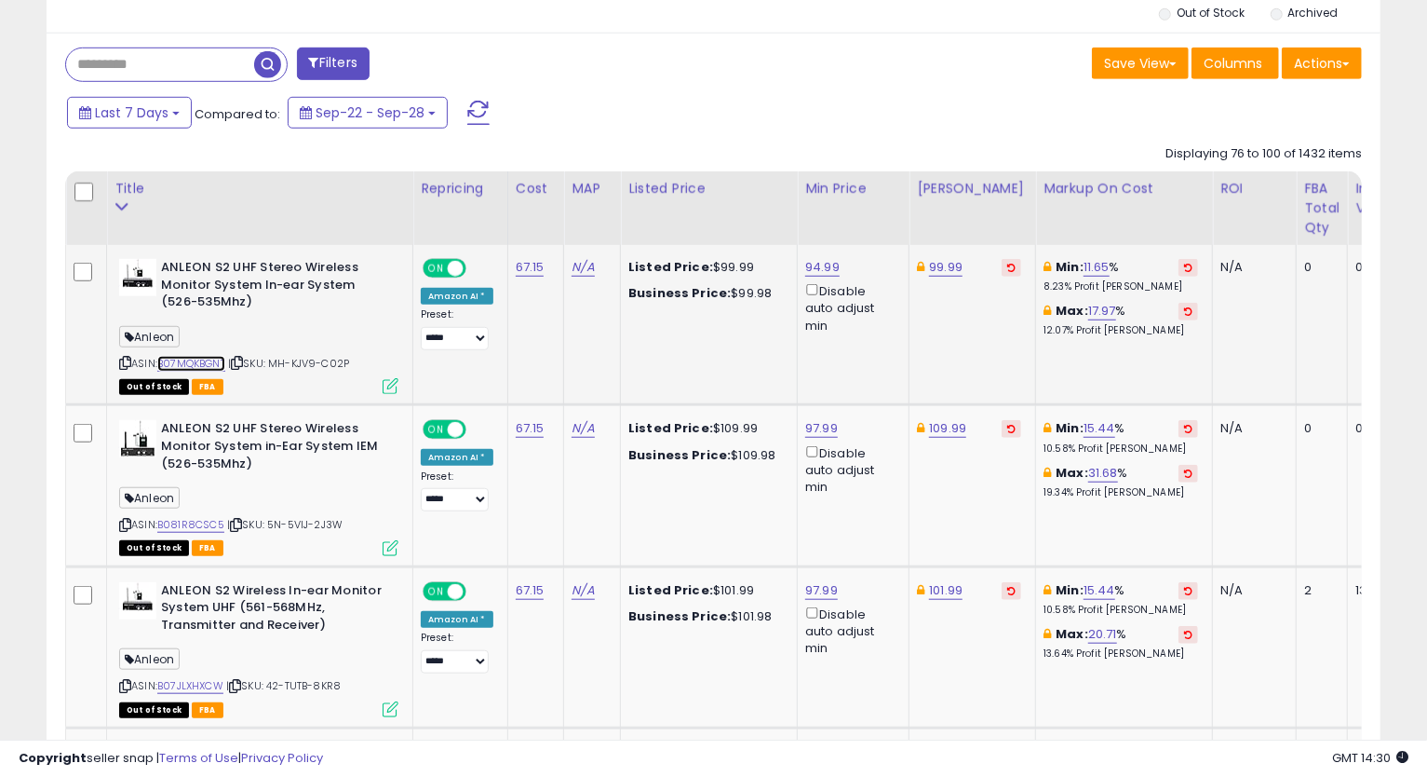
click at [220, 358] on link "B07MQKBGNT" at bounding box center [191, 364] width 68 height 16
click at [952, 265] on link "99.99" at bounding box center [946, 267] width 34 height 19
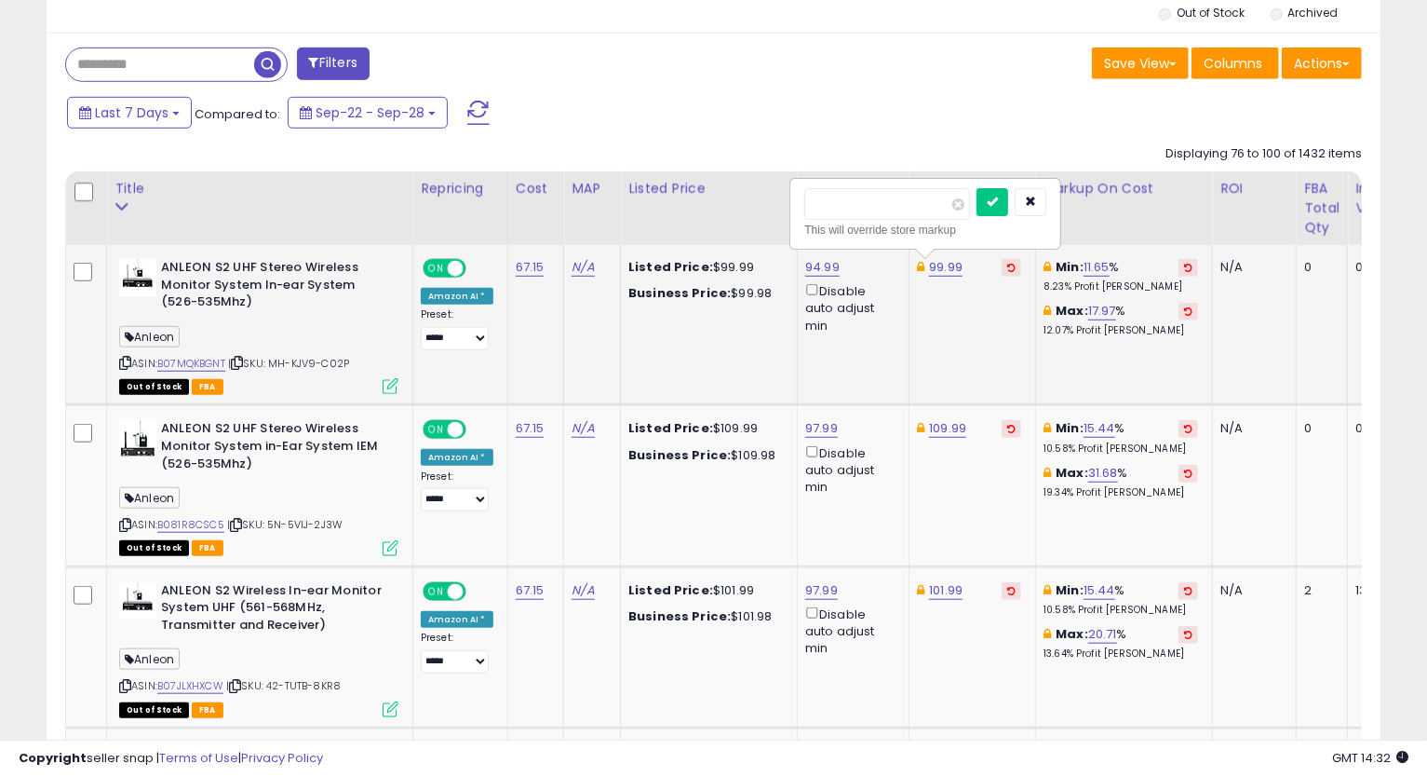
type input "*"
type input "******"
click button "submit" at bounding box center [993, 202] width 32 height 28
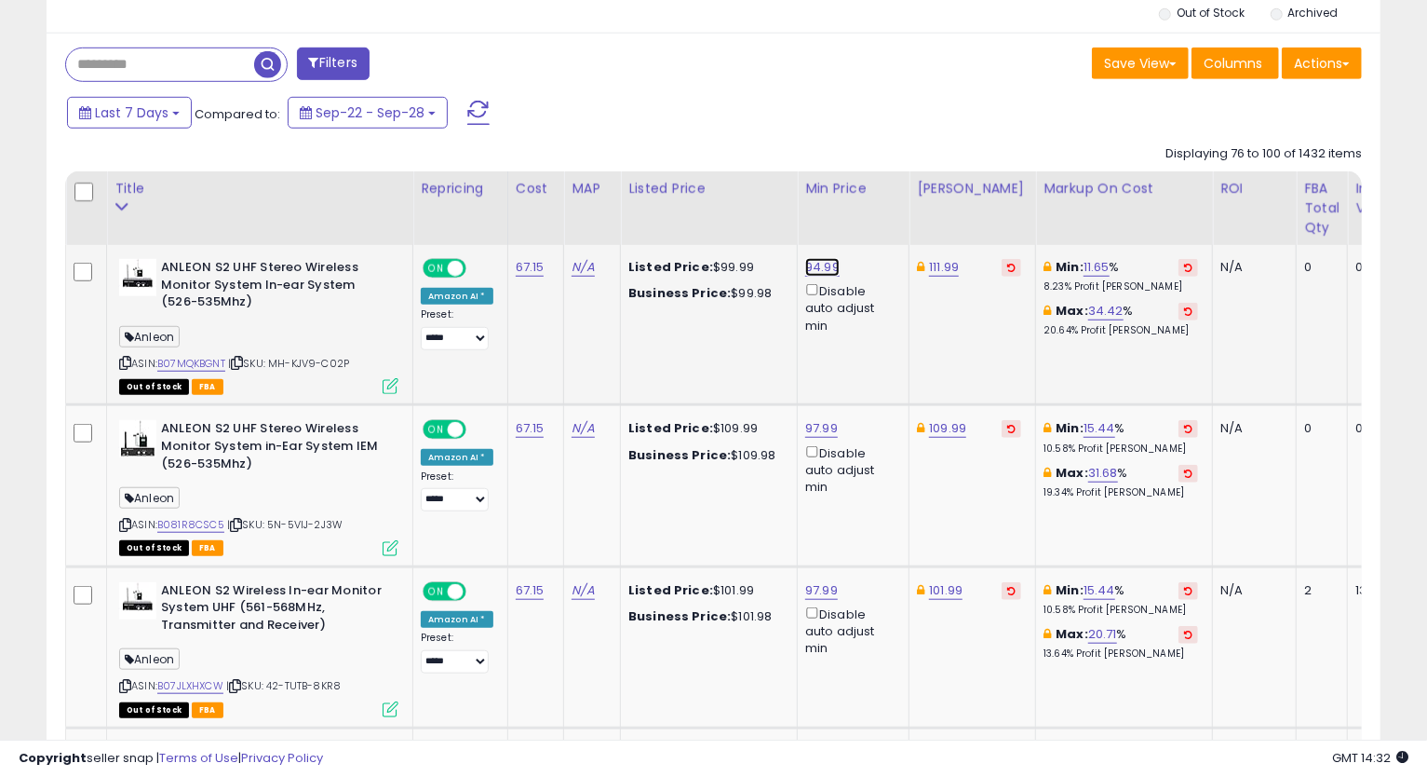
click at [814, 261] on link "94.99" at bounding box center [822, 267] width 34 height 19
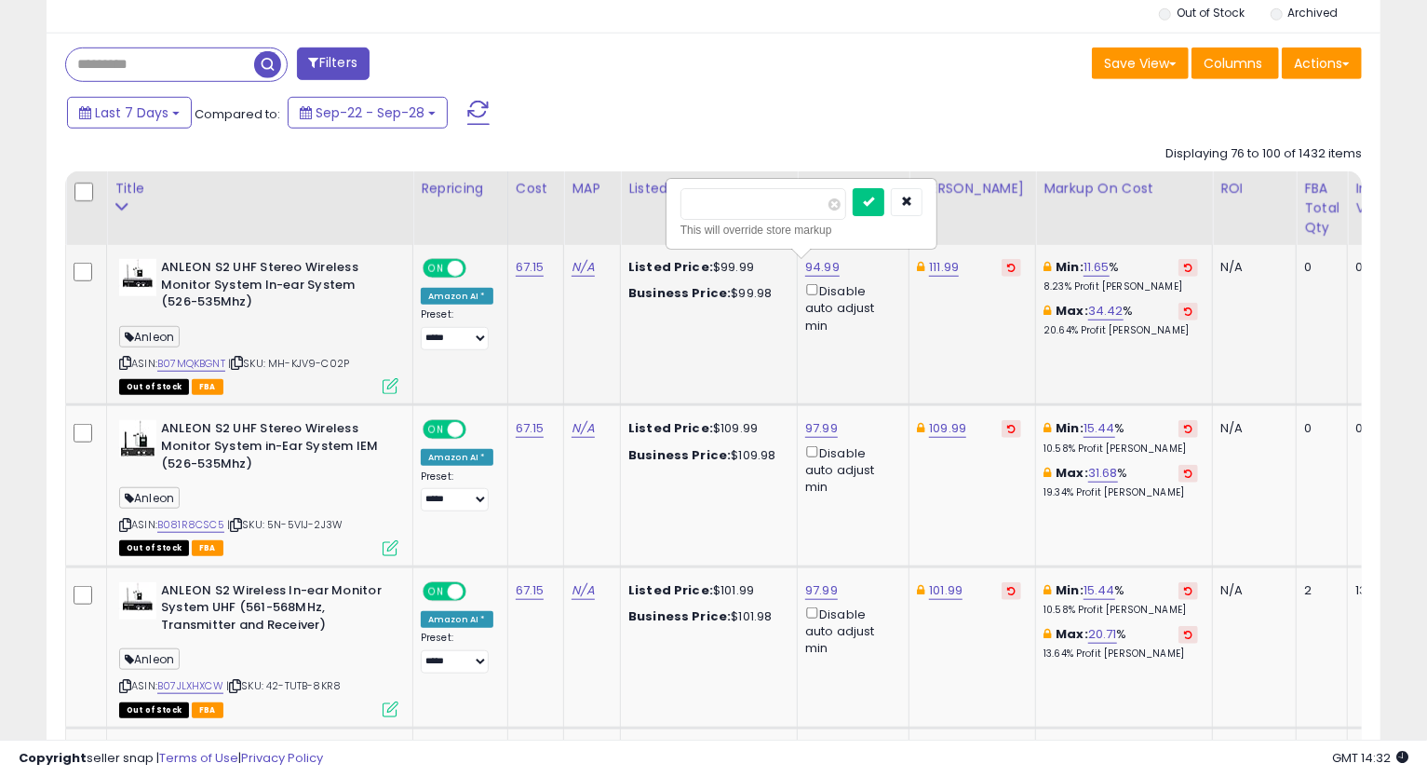
drag, startPoint x: 708, startPoint y: 201, endPoint x: 697, endPoint y: 204, distance: 10.6
click at [697, 204] on input "*****" at bounding box center [764, 204] width 166 height 32
type input "*****"
click button "submit" at bounding box center [869, 202] width 32 height 28
click at [940, 266] on link "111.99" at bounding box center [944, 267] width 30 height 19
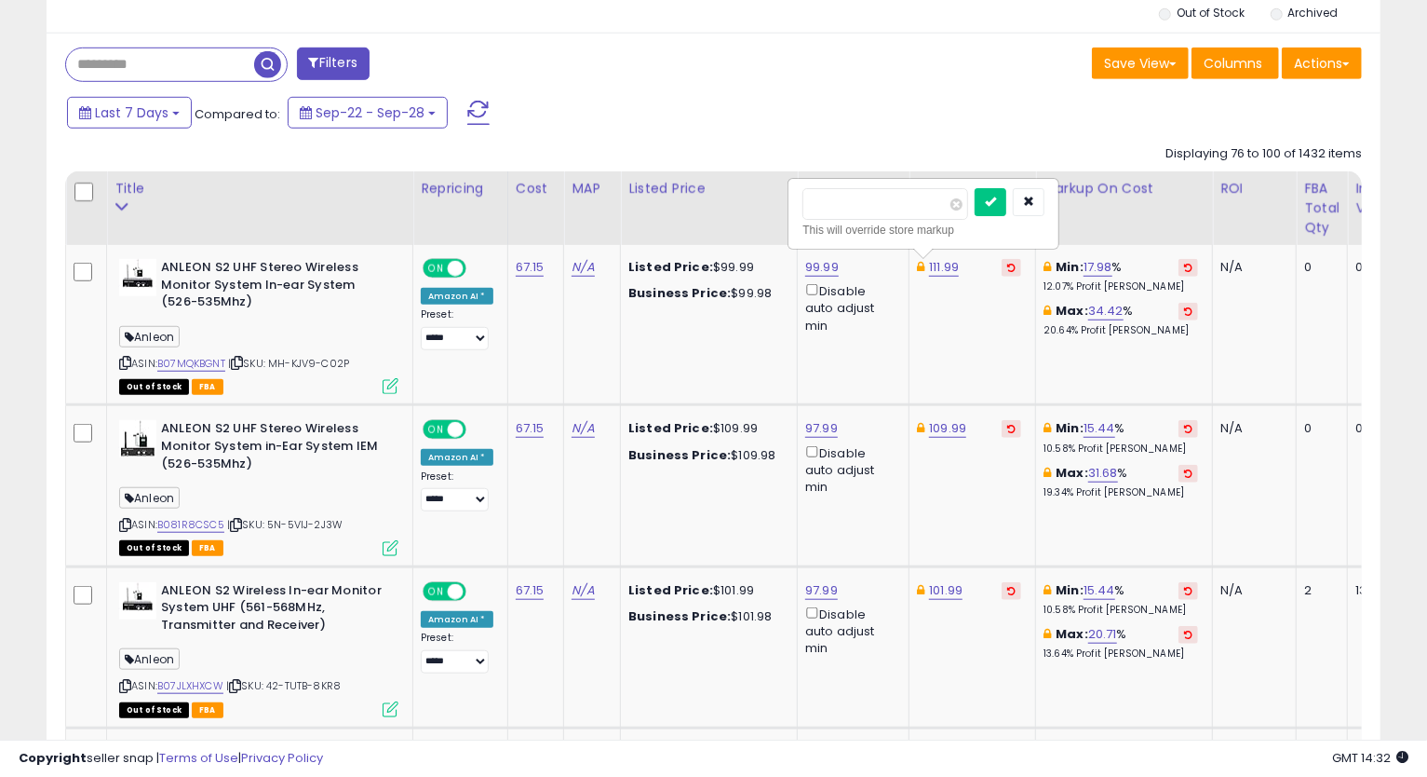
click at [833, 209] on input "******" at bounding box center [886, 204] width 166 height 32
type input "******"
click button "submit" at bounding box center [991, 202] width 32 height 28
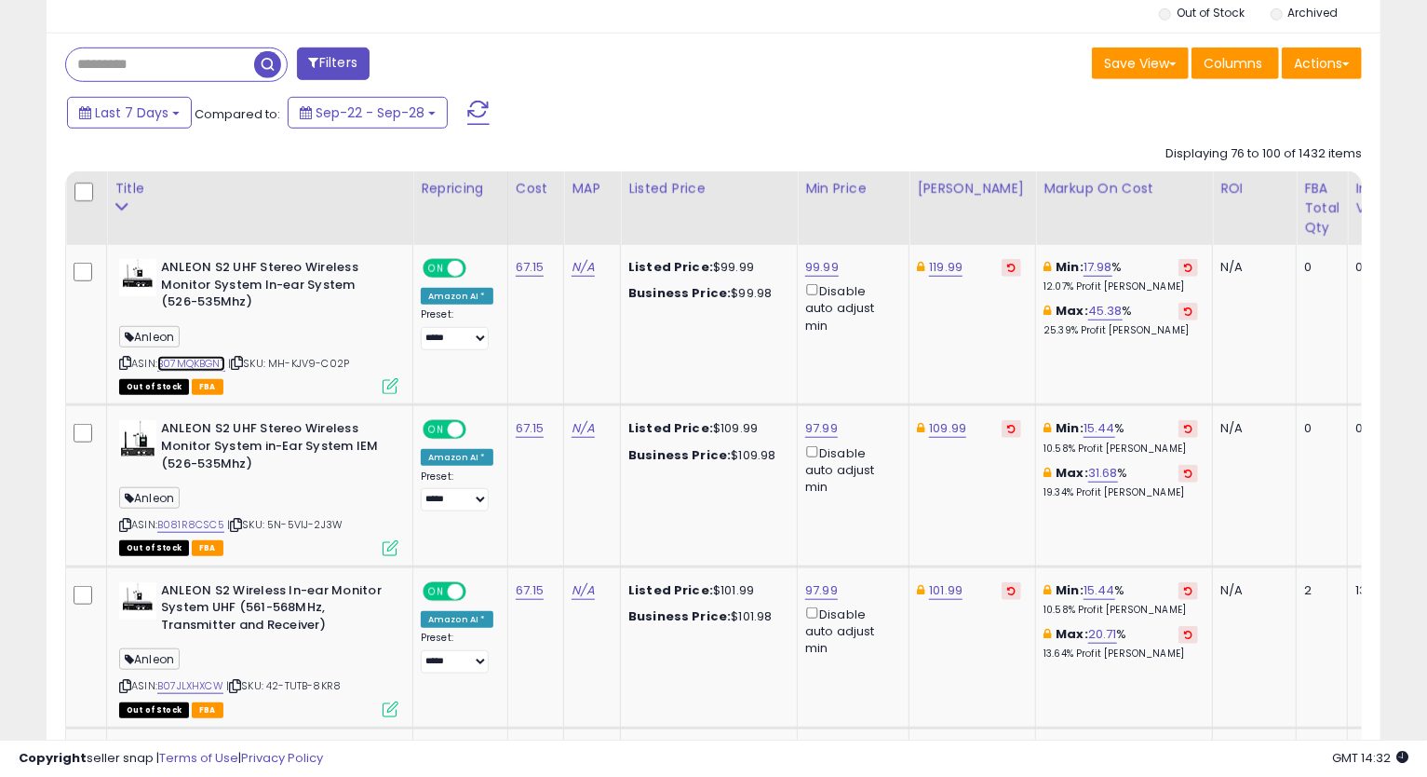
click at [194, 358] on link "B07MQKBGNT" at bounding box center [191, 364] width 68 height 16
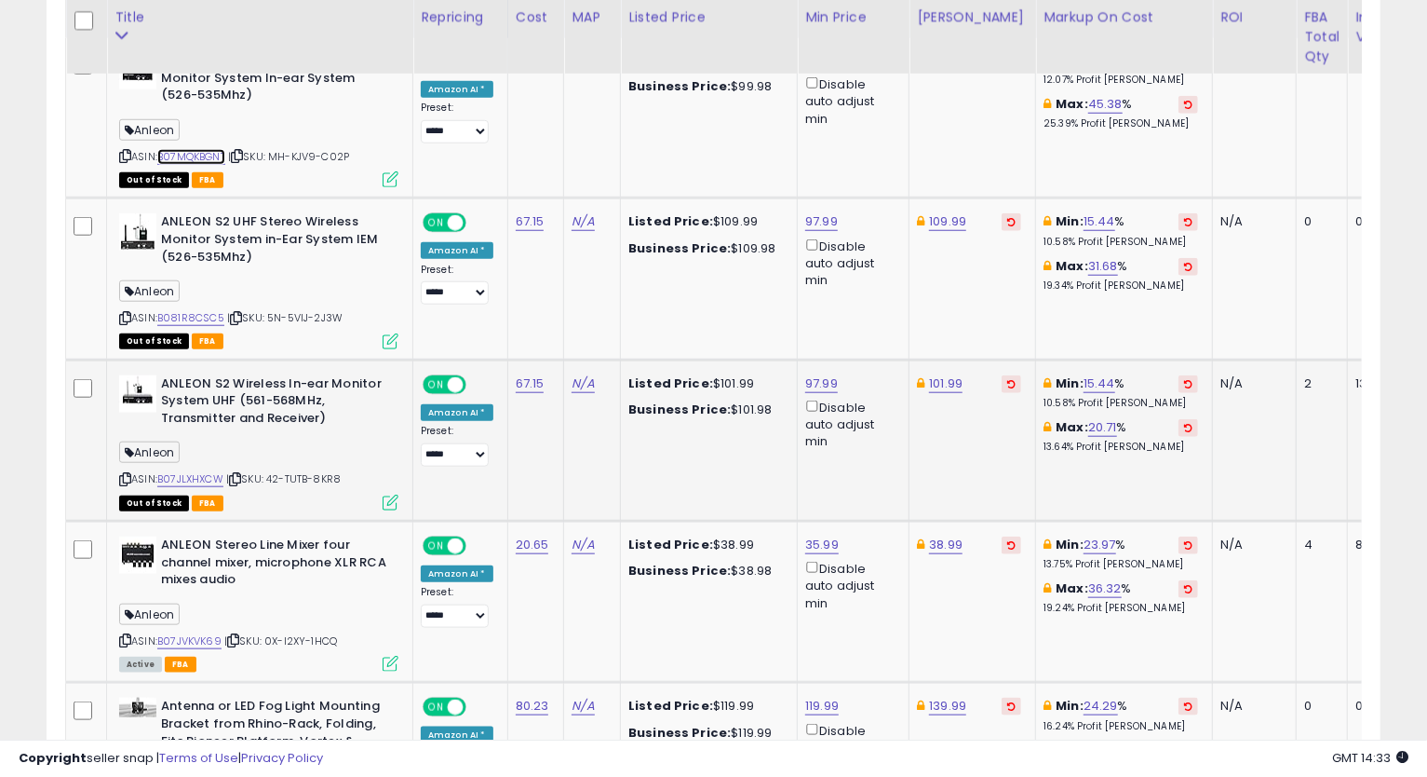
scroll to position [1043, 0]
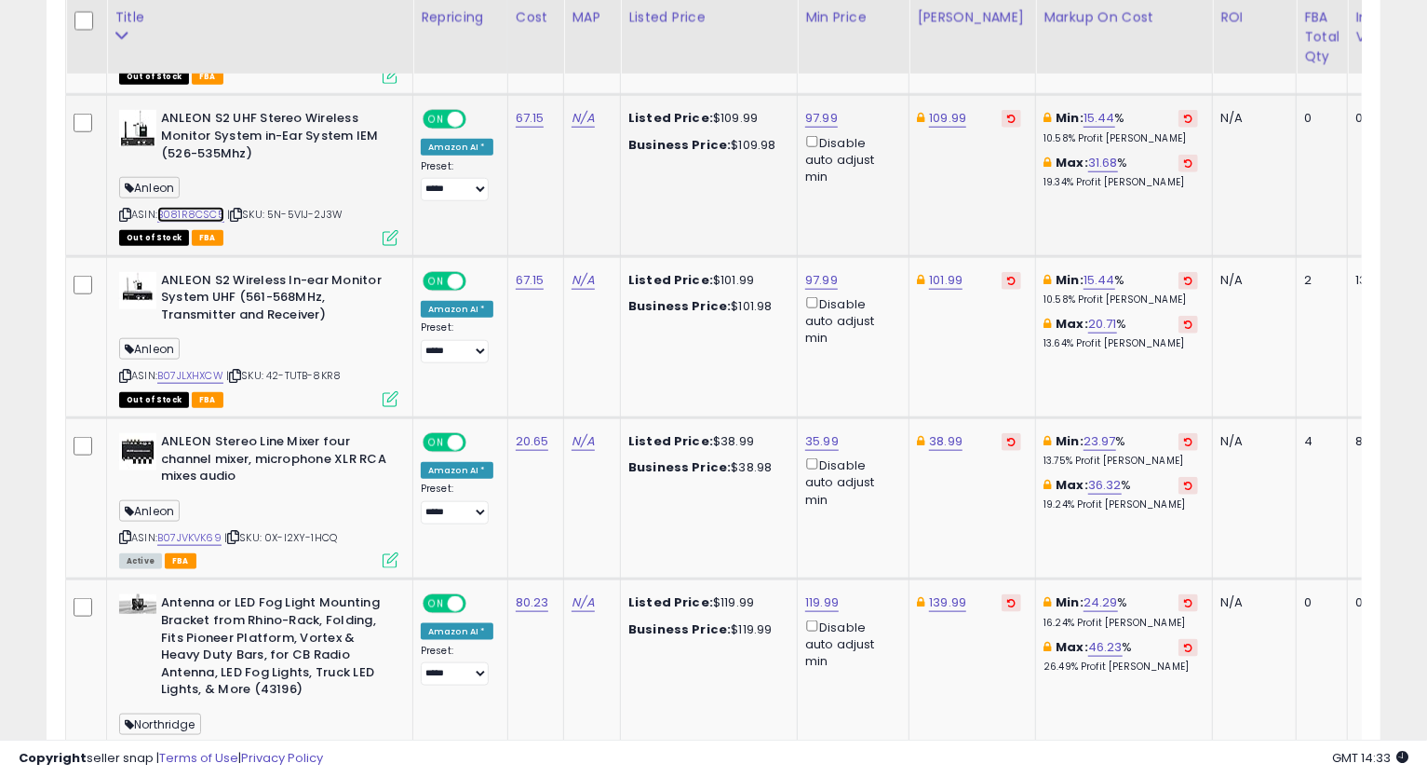
click at [193, 209] on link "B081R8CSC5" at bounding box center [190, 215] width 67 height 16
click at [824, 116] on link "97.99" at bounding box center [821, 118] width 33 height 19
drag, startPoint x: 752, startPoint y: 52, endPoint x: 574, endPoint y: 84, distance: 181.6
type input "******"
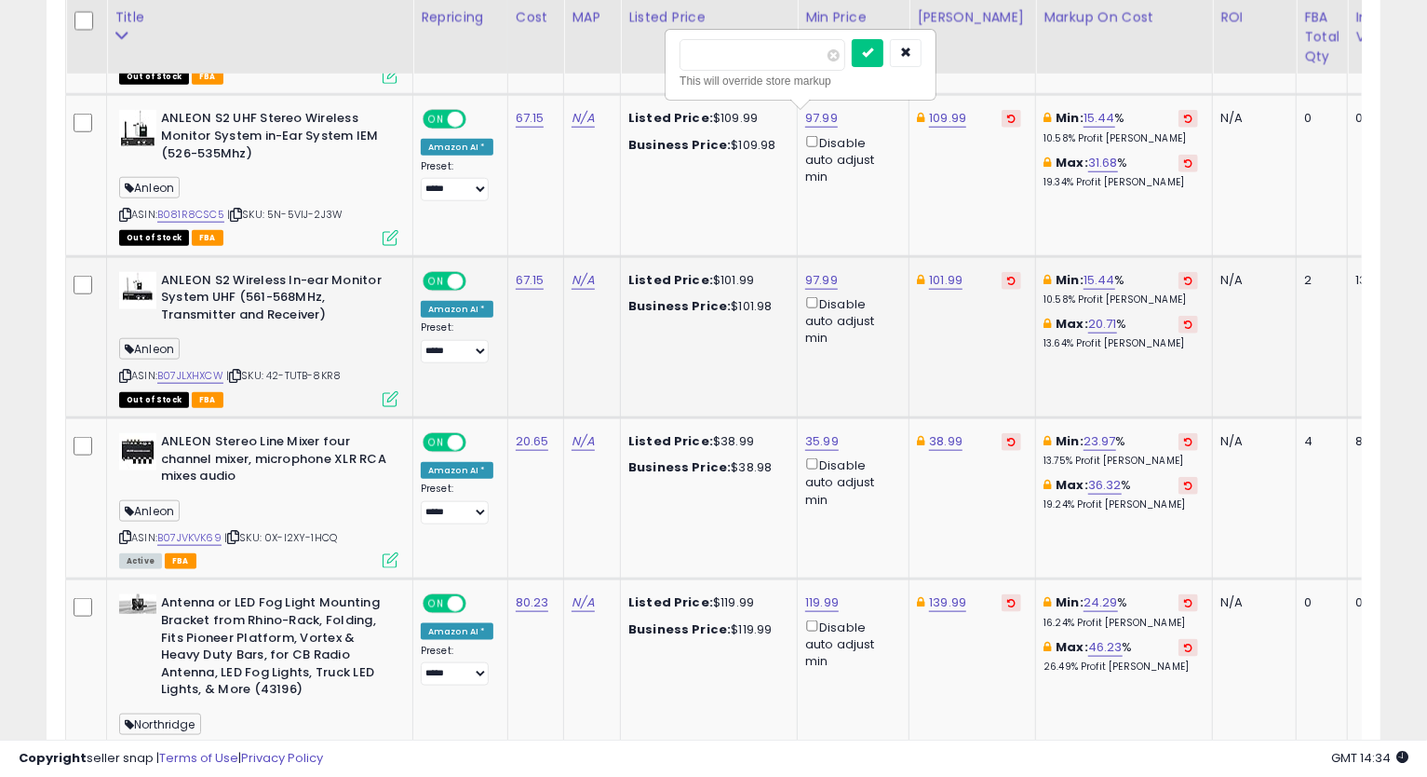
click button "submit" at bounding box center [868, 53] width 32 height 28
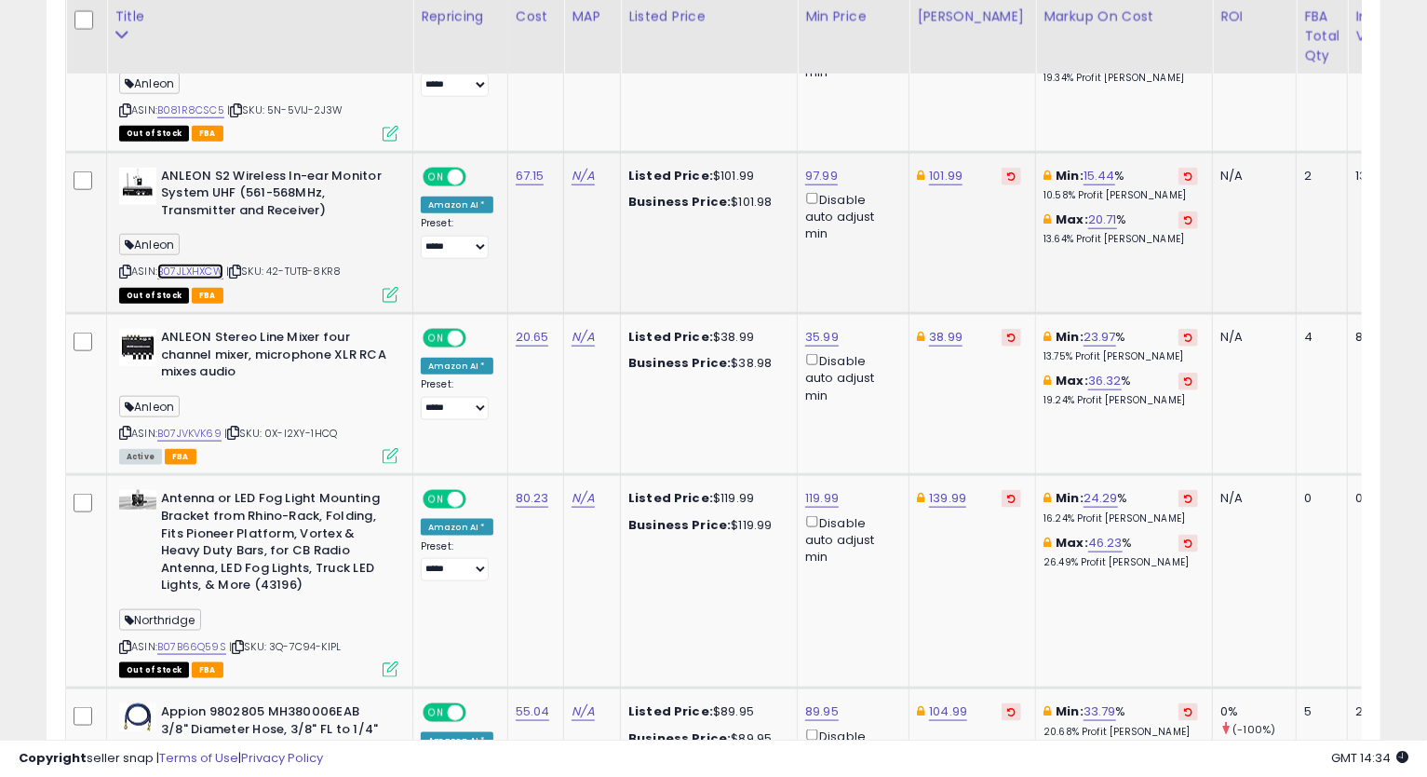
click at [182, 271] on link "B07JLXHXCW" at bounding box center [190, 271] width 66 height 16
click at [122, 272] on icon at bounding box center [125, 271] width 12 height 10
click at [809, 173] on link "97.99" at bounding box center [821, 176] width 33 height 19
drag, startPoint x: 735, startPoint y: 112, endPoint x: 618, endPoint y: 116, distance: 116.5
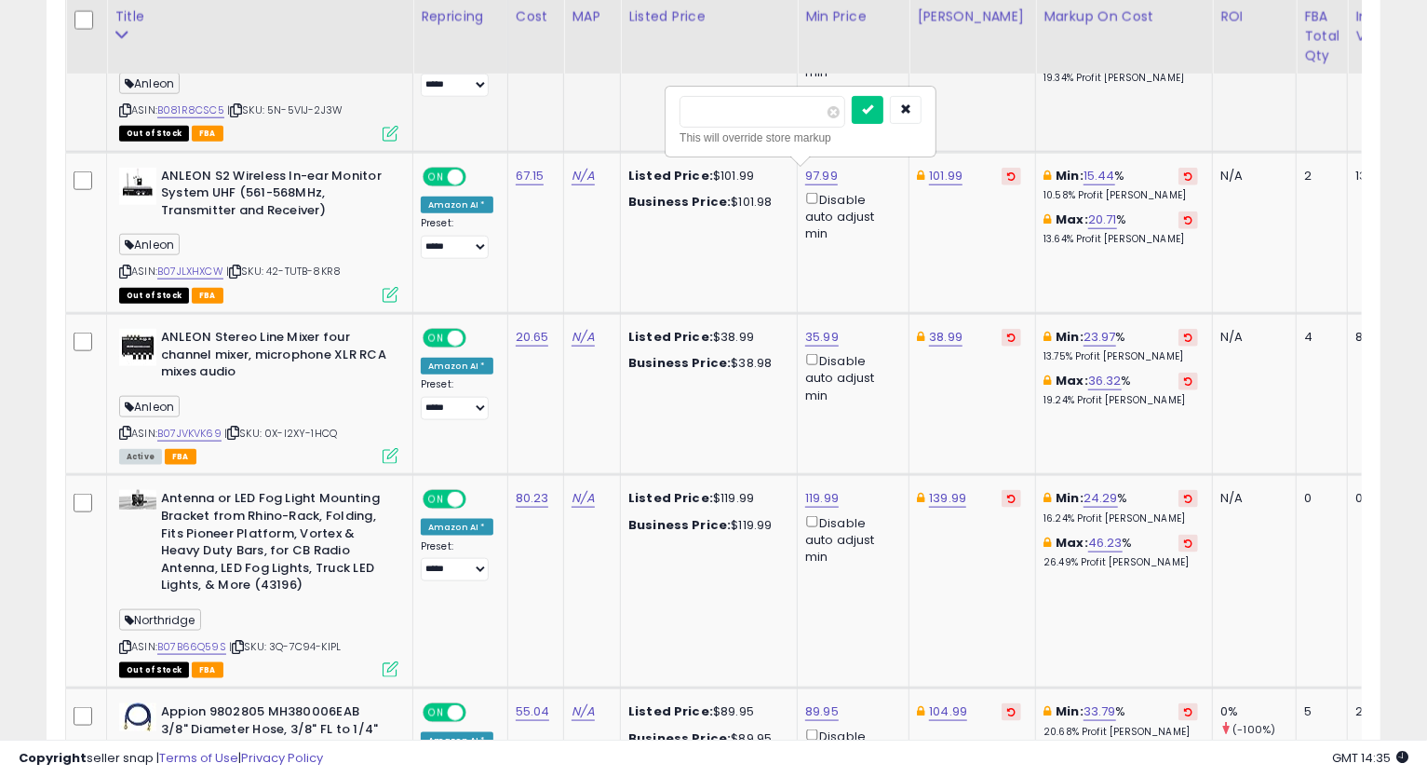
type input "******"
click button "submit" at bounding box center [868, 110] width 32 height 28
click at [932, 171] on link "101.99" at bounding box center [946, 176] width 34 height 19
type input "******"
click button "submit" at bounding box center [993, 110] width 32 height 28
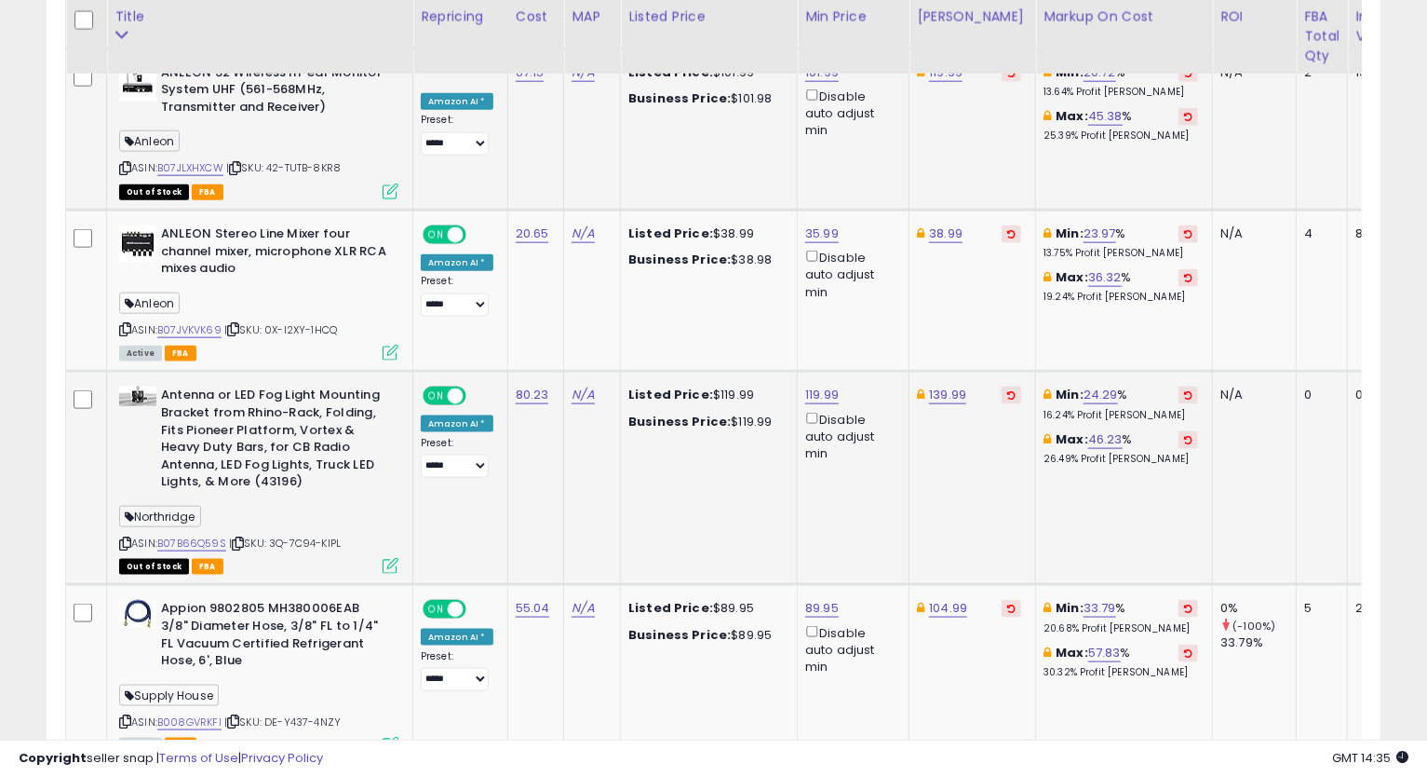
scroll to position [1354, 0]
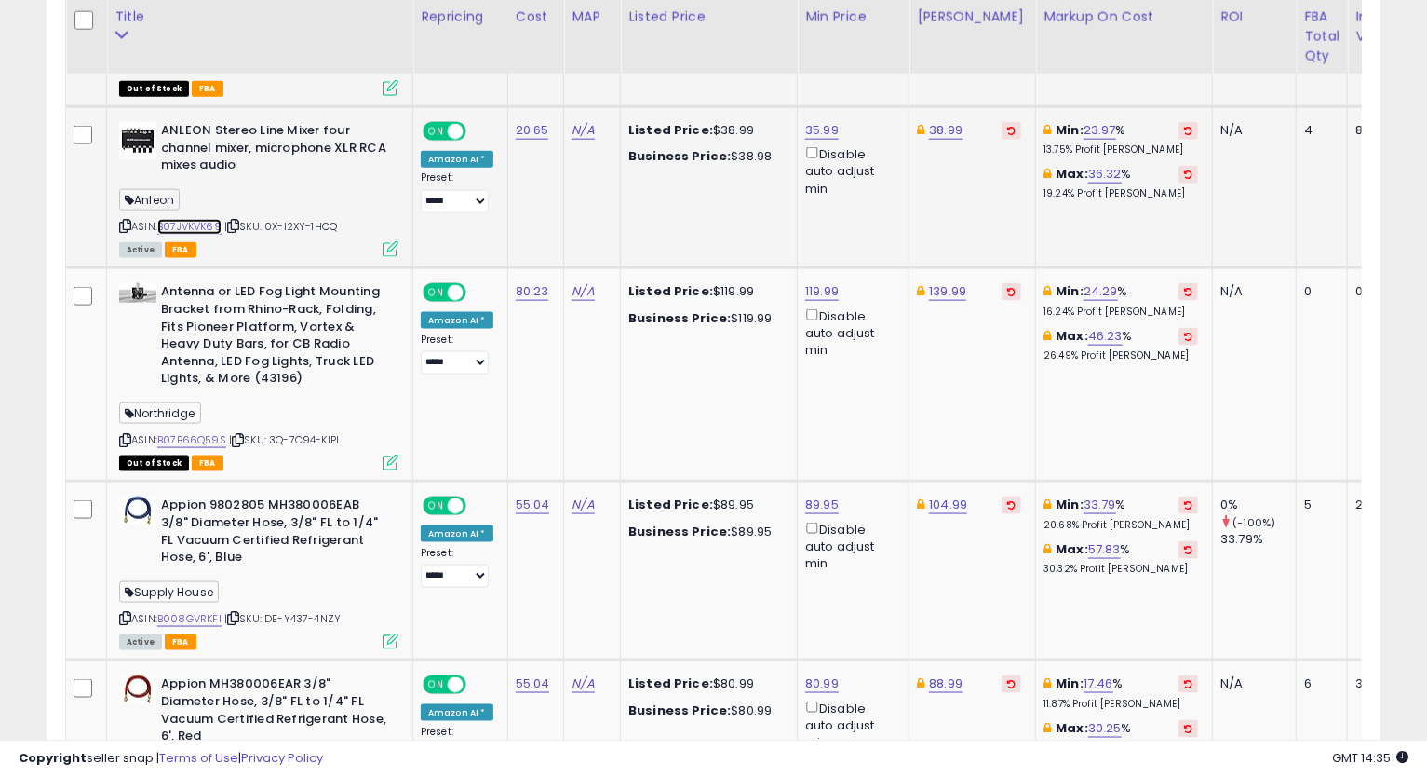
click at [209, 227] on link "B07JVKVK69" at bounding box center [189, 227] width 64 height 16
click at [127, 226] on icon at bounding box center [125, 226] width 12 height 10
click at [933, 128] on link "38.99" at bounding box center [946, 130] width 34 height 19
click at [824, 75] on input "*****" at bounding box center [887, 66] width 166 height 32
type input "*****"
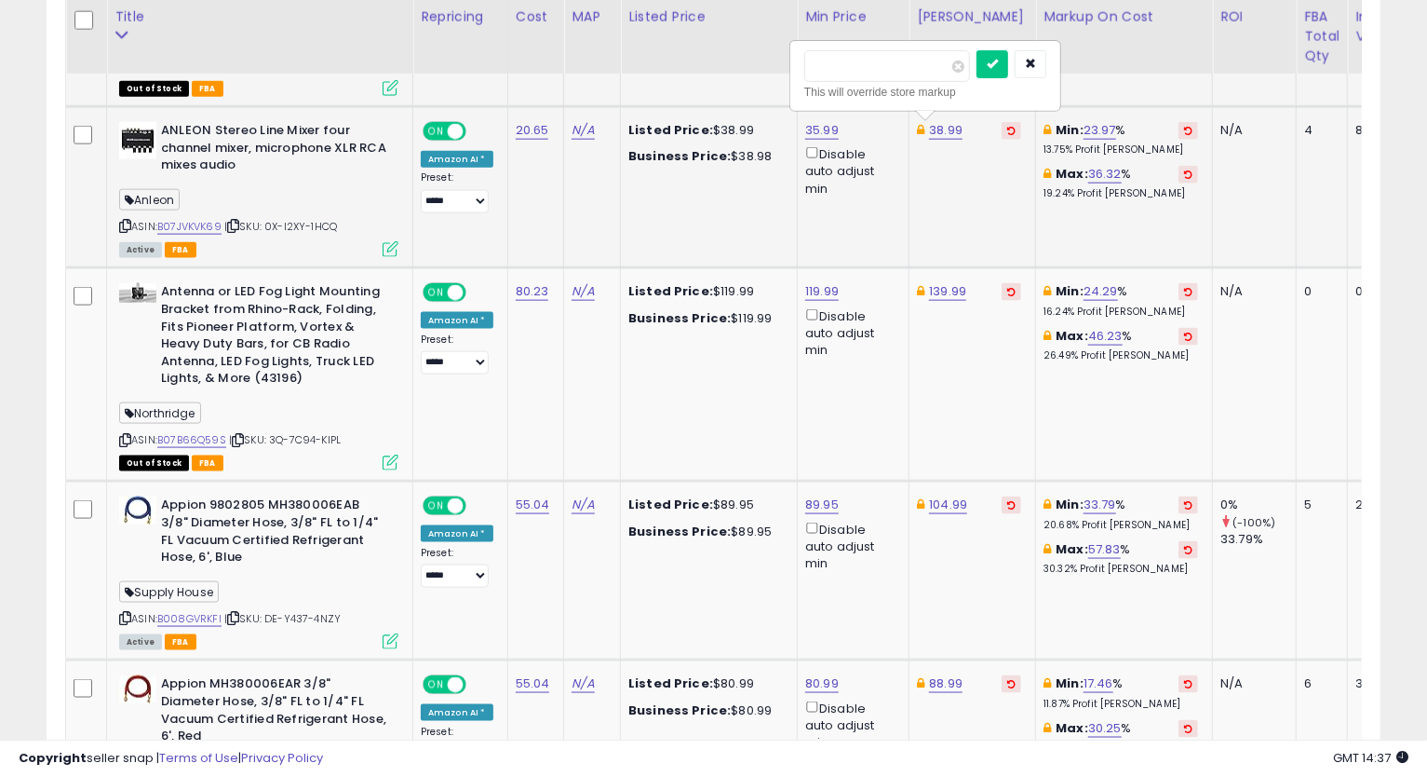
click button "submit" at bounding box center [993, 64] width 32 height 28
click at [826, 131] on link "35.99" at bounding box center [822, 130] width 34 height 19
drag, startPoint x: 749, startPoint y: 68, endPoint x: 604, endPoint y: 66, distance: 144.3
paste input "number"
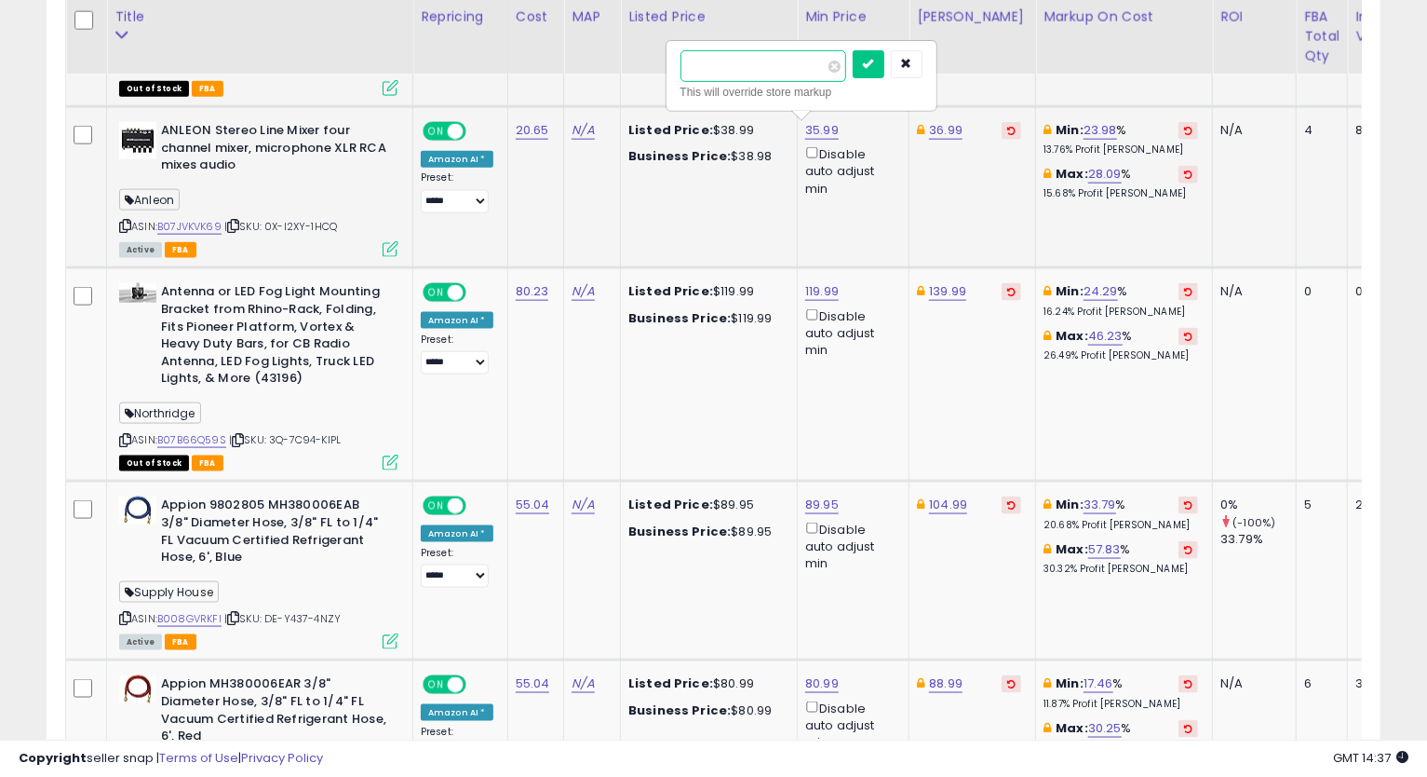
type input "*****"
click button "submit" at bounding box center [869, 64] width 32 height 28
click at [933, 127] on link "36.99" at bounding box center [946, 130] width 34 height 19
drag, startPoint x: 890, startPoint y: 61, endPoint x: 782, endPoint y: 67, distance: 108.2
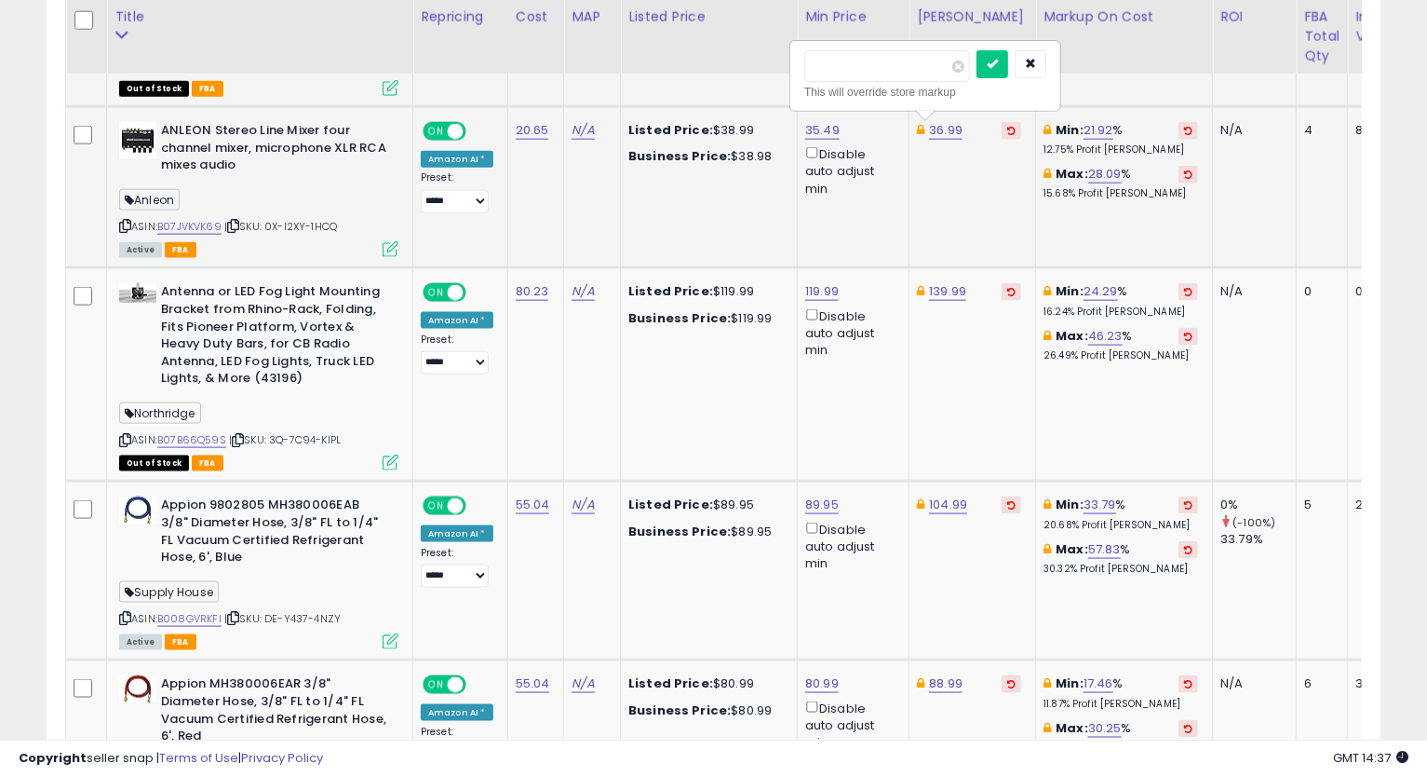
type input "*****"
click button "submit" at bounding box center [993, 64] width 32 height 28
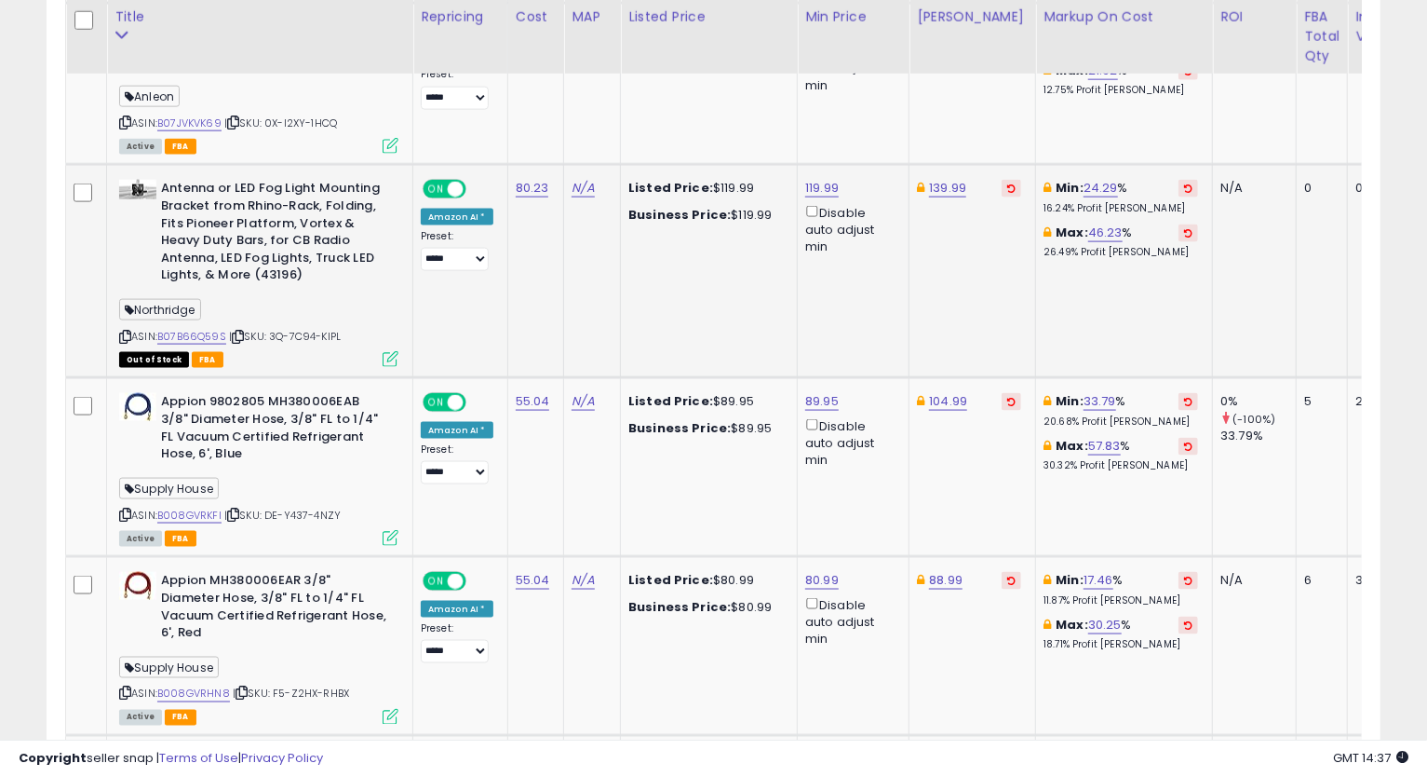
scroll to position [1561, 0]
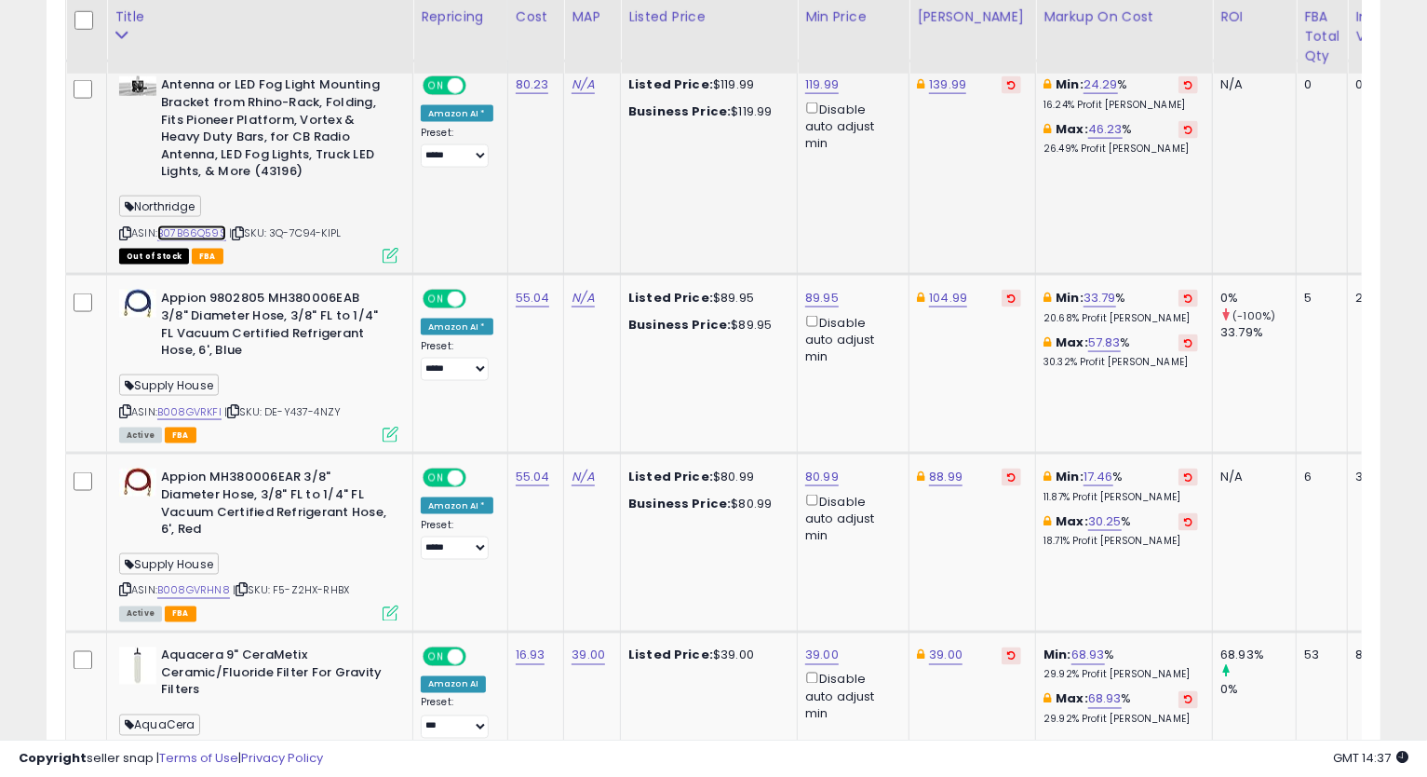
click at [190, 231] on link "B07B66Q59S" at bounding box center [191, 233] width 69 height 16
click at [944, 89] on link "139.99" at bounding box center [947, 84] width 37 height 19
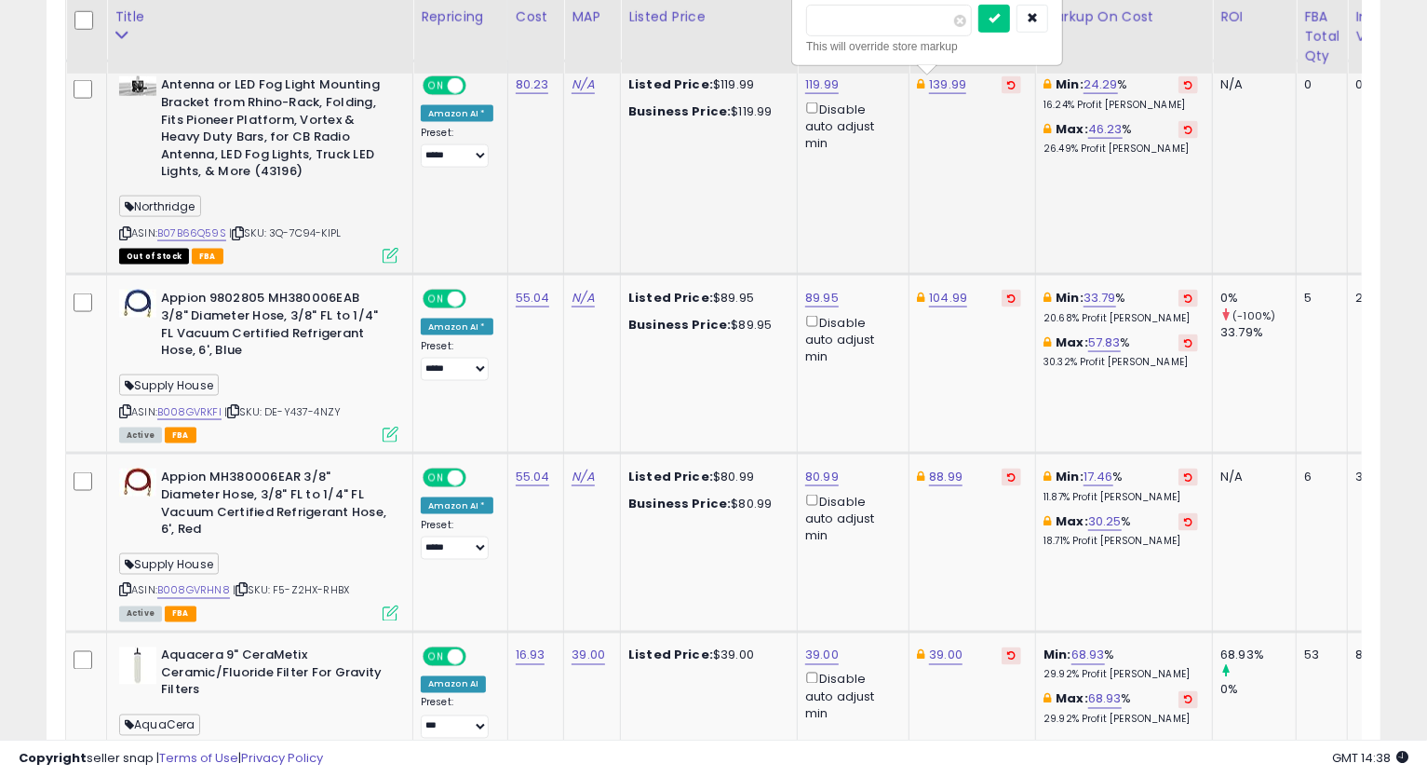
type input "******"
click button "submit" at bounding box center [995, 19] width 32 height 28
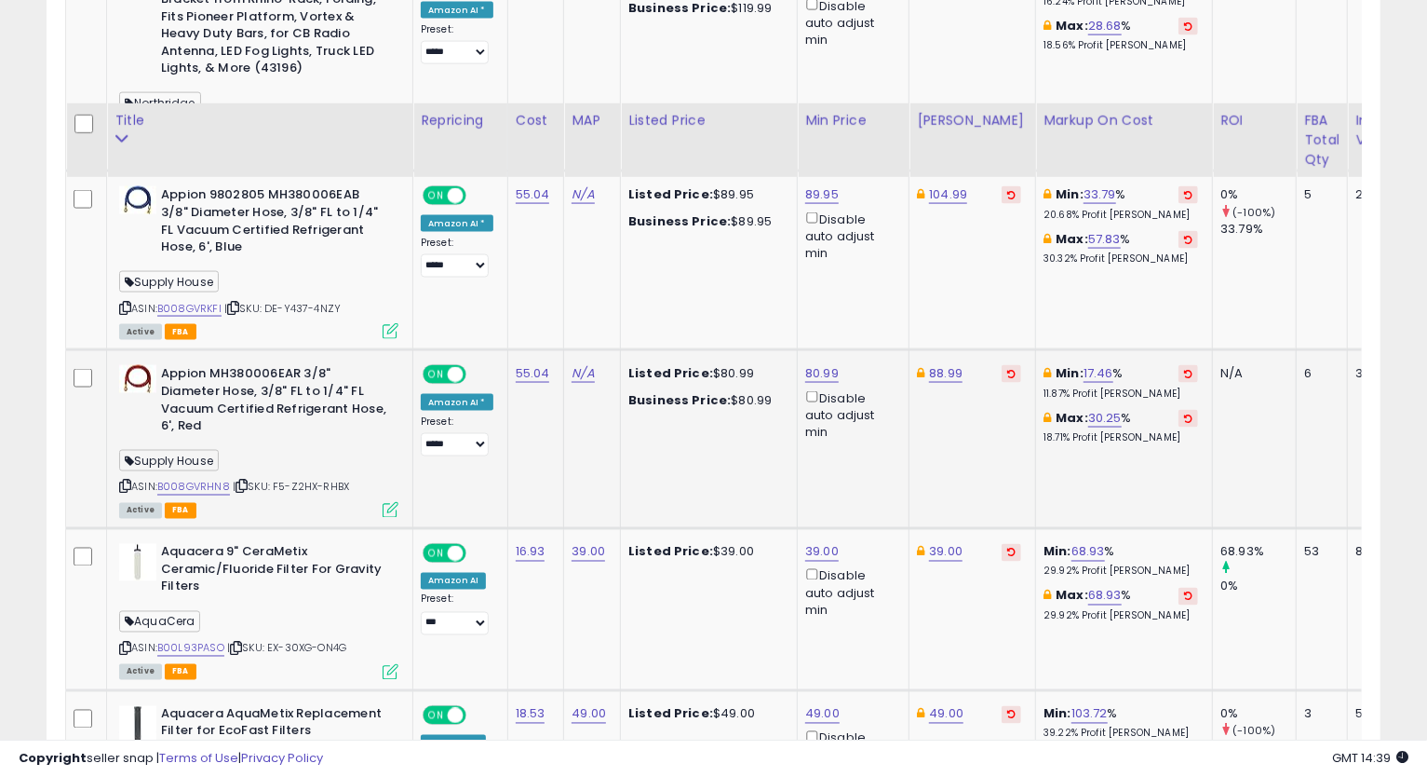
scroll to position [1767, 0]
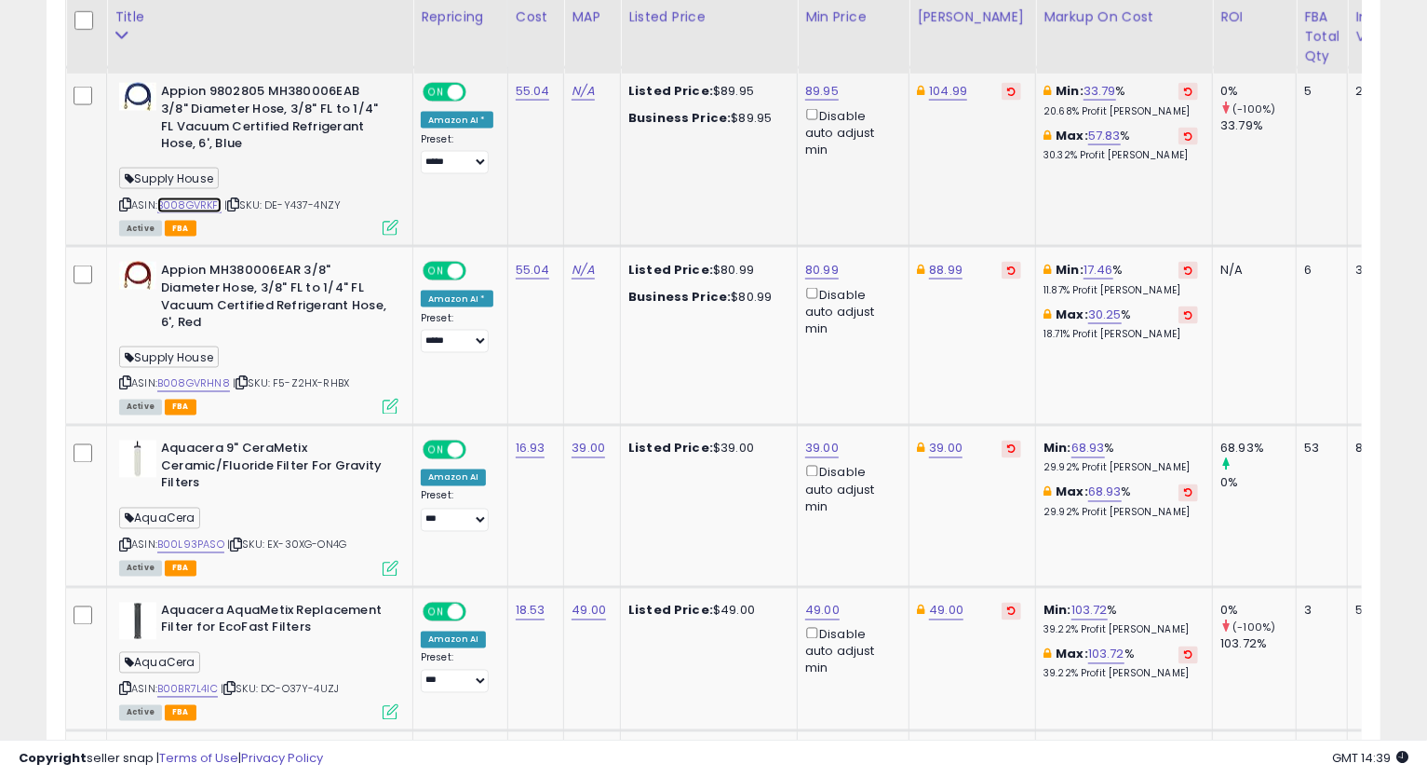
click at [196, 204] on link "B008GVRKFI" at bounding box center [189, 205] width 64 height 16
click at [121, 204] on icon at bounding box center [125, 204] width 12 height 10
click at [941, 96] on link "104.99" at bounding box center [948, 91] width 38 height 19
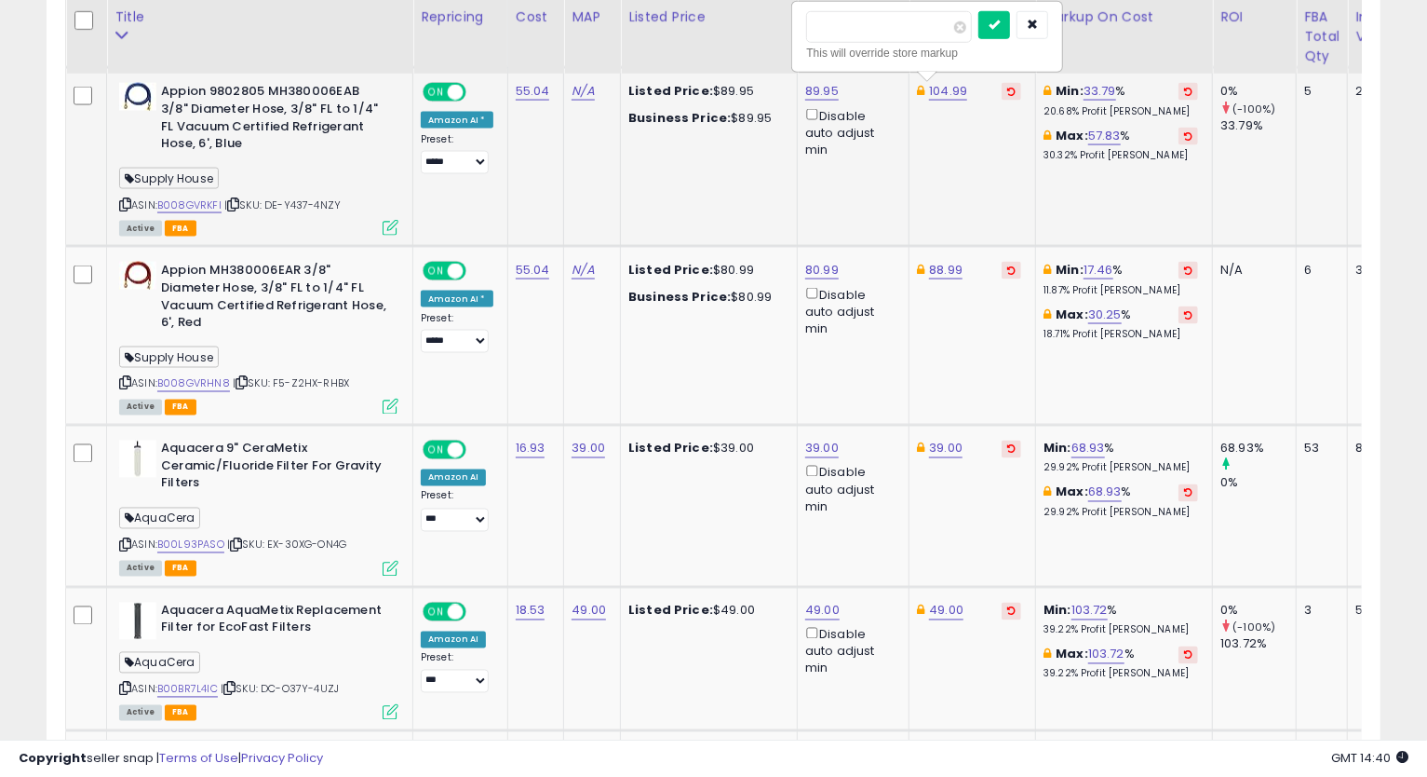
type input "*****"
click button "submit" at bounding box center [995, 25] width 32 height 28
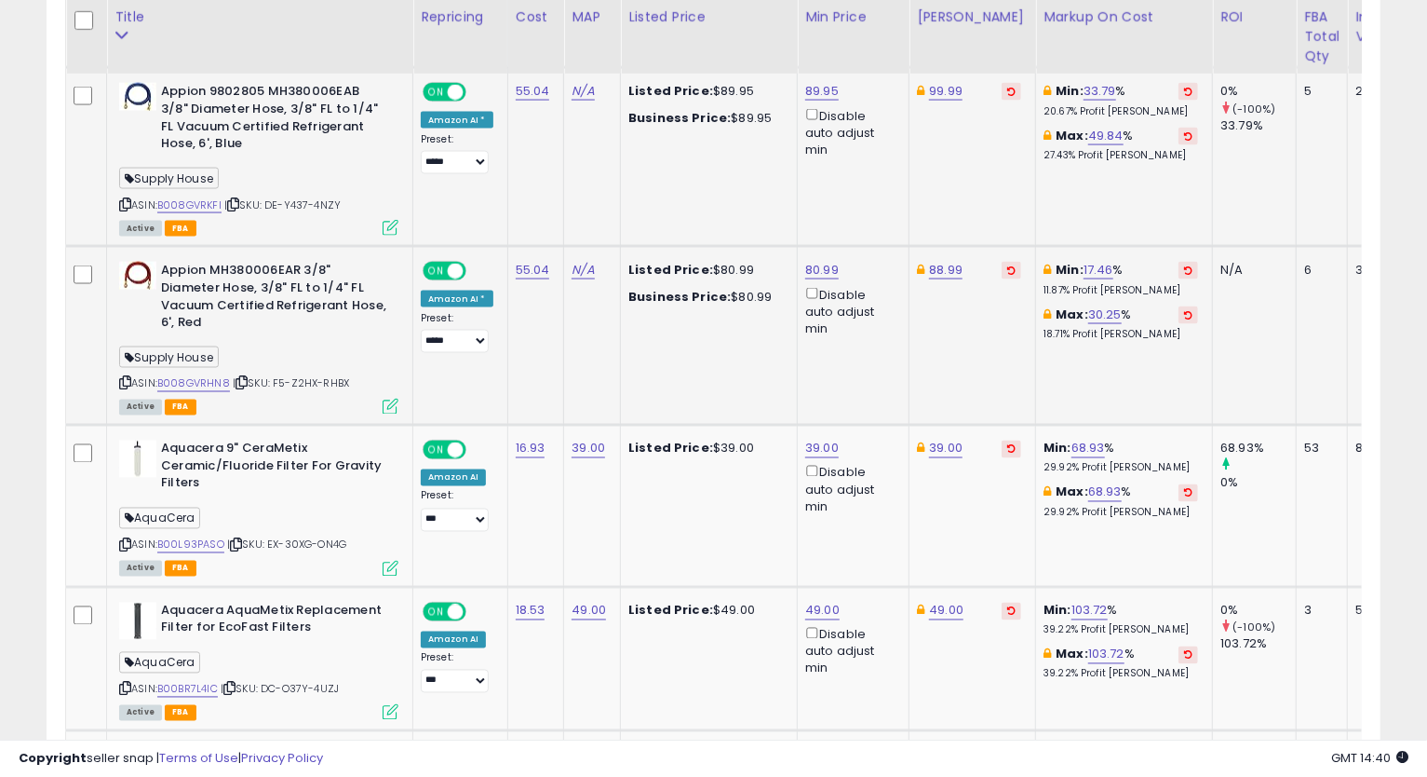
scroll to position [1871, 0]
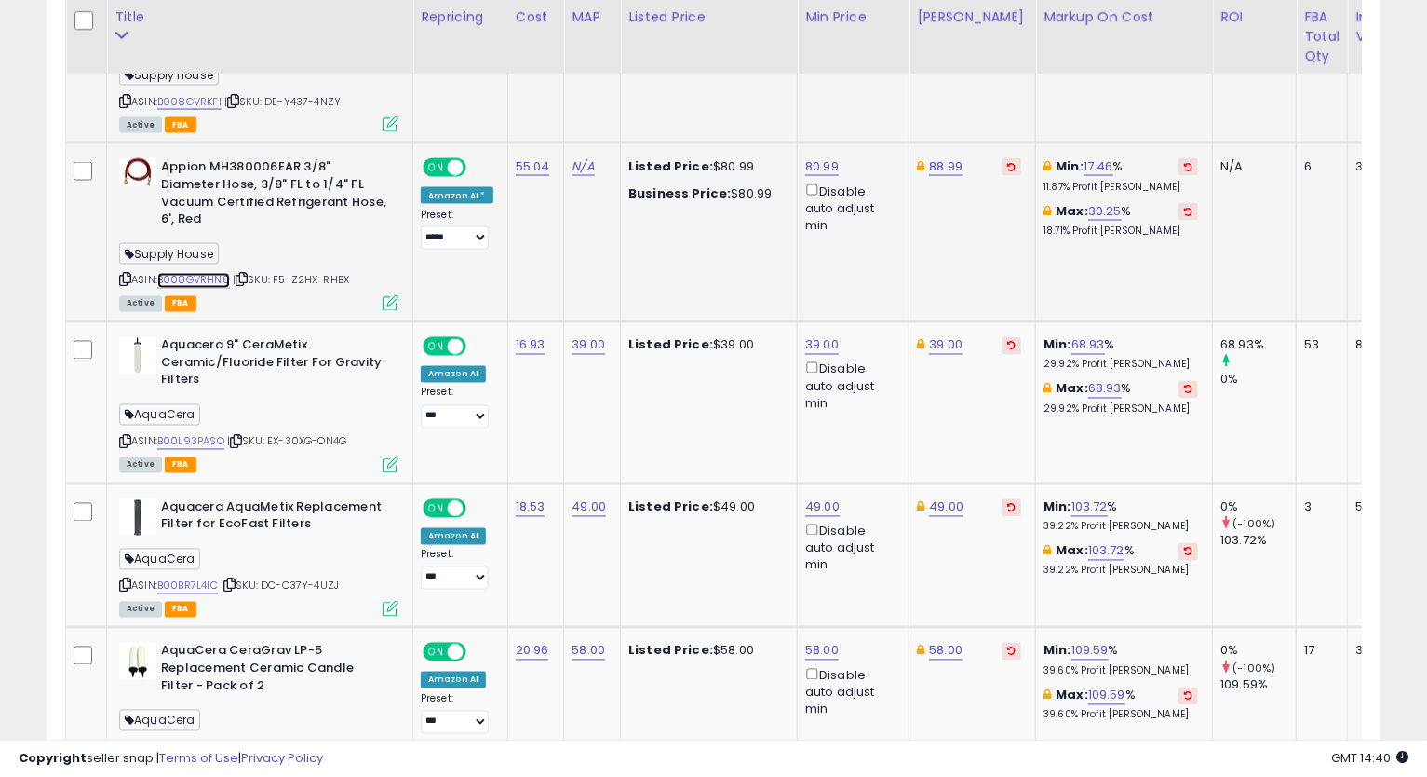
click at [215, 283] on link "B008GVRHN8" at bounding box center [193, 281] width 73 height 16
click at [124, 279] on icon at bounding box center [125, 280] width 12 height 10
click at [810, 164] on link "80.99" at bounding box center [822, 166] width 34 height 19
type input "*****"
click button "submit" at bounding box center [869, 100] width 32 height 28
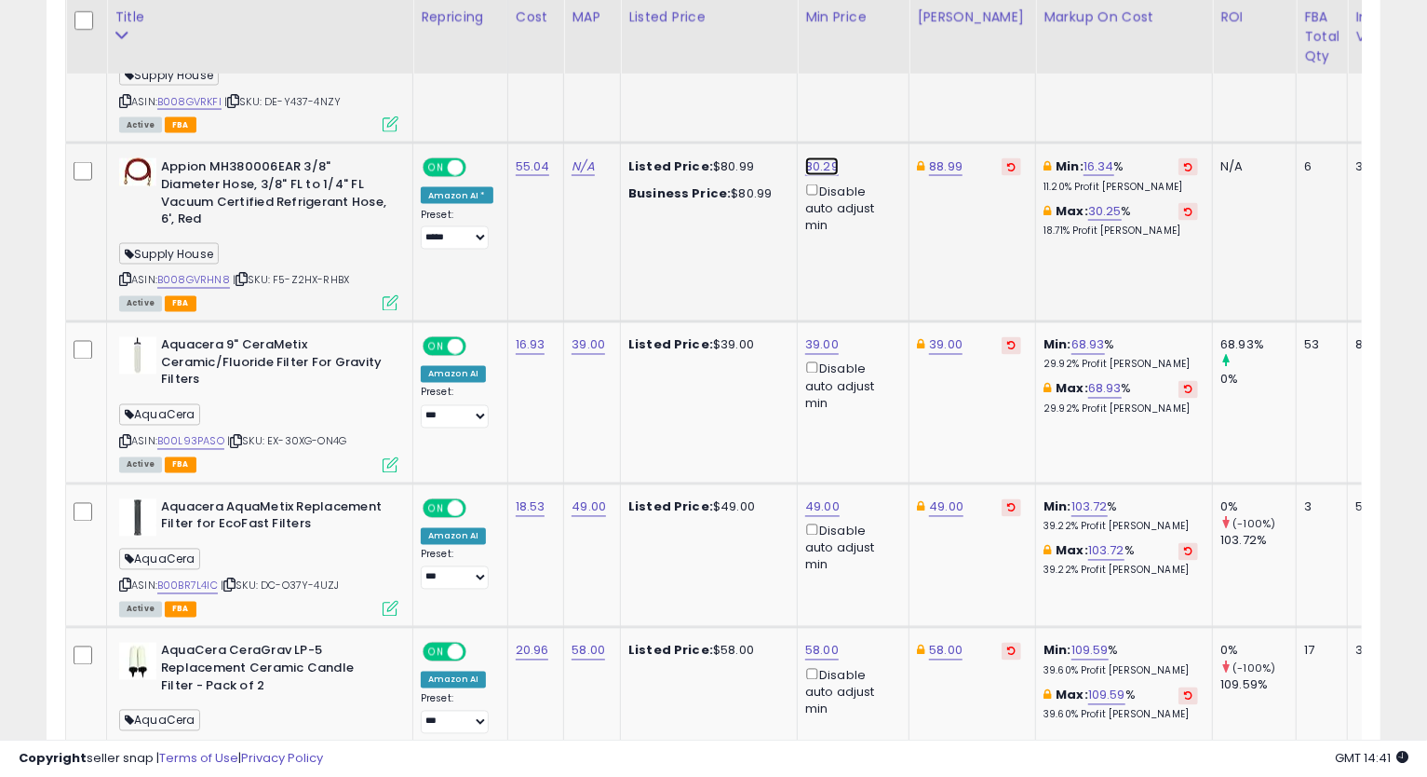
click at [821, 169] on link "80.29" at bounding box center [822, 166] width 34 height 19
type input "*****"
click button "submit" at bounding box center [868, 100] width 32 height 28
click at [935, 162] on link "88.99" at bounding box center [946, 166] width 34 height 19
type input "*****"
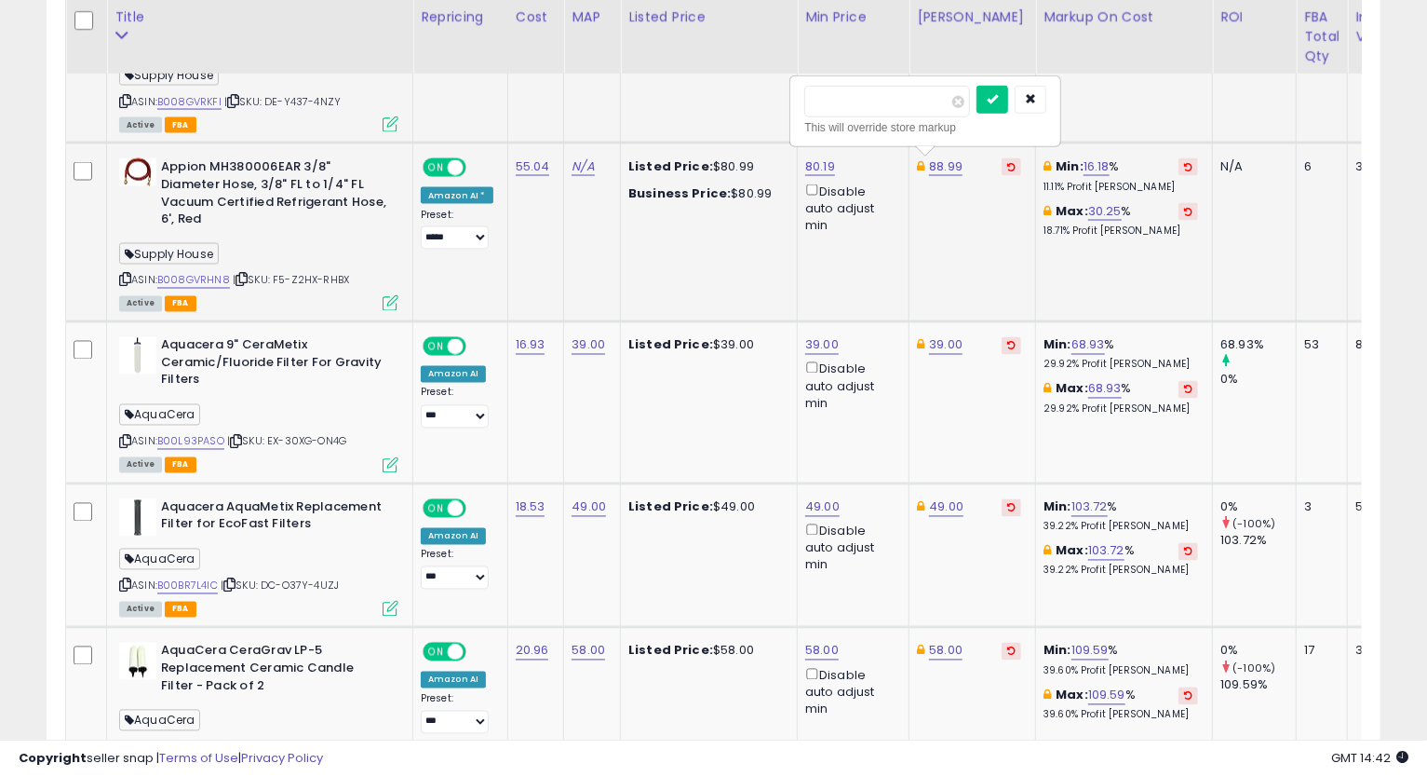
click button "submit" at bounding box center [993, 100] width 32 height 28
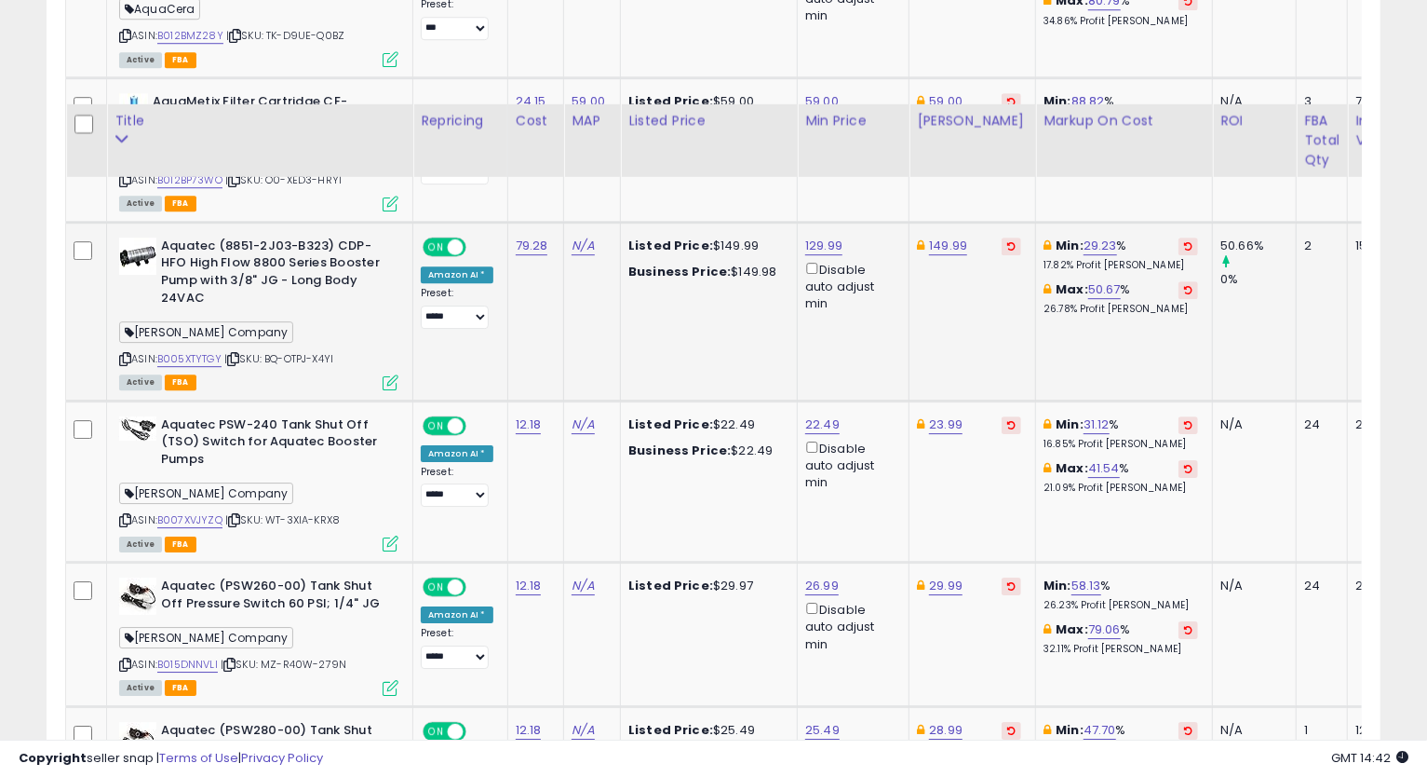
scroll to position [3423, 0]
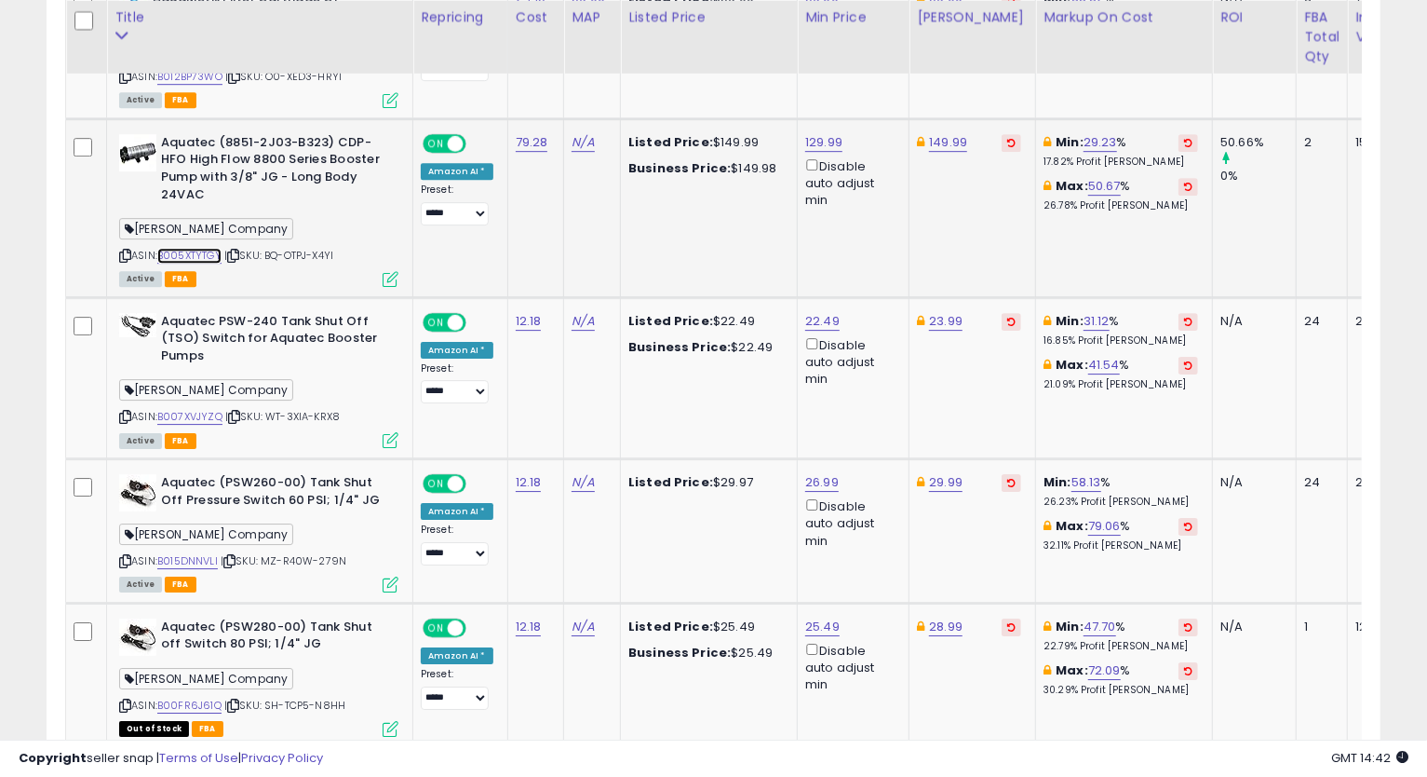
click at [191, 255] on link "B005XTYTGY" at bounding box center [189, 256] width 64 height 16
click at [127, 250] on icon at bounding box center [125, 255] width 12 height 10
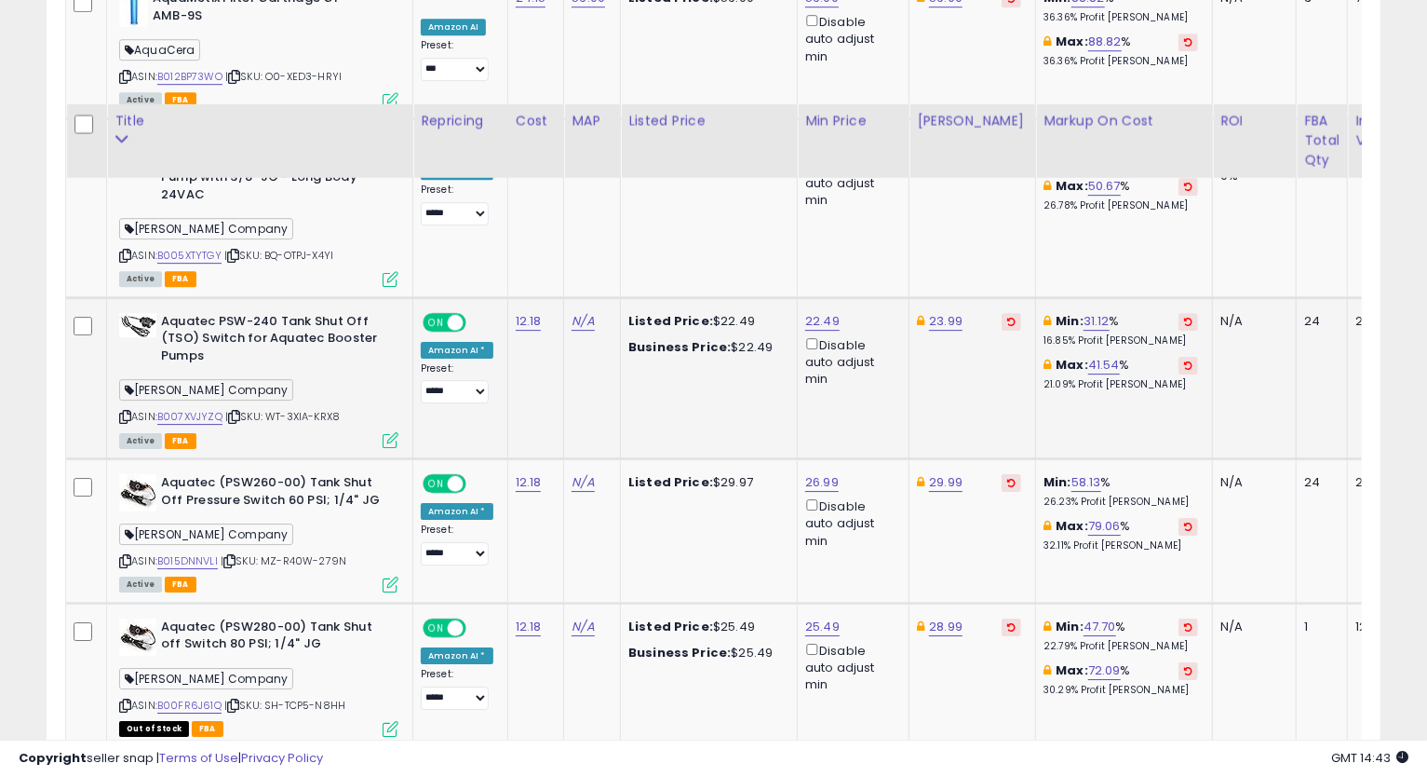
scroll to position [3526, 0]
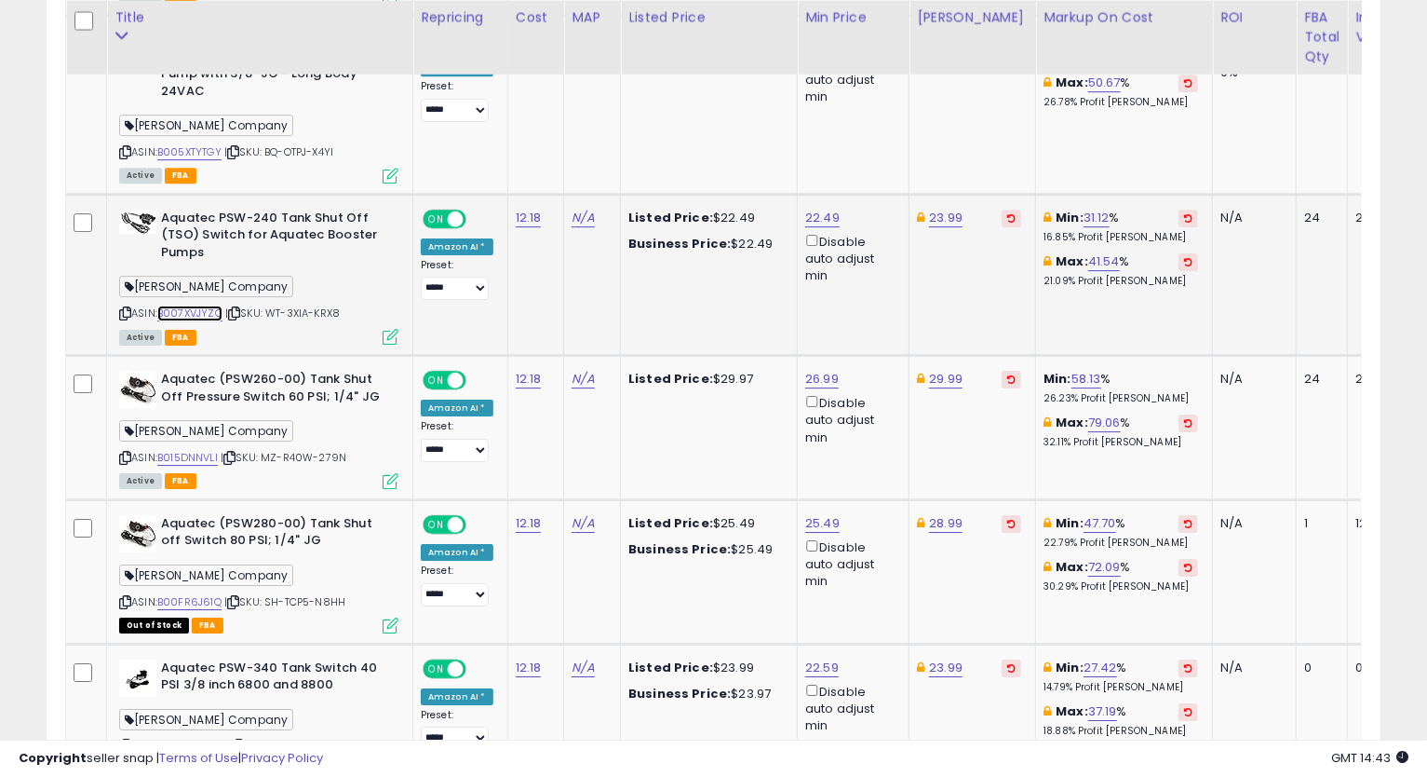
click at [194, 306] on link "B007XVJYZQ" at bounding box center [189, 313] width 65 height 16
click at [121, 308] on icon at bounding box center [125, 313] width 12 height 10
click at [945, 216] on link "23.99" at bounding box center [946, 218] width 34 height 19
type input "*****"
click button "submit" at bounding box center [993, 147] width 32 height 28
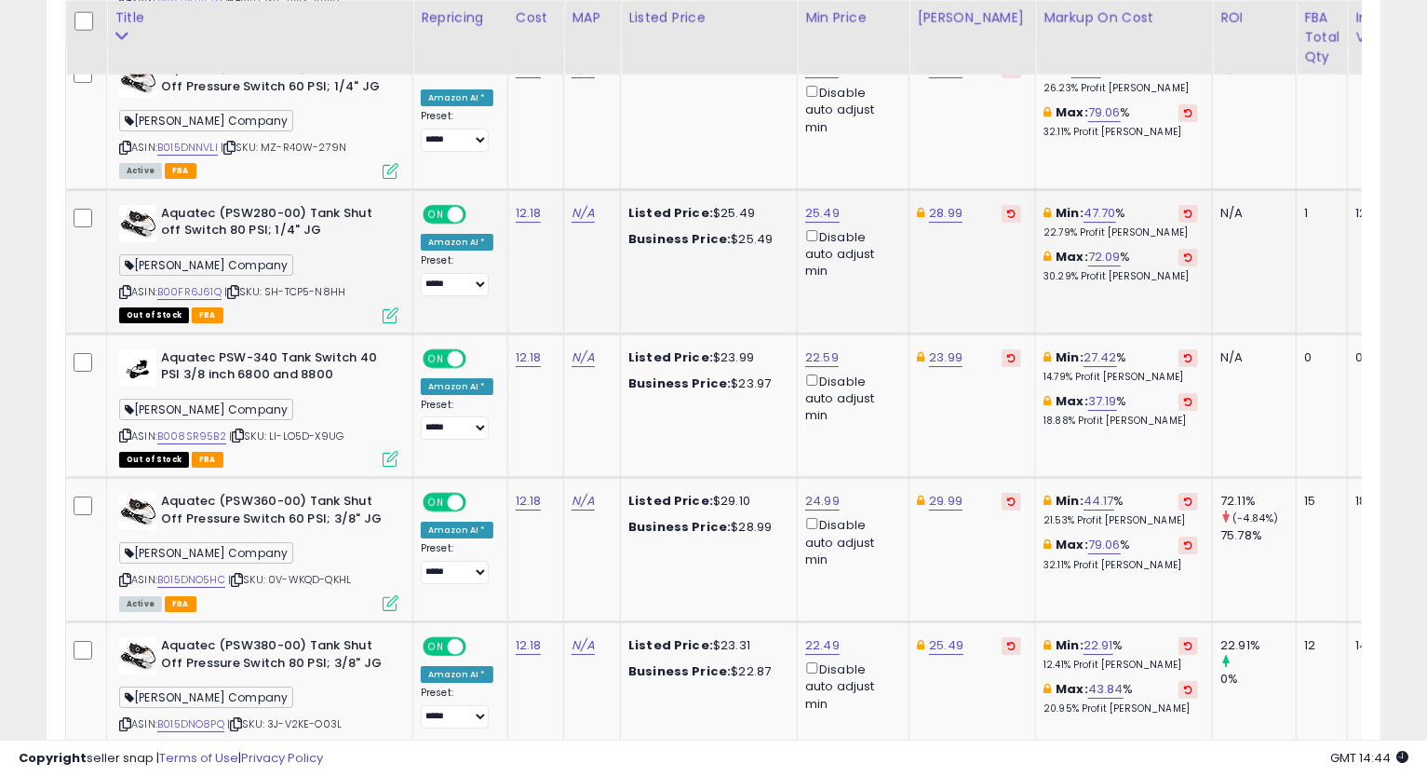
scroll to position [3733, 0]
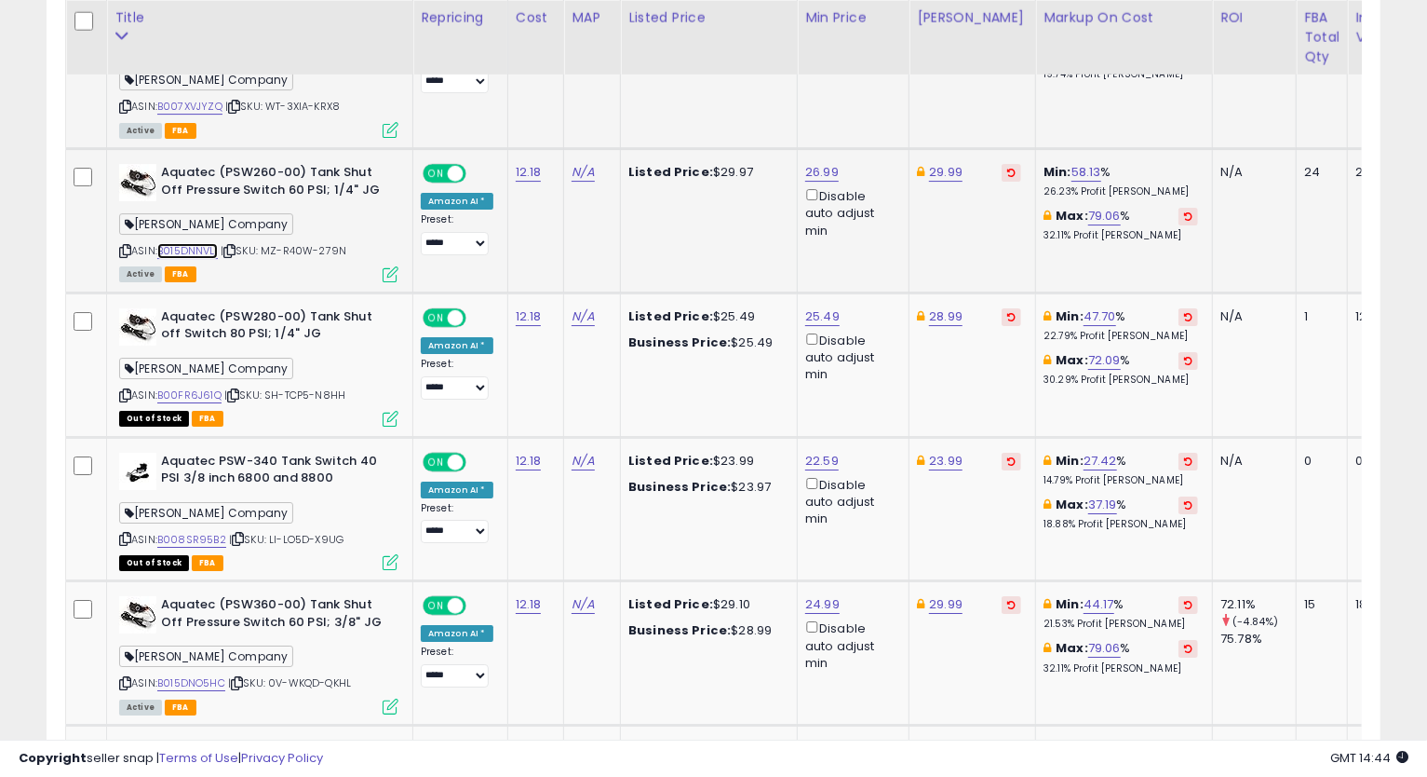
click at [213, 247] on link "B015DNNVLI" at bounding box center [187, 251] width 61 height 16
click at [949, 166] on link "29.99" at bounding box center [946, 172] width 34 height 19
type input "*****"
click button "submit" at bounding box center [993, 102] width 32 height 28
click at [116, 246] on div "Aquatec (PSW260-00) Tank Shut Off Pressure Switch 60 PSI; 1/4" [PERSON_NAME] Co…" at bounding box center [257, 222] width 284 height 116
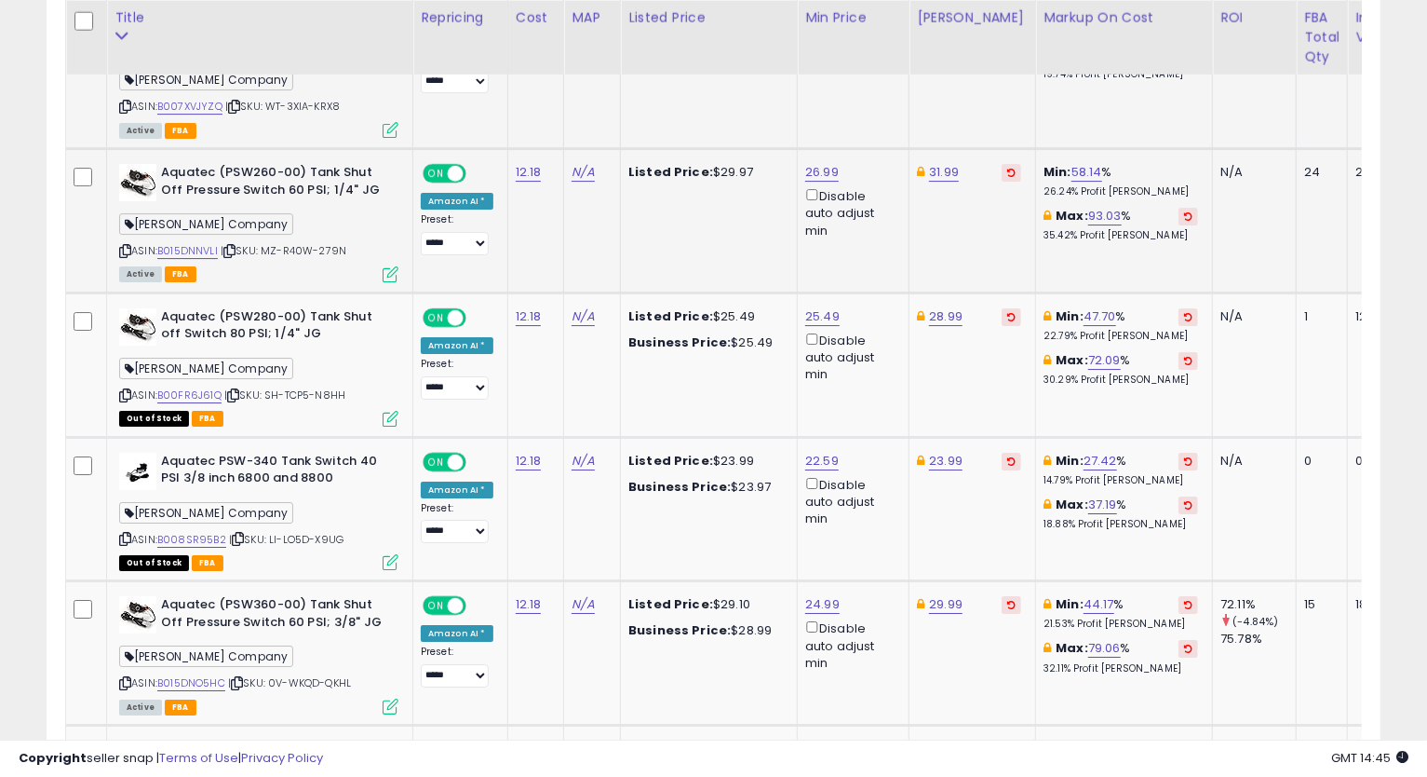
click at [123, 246] on icon at bounding box center [125, 251] width 12 height 10
click at [828, 163] on link "26.99" at bounding box center [822, 172] width 34 height 19
type input "*****"
click button "submit" at bounding box center [868, 102] width 32 height 28
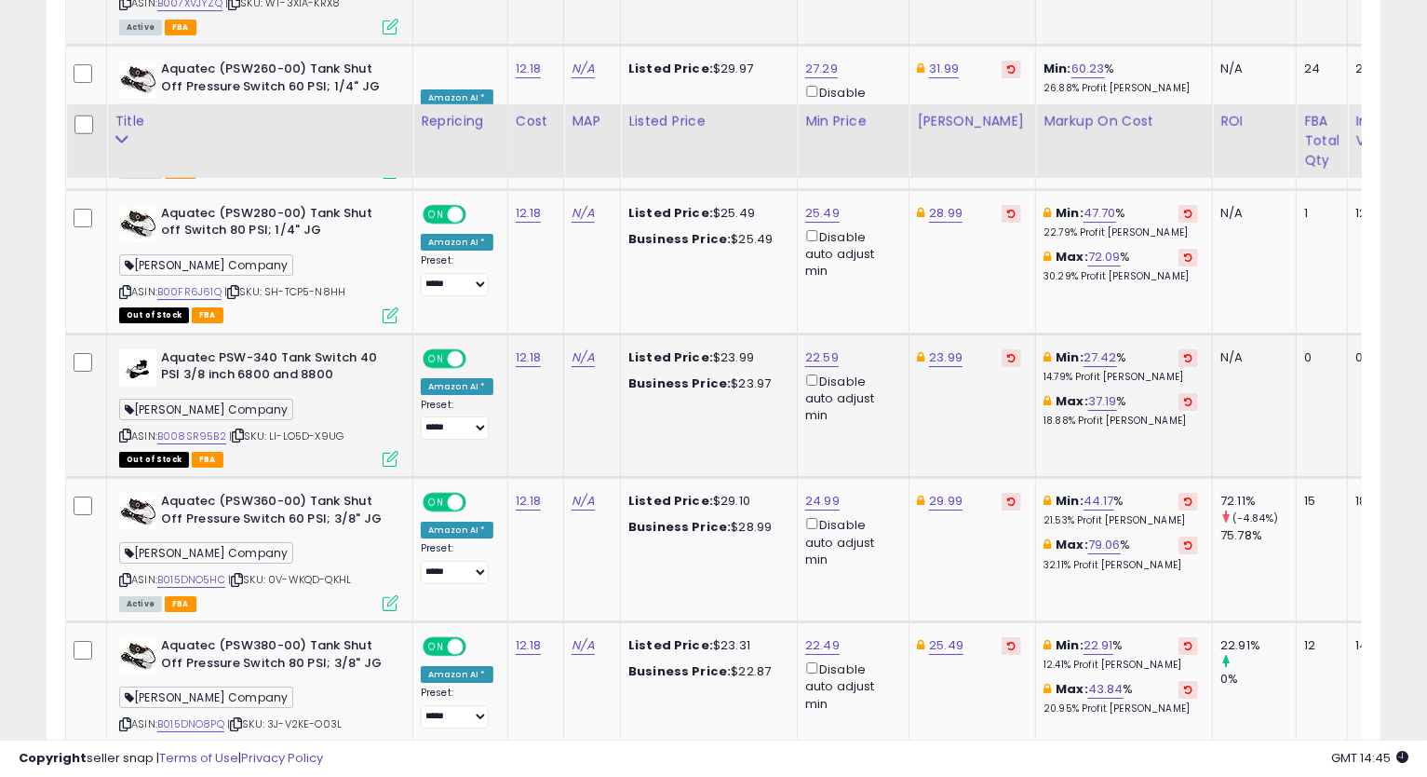
scroll to position [3940, 0]
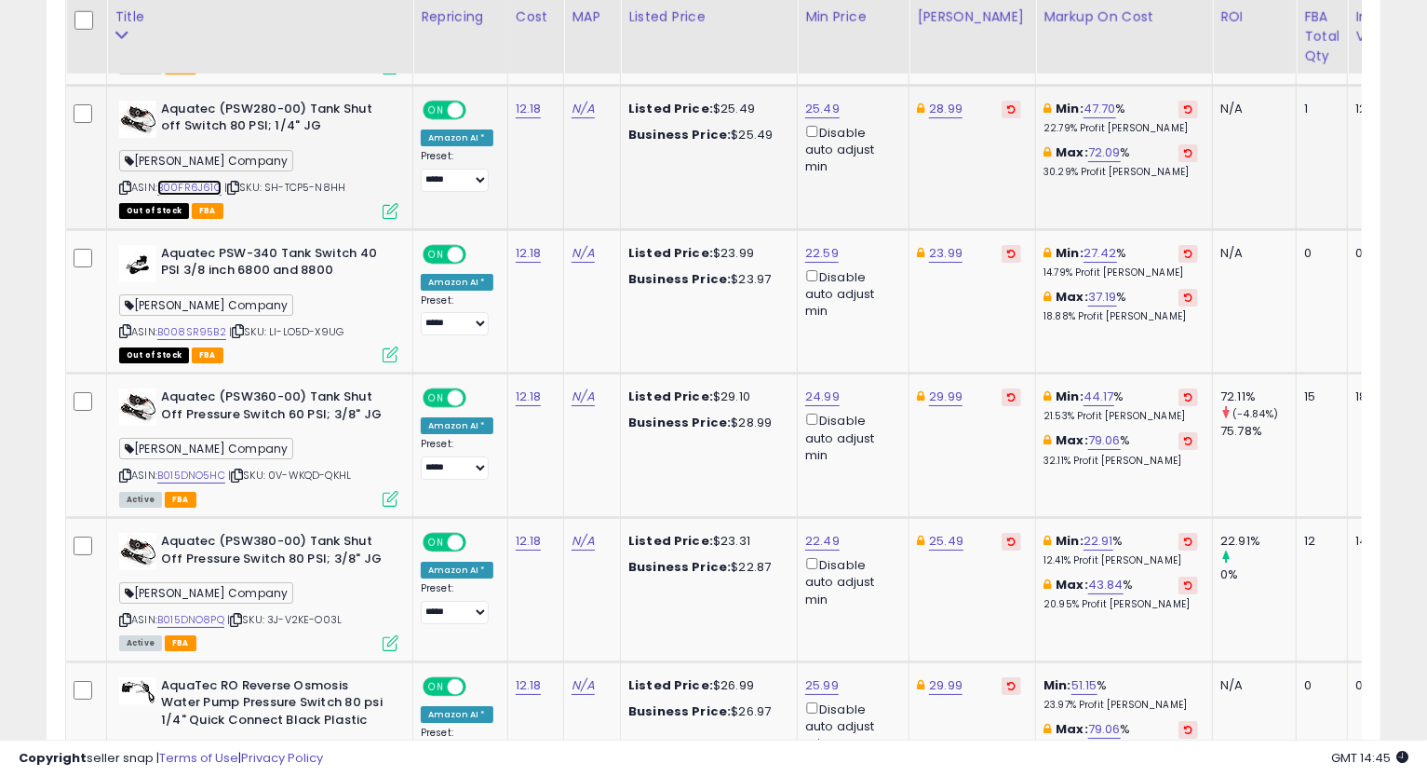
click at [202, 182] on link "B00FR6J61Q" at bounding box center [189, 188] width 64 height 16
click at [127, 182] on icon at bounding box center [125, 187] width 12 height 10
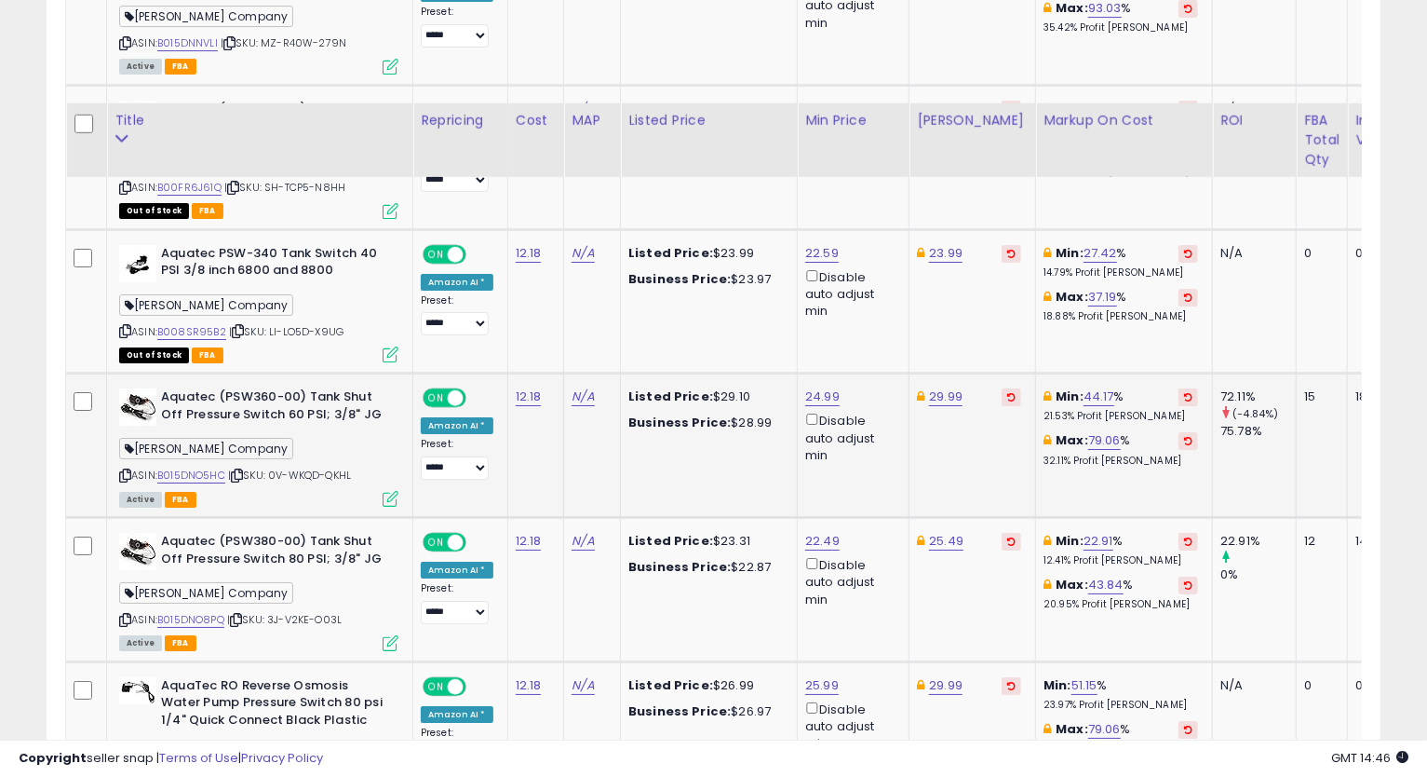
scroll to position [4044, 0]
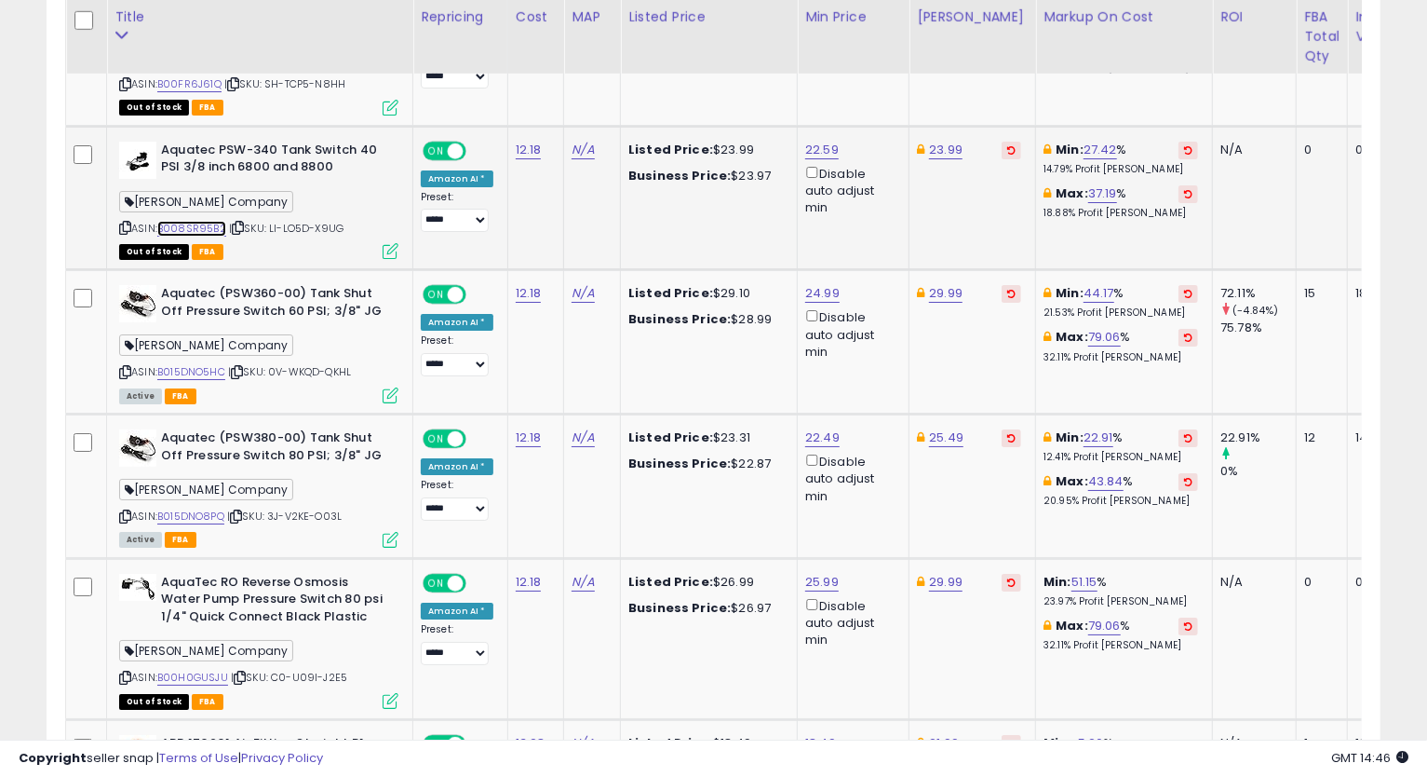
click at [207, 225] on link "B008SR95B2" at bounding box center [191, 229] width 69 height 16
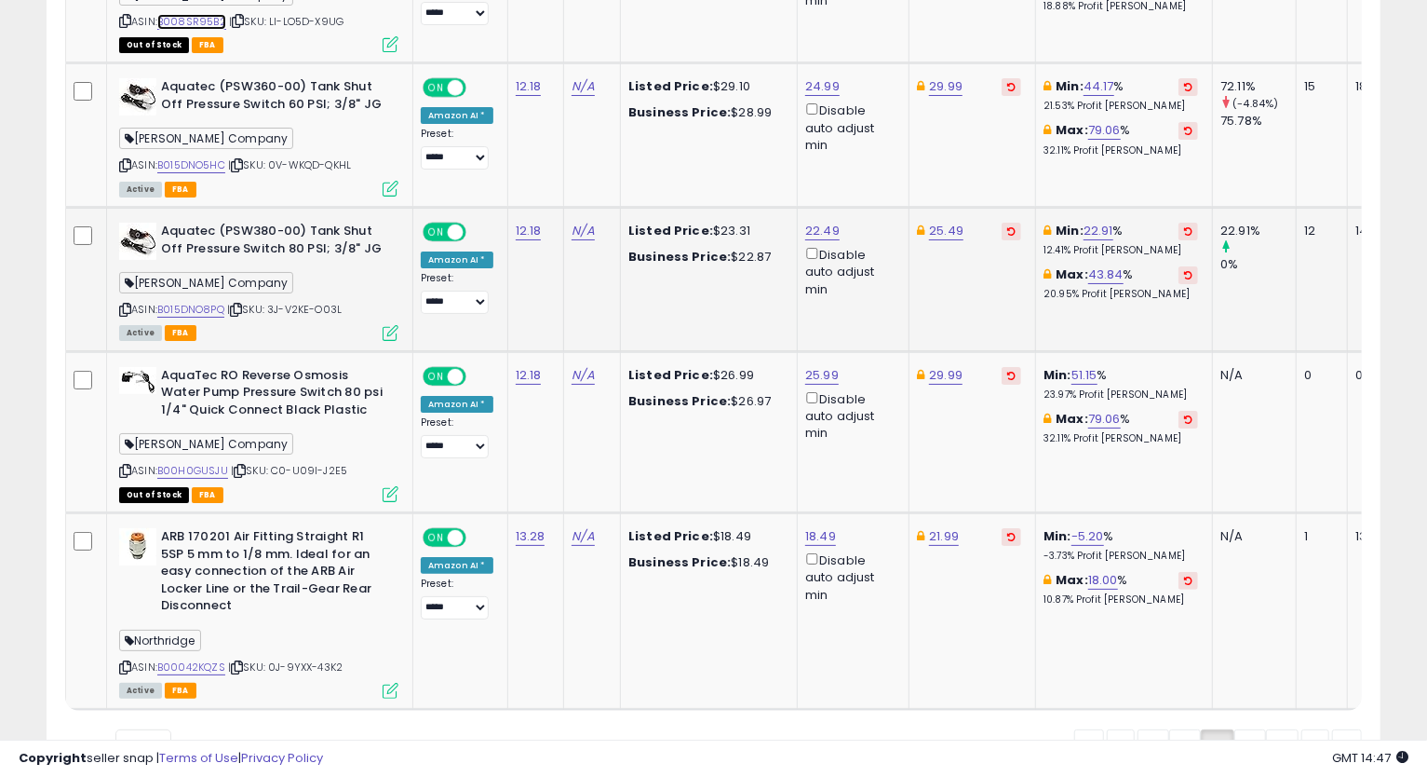
scroll to position [4147, 0]
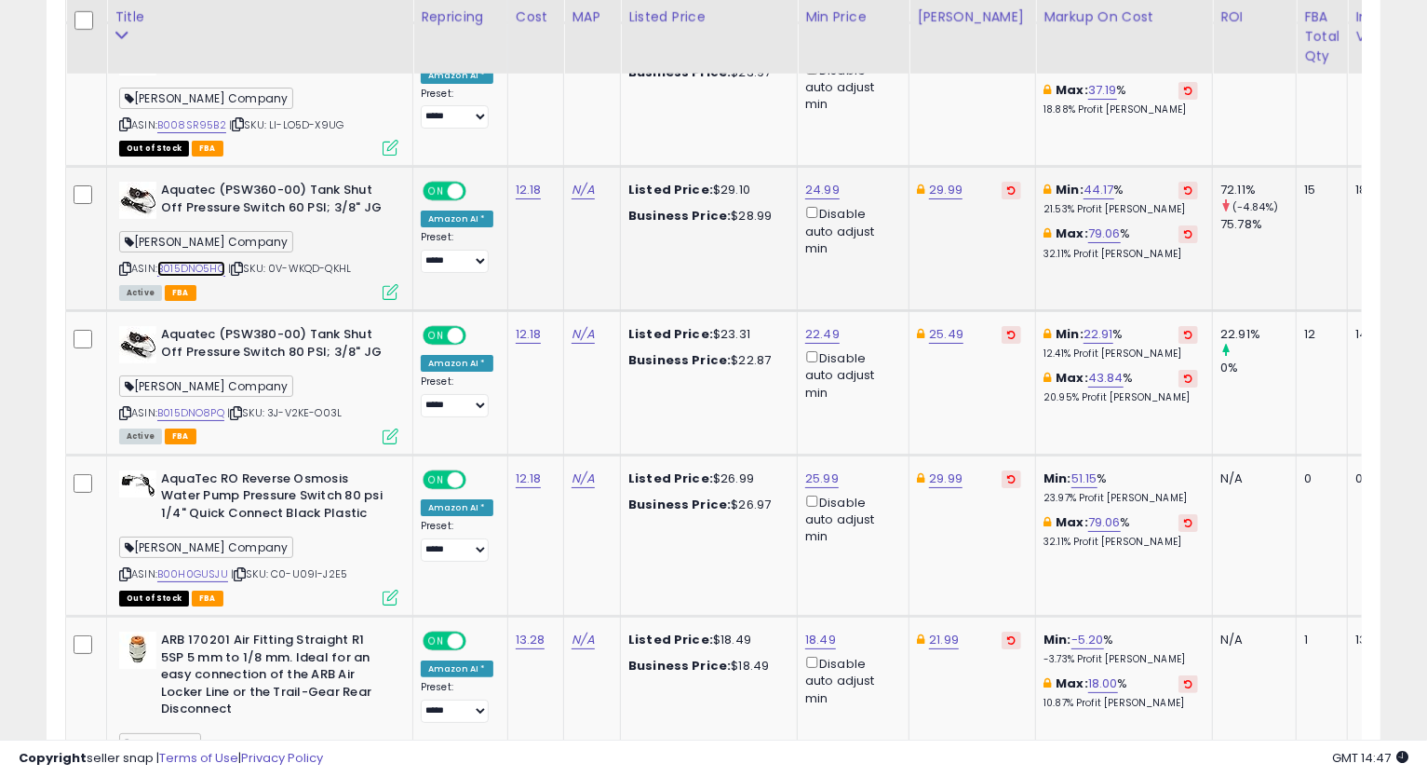
click at [212, 262] on link "B015DNO5HC" at bounding box center [191, 269] width 68 height 16
click at [127, 263] on icon at bounding box center [125, 268] width 12 height 10
click at [805, 186] on link "24.99" at bounding box center [822, 190] width 34 height 19
type input "*****"
click button "submit" at bounding box center [868, 118] width 32 height 28
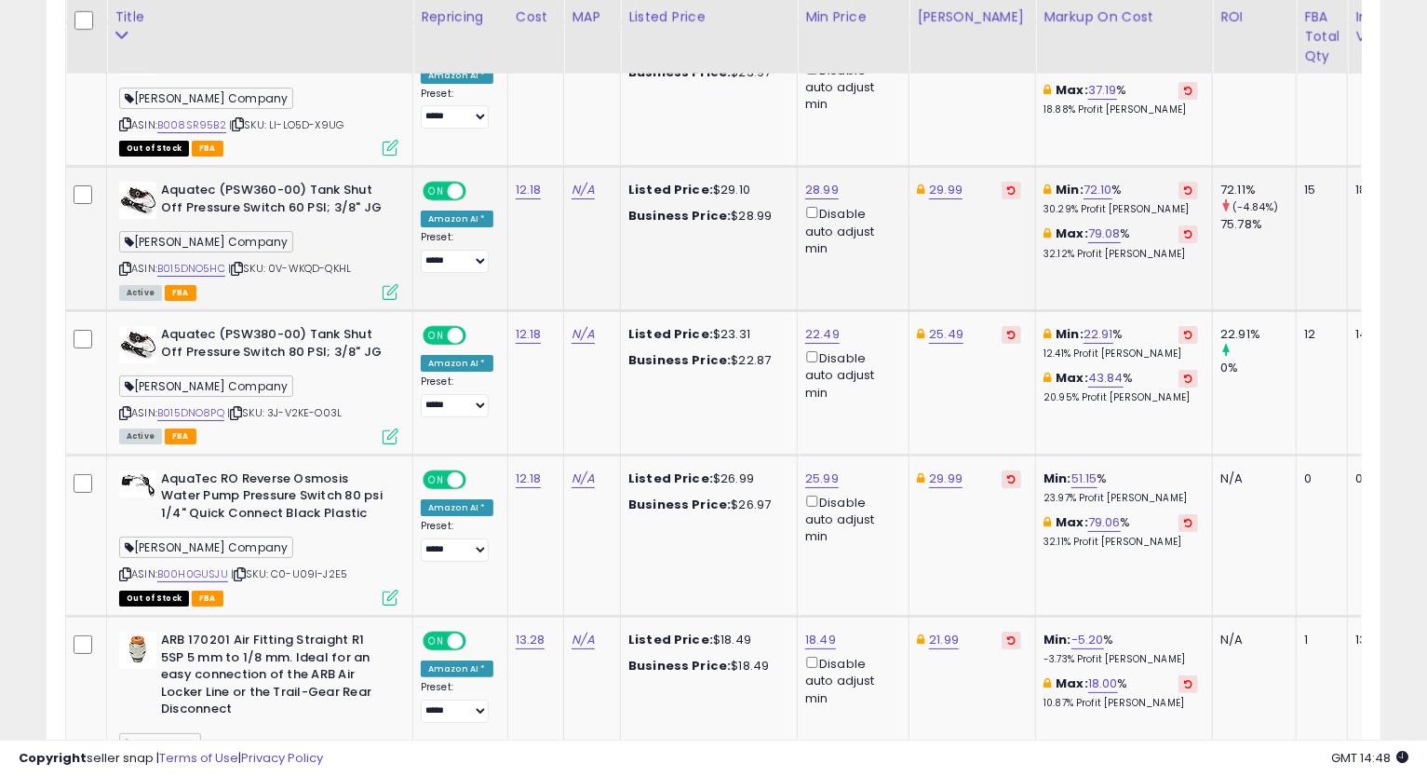
drag, startPoint x: 935, startPoint y: 173, endPoint x: 934, endPoint y: 182, distance: 9.4
click at [934, 178] on td "29.99" at bounding box center [973, 239] width 127 height 144
click at [934, 183] on link "29.99" at bounding box center [946, 190] width 34 height 19
type input "*"
type input "*****"
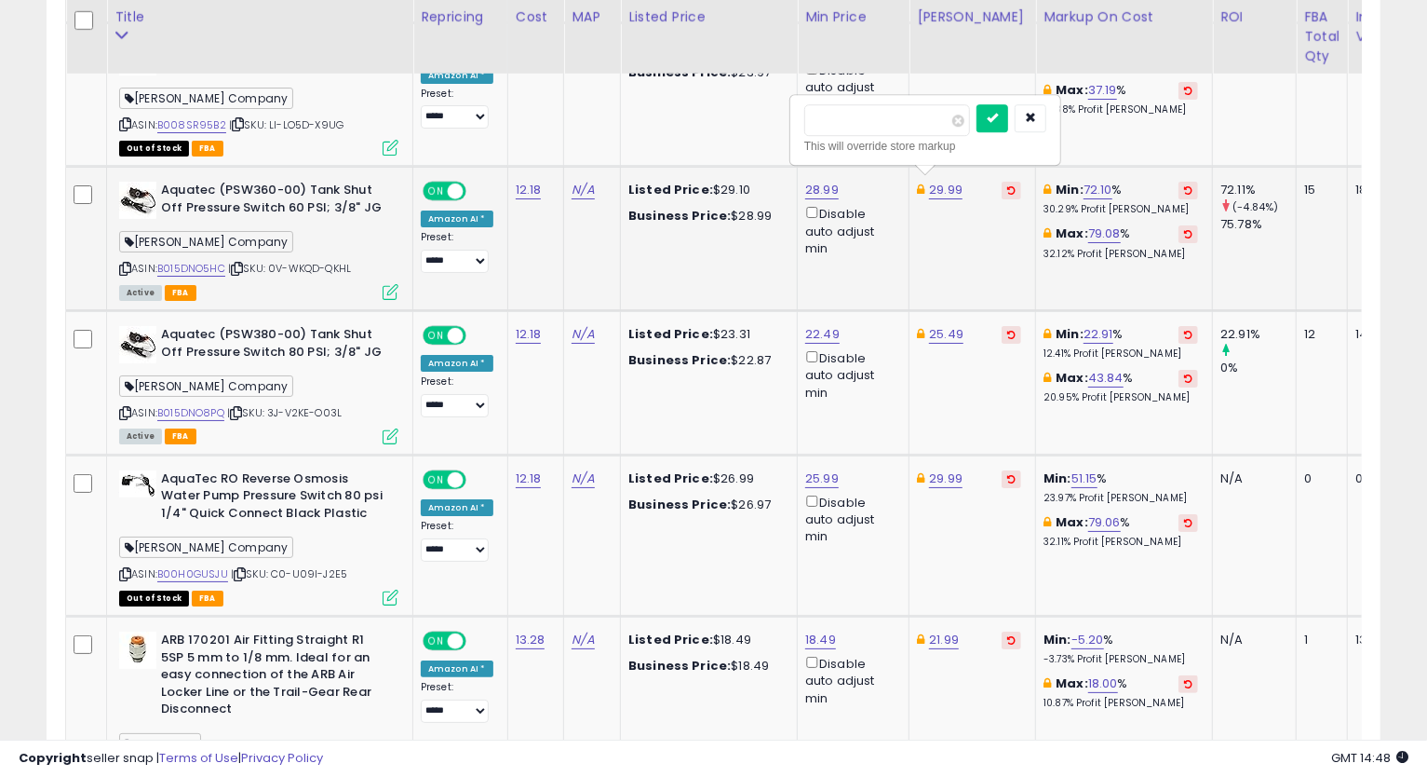
click button "submit" at bounding box center [993, 118] width 32 height 28
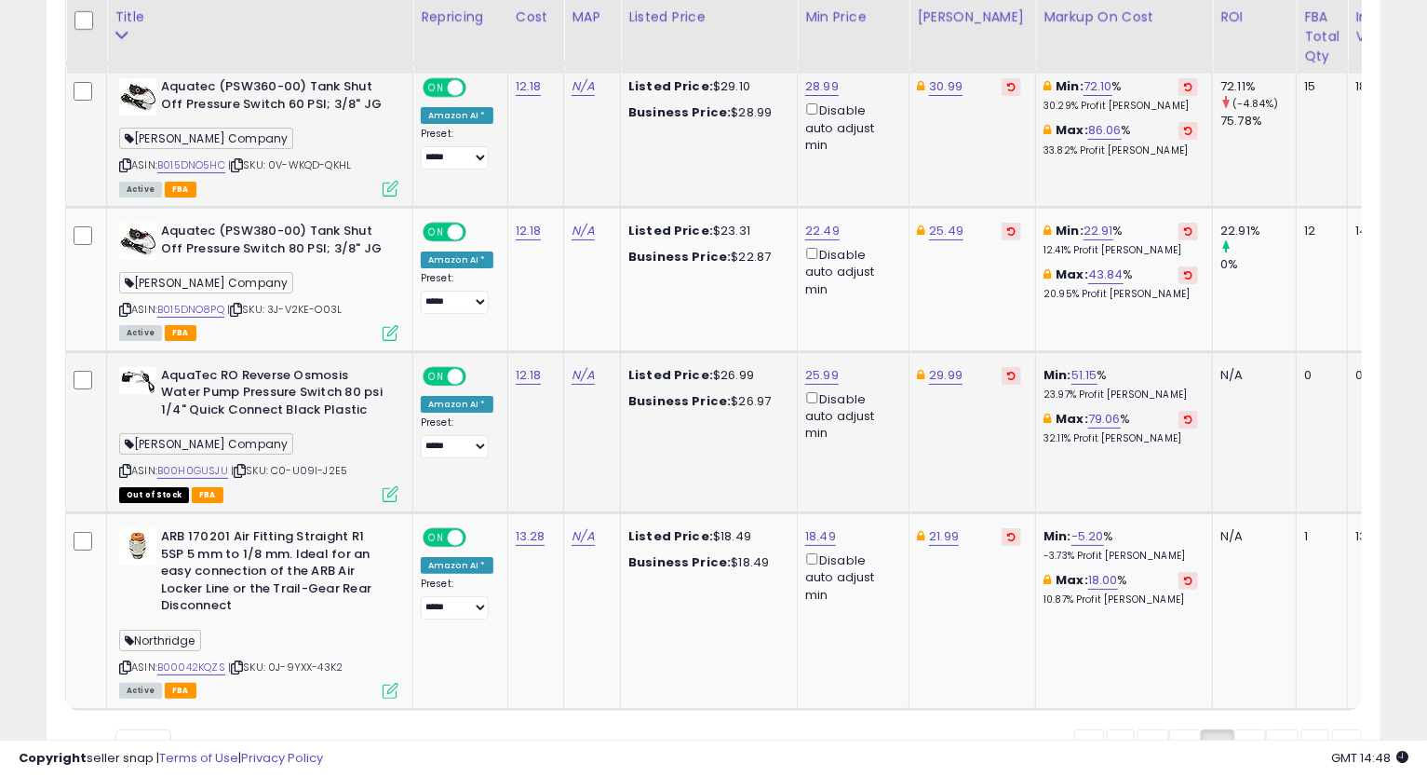
scroll to position [4354, 0]
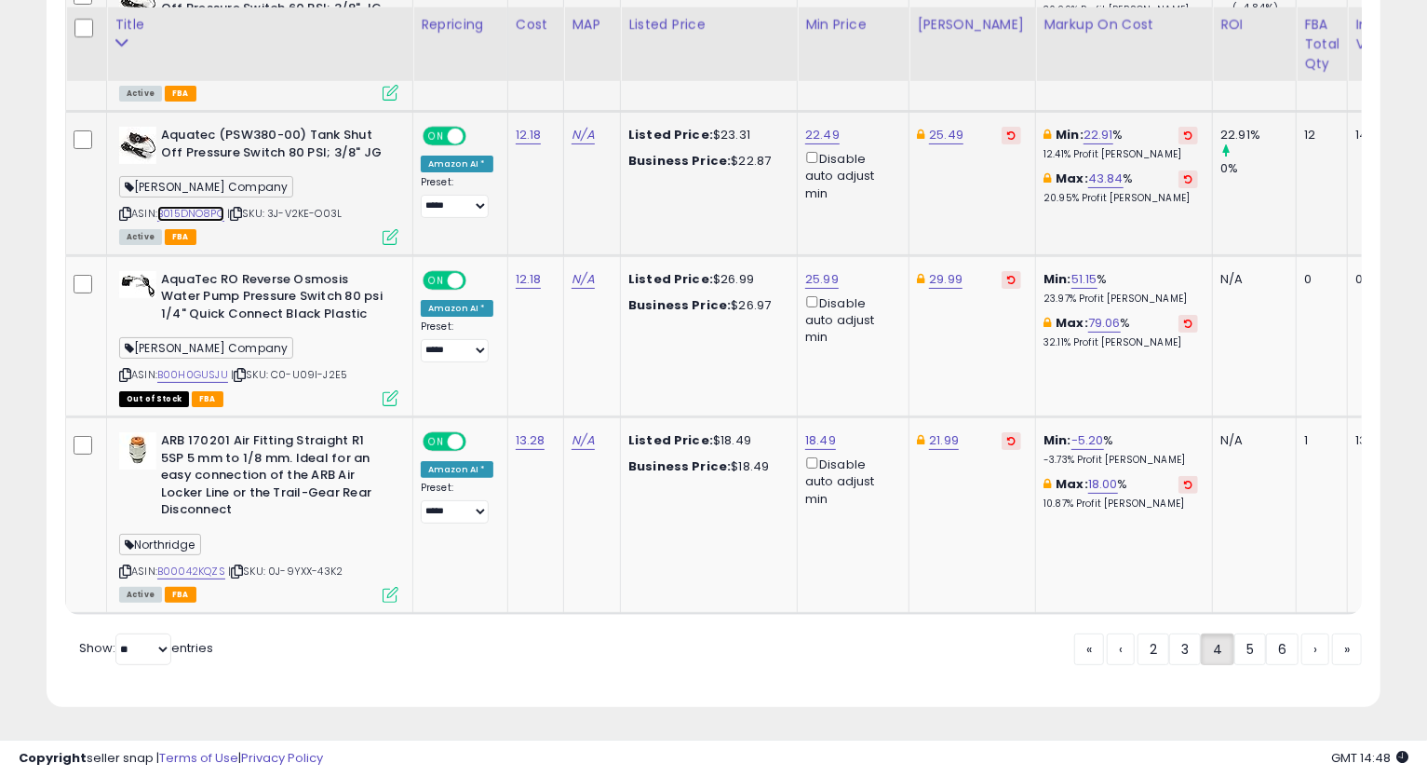
click at [188, 206] on link "B015DNO8PQ" at bounding box center [190, 214] width 67 height 16
click at [128, 209] on icon at bounding box center [125, 214] width 12 height 10
click at [179, 367] on link "B00H0GUSJU" at bounding box center [192, 375] width 71 height 16
click at [805, 270] on link "25.99" at bounding box center [822, 279] width 34 height 19
type input "*****"
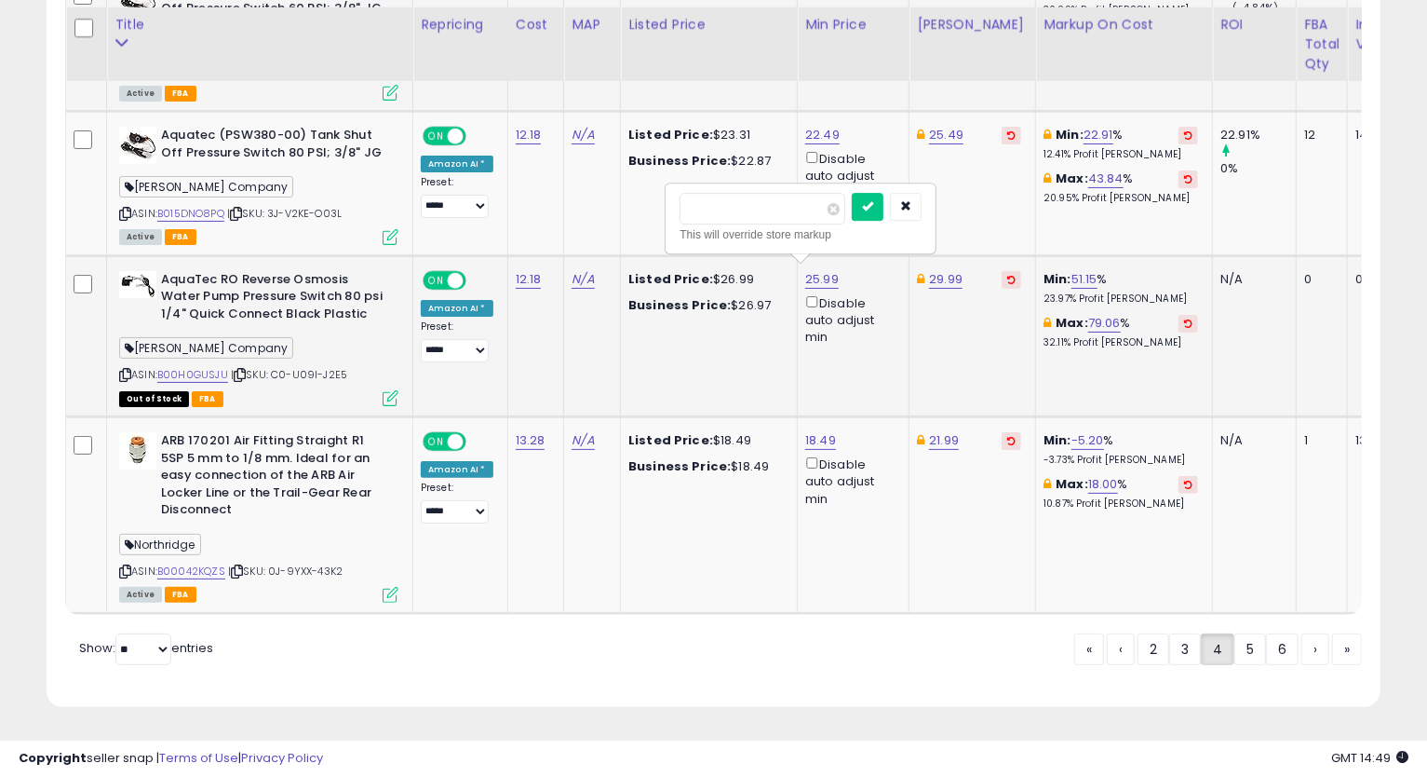
click button "submit" at bounding box center [868, 207] width 32 height 28
click at [185, 563] on link "B00042KQZS" at bounding box center [191, 571] width 68 height 16
click at [121, 566] on icon at bounding box center [125, 571] width 12 height 10
click at [127, 566] on icon at bounding box center [125, 571] width 12 height 10
click at [1297, 565] on td "1" at bounding box center [1322, 515] width 51 height 196
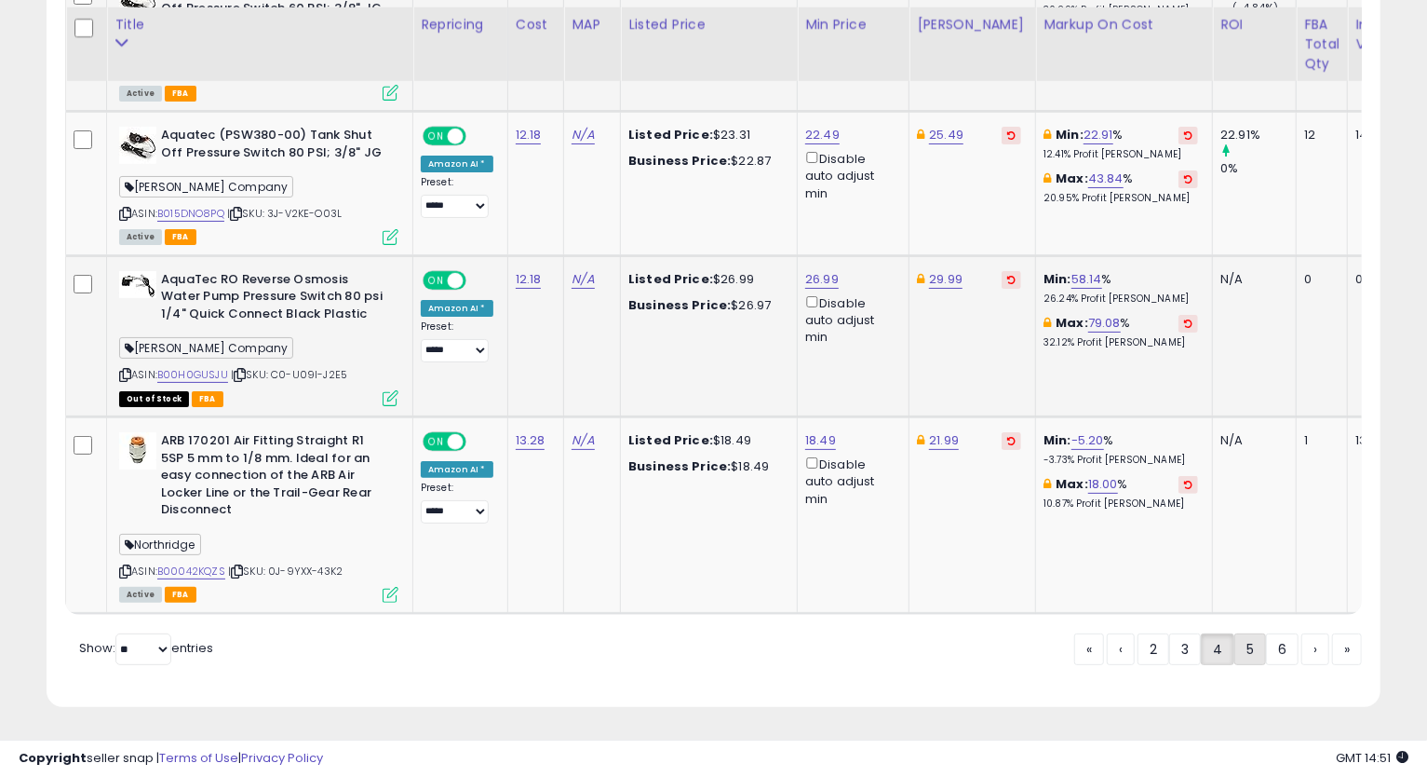
click at [1245, 641] on link "5" at bounding box center [1251, 649] width 32 height 32
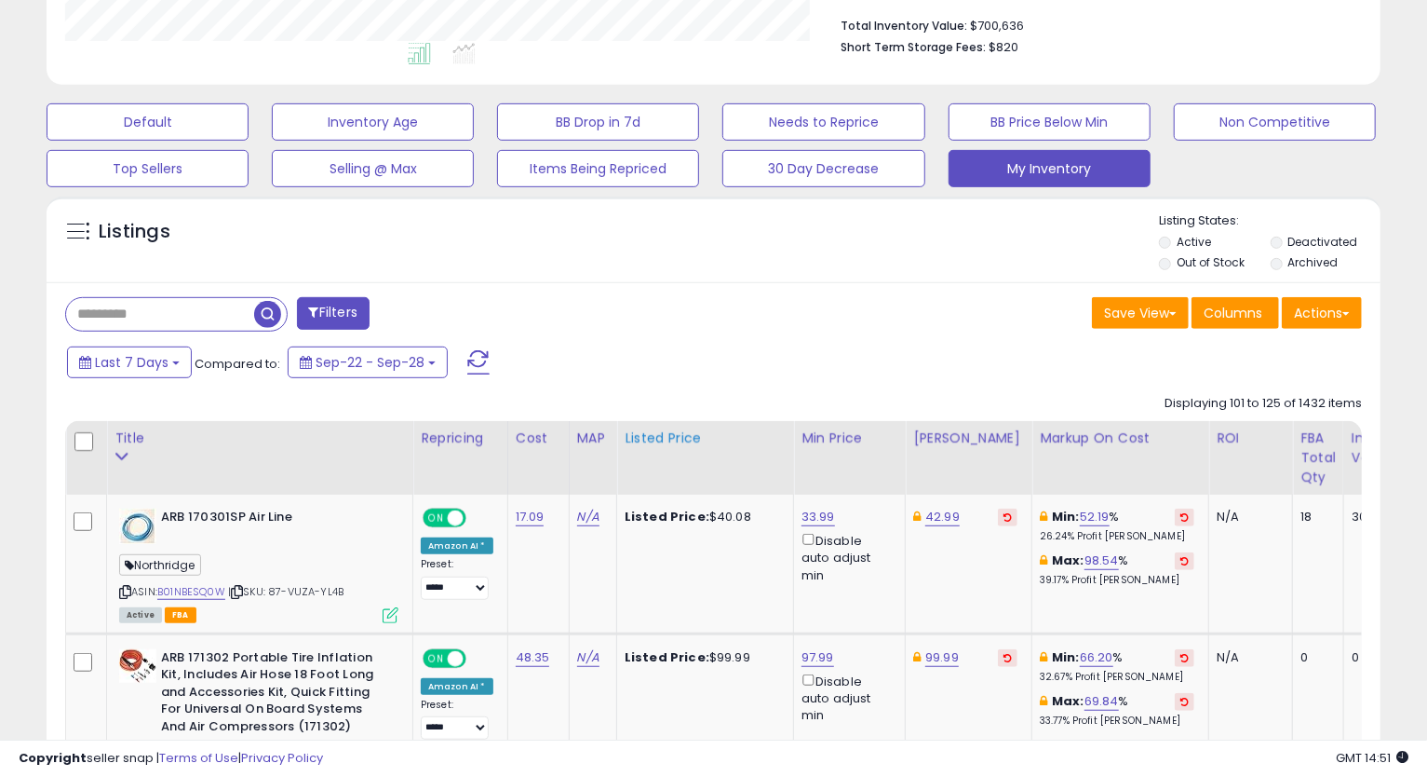
scroll to position [587, 0]
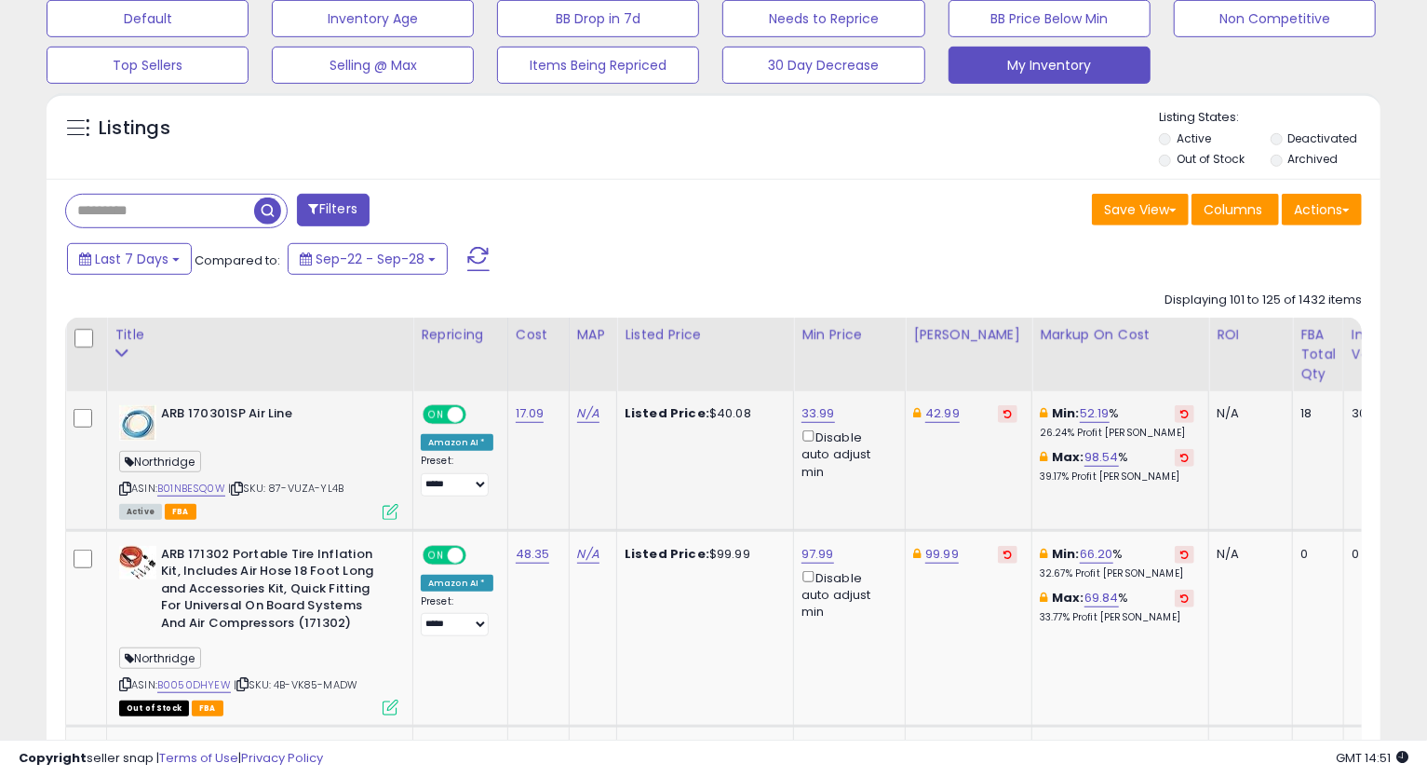
click at [125, 492] on icon at bounding box center [125, 488] width 12 height 10
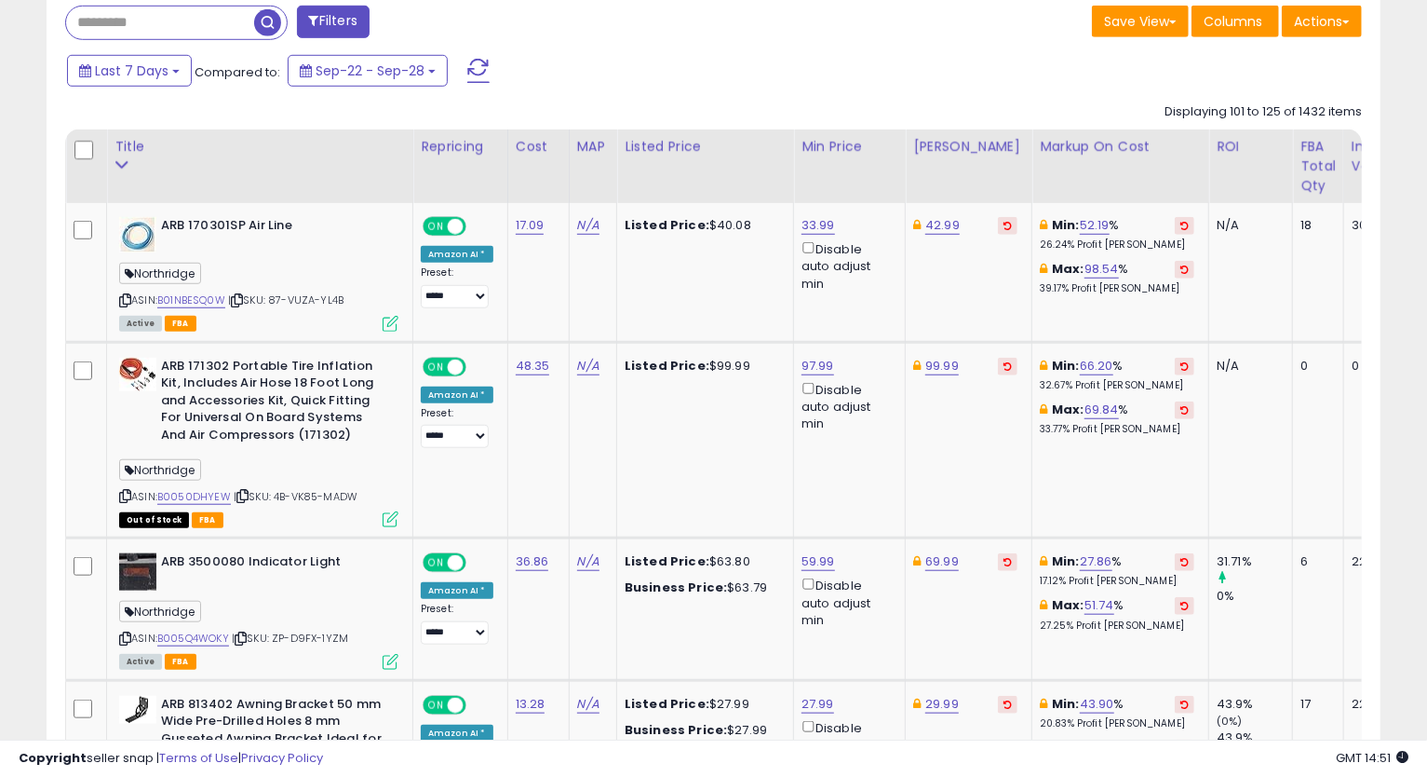
scroll to position [547, 0]
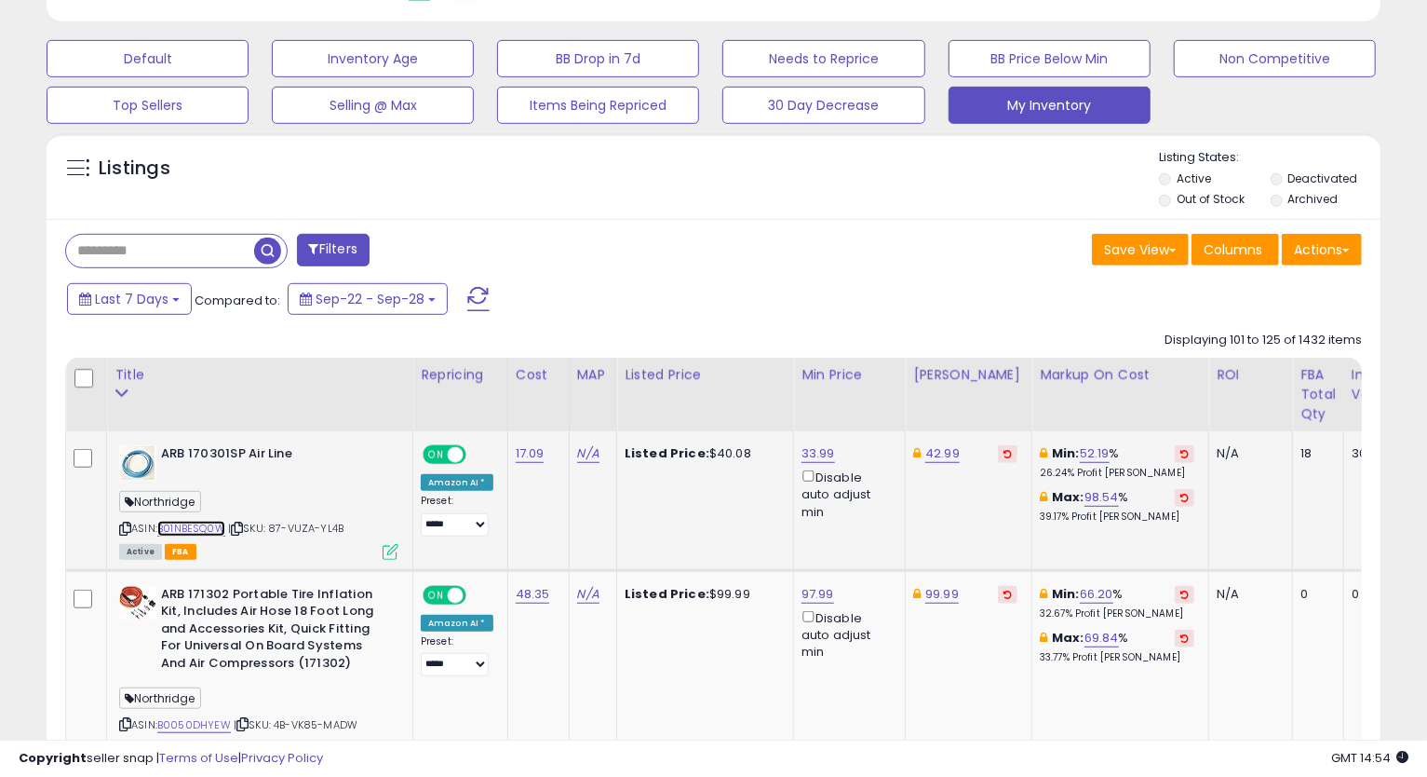
click at [183, 530] on link "B01NBESQ0W" at bounding box center [191, 528] width 68 height 16
